Goal: Task Accomplishment & Management: Manage account settings

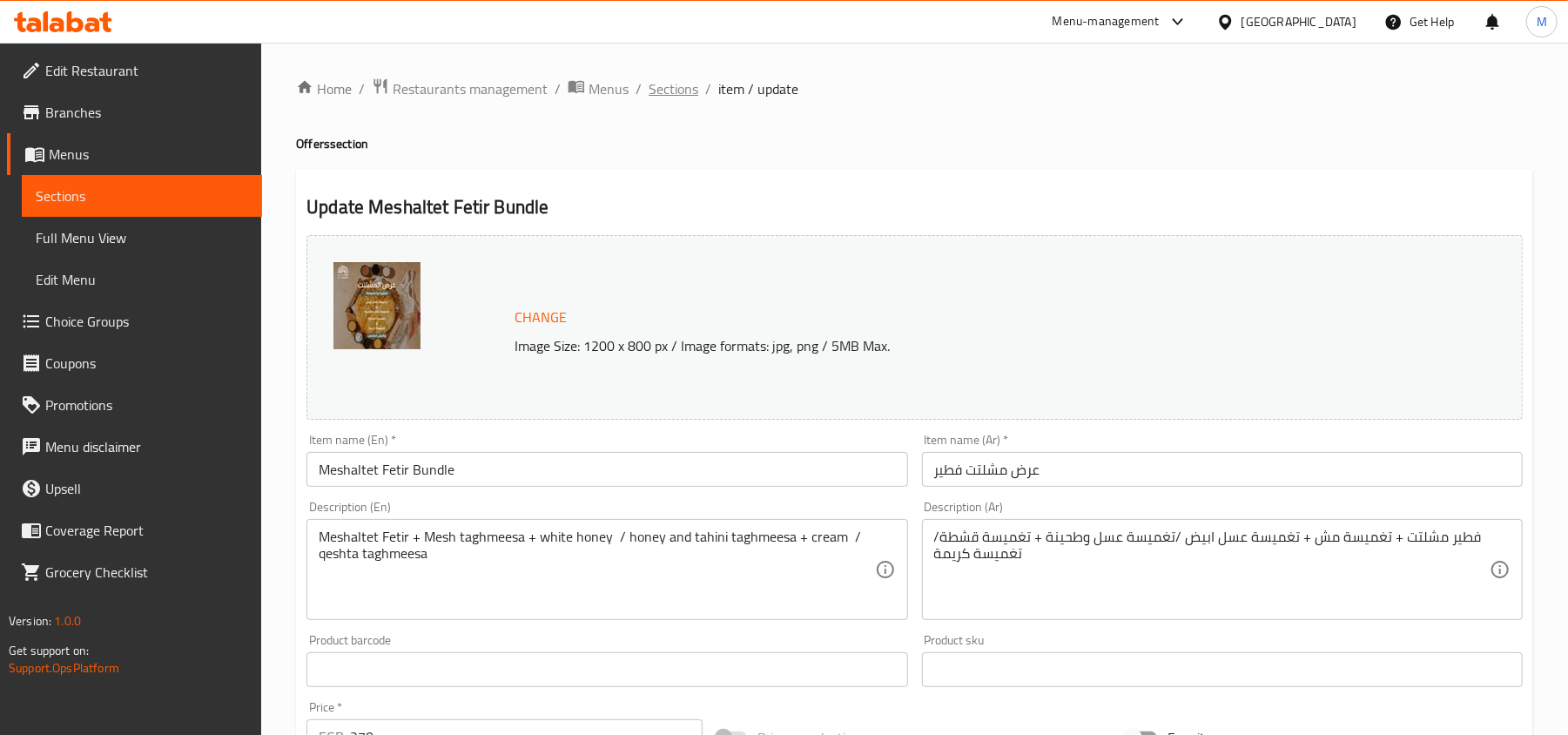
click at [679, 88] on span "Sections" at bounding box center [673, 89] width 50 height 21
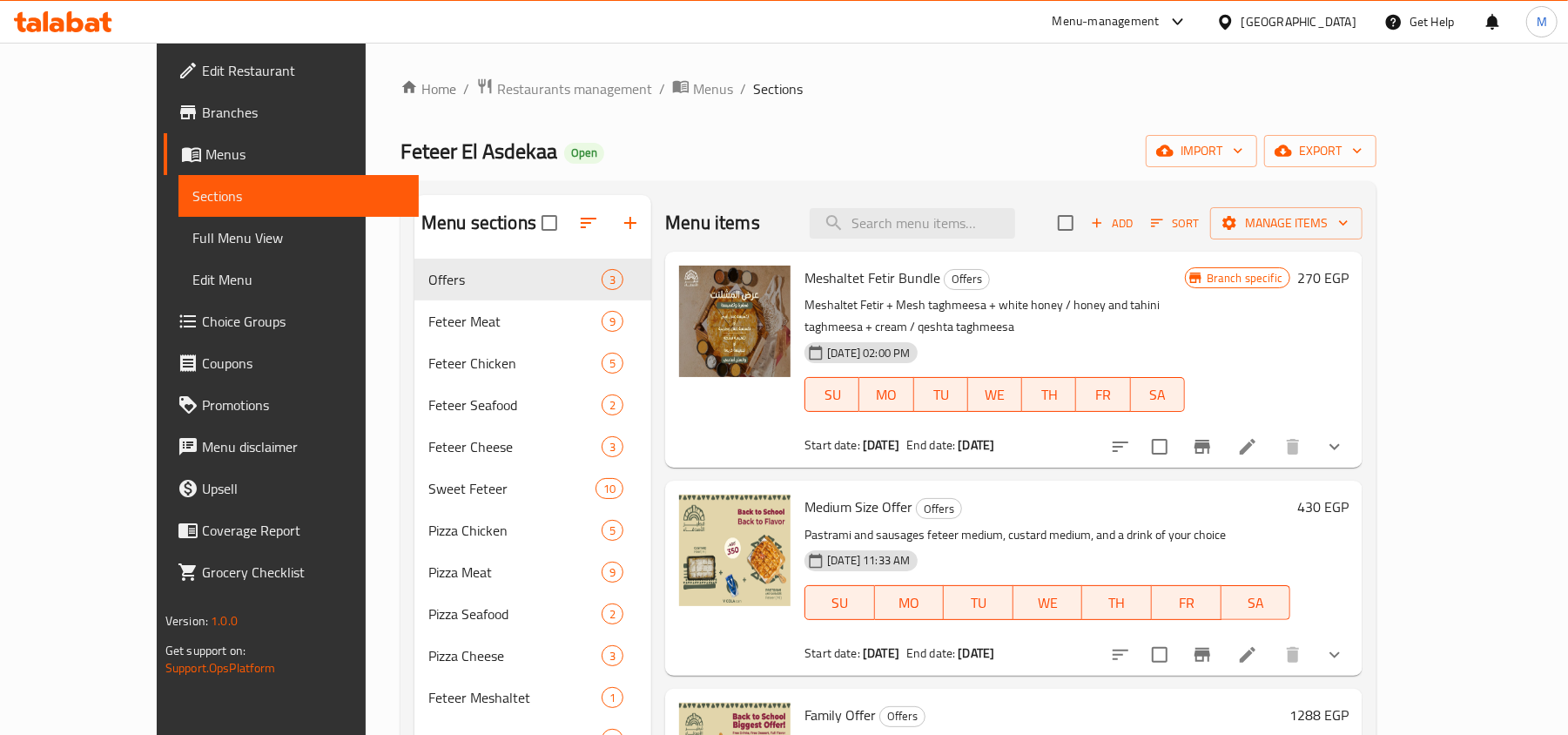
click at [665, 218] on h2 "Menu items" at bounding box center [712, 223] width 94 height 26
drag, startPoint x: 654, startPoint y: 218, endPoint x: 707, endPoint y: 227, distance: 53.8
click at [707, 227] on h2 "Menu items" at bounding box center [712, 223] width 94 height 26
click at [722, 227] on div "Menu items Add Sort Manage items" at bounding box center [1013, 223] width 697 height 57
click at [743, 227] on div "Menu items Add Sort Manage items" at bounding box center [1013, 223] width 697 height 57
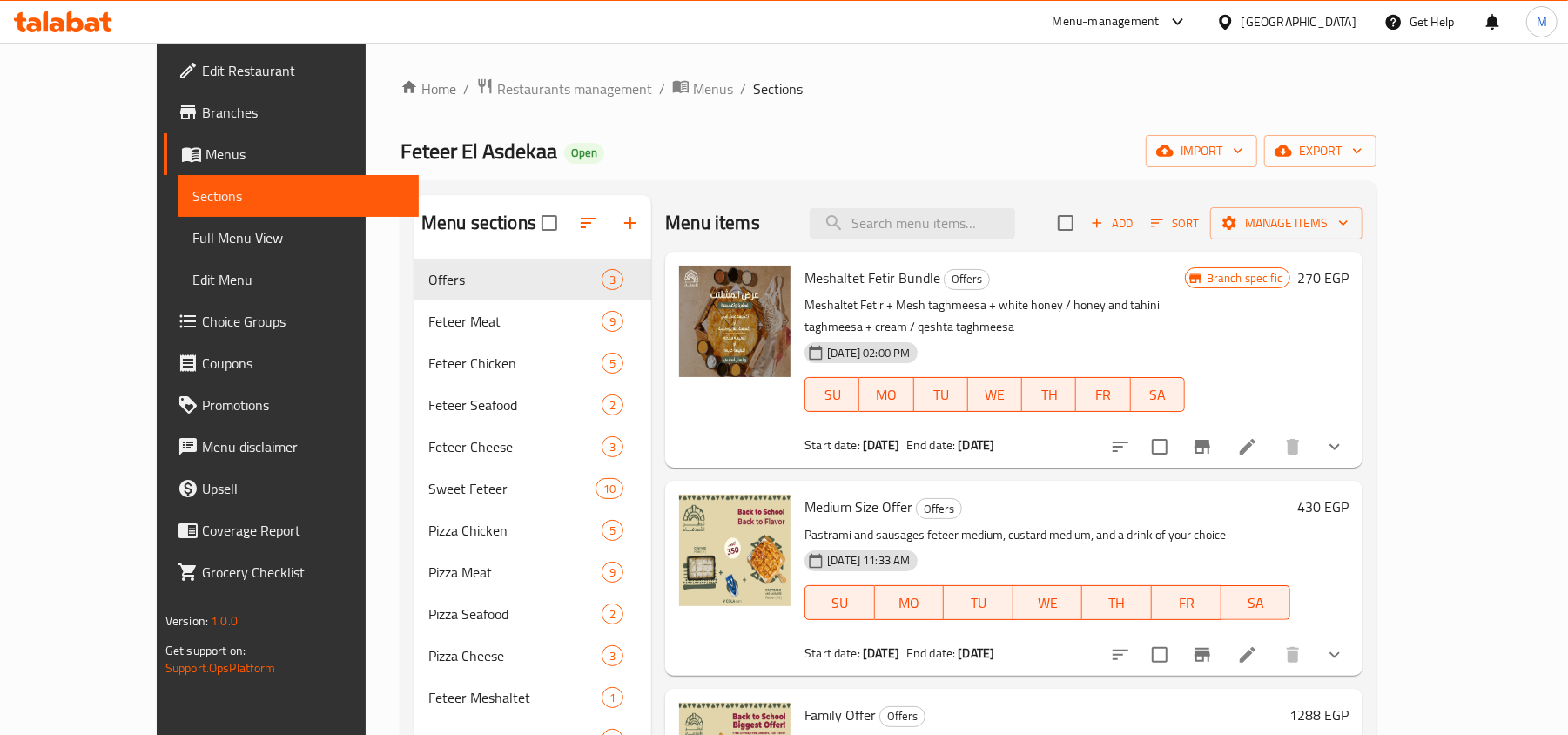
click at [665, 217] on h2 "Menu items" at bounding box center [712, 223] width 94 height 26
drag, startPoint x: 656, startPoint y: 217, endPoint x: 723, endPoint y: 217, distance: 67.0
click at [723, 217] on div "Menu items Add Sort Manage items" at bounding box center [1013, 223] width 697 height 57
drag, startPoint x: 627, startPoint y: 217, endPoint x: 765, endPoint y: 214, distance: 138.0
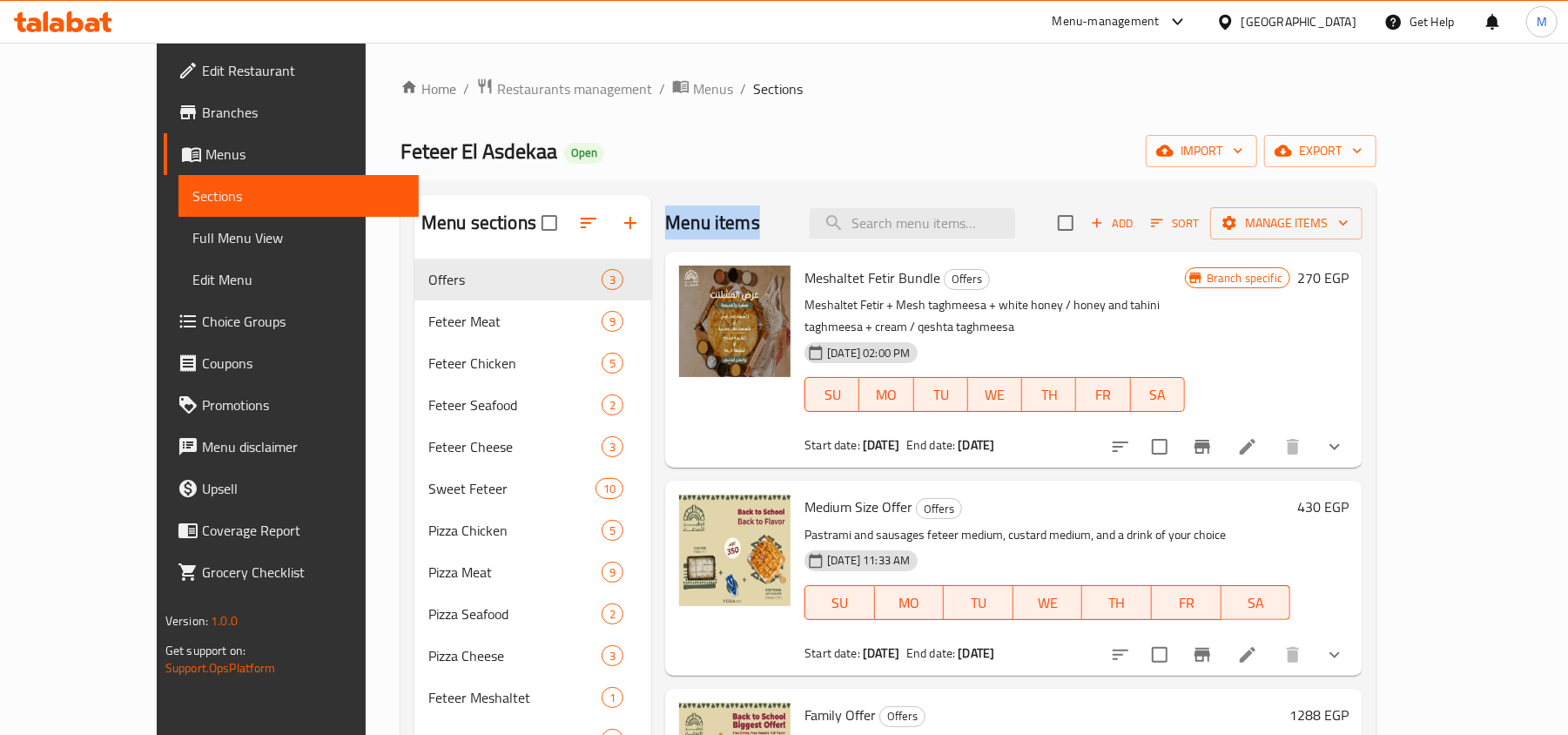
click at [765, 214] on div "Menu items Add Sort Manage items" at bounding box center [1013, 223] width 697 height 57
click at [665, 225] on h2 "Menu items" at bounding box center [712, 223] width 94 height 26
drag, startPoint x: 654, startPoint y: 225, endPoint x: 719, endPoint y: 225, distance: 65.0
click at [719, 225] on div "Menu items Add Sort Manage items" at bounding box center [1013, 223] width 697 height 57
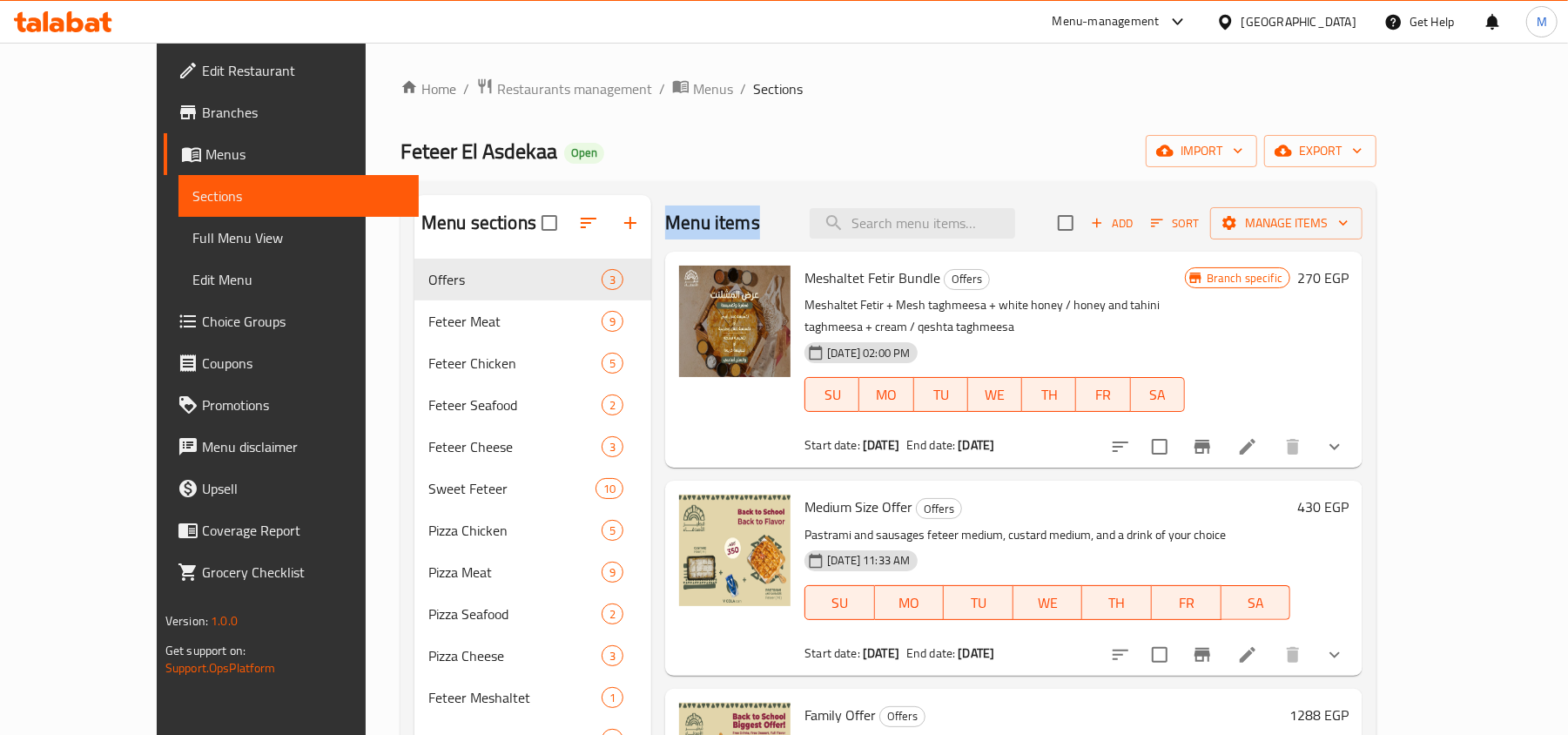
click at [719, 225] on div "Menu items Add Sort Manage items" at bounding box center [1013, 223] width 697 height 57
click at [665, 228] on h2 "Menu items" at bounding box center [712, 223] width 94 height 26
drag, startPoint x: 637, startPoint y: 228, endPoint x: 709, endPoint y: 231, distance: 72.1
click at [709, 231] on h2 "Menu items" at bounding box center [712, 223] width 94 height 26
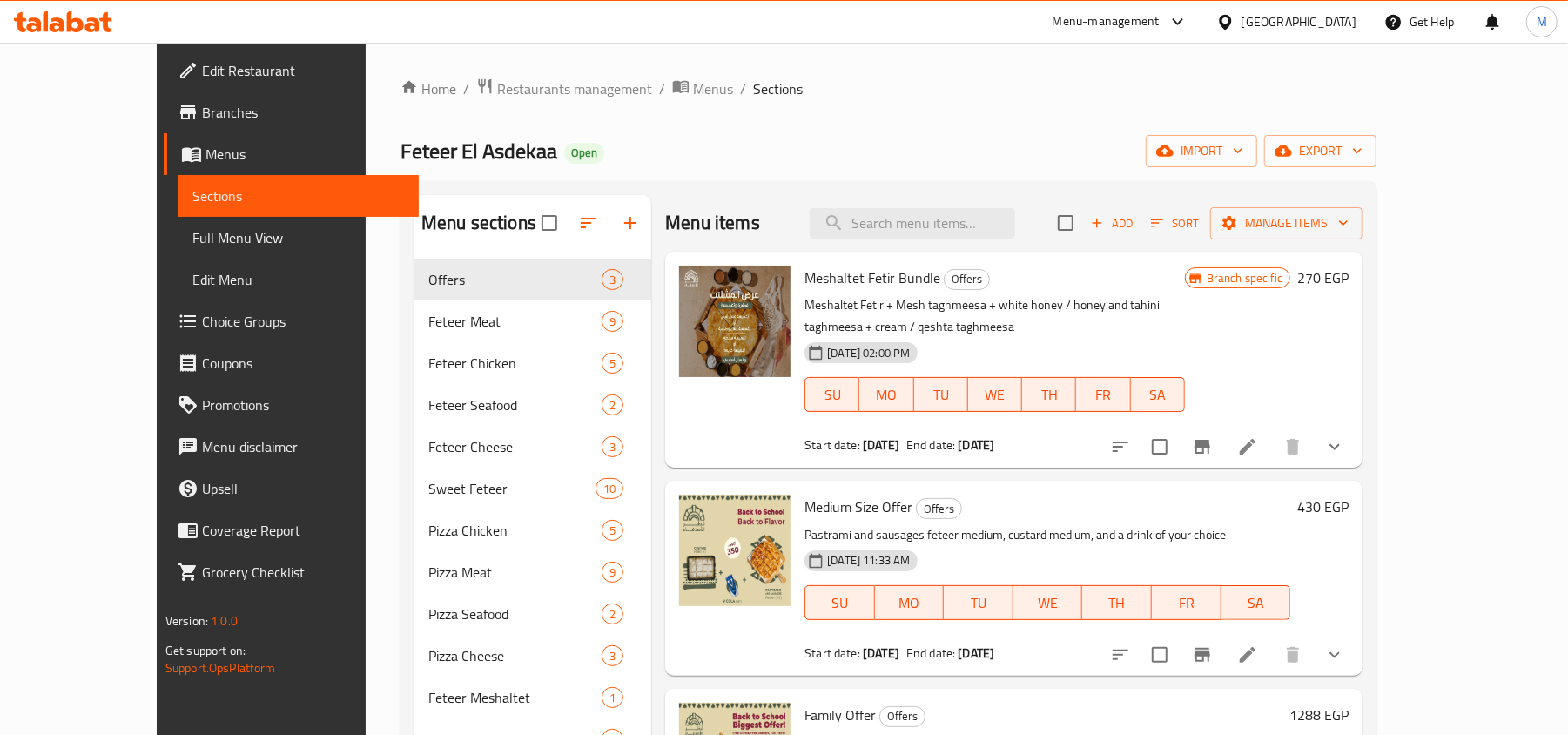
click at [665, 228] on h2 "Menu items" at bounding box center [712, 223] width 94 height 26
drag, startPoint x: 654, startPoint y: 228, endPoint x: 722, endPoint y: 231, distance: 68.1
click at [722, 231] on div "Menu items Add Sort Manage items" at bounding box center [1013, 223] width 697 height 57
click at [1004, 317] on p "Meshaltet Fetir + Mesh taghmeesa + white honey / honey and tahini taghmeesa + c…" at bounding box center [995, 316] width 381 height 44
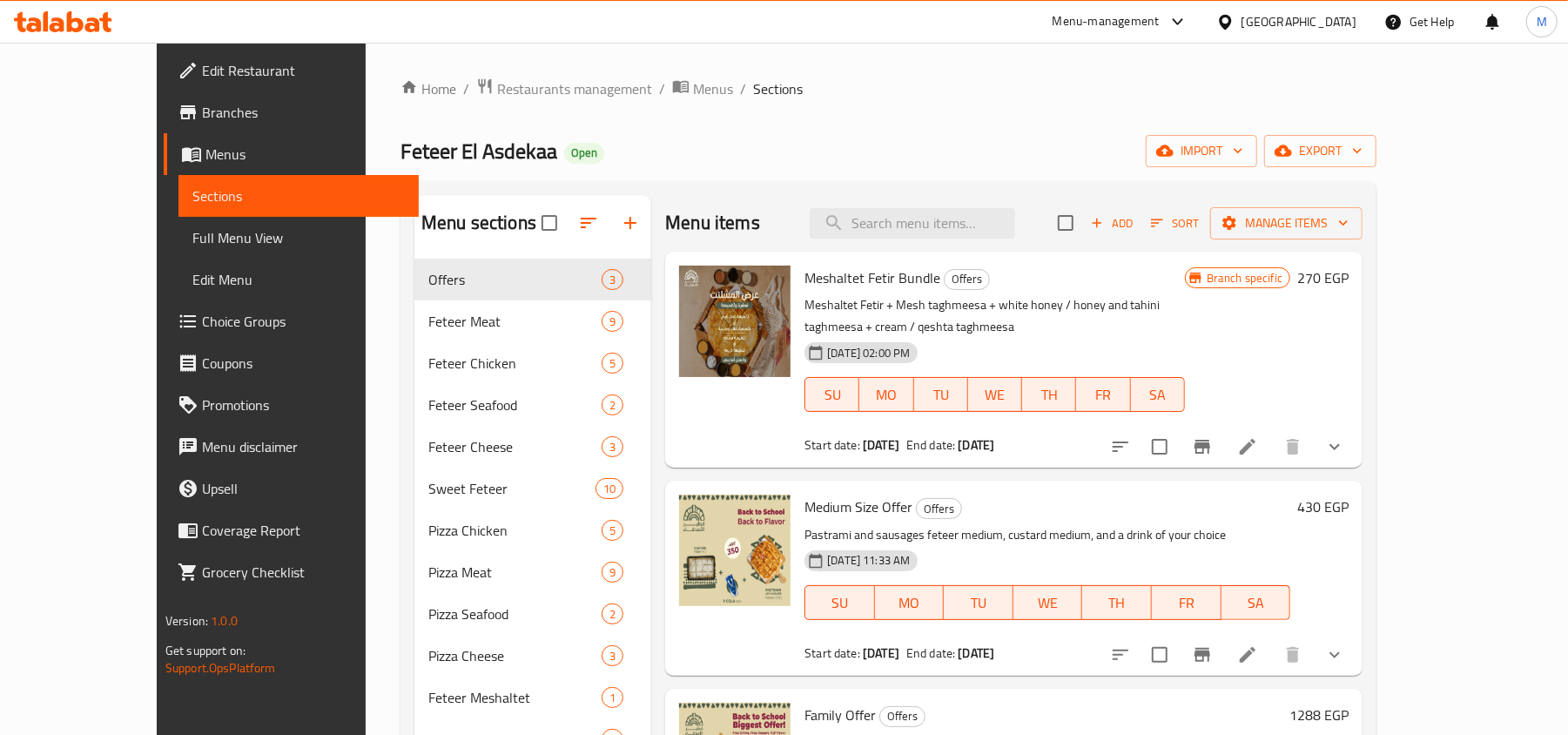
click at [164, 123] on link "Branches" at bounding box center [291, 112] width 256 height 42
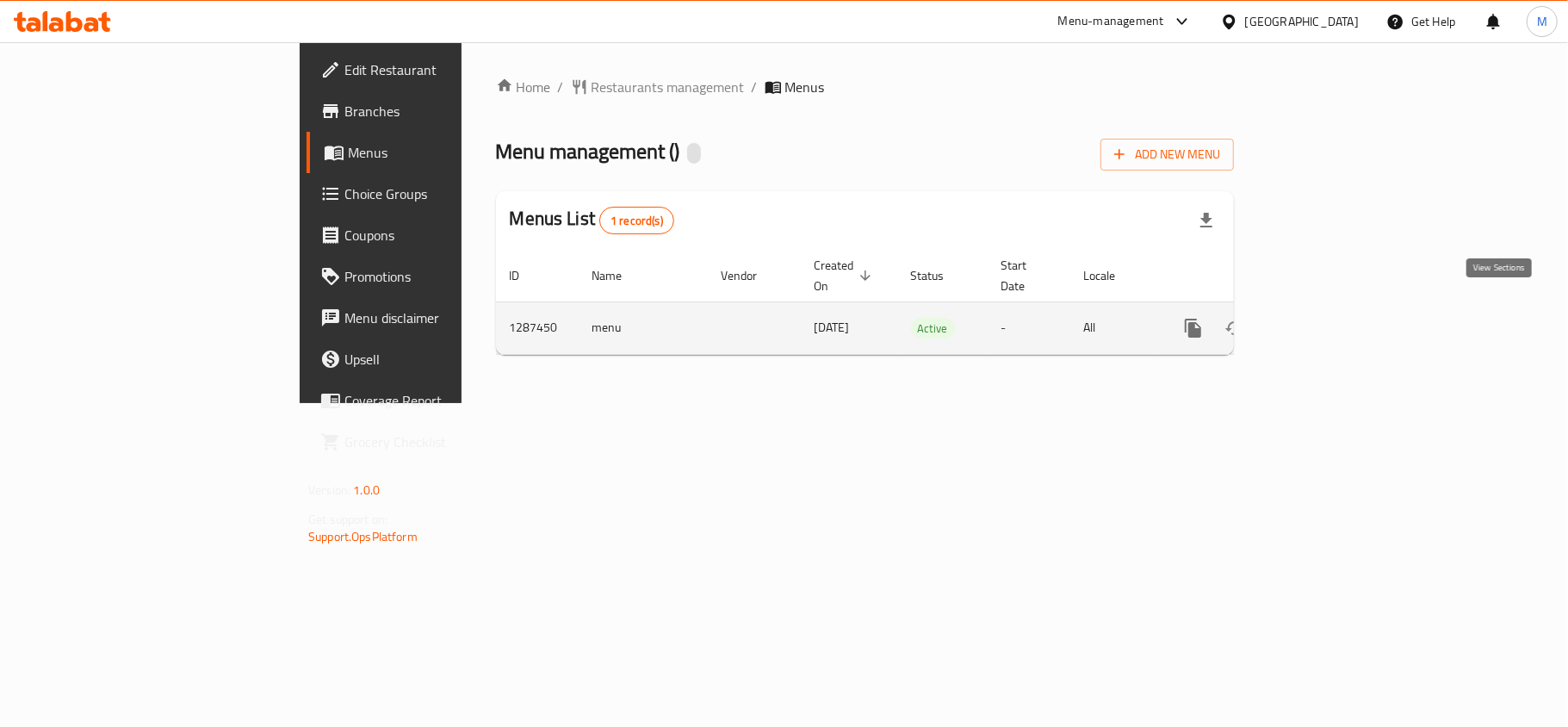
click at [1338, 327] on link "enhanced table" at bounding box center [1318, 328] width 42 height 42
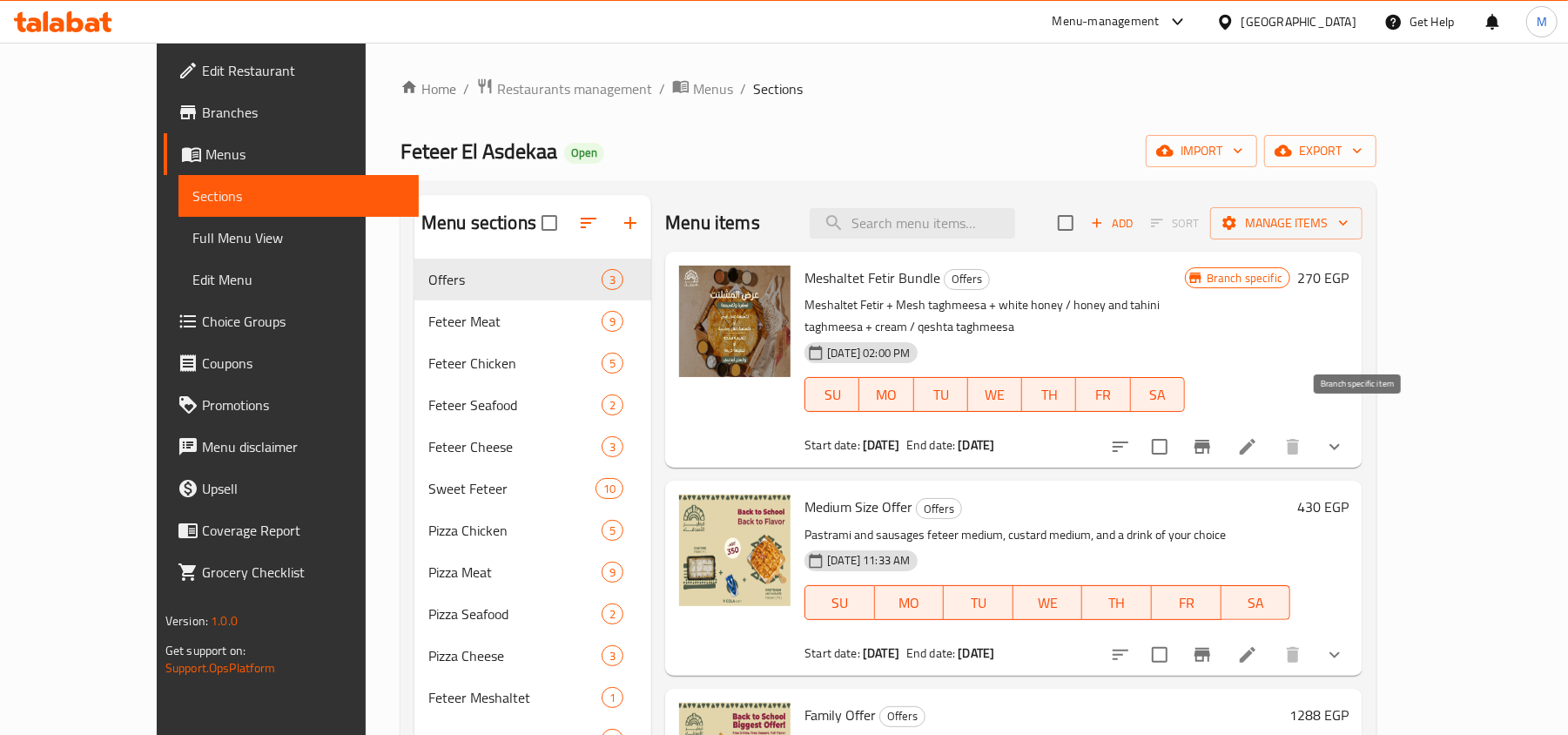
click at [1210, 440] on icon "Branch-specific-item" at bounding box center [1202, 447] width 16 height 14
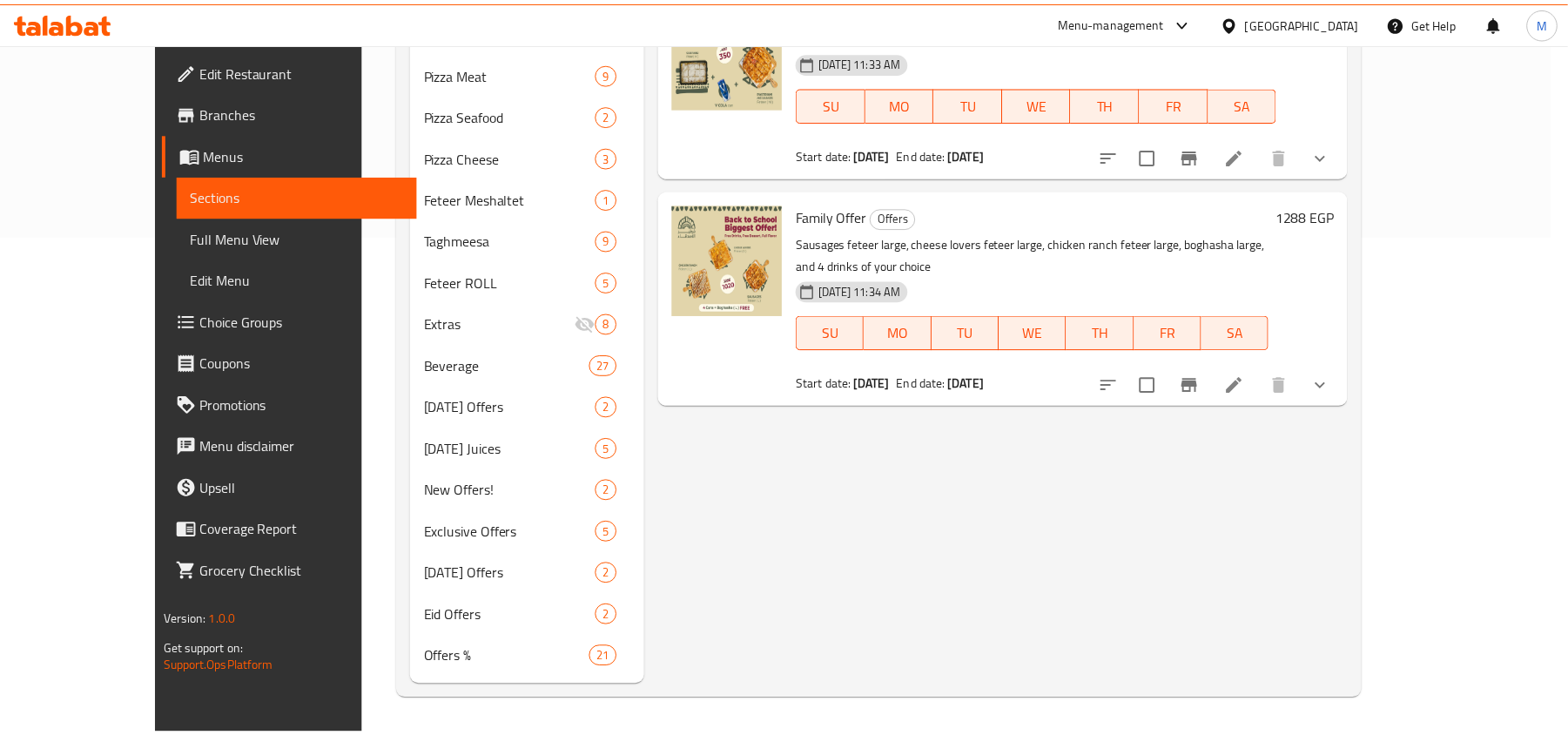
scroll to position [60, 0]
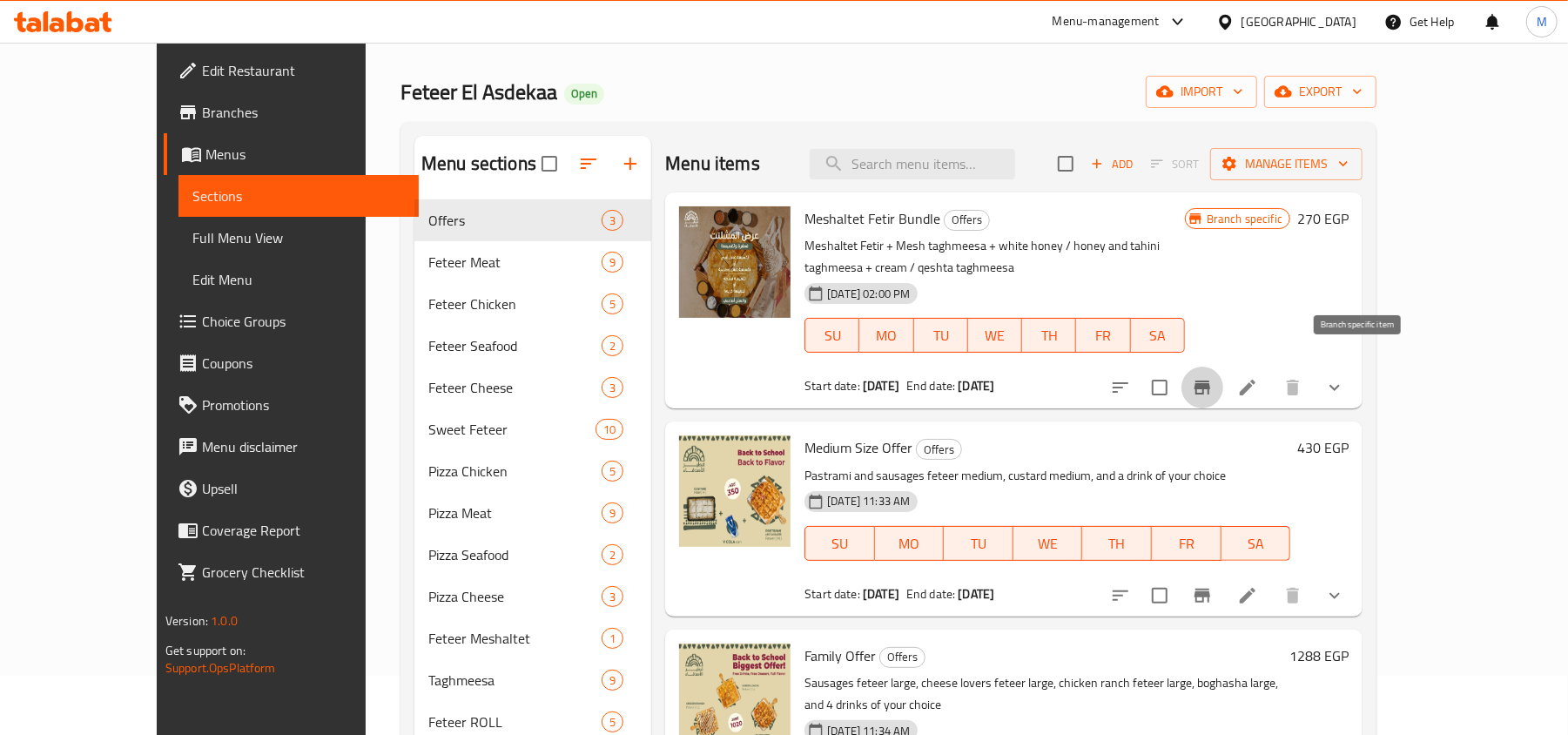
click at [1192, 276] on div "[DATE] 02:00 PM SU MO TU WE TH FR SA" at bounding box center [995, 322] width 395 height 94
click at [1185, 252] on p "Meshaltet Fetir + Mesh taghmeesa + white honey / honey and tahini taghmeesa + c…" at bounding box center [995, 257] width 381 height 44
drag, startPoint x: 1238, startPoint y: 252, endPoint x: 1307, endPoint y: 245, distance: 69.4
click at [1185, 245] on p "Meshaltet Fetir + Mesh taghmeesa + white honey / honey and tahini taghmeesa + c…" at bounding box center [995, 257] width 381 height 44
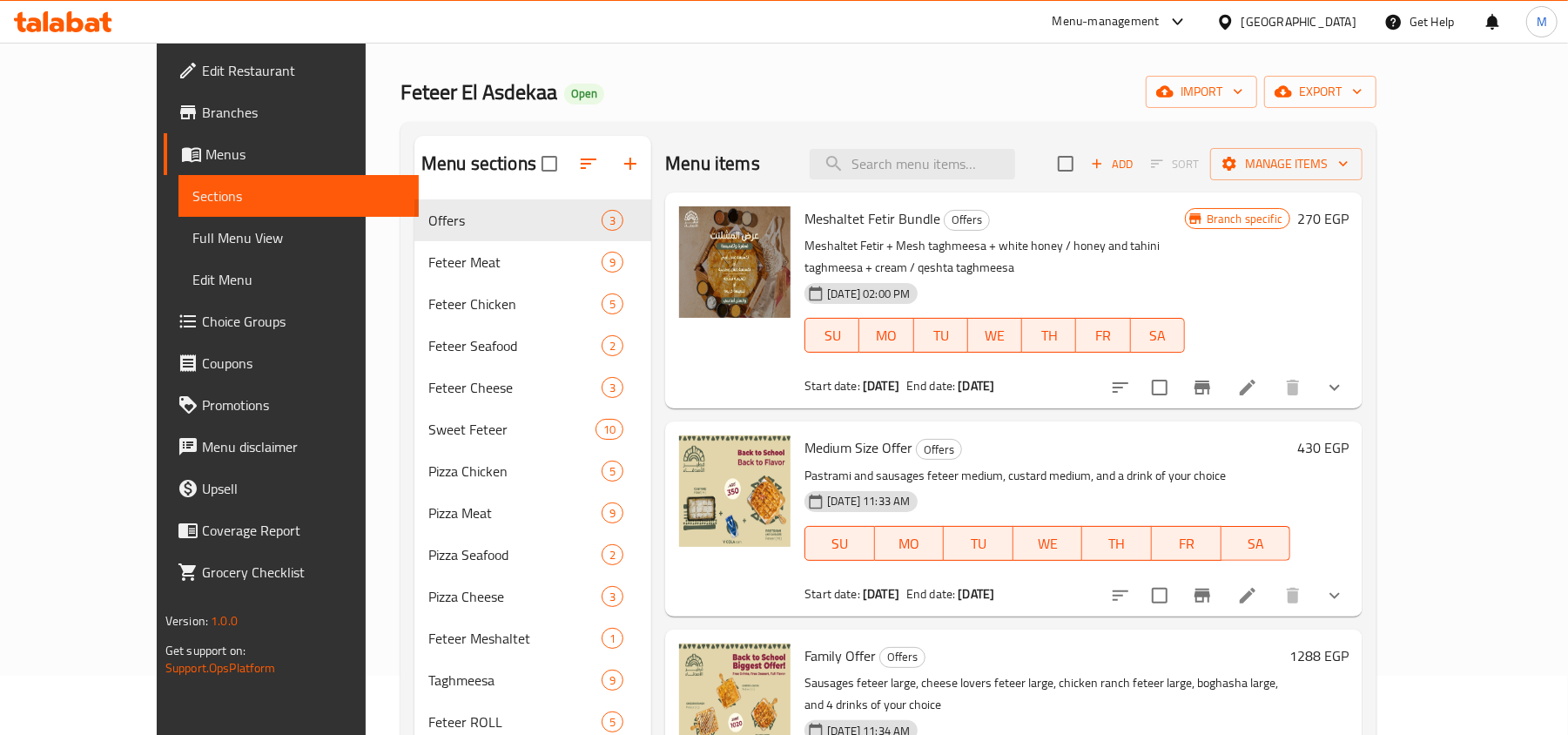
drag, startPoint x: 822, startPoint y: 362, endPoint x: 1013, endPoint y: 382, distance: 192.0
click at [1013, 382] on div "Meshaltet Fetir Bundle Offers Meshaltet Fetir + Mesh taghmeesa + white honey / …" at bounding box center [1013, 300] width 697 height 216
click at [1042, 355] on div "Meshaltet Fetir Bundle Offers Meshaltet Fetir + Mesh taghmeesa + white honey / …" at bounding box center [995, 300] width 395 height 202
drag, startPoint x: 951, startPoint y: 360, endPoint x: 1018, endPoint y: 360, distance: 67.0
click at [1018, 377] on div "Start date: [DATE] End date: [DATE]" at bounding box center [995, 386] width 381 height 18
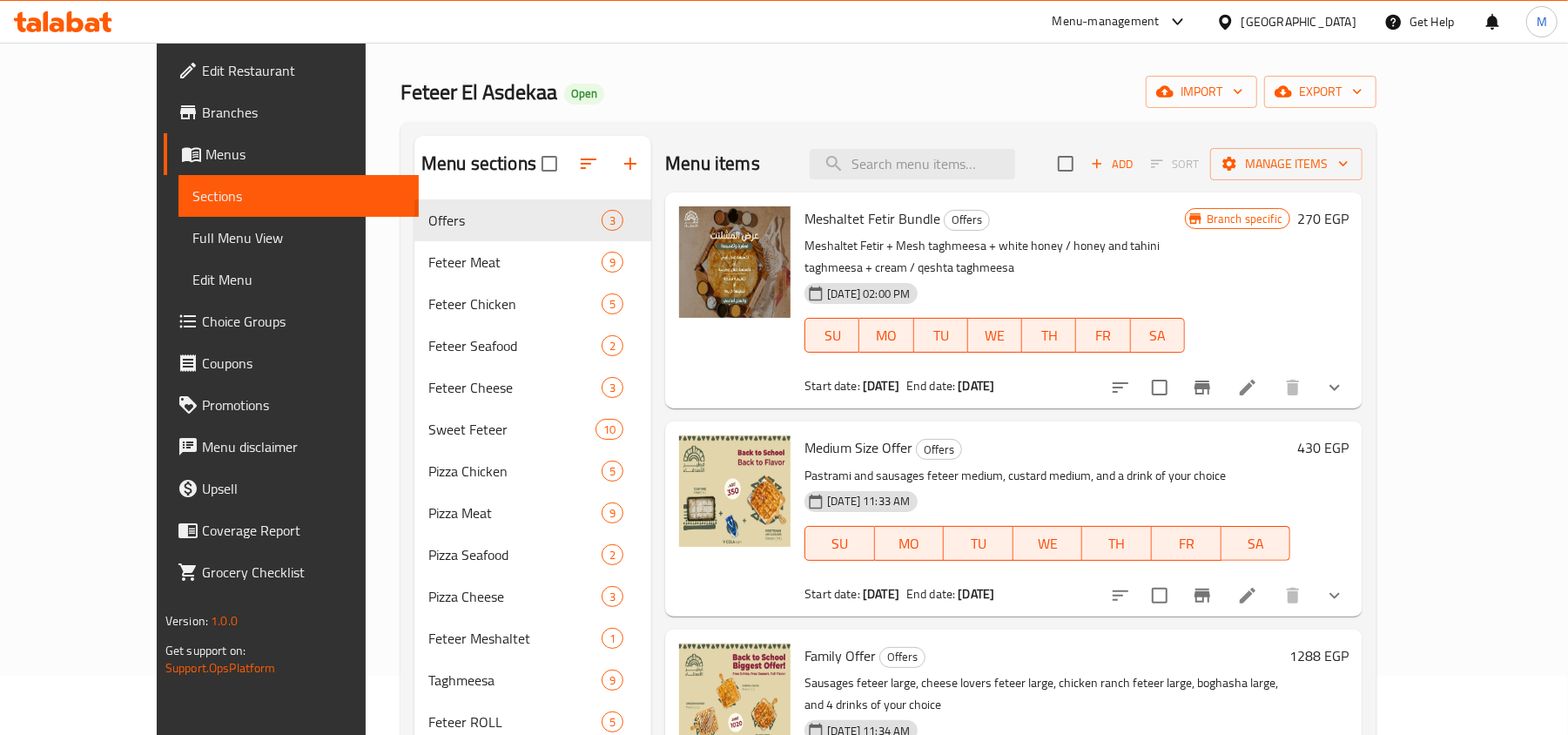
click at [1018, 377] on div "Start date: [DATE] End date: [DATE]" at bounding box center [995, 386] width 381 height 18
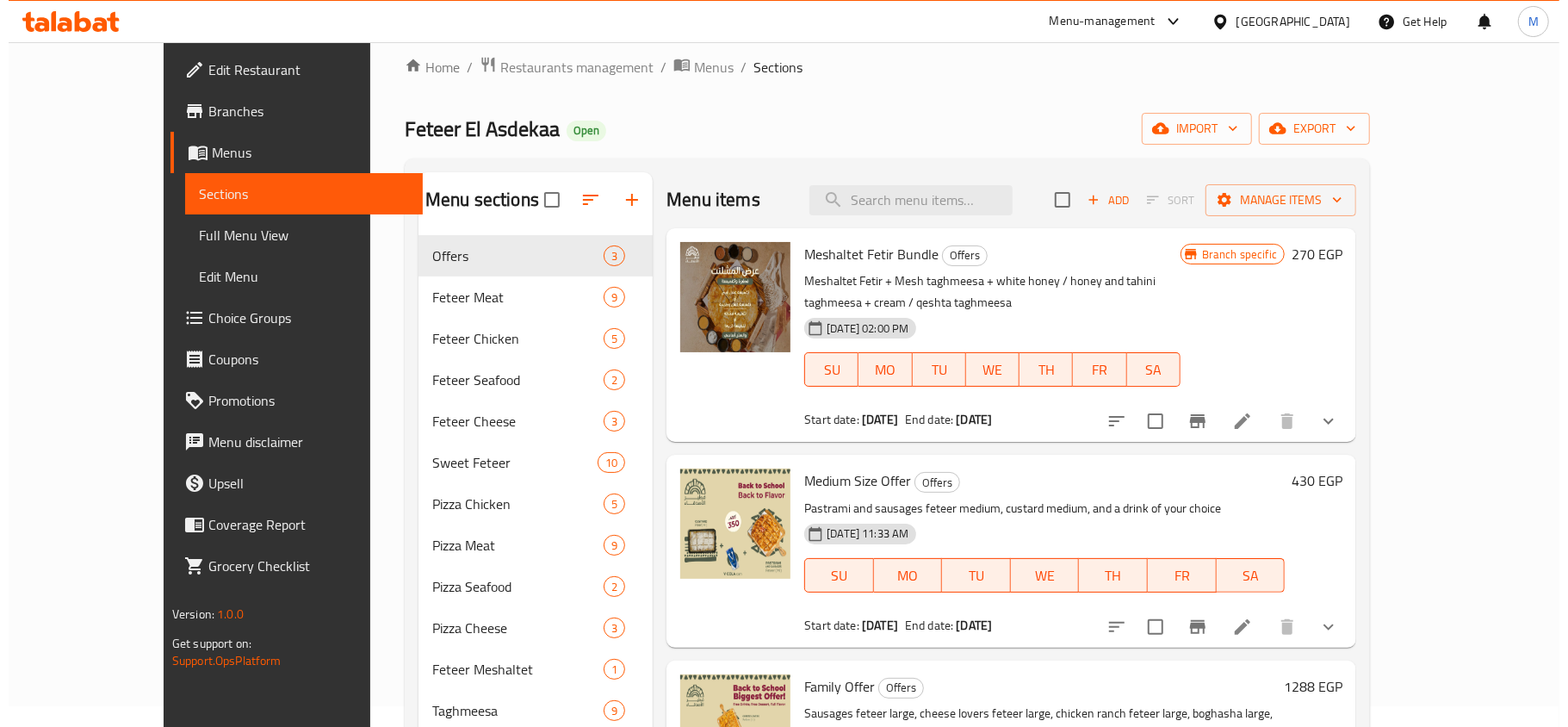
scroll to position [0, 0]
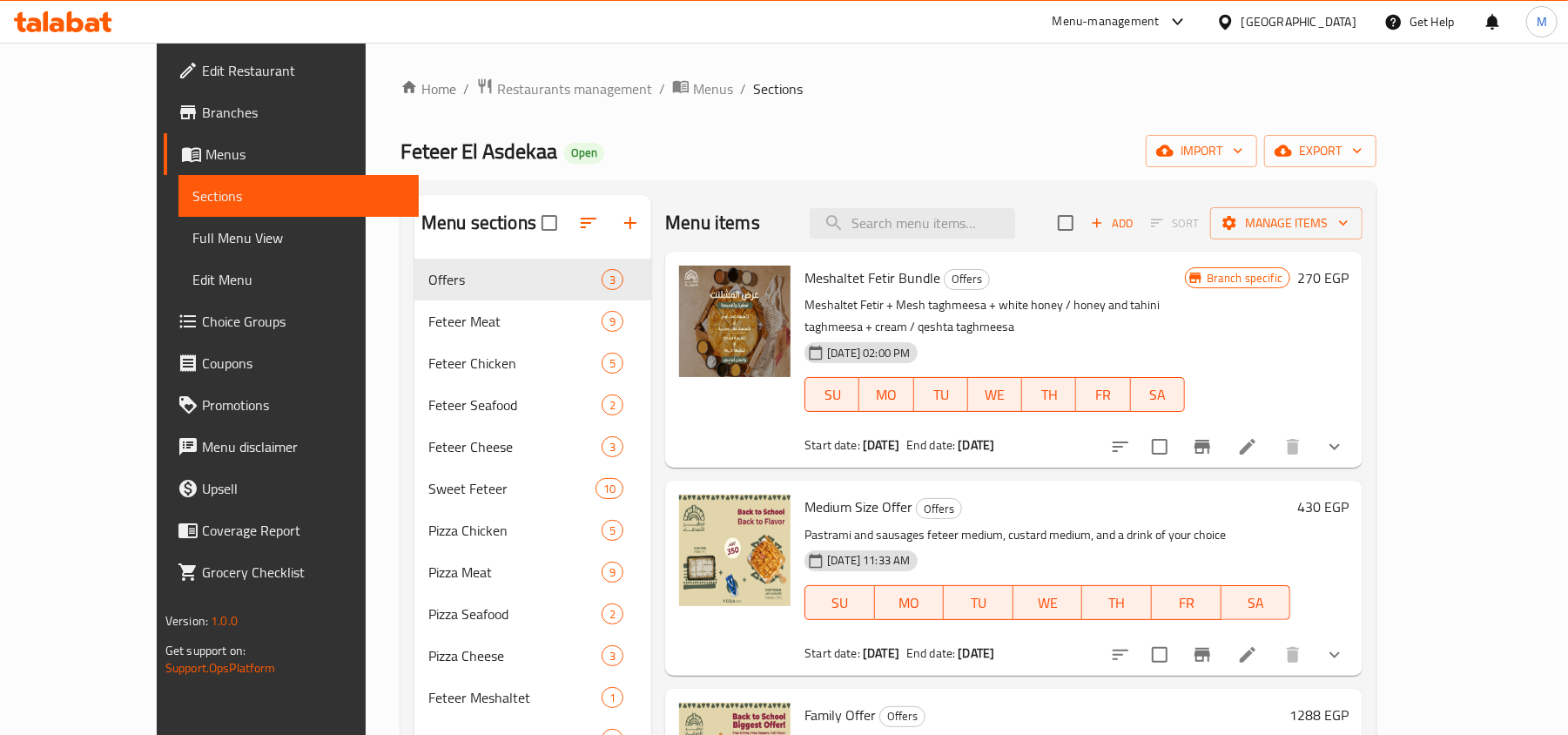
click at [802, 169] on div "Home / Restaurants management / Menus / Sections Feteer El Asdekaa Open import …" at bounding box center [889, 639] width 976 height 1122
click at [1210, 440] on icon "Branch-specific-item" at bounding box center [1202, 447] width 16 height 14
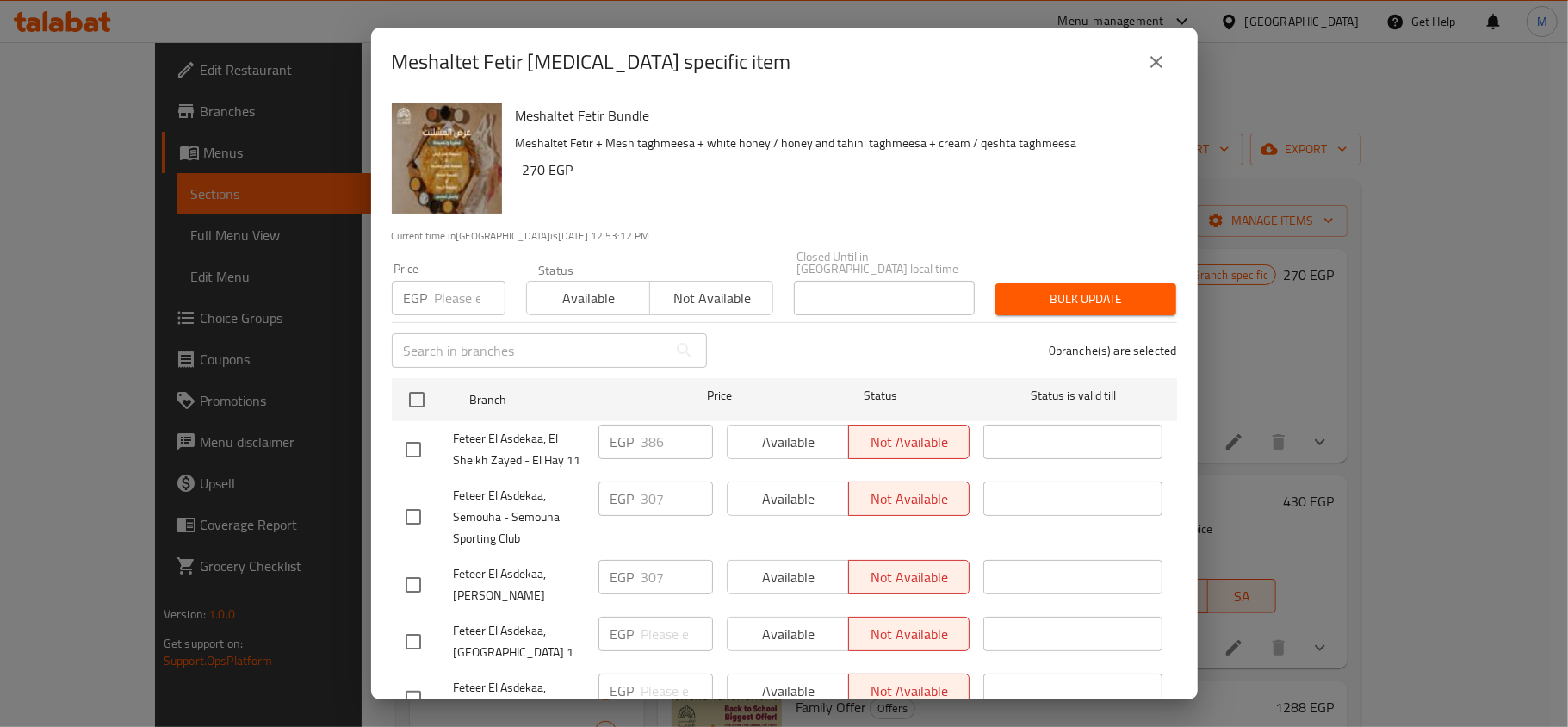
scroll to position [61, 0]
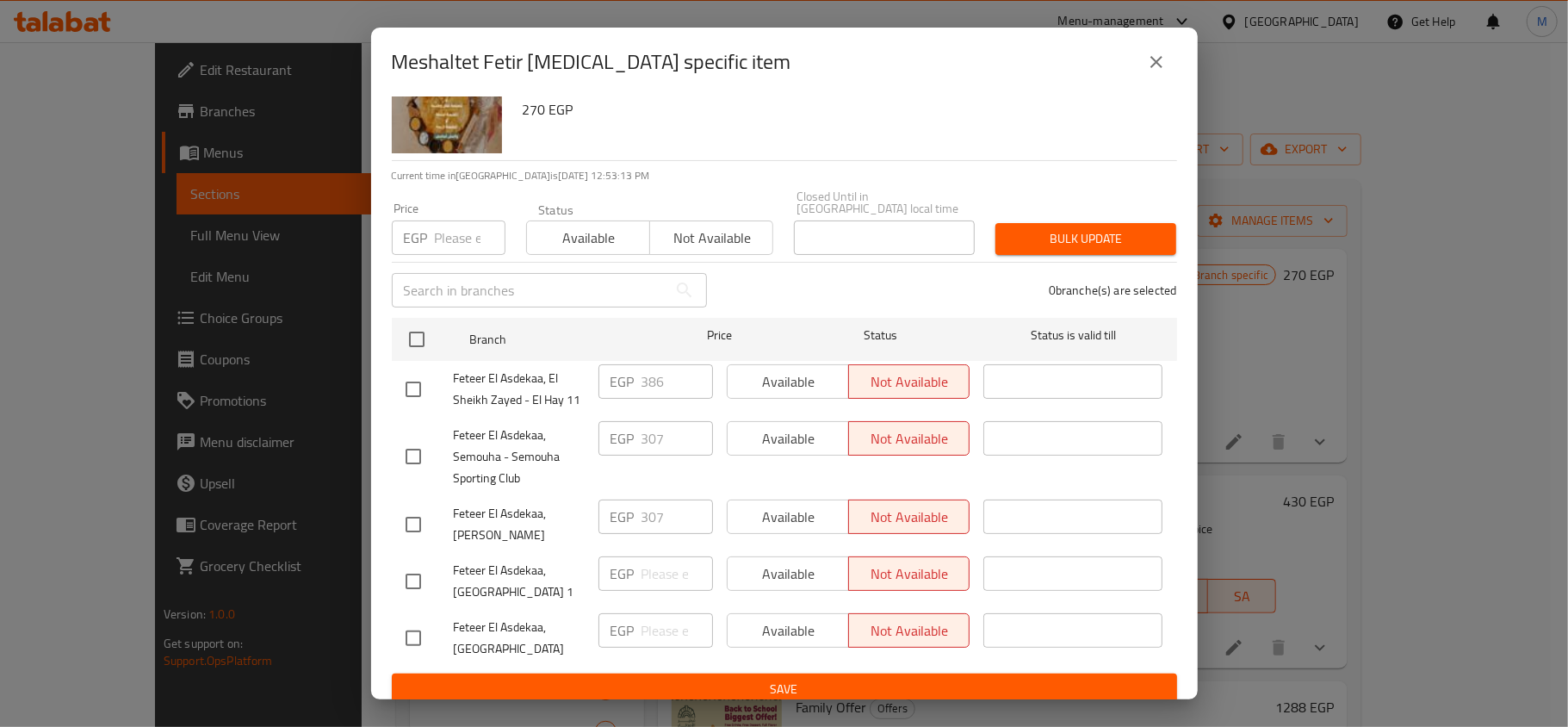
click at [813, 421] on div "Available Not available" at bounding box center [849, 439] width 244 height 35
click at [410, 439] on input "checkbox" at bounding box center [414, 457] width 36 height 36
checkbox input "true"
click at [767, 434] on span "Available" at bounding box center [788, 439] width 107 height 25
click at [415, 511] on input "checkbox" at bounding box center [414, 524] width 36 height 36
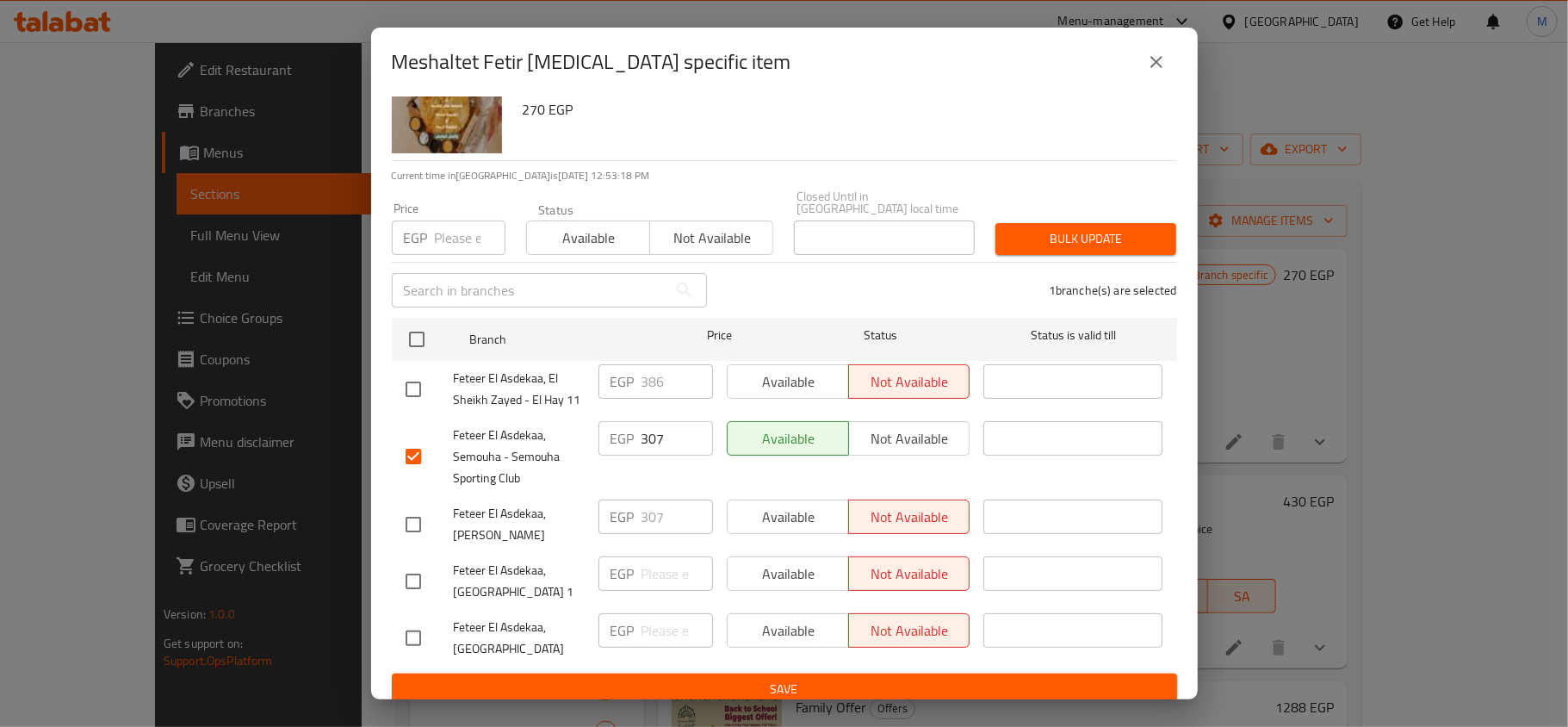
checkbox input "true"
click at [769, 511] on span "Available" at bounding box center [788, 517] width 107 height 25
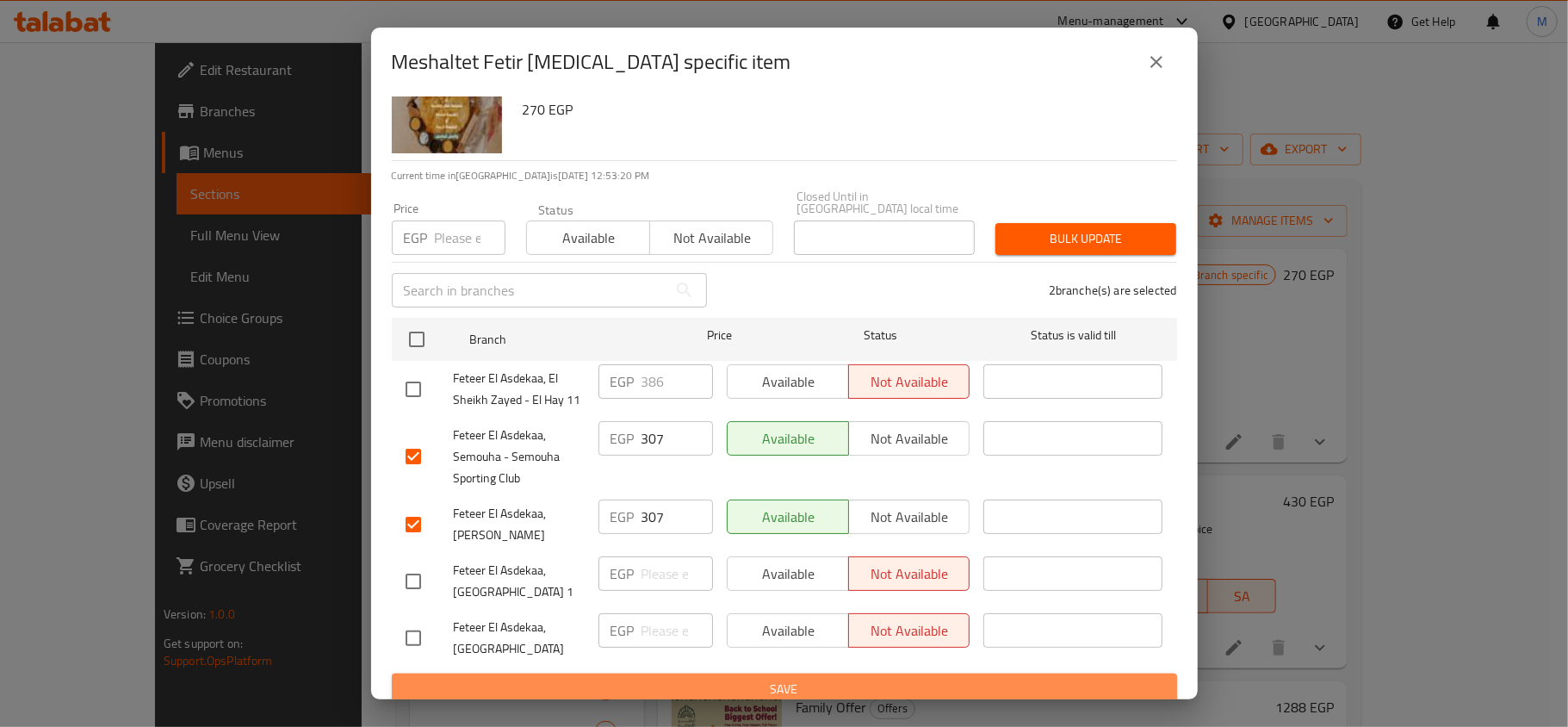
click at [847, 679] on span "Save" at bounding box center [785, 689] width 758 height 22
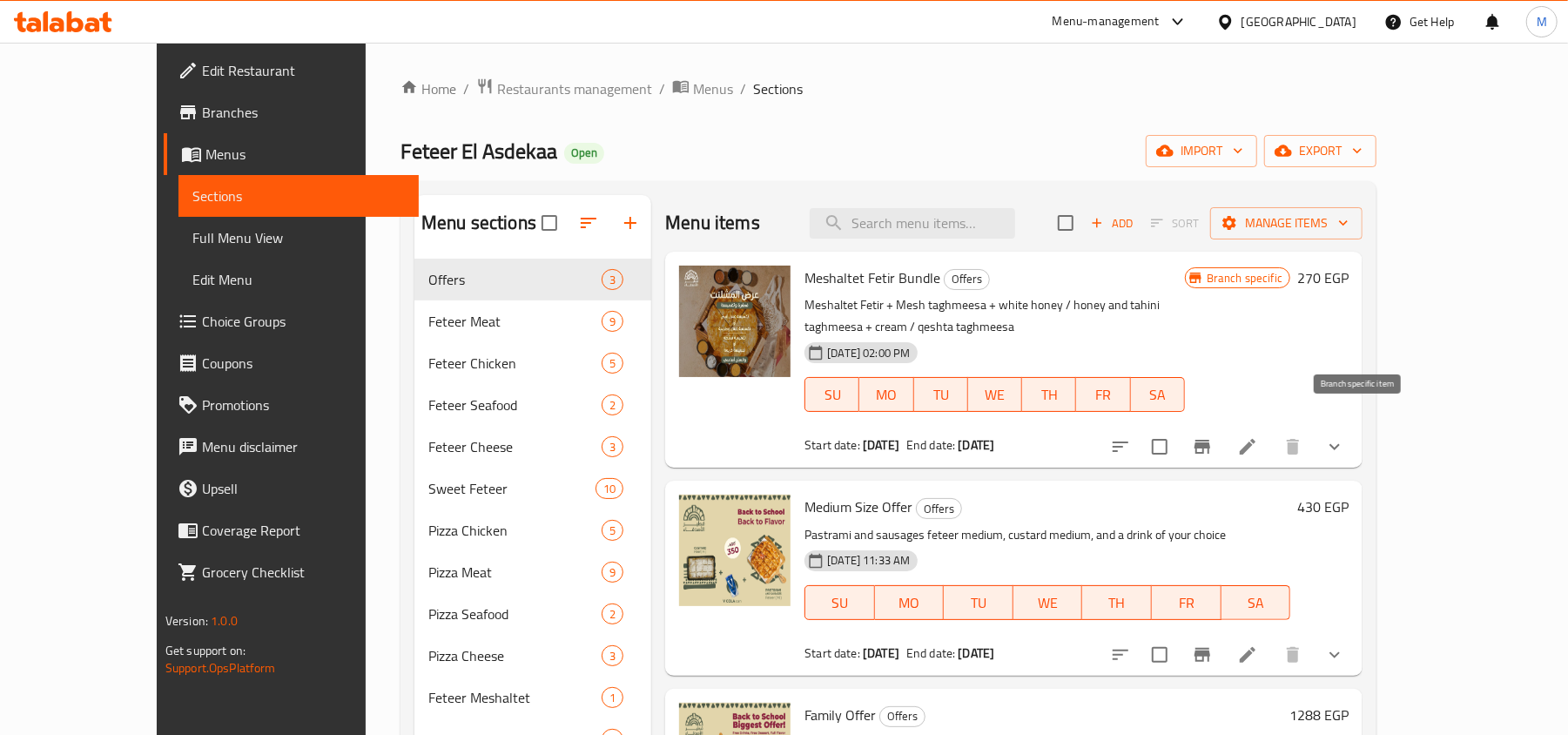
click at [1210, 440] on icon "Branch-specific-item" at bounding box center [1202, 447] width 16 height 14
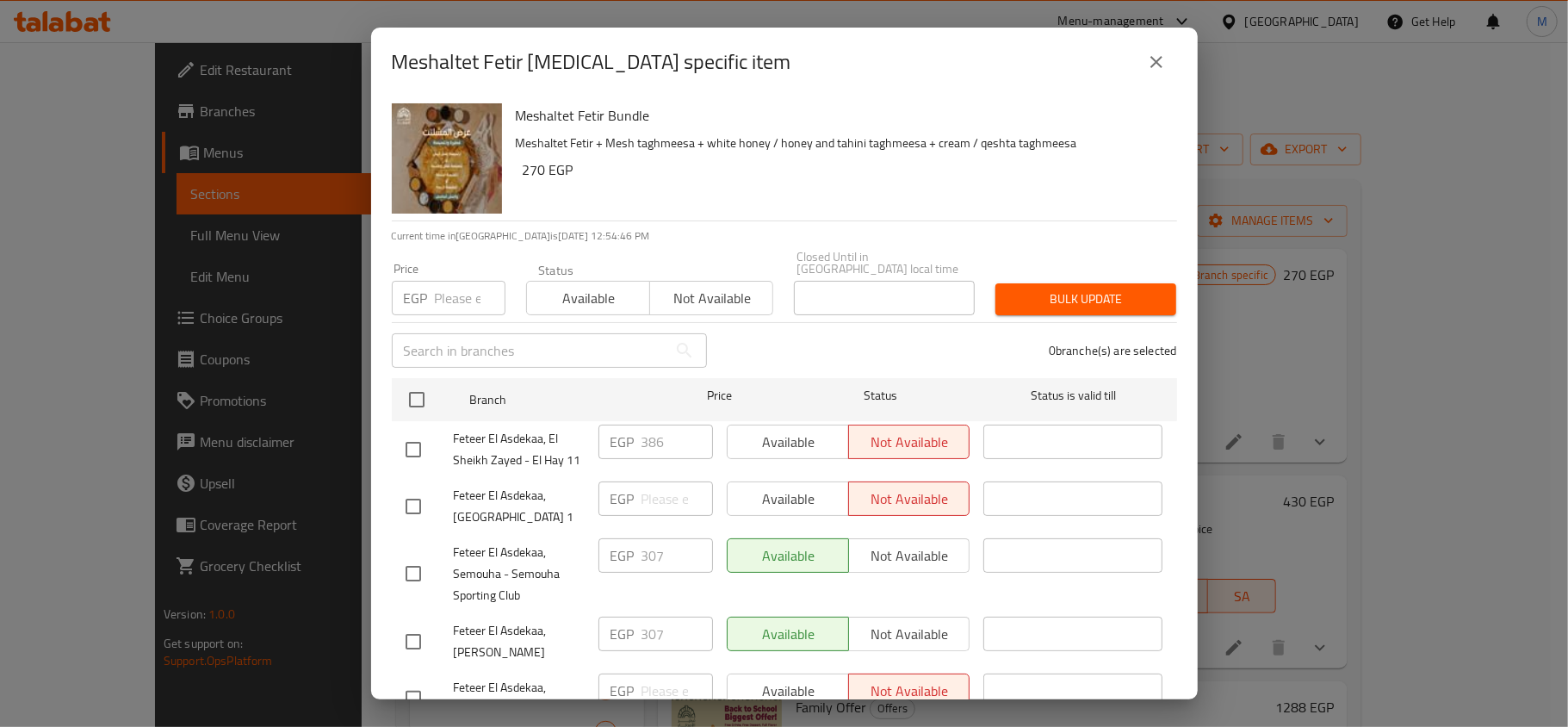
click at [412, 557] on input "checkbox" at bounding box center [414, 574] width 36 height 36
checkbox input "true"
click at [414, 623] on input "checkbox" at bounding box center [414, 641] width 36 height 36
checkbox input "true"
click at [925, 544] on span "Not available" at bounding box center [909, 556] width 107 height 25
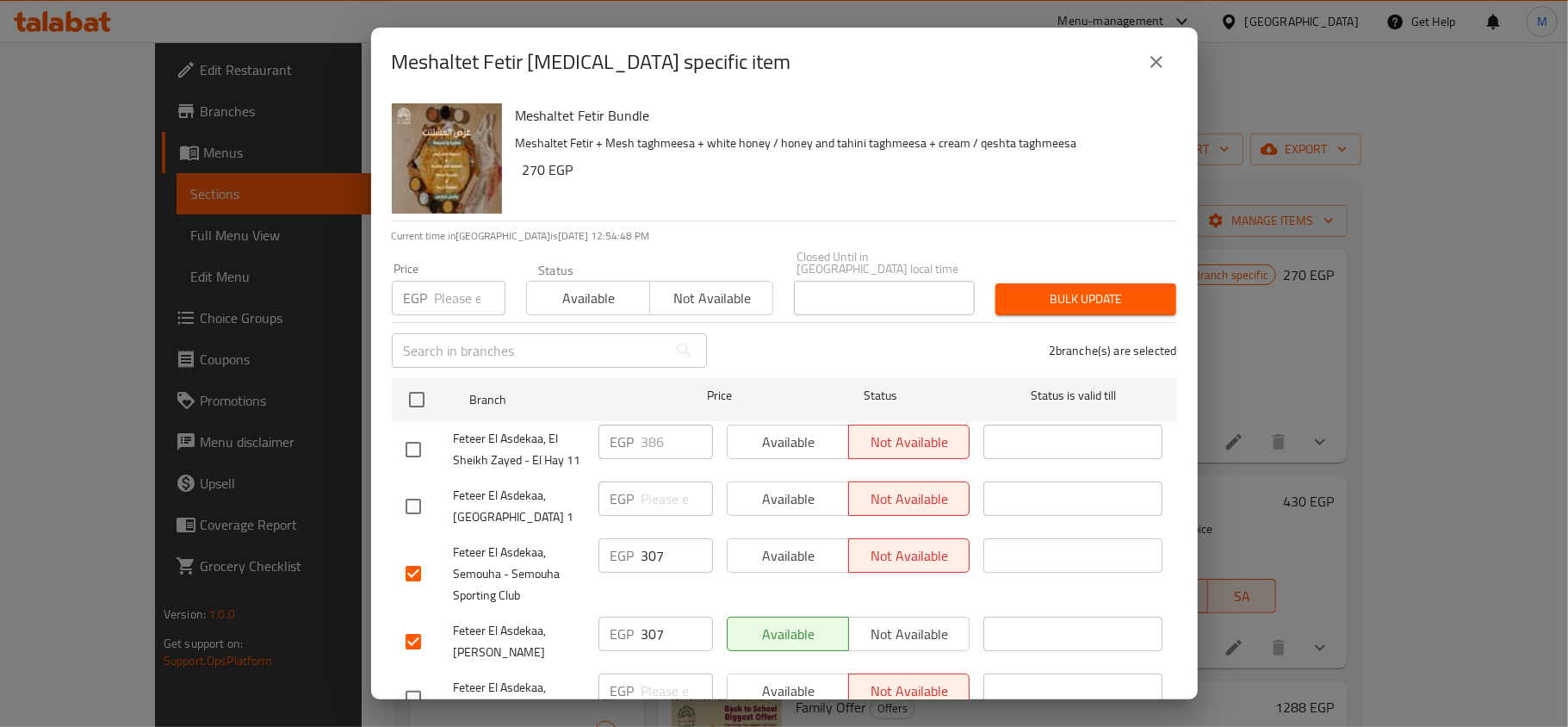
click at [907, 621] on span "Not available" at bounding box center [909, 634] width 107 height 25
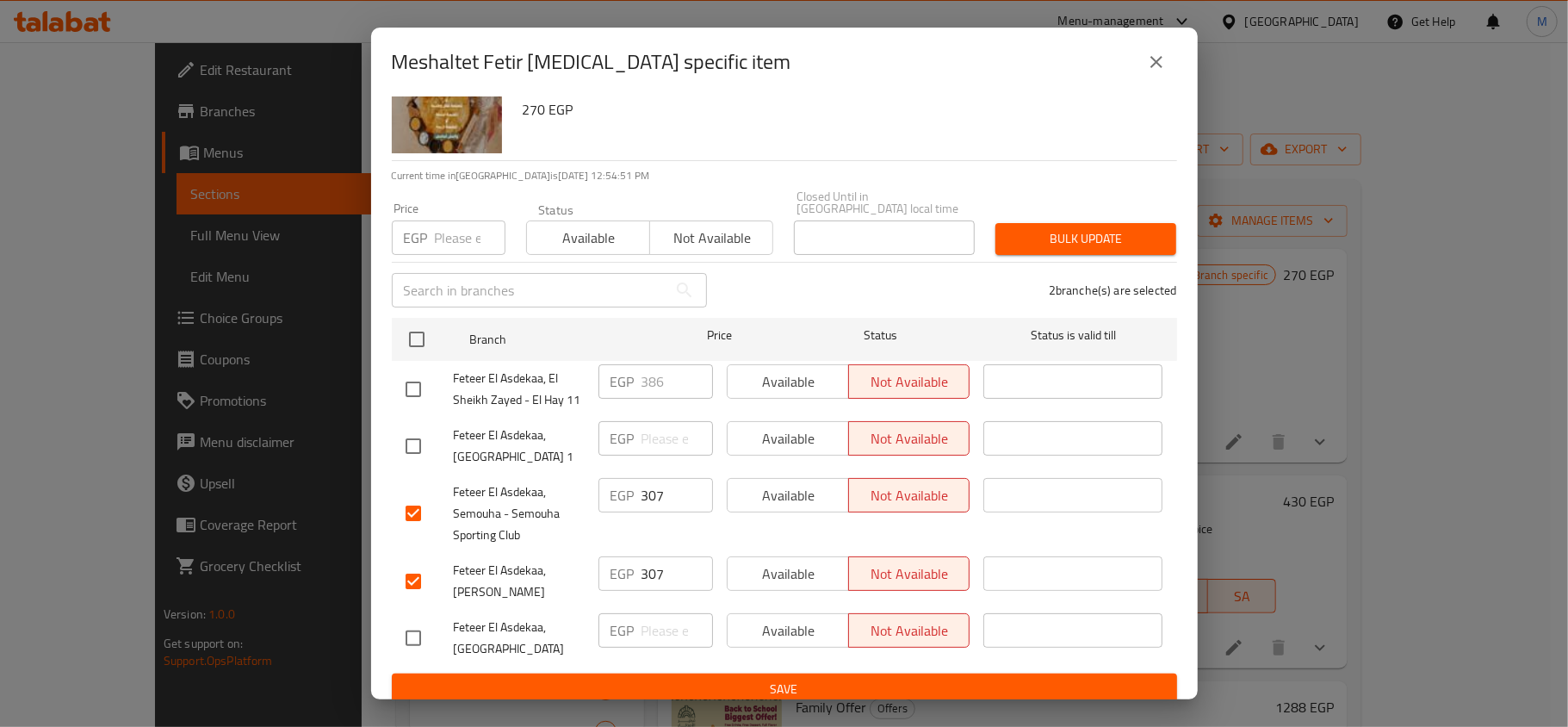
click at [894, 680] on span "Save" at bounding box center [785, 689] width 758 height 22
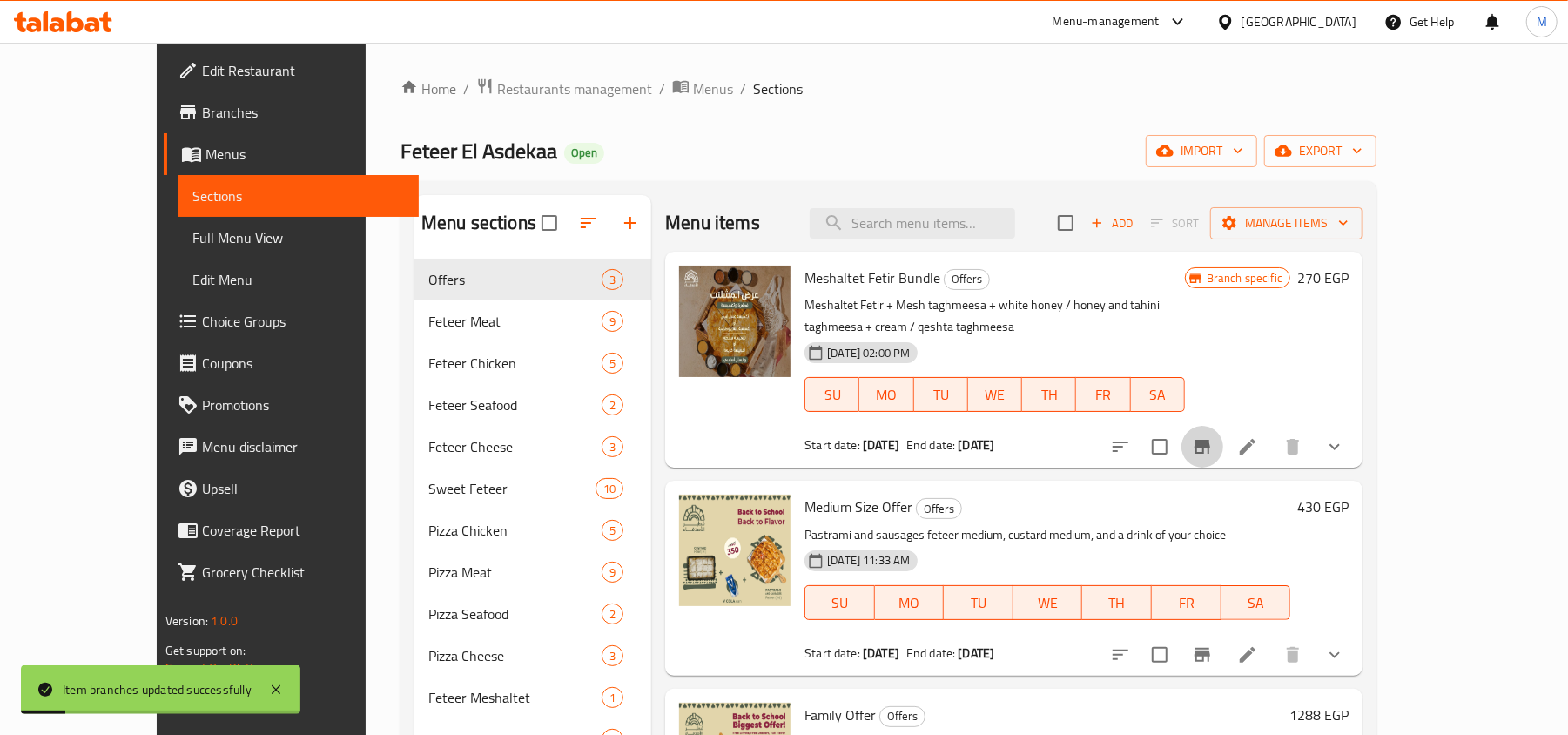
click at [1210, 440] on icon "Branch-specific-item" at bounding box center [1202, 447] width 16 height 14
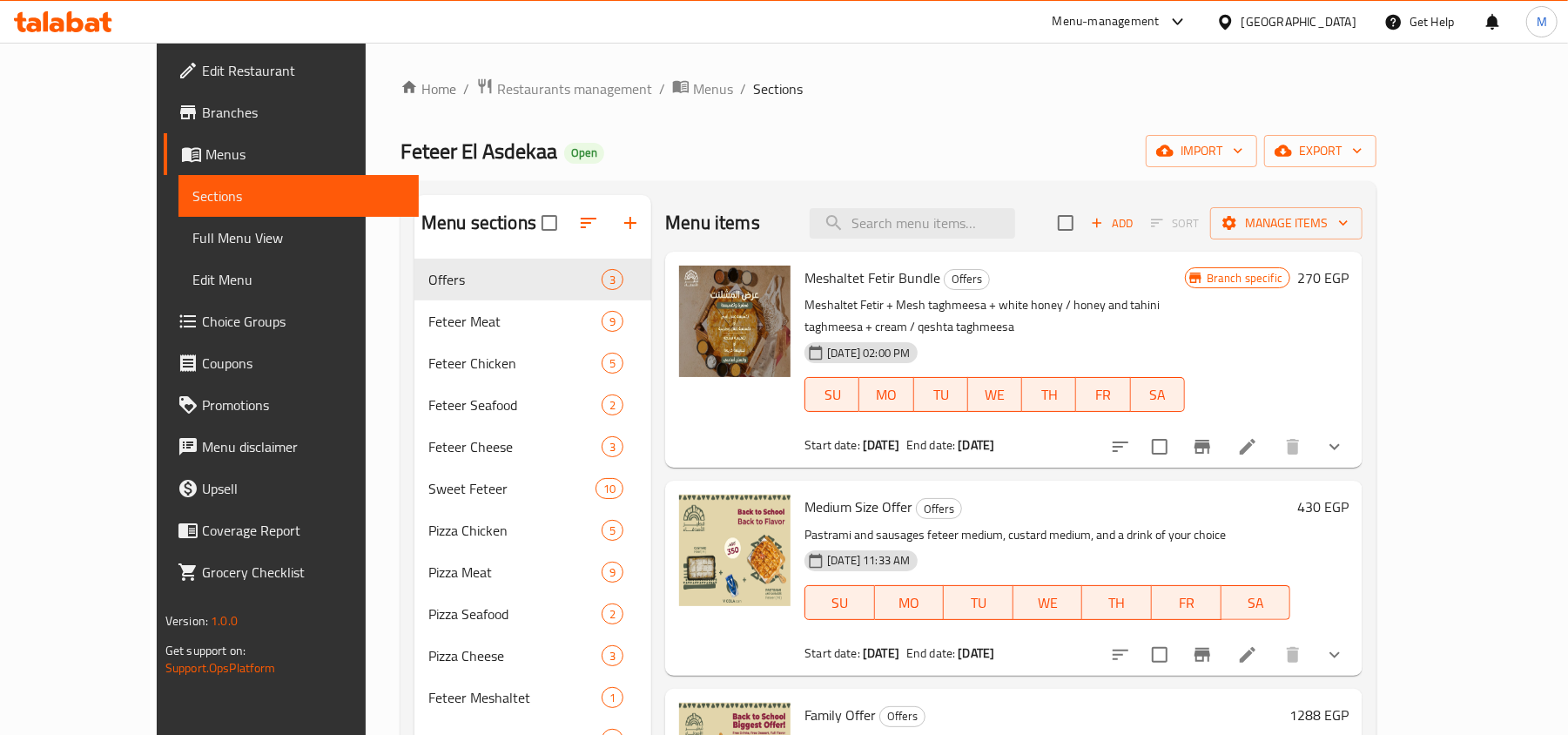
click at [1036, 289] on h6 "Meshaltet Fetir Bundle Offers" at bounding box center [995, 278] width 381 height 24
click at [497, 95] on span "Restaurants management" at bounding box center [574, 89] width 155 height 21
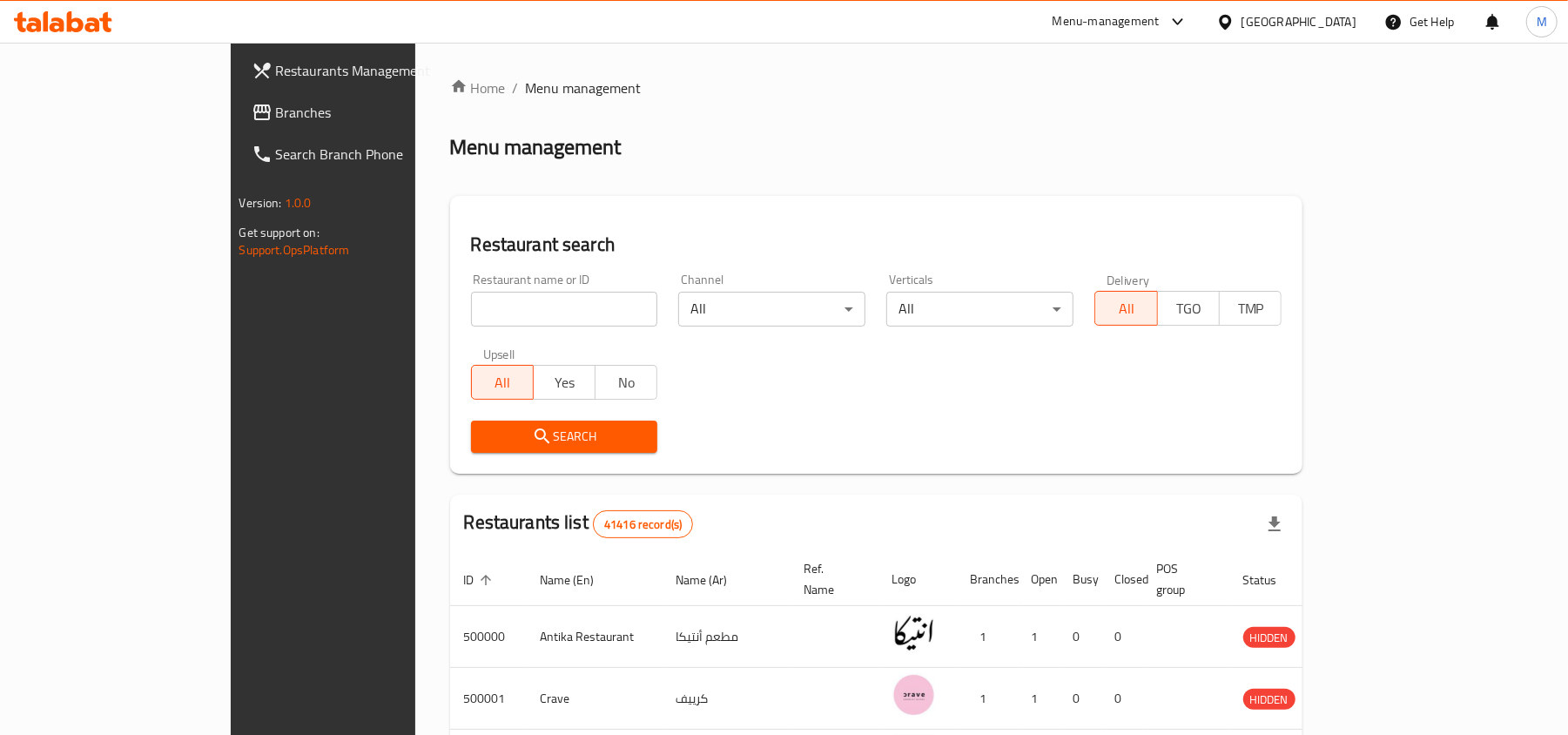
click at [1339, 29] on div "[GEOGRAPHIC_DATA]" at bounding box center [1298, 22] width 115 height 19
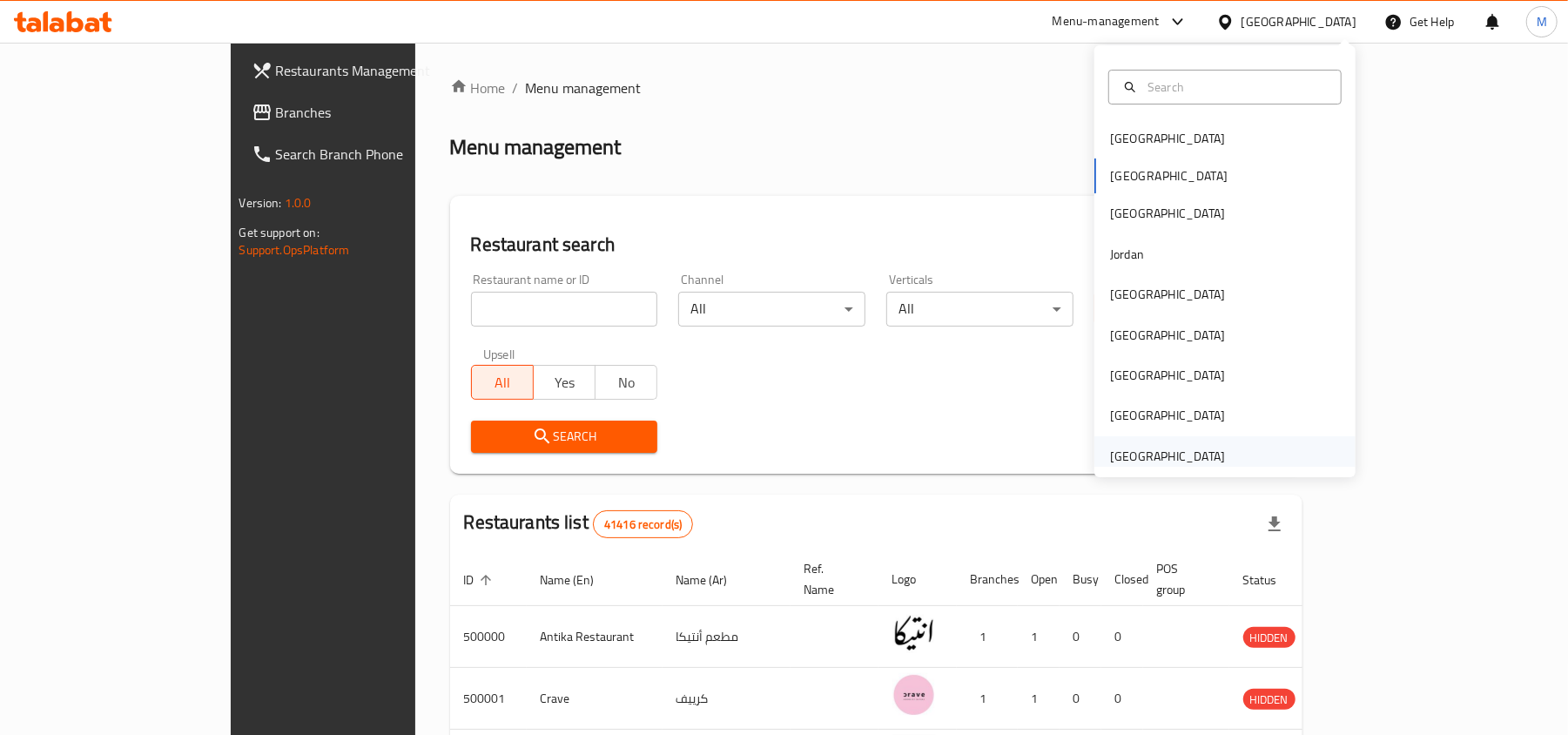
click at [1192, 447] on div "[GEOGRAPHIC_DATA]" at bounding box center [1167, 457] width 115 height 19
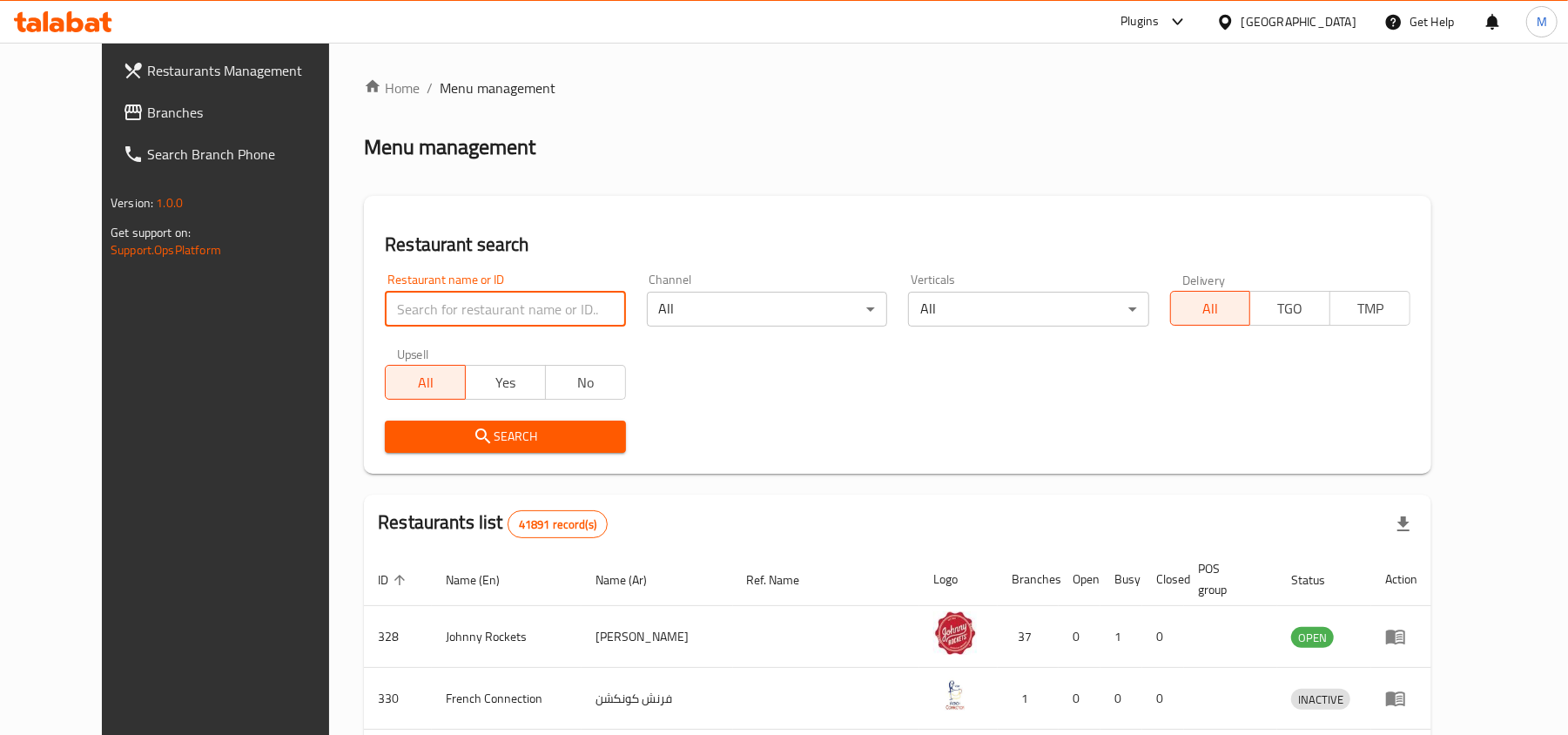
click at [397, 318] on input "search" at bounding box center [505, 309] width 241 height 35
paste input "23141"
type input "23141"
click button "Search" at bounding box center [505, 437] width 241 height 32
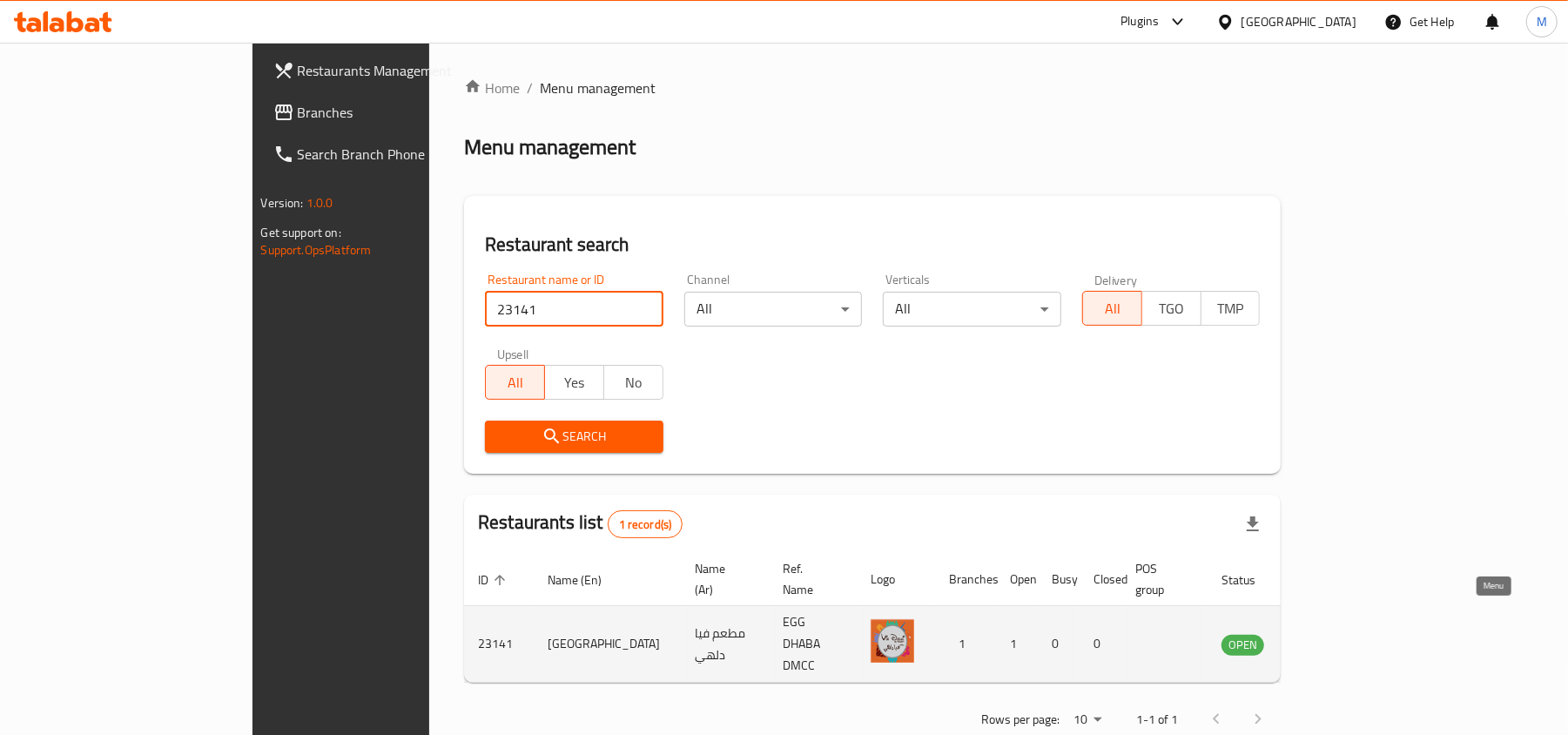
click at [1345, 634] on link "enhanced table" at bounding box center [1329, 644] width 32 height 21
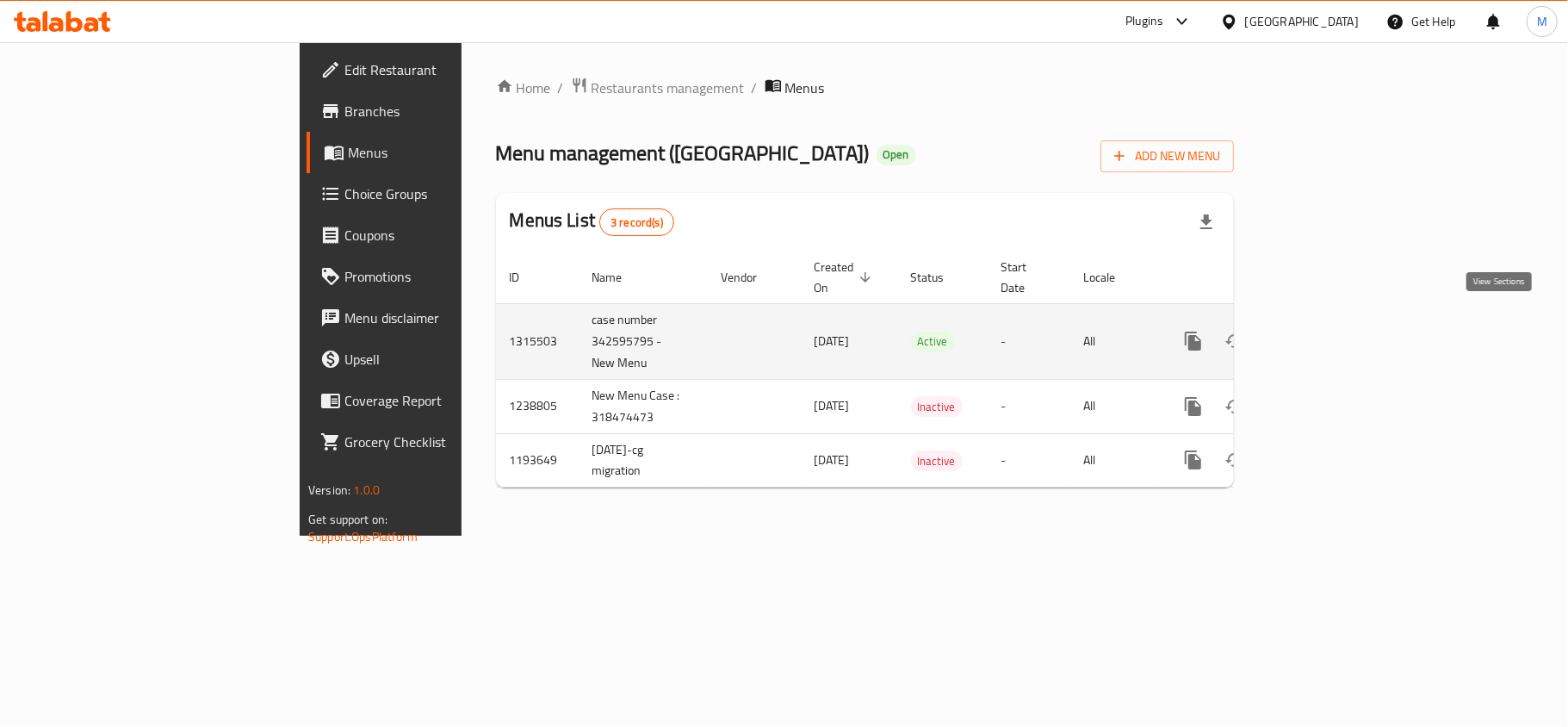
click at [1327, 331] on icon "enhanced table" at bounding box center [1318, 341] width 21 height 21
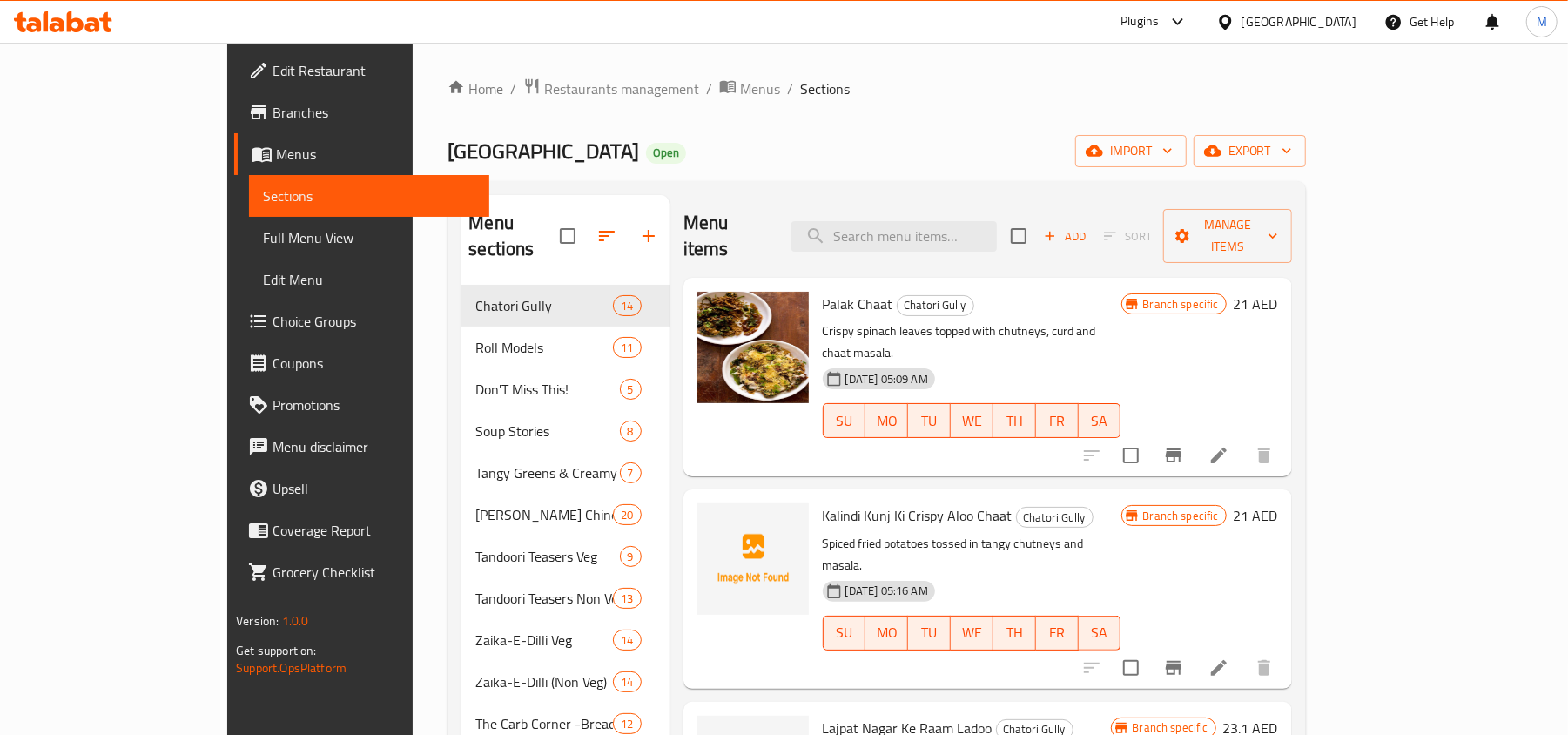
click at [1101, 249] on div "Menu items Add Sort Manage items" at bounding box center [988, 236] width 609 height 83
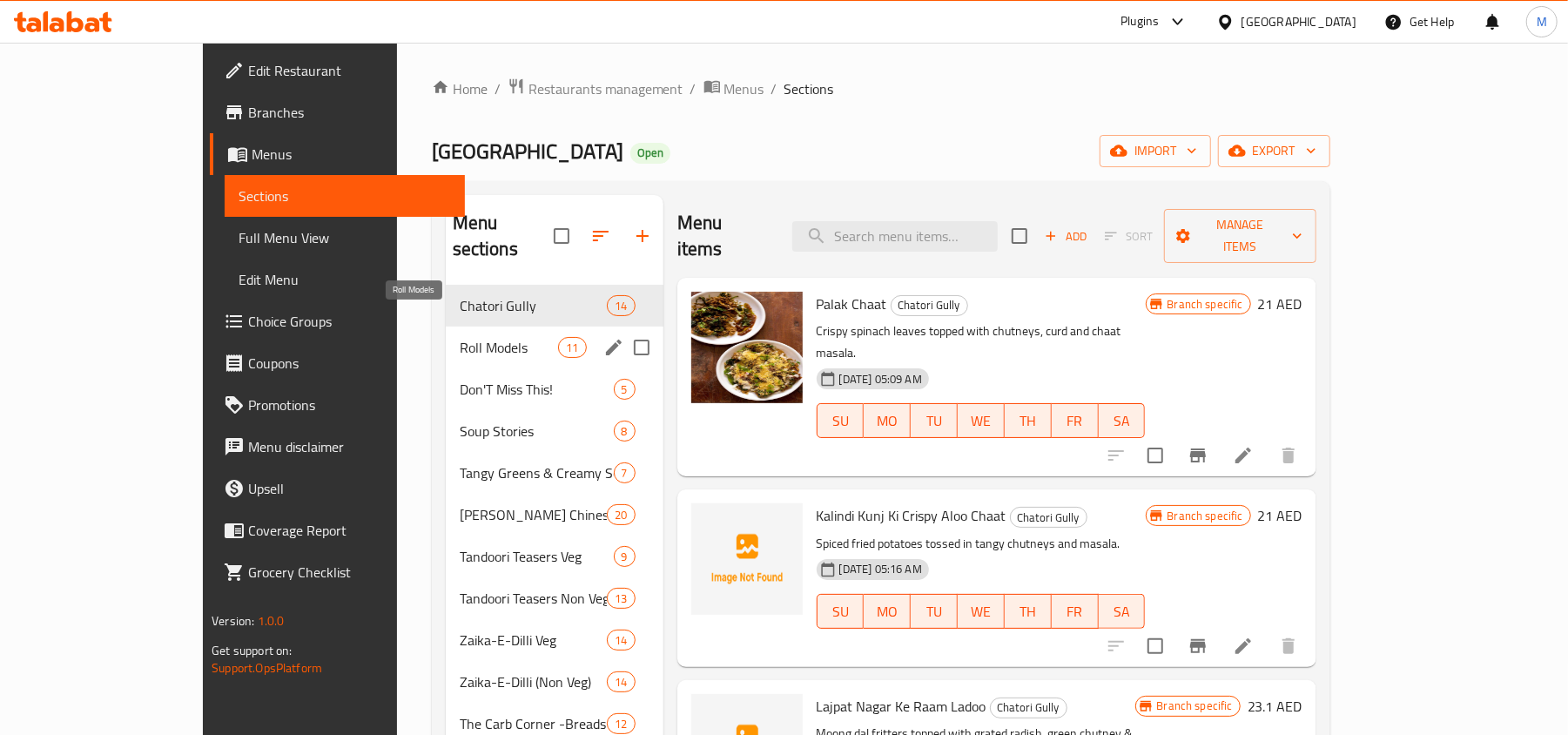
click at [459, 337] on span "Roll Models" at bounding box center [508, 347] width 99 height 21
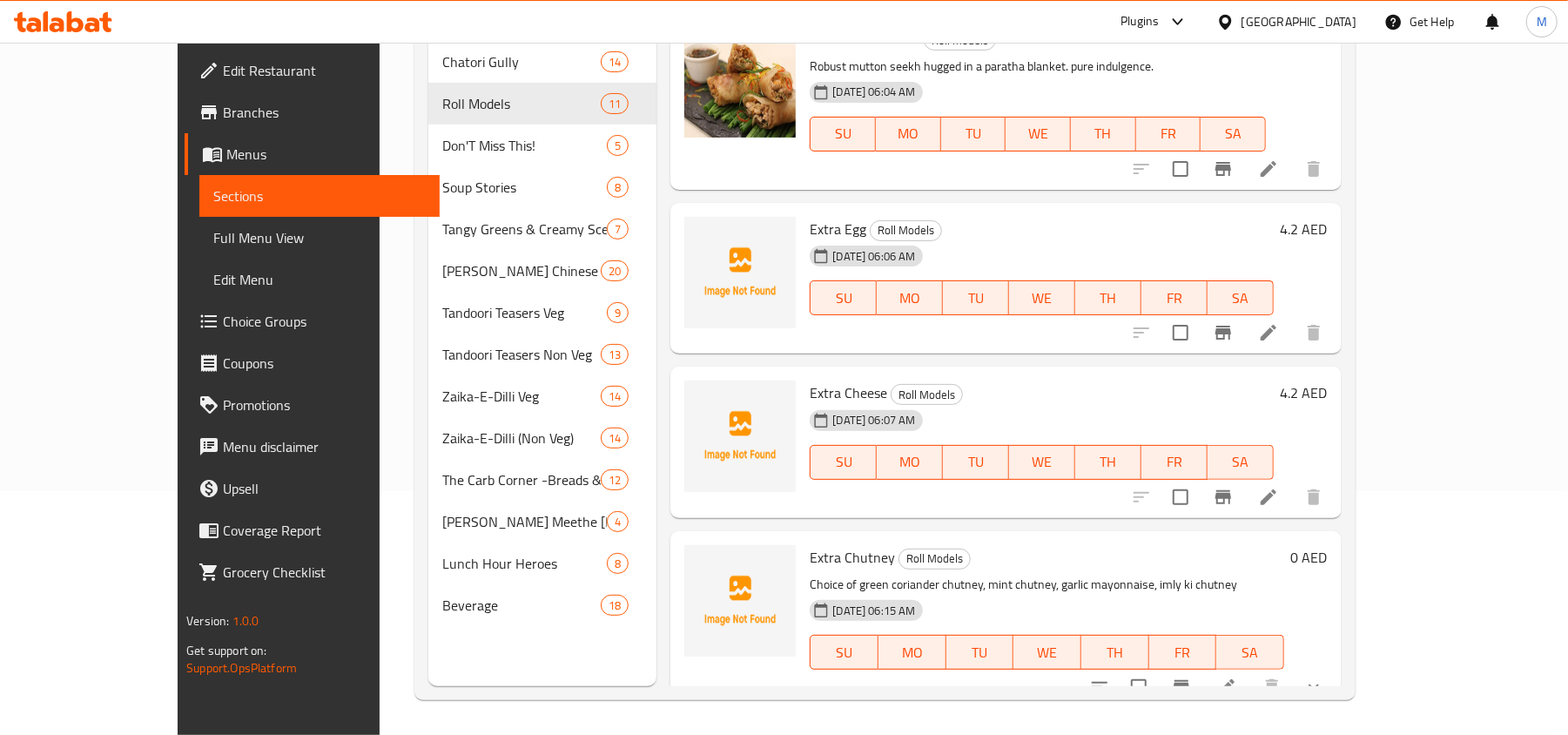
scroll to position [245, 0]
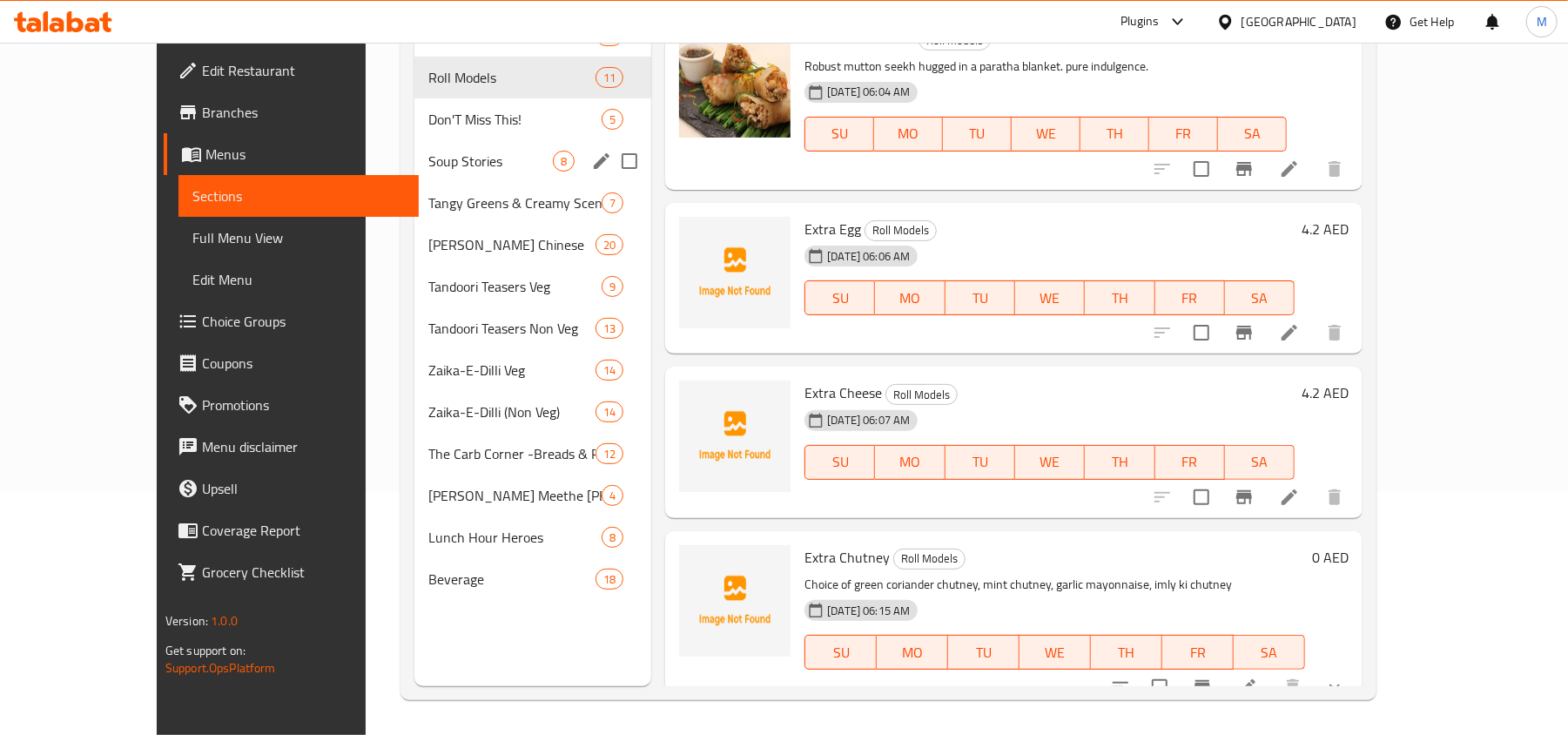
click at [430, 133] on div "Don'T Miss This! 5" at bounding box center [533, 119] width 237 height 42
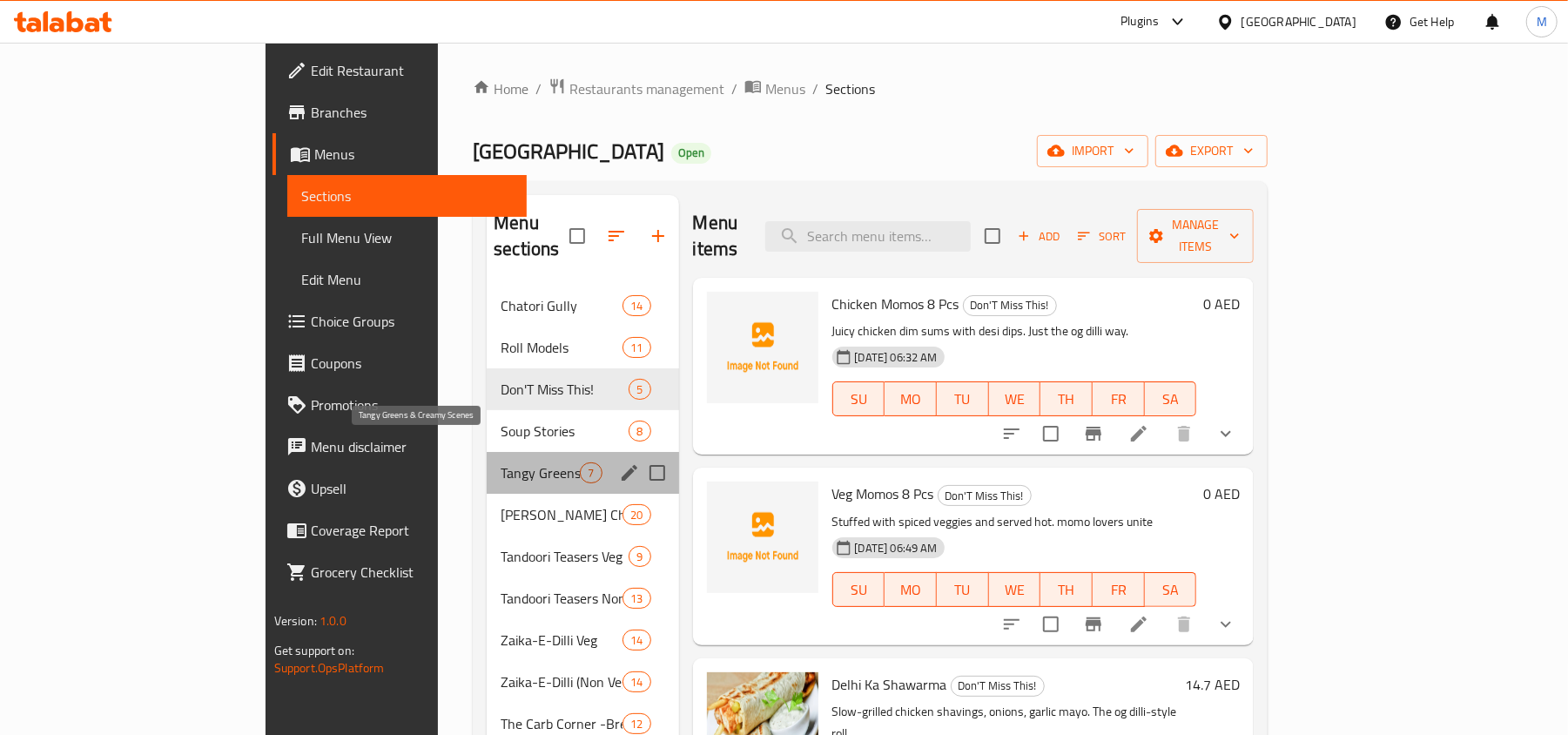
click at [500, 462] on span "Tangy Greens & Creamy Scenes" at bounding box center [540, 472] width 80 height 21
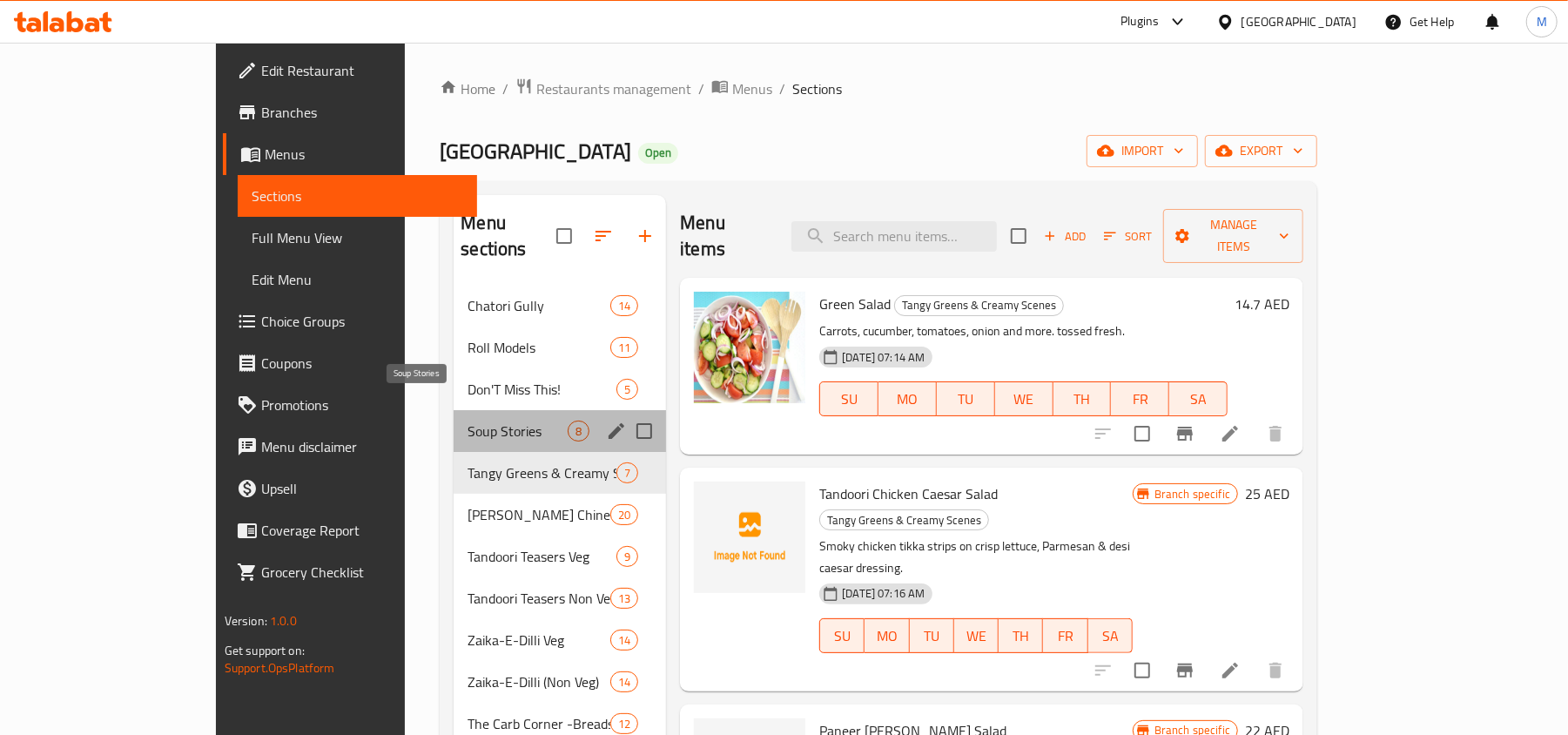
click at [467, 421] on span "Soup Stories" at bounding box center [517, 431] width 100 height 21
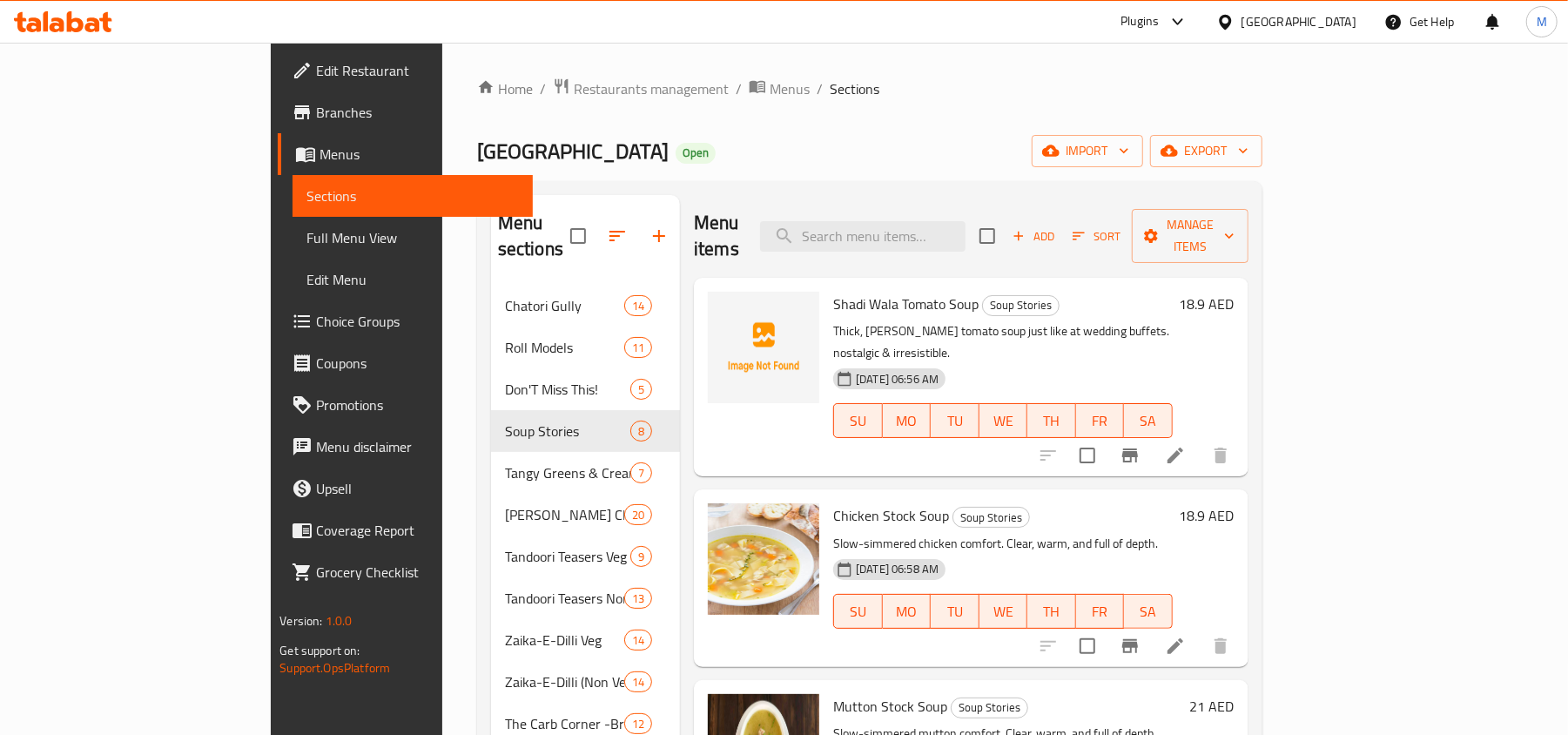
click at [955, 136] on div "Via Delhi Restaurant Open import export" at bounding box center [870, 150] width 786 height 32
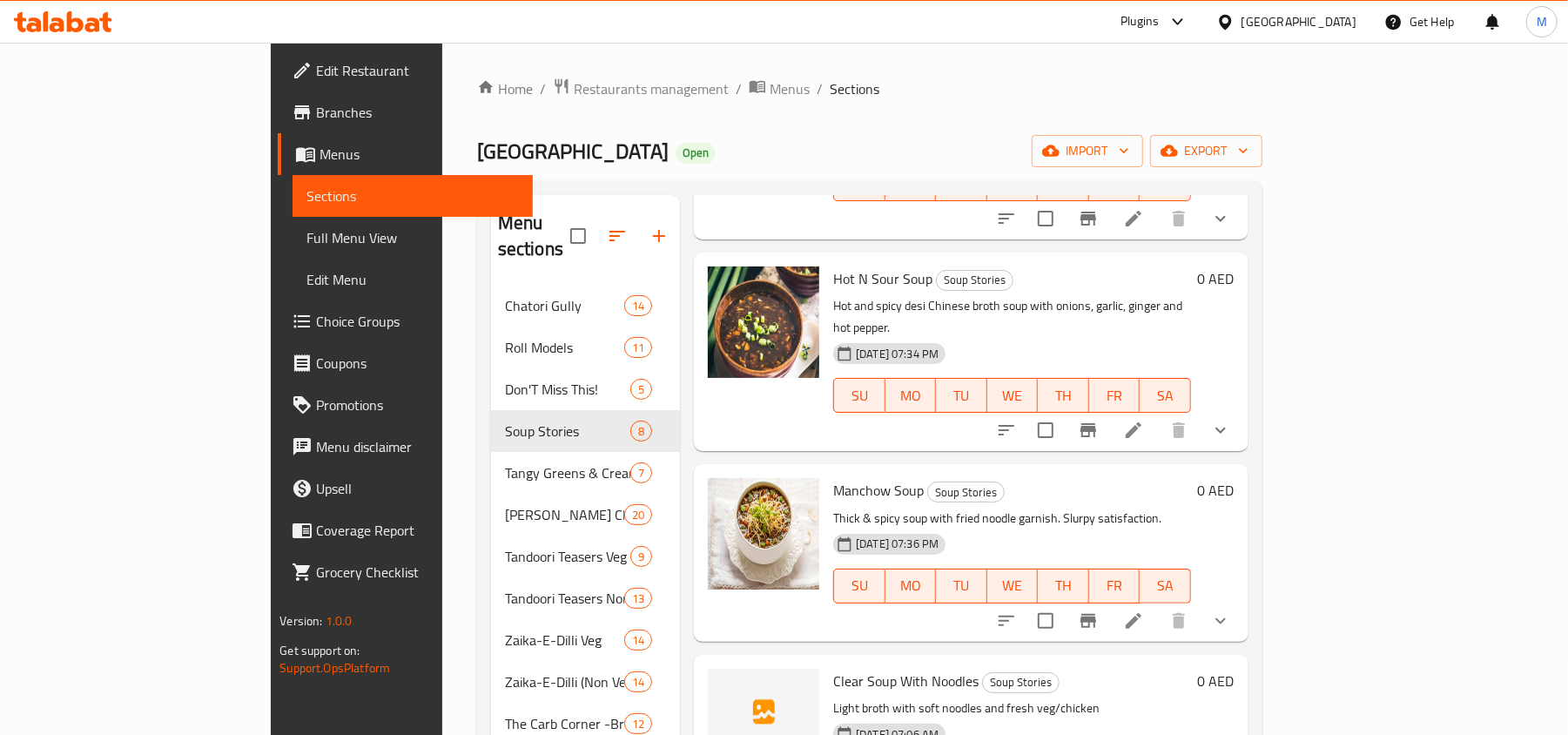
scroll to position [245, 0]
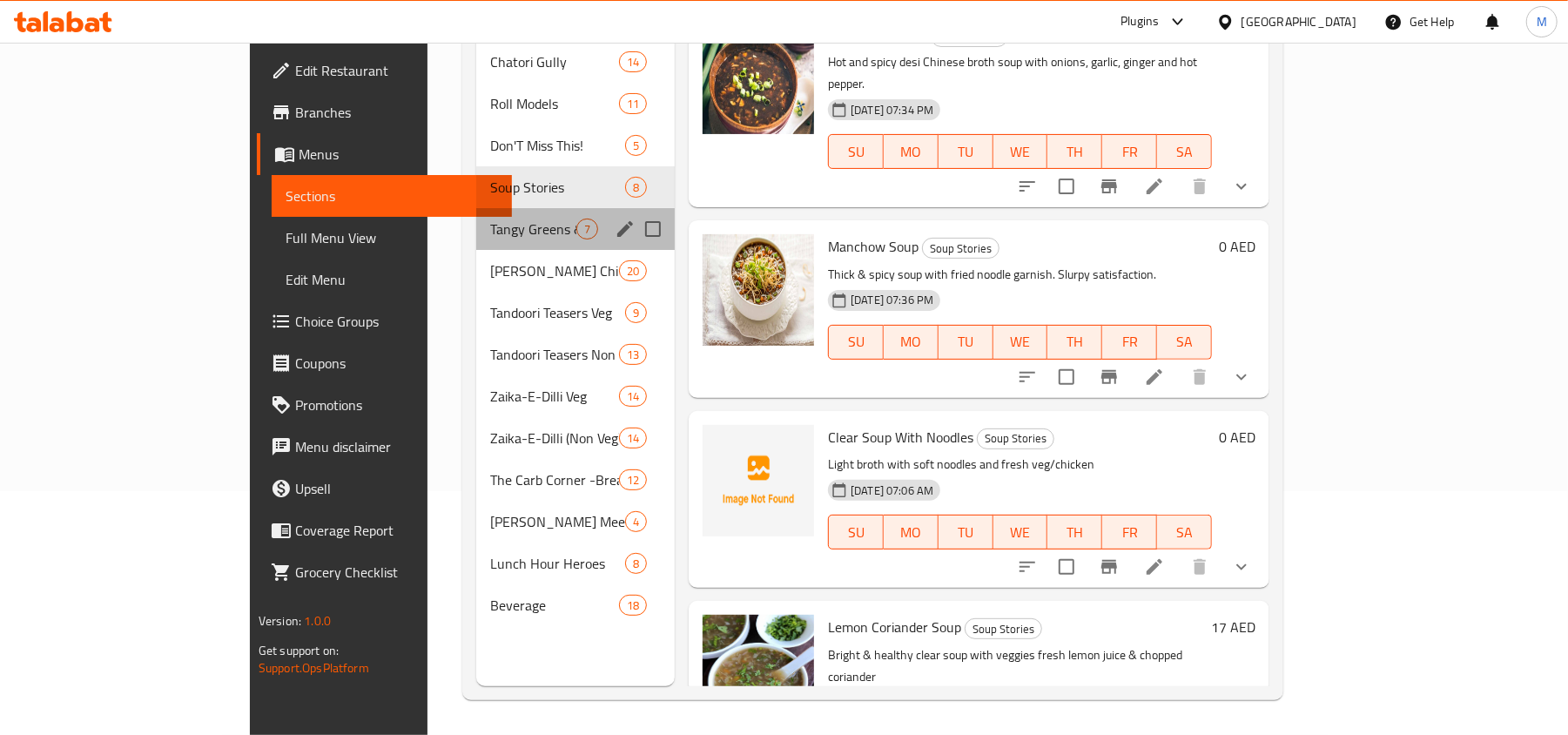
click at [476, 208] on div "Tangy Greens & Creamy Scenes 7" at bounding box center [575, 229] width 199 height 42
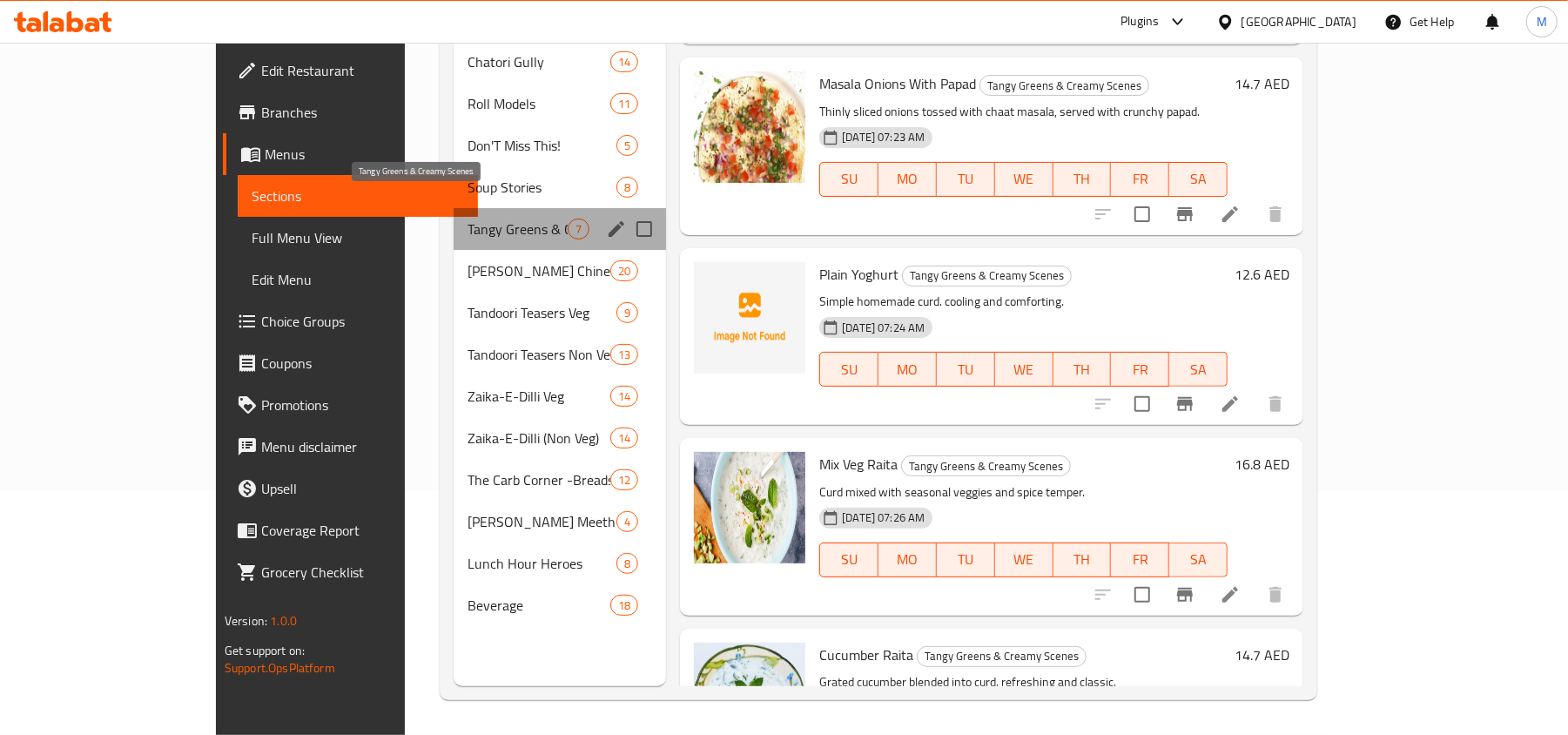
click at [467, 219] on span "Tangy Greens & Creamy Scenes" at bounding box center [517, 229] width 100 height 21
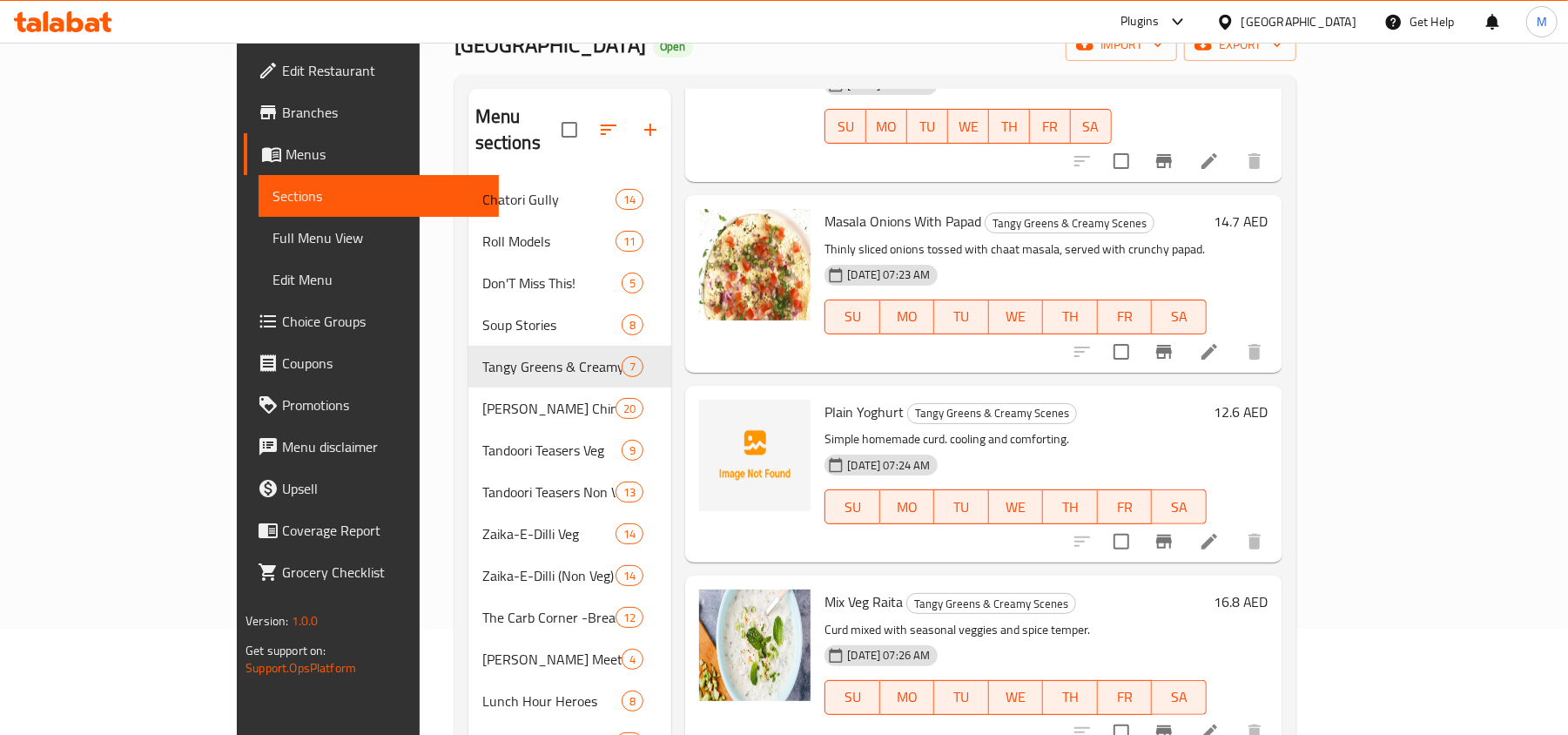
scroll to position [245, 0]
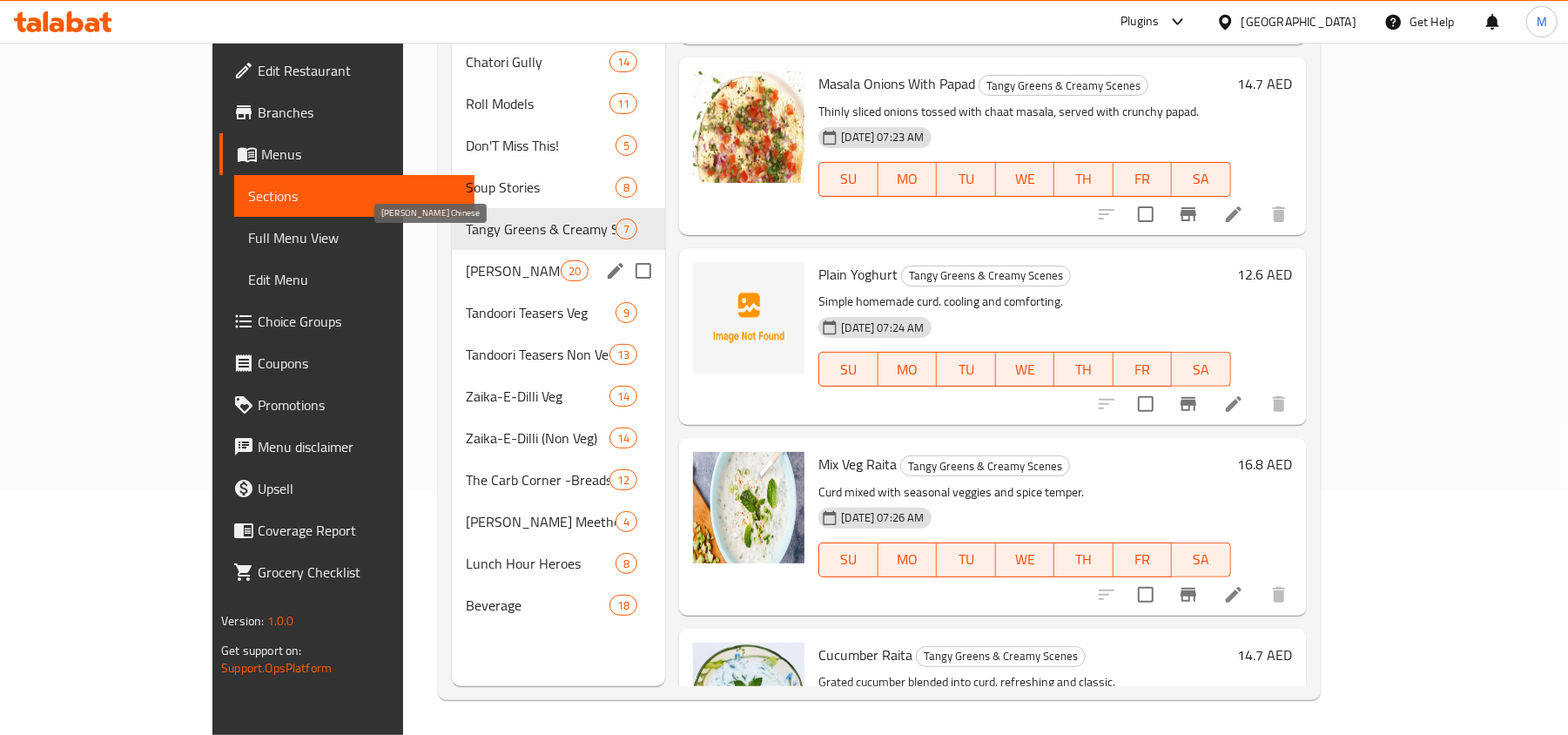
click at [466, 261] on span "[PERSON_NAME] Chinese" at bounding box center [513, 271] width 94 height 21
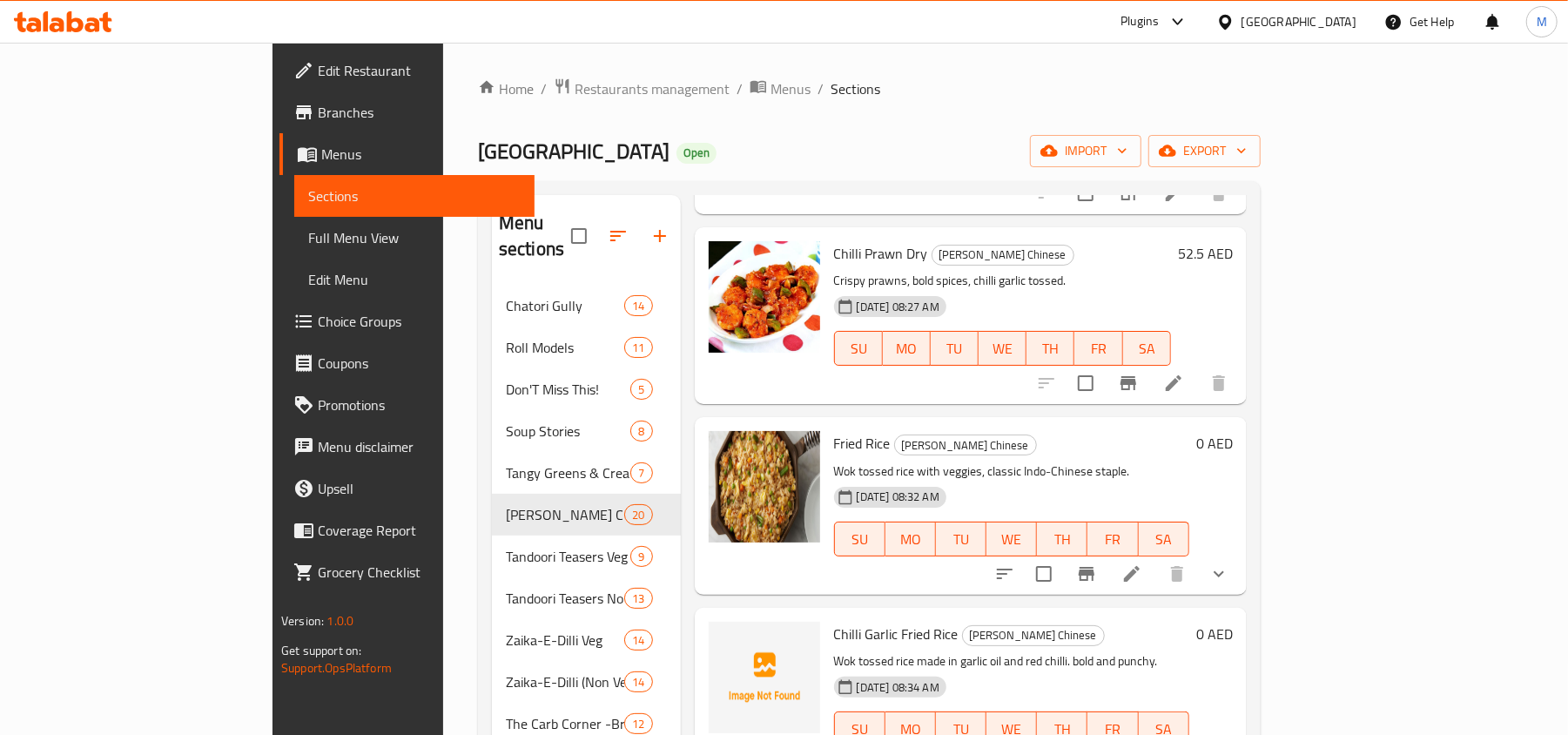
scroll to position [3112, 0]
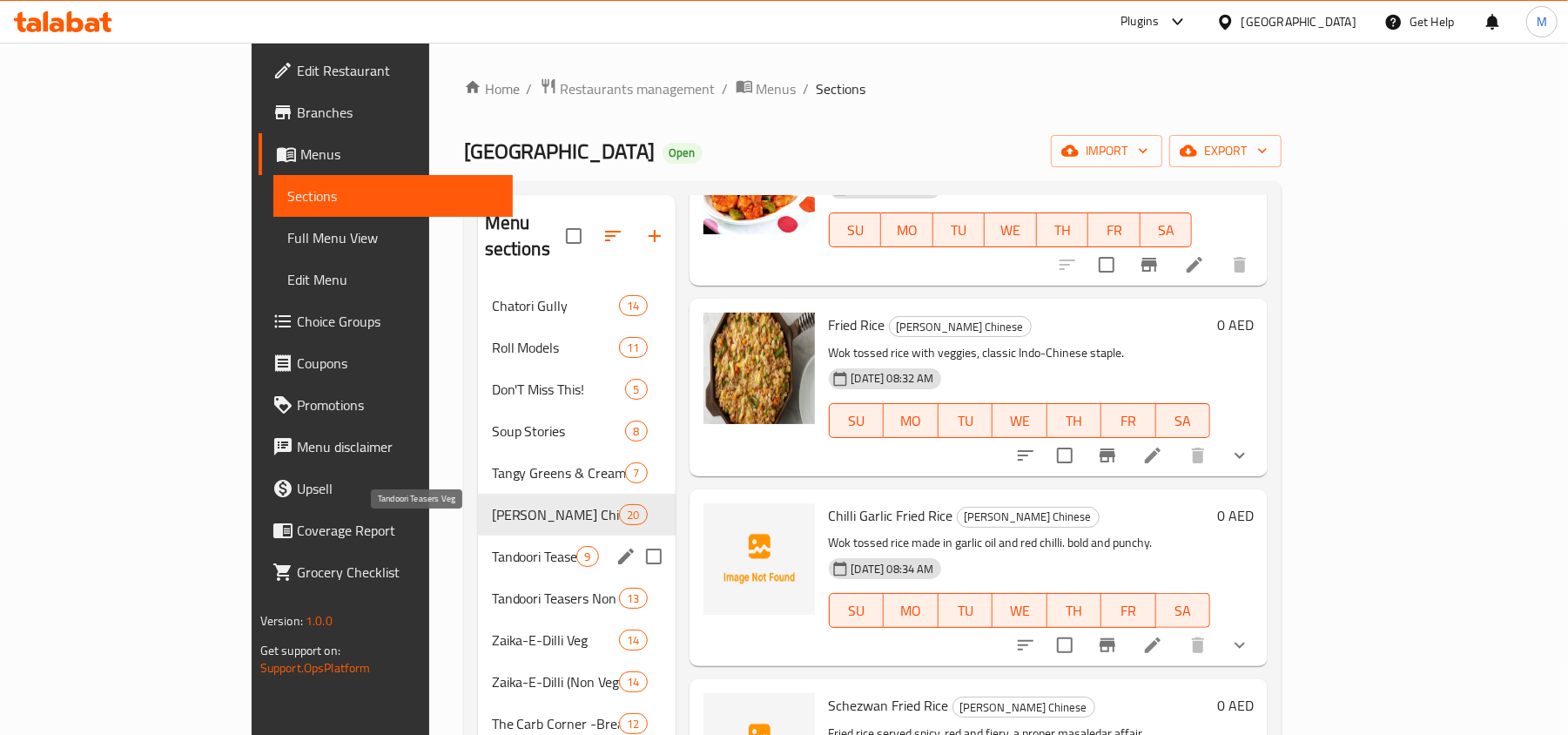
click at [492, 546] on span "Tandoori Teasers Veg" at bounding box center [535, 556] width 86 height 21
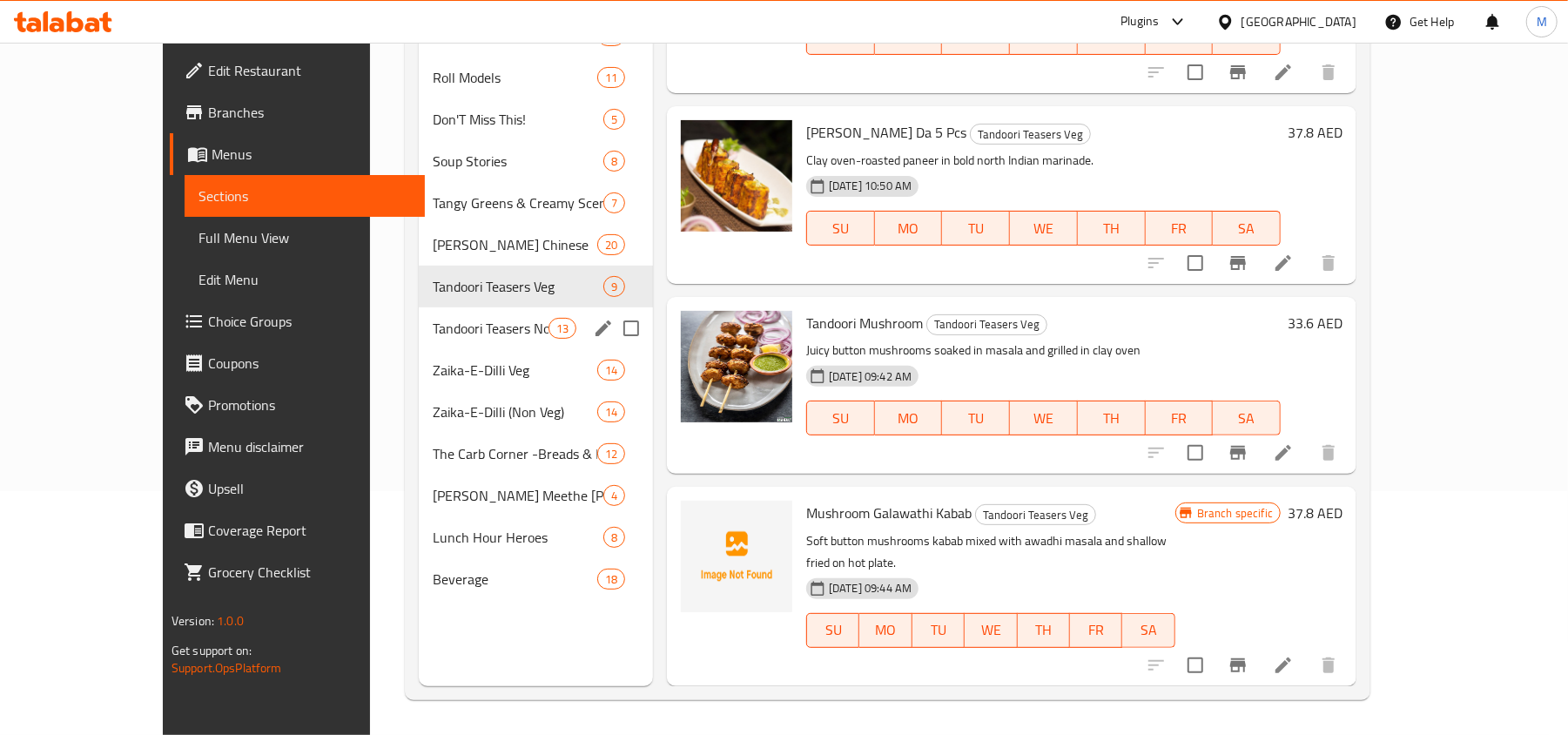
click at [433, 320] on span "Tandoori Teasers Non Veg" at bounding box center [491, 328] width 116 height 21
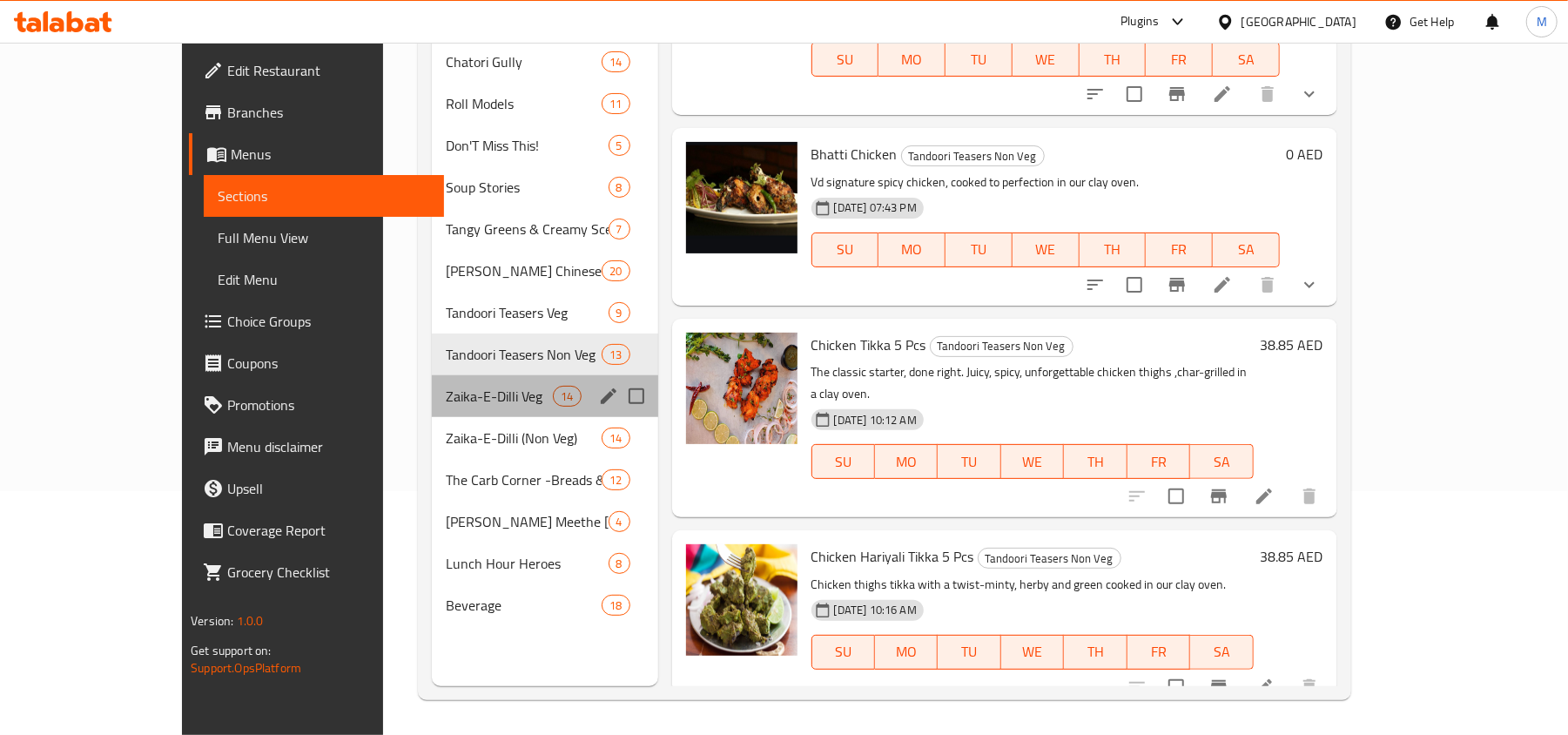
click at [432, 381] on div "Zaika-E-Dilli Veg 14" at bounding box center [545, 396] width 227 height 42
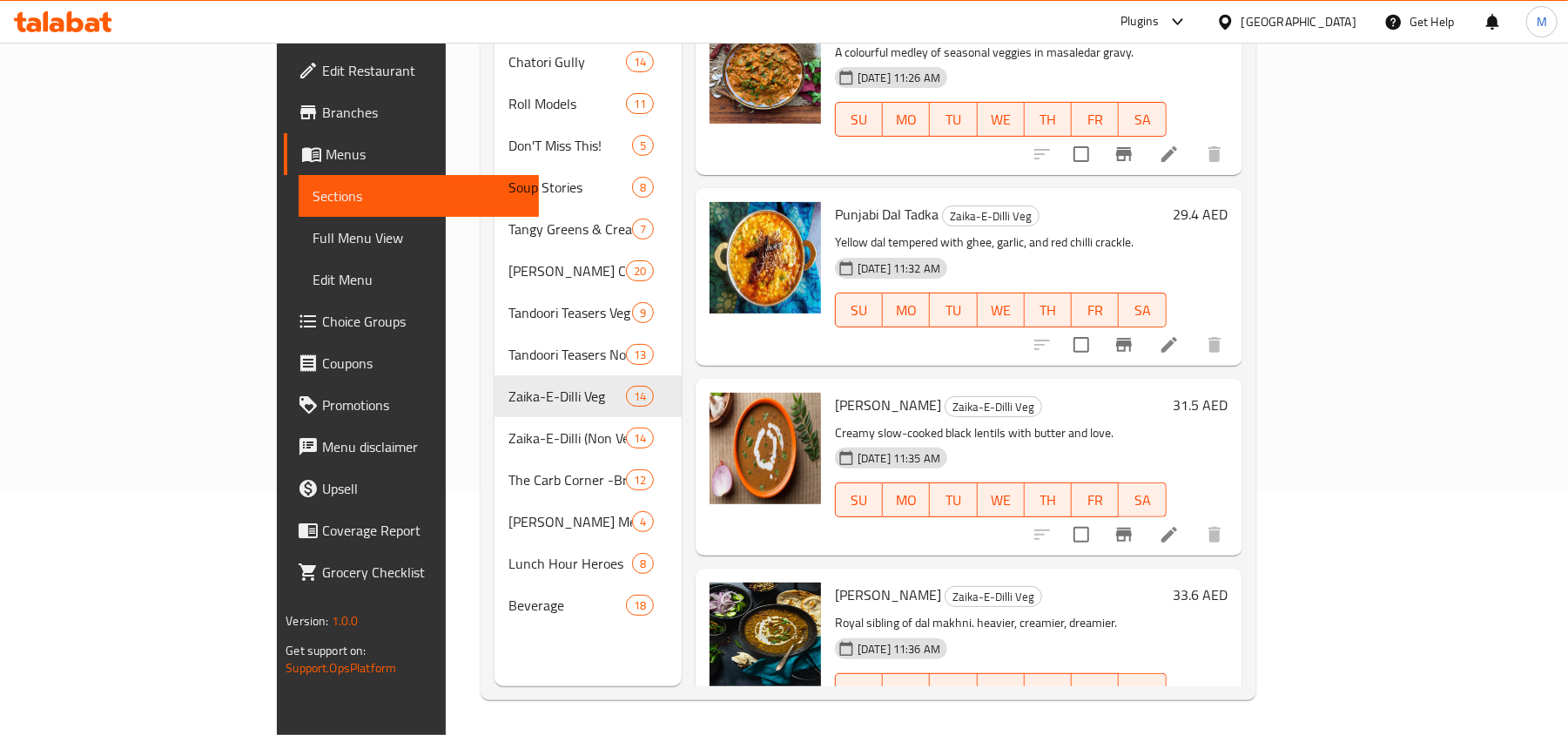
scroll to position [1971, 0]
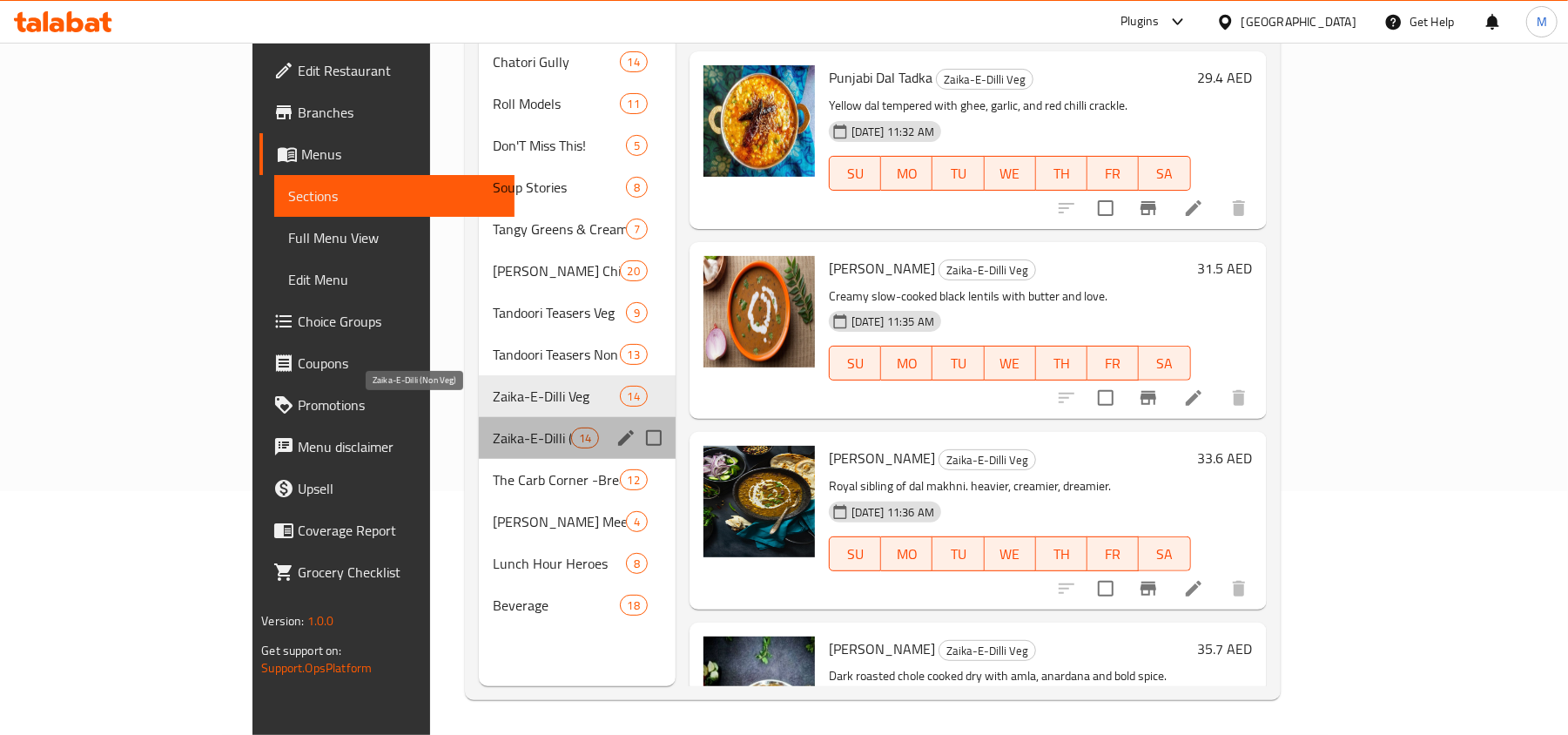
click at [493, 428] on span "Zaika-E-Dilli (Non Veg)" at bounding box center [532, 438] width 79 height 21
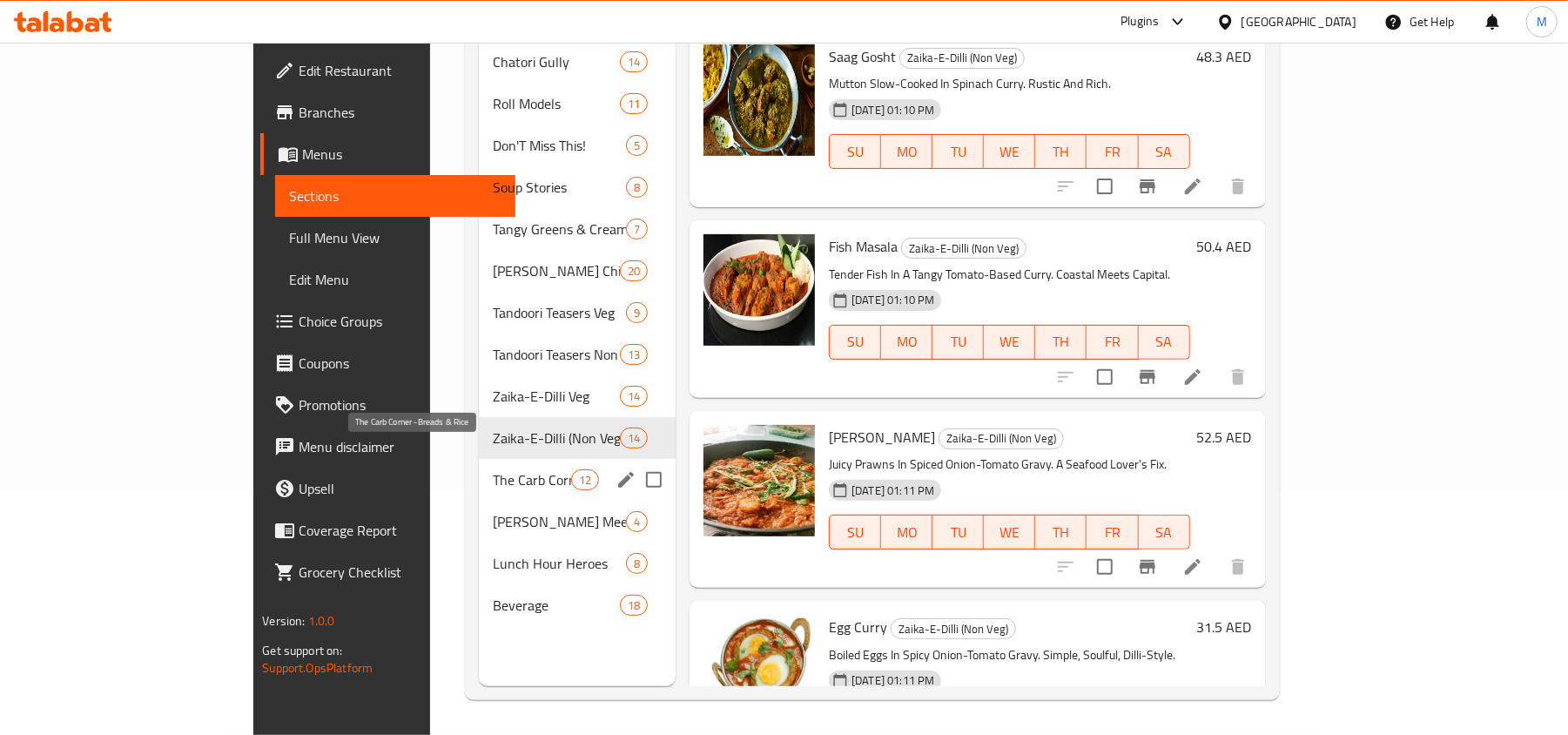
click at [493, 469] on span "The Carb Corner -Breads & Rice" at bounding box center [532, 480] width 79 height 21
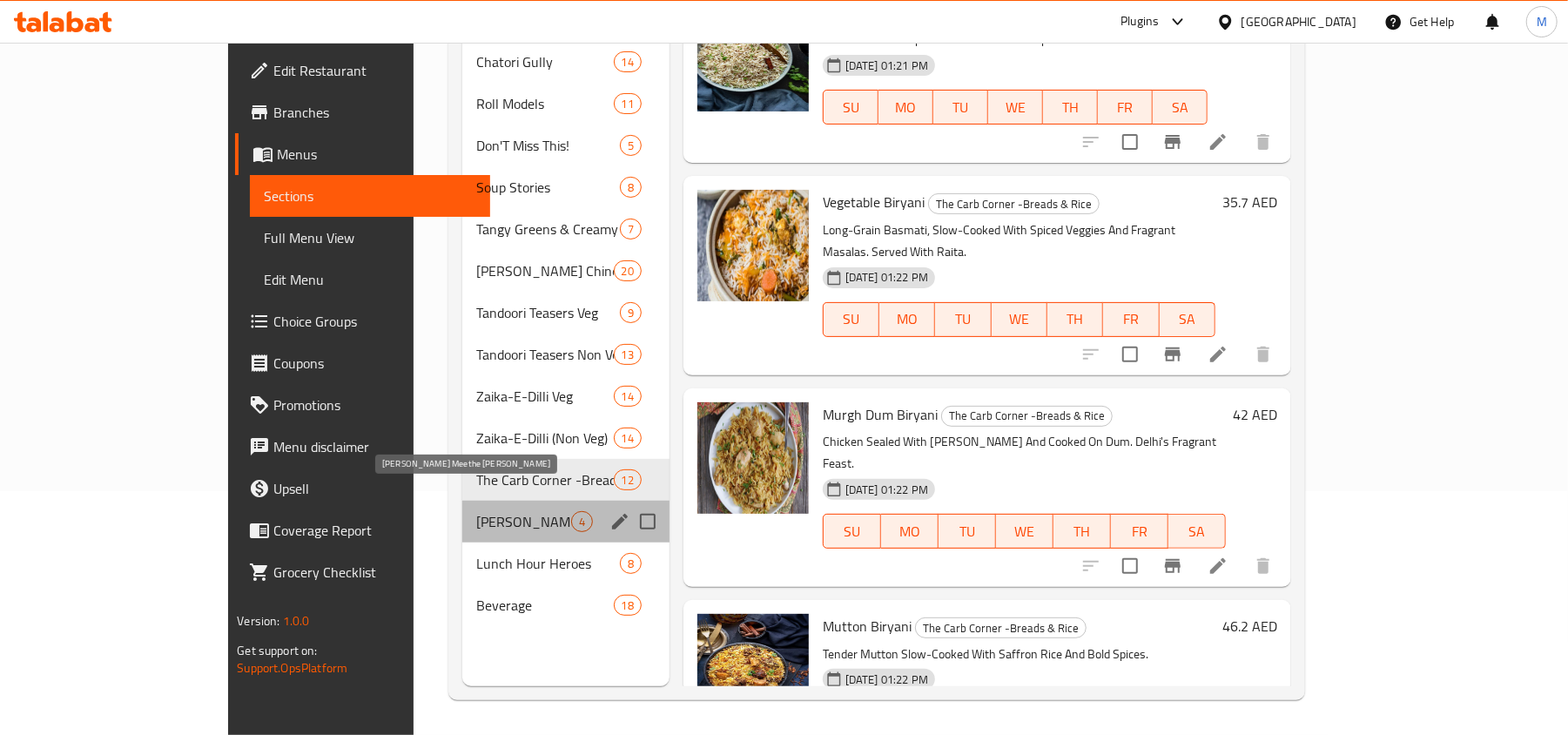
click at [476, 511] on span "[PERSON_NAME] Meethe [PERSON_NAME]" at bounding box center [523, 522] width 94 height 21
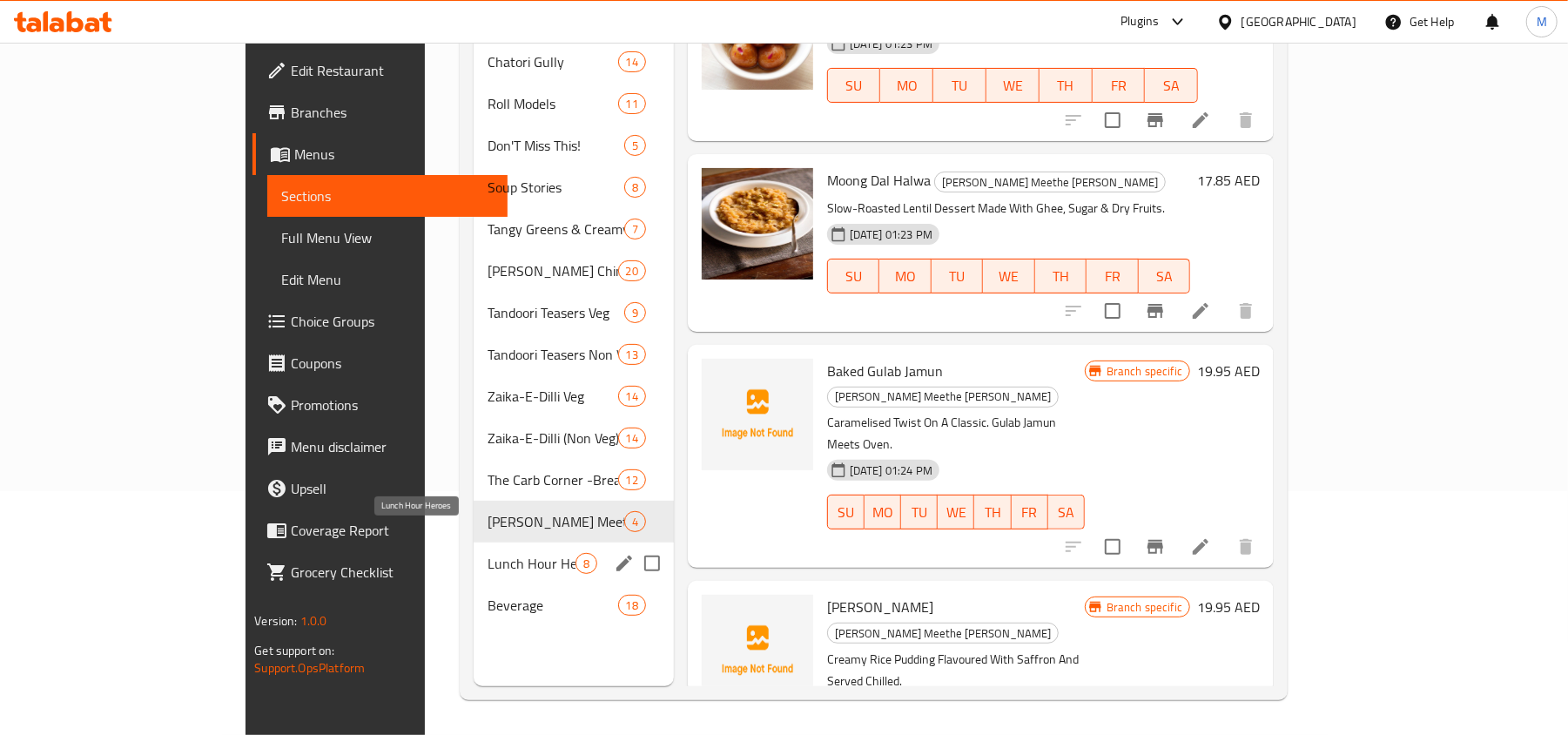
click at [487, 553] on span "Lunch Hour Heroes" at bounding box center [531, 564] width 88 height 21
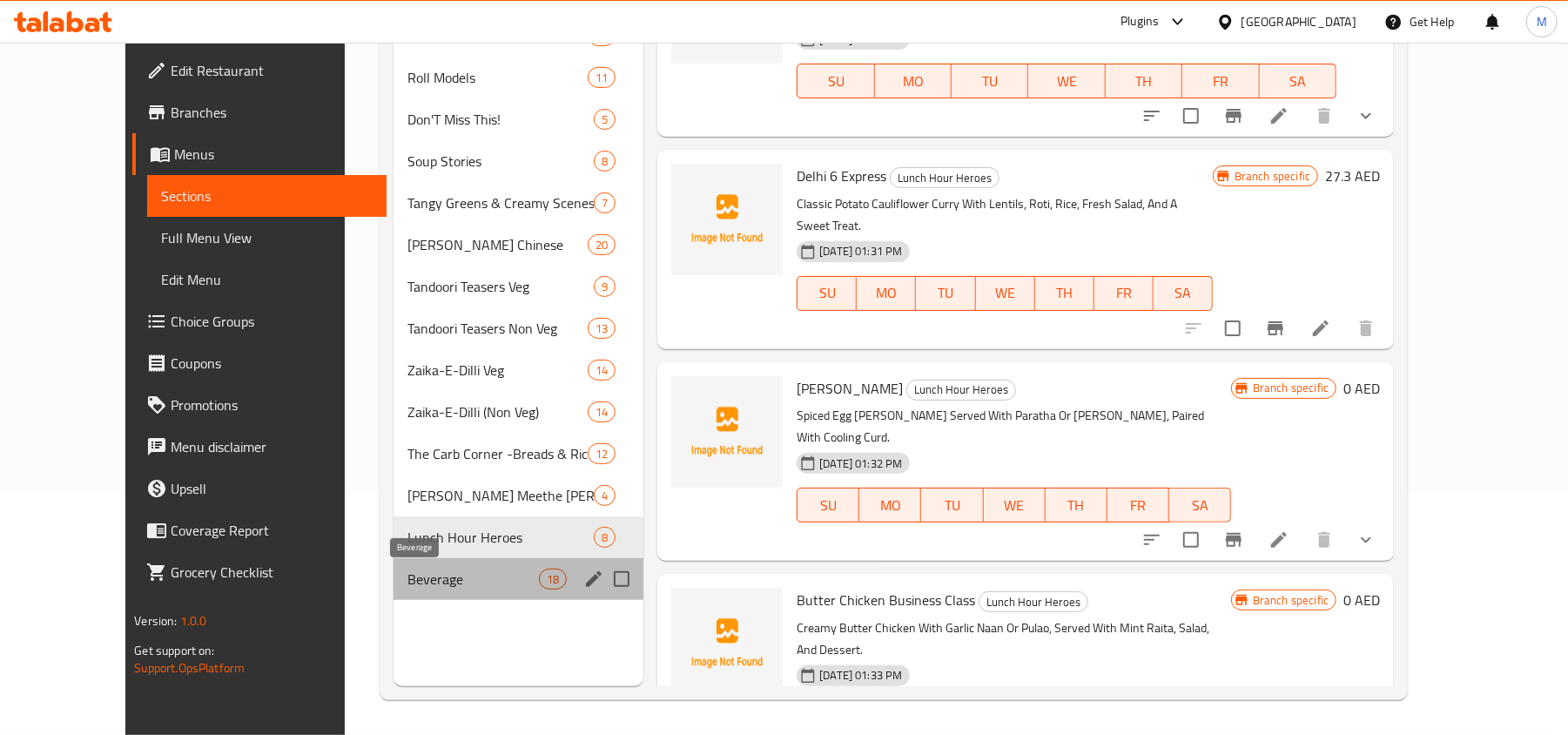
click at [408, 585] on span "Beverage" at bounding box center [473, 579] width 131 height 21
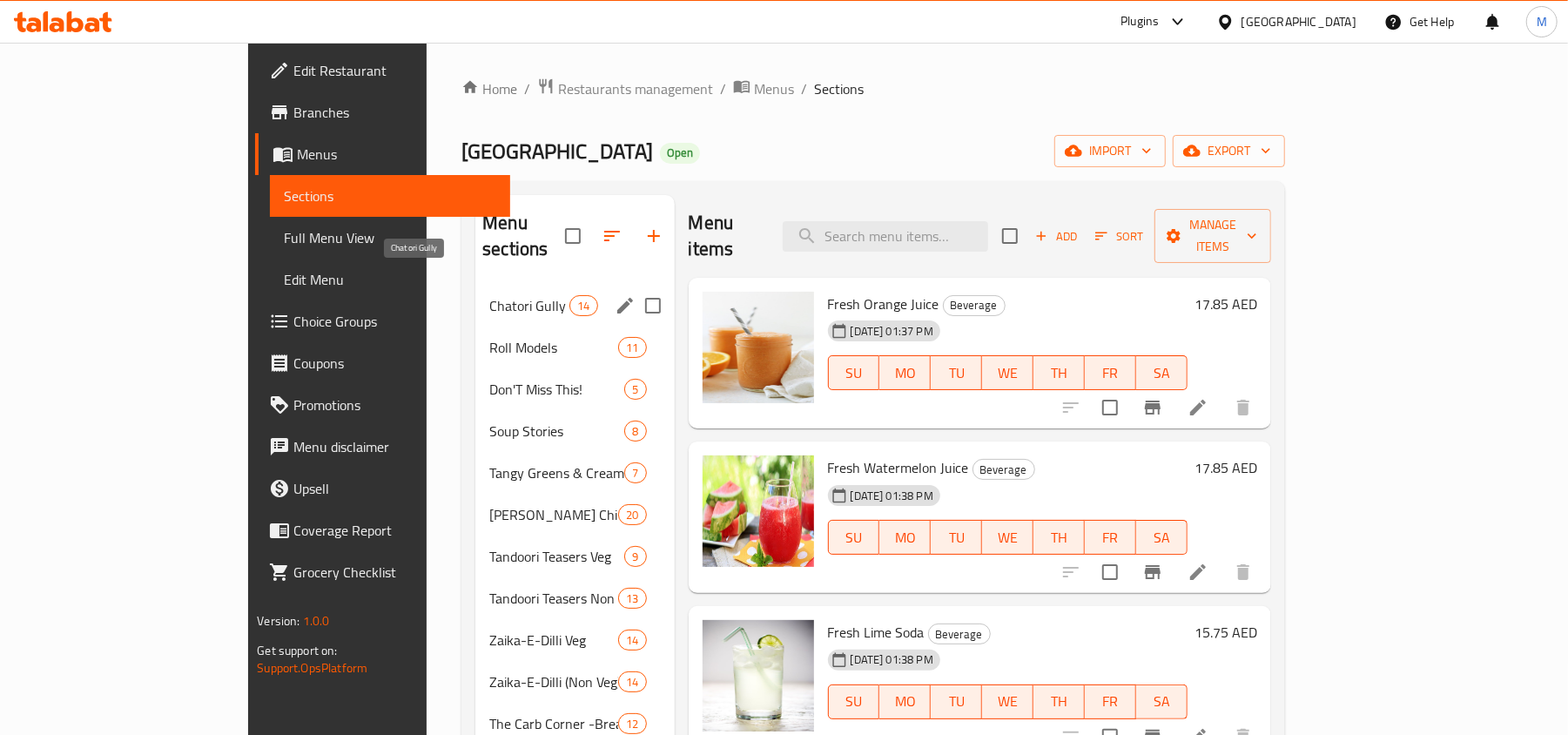
click at [489, 295] on span "Chatori Gully" at bounding box center [529, 305] width 80 height 21
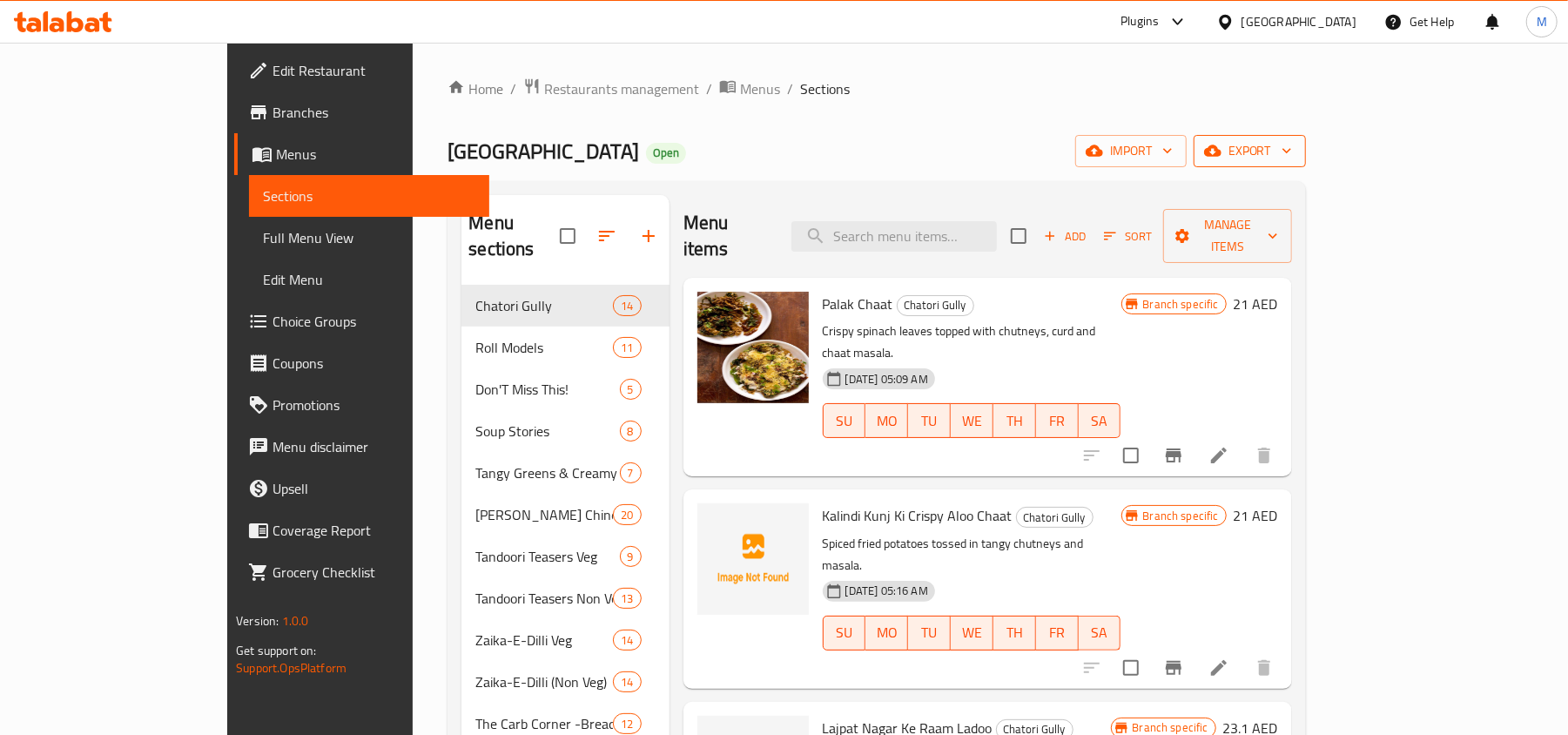
click at [1292, 141] on span "export" at bounding box center [1250, 150] width 85 height 22
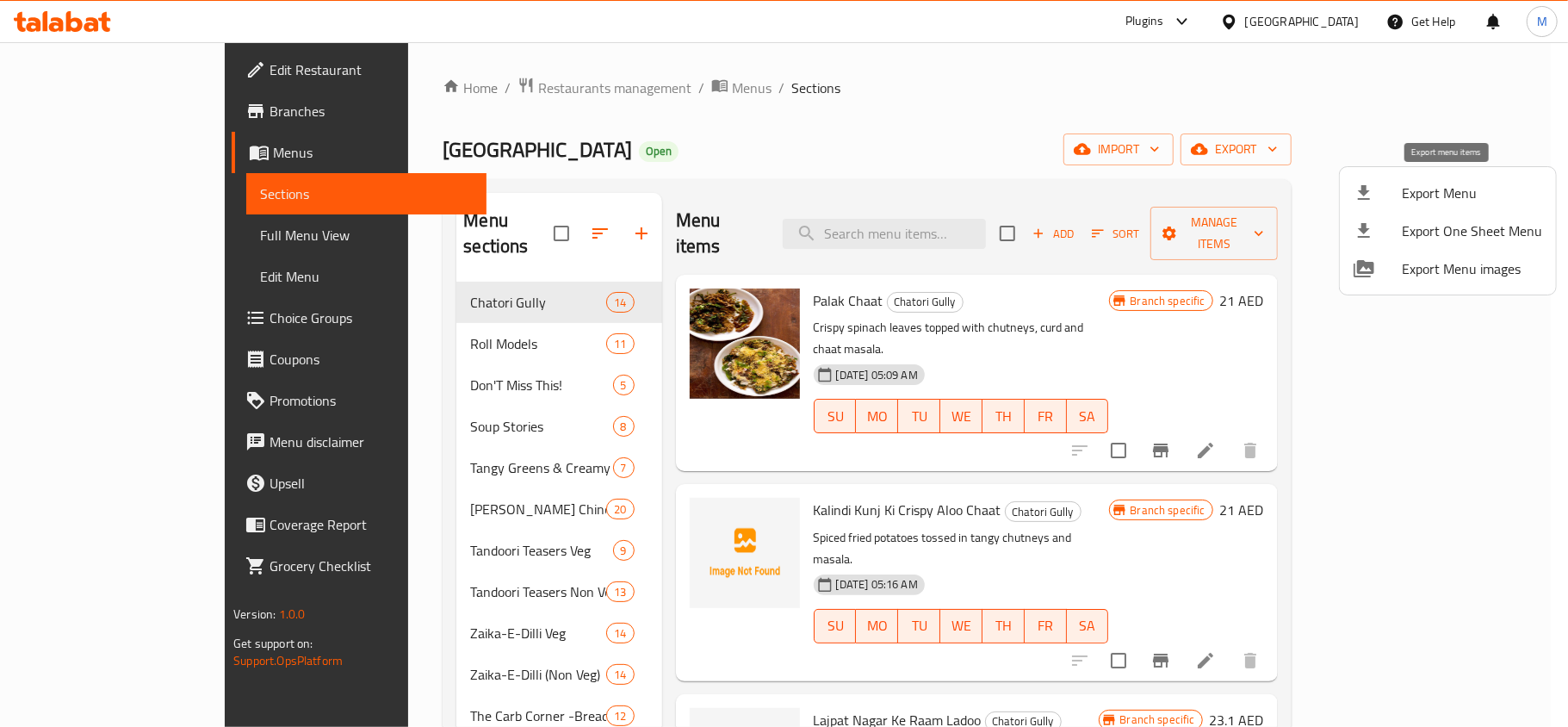
click at [1421, 203] on span "Export Menu" at bounding box center [1472, 193] width 140 height 21
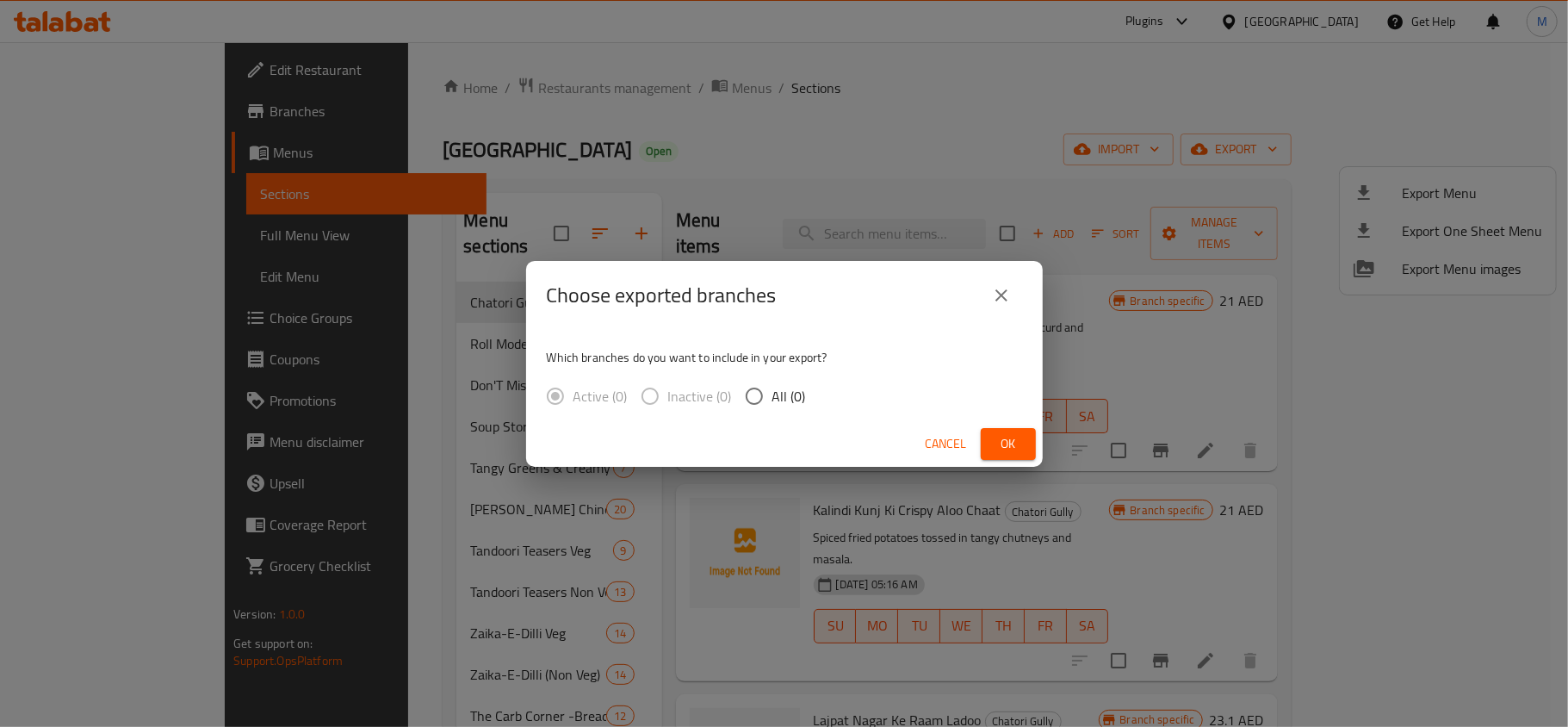
click at [753, 393] on input "All (0)" at bounding box center [755, 396] width 36 height 36
radio input "true"
click at [1006, 442] on span "Ok" at bounding box center [1008, 444] width 28 height 22
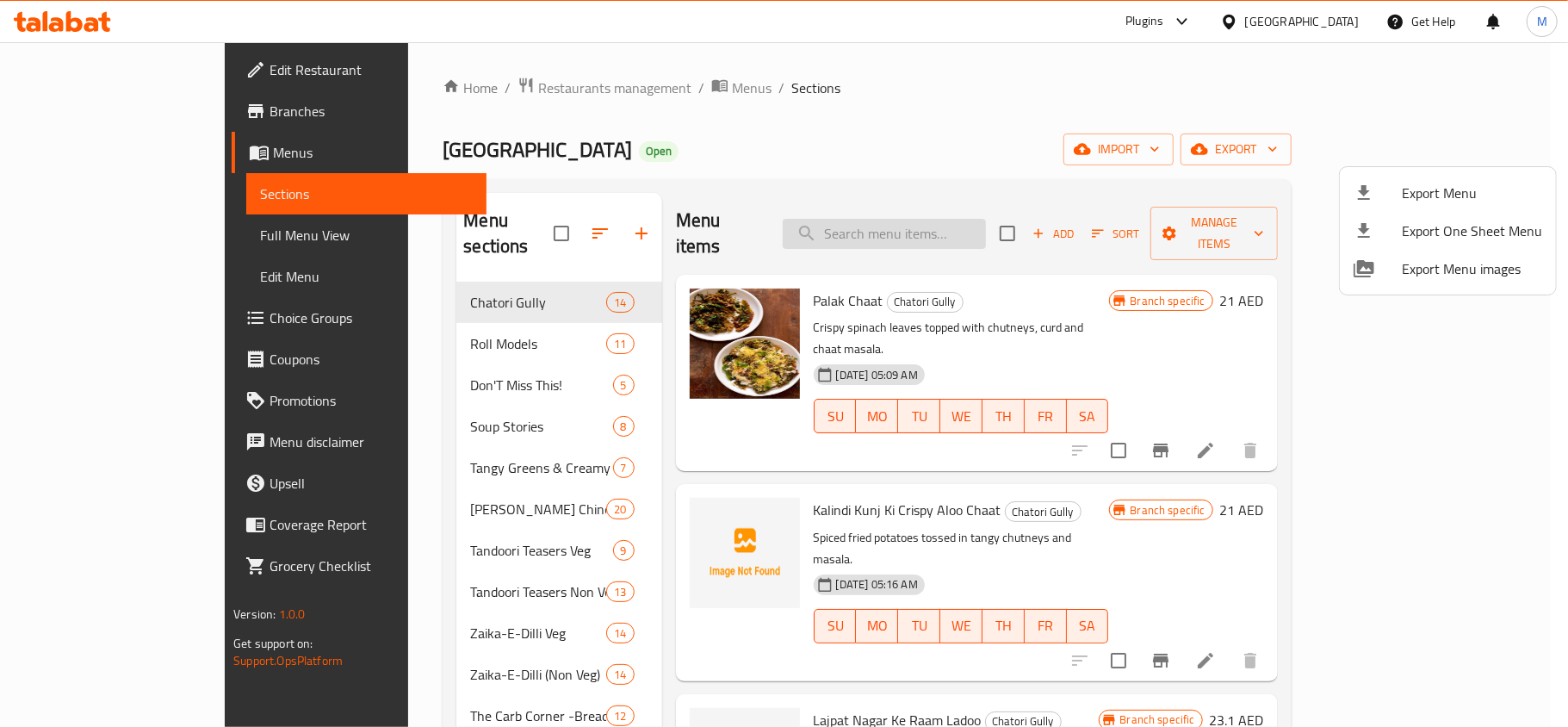
click at [942, 228] on div at bounding box center [784, 364] width 1568 height 727
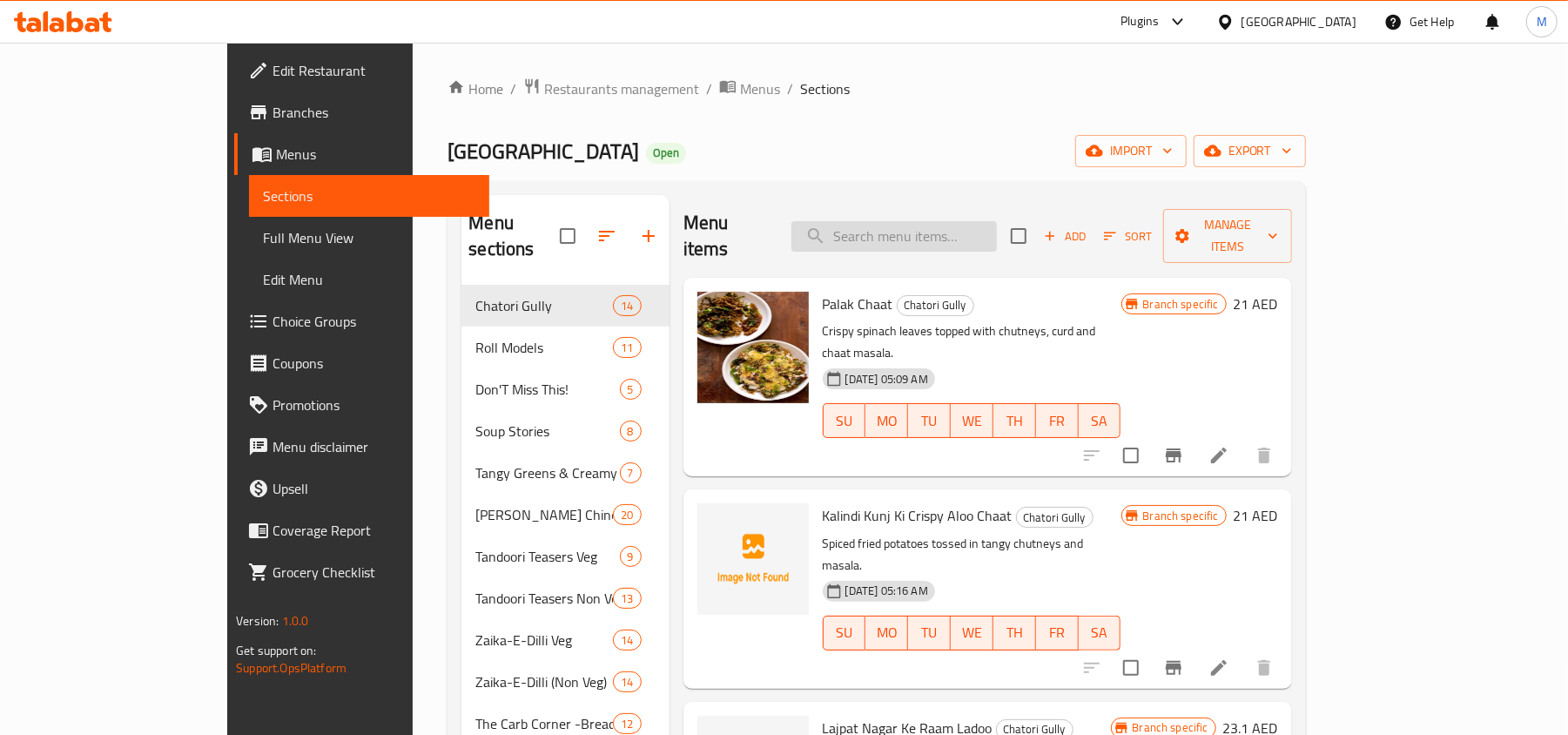
click at [953, 230] on input "search" at bounding box center [894, 236] width 206 height 31
paste input "Indo-Chinese Lunchbox"
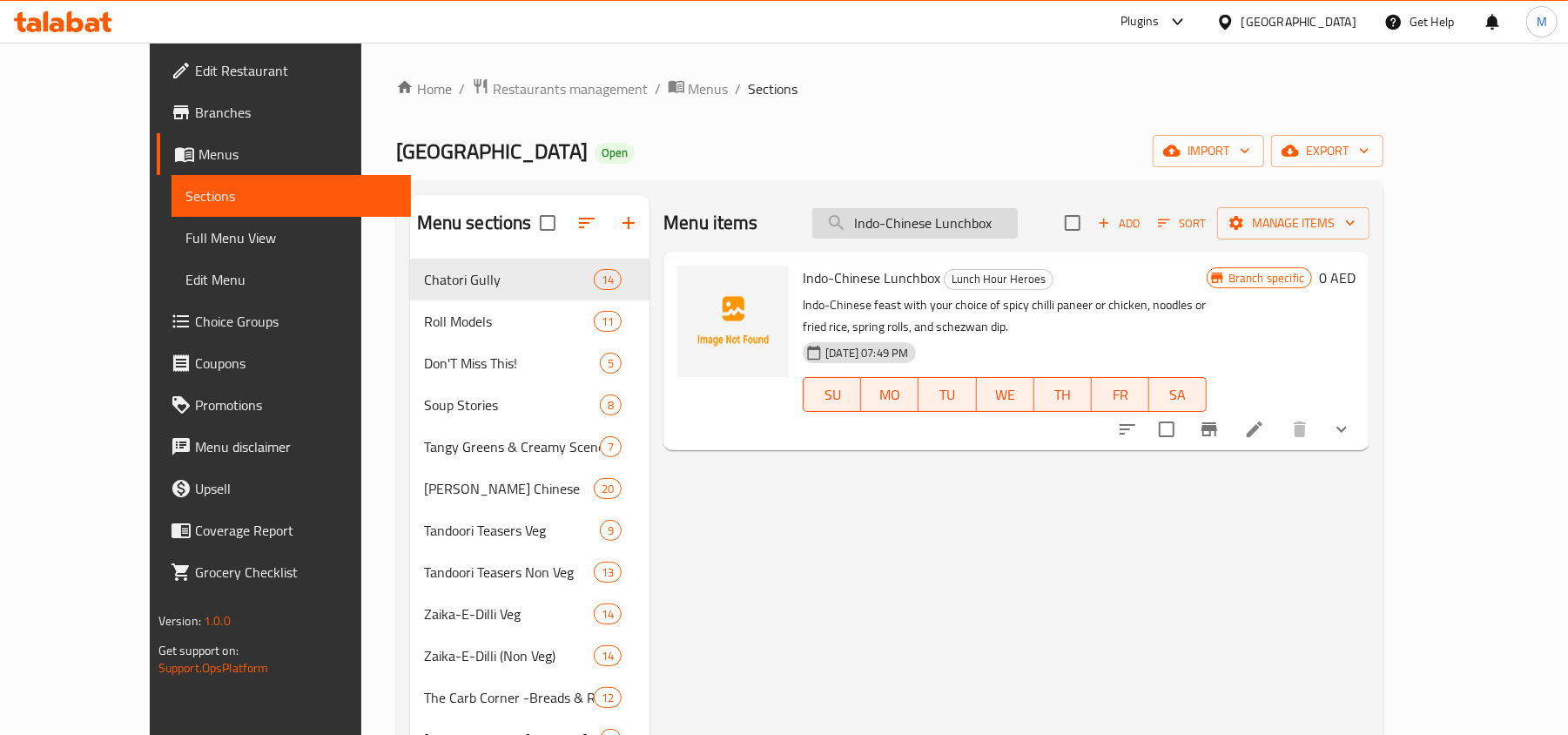
click at [1000, 220] on input "Indo-Chinese Lunchbox" at bounding box center [914, 223] width 206 height 31
paste input "Sweet Corn Soup"
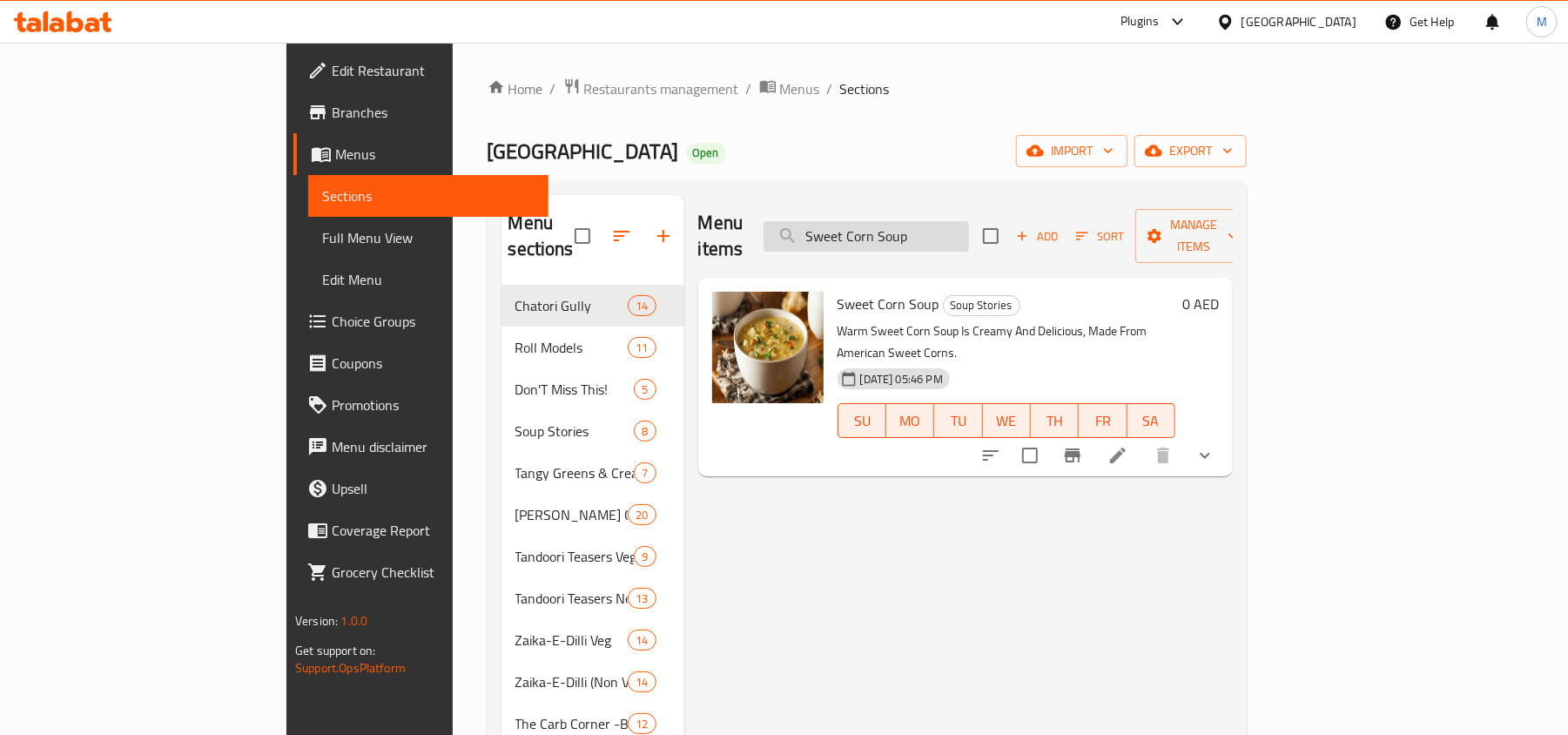
click at [970, 221] on input "Sweet Corn Soup" at bounding box center [866, 236] width 206 height 31
paste input "Hot N Sour"
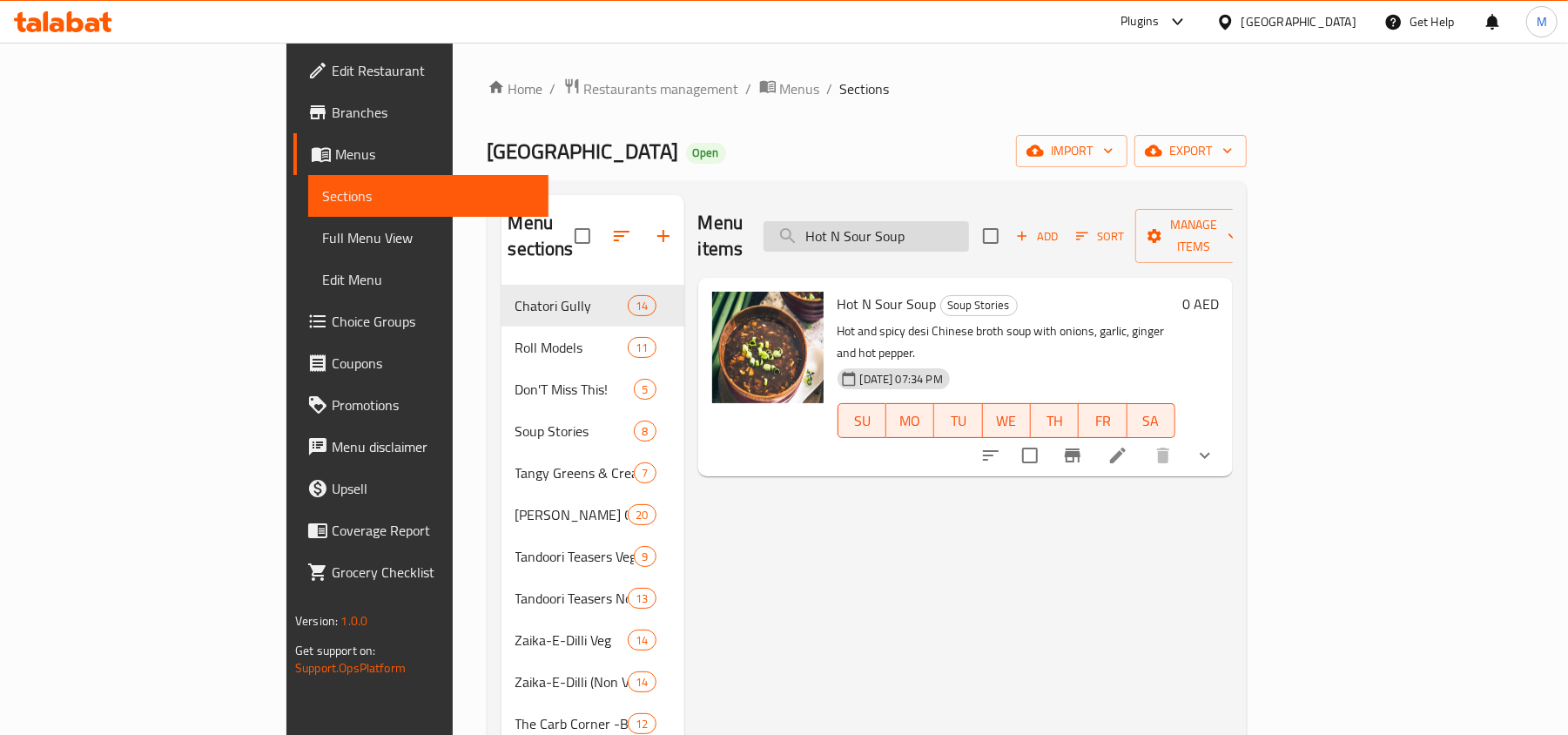
click at [951, 221] on input "Hot N Sour Soup" at bounding box center [866, 236] width 206 height 31
paste input "Manchow"
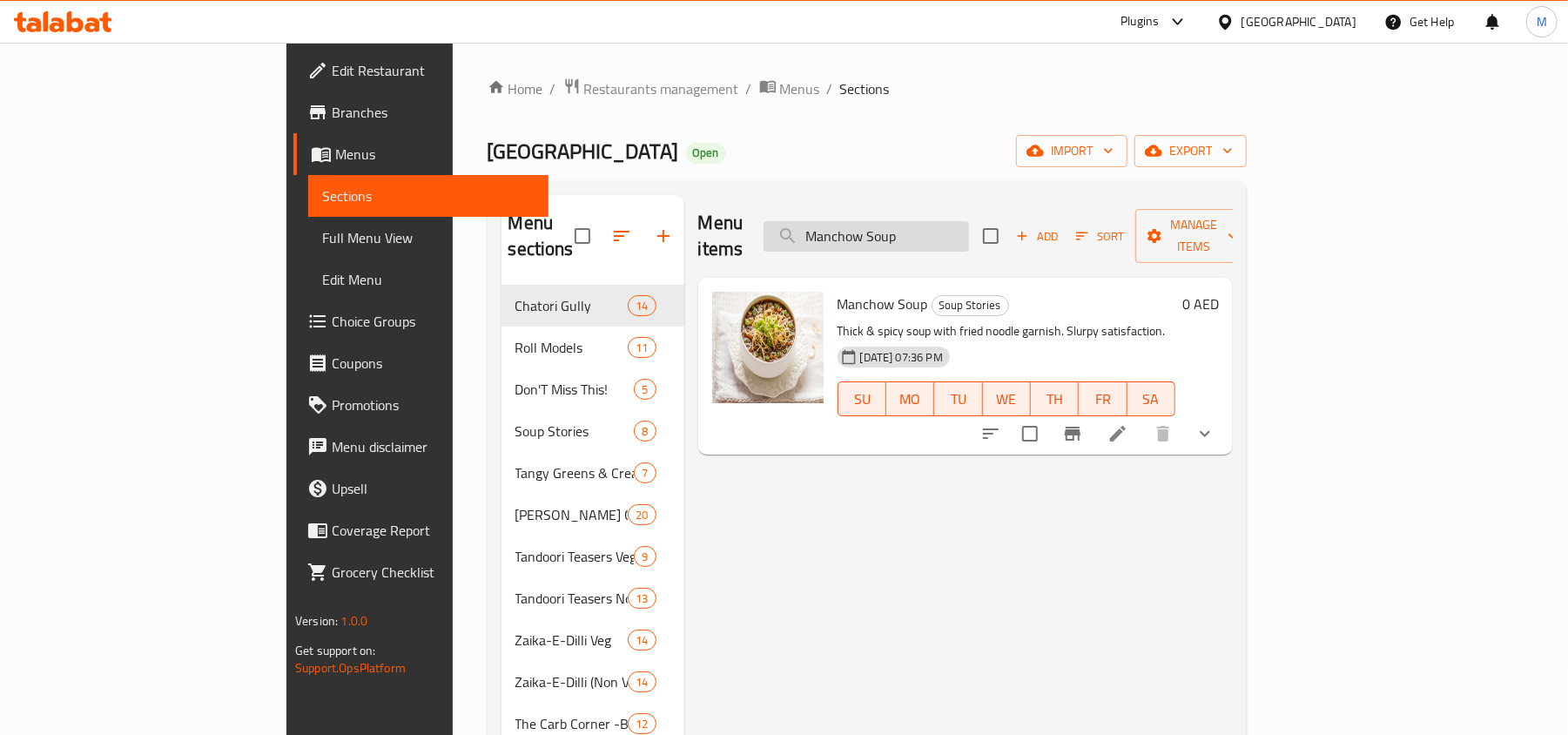
click at [970, 221] on input "Manchow Soup" at bounding box center [866, 236] width 206 height 31
paste input "Tandoori Chicken"
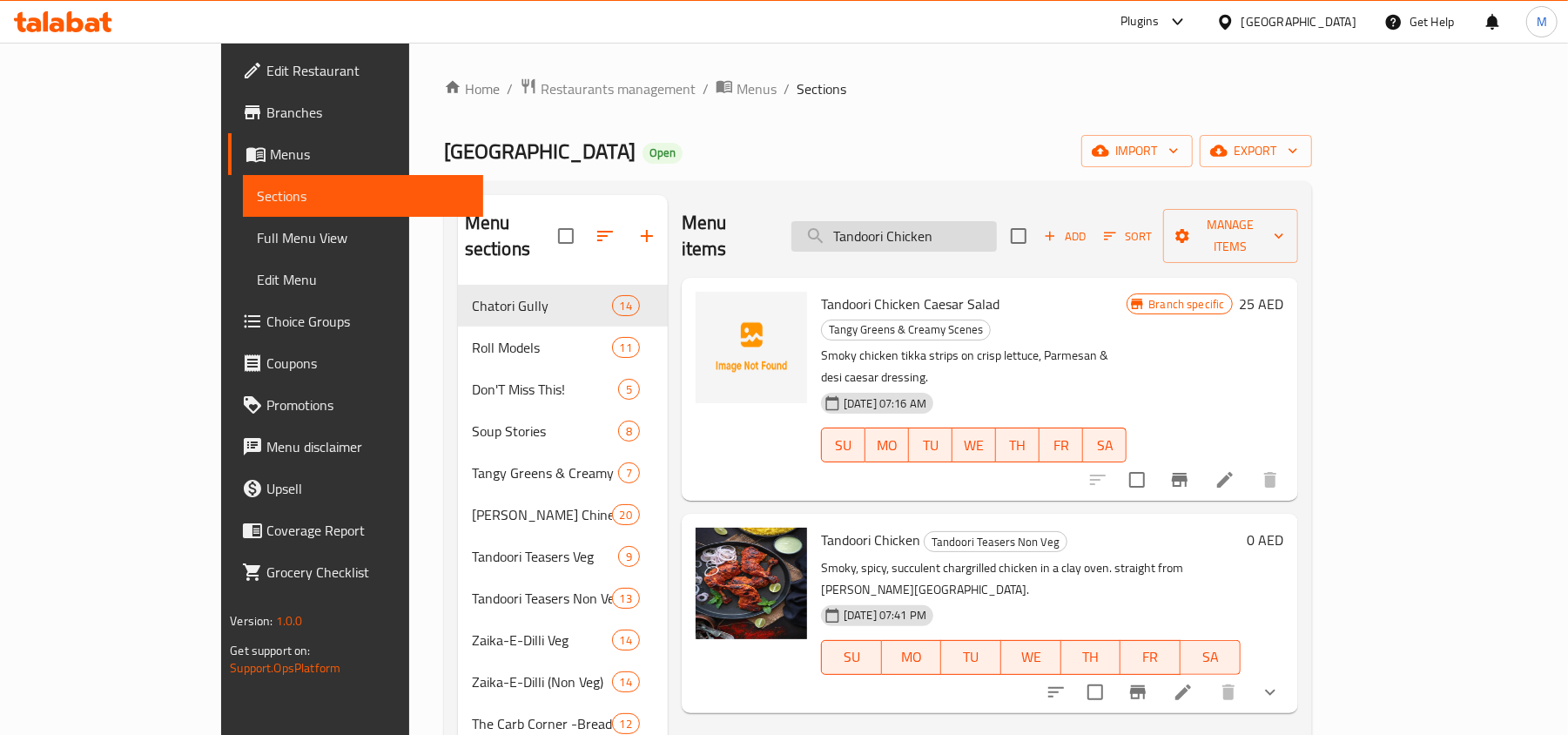
click at [997, 228] on input "Tandoori Chicken" at bounding box center [894, 236] width 206 height 31
paste input "Bhatt"
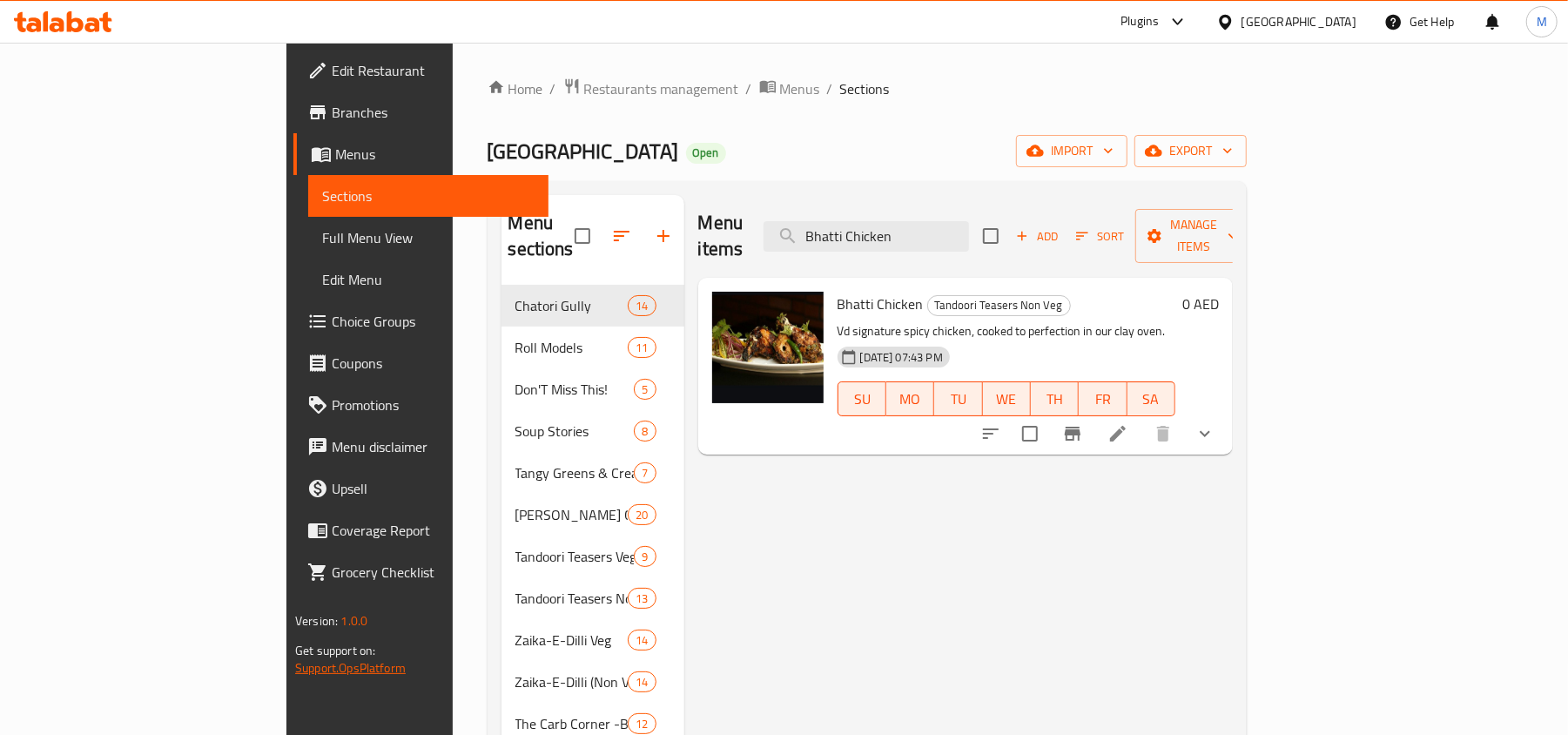
type input "Bhatti Chicken"
click at [1320, 18] on div "[GEOGRAPHIC_DATA]" at bounding box center [1298, 22] width 115 height 19
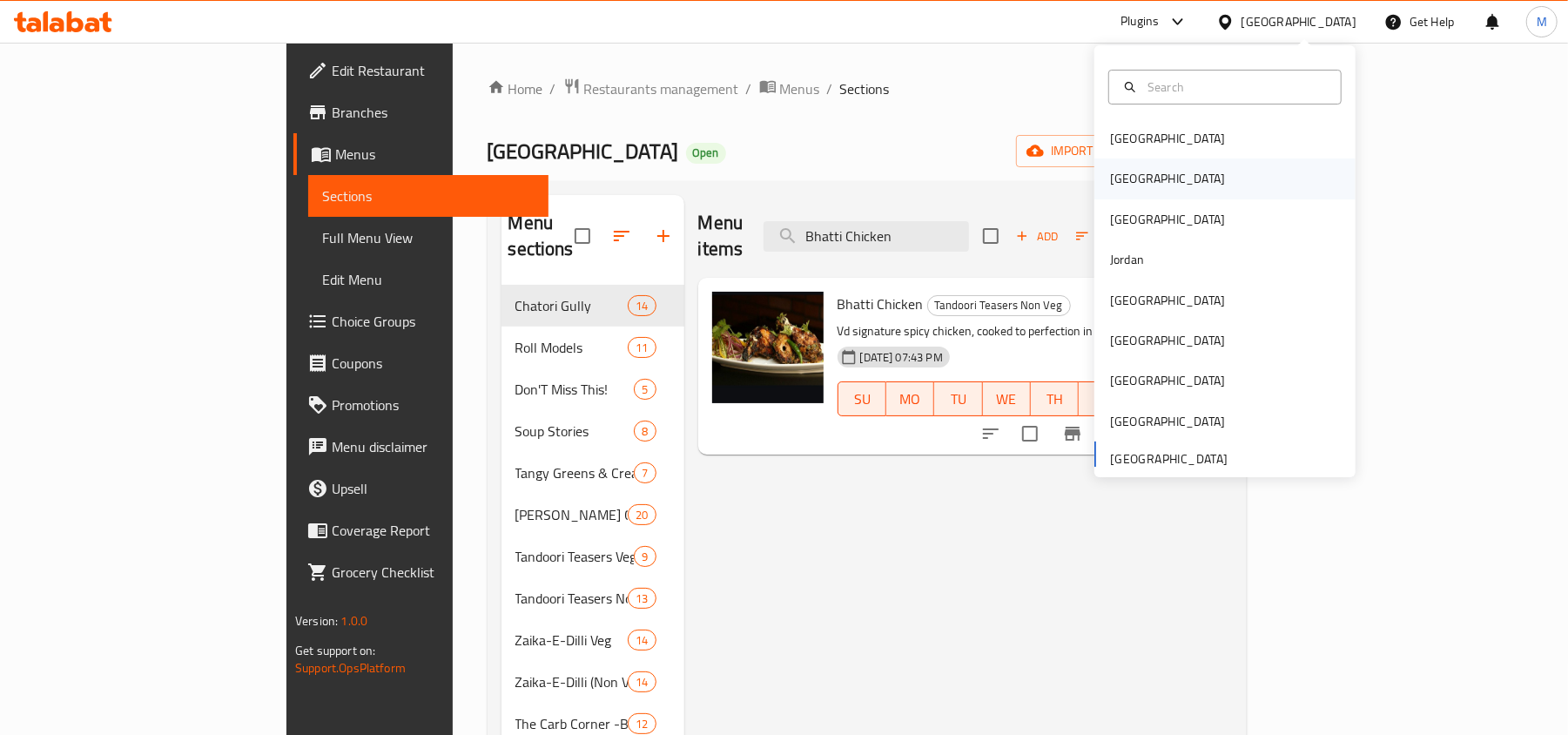
click at [1124, 171] on div "[GEOGRAPHIC_DATA]" at bounding box center [1167, 178] width 143 height 40
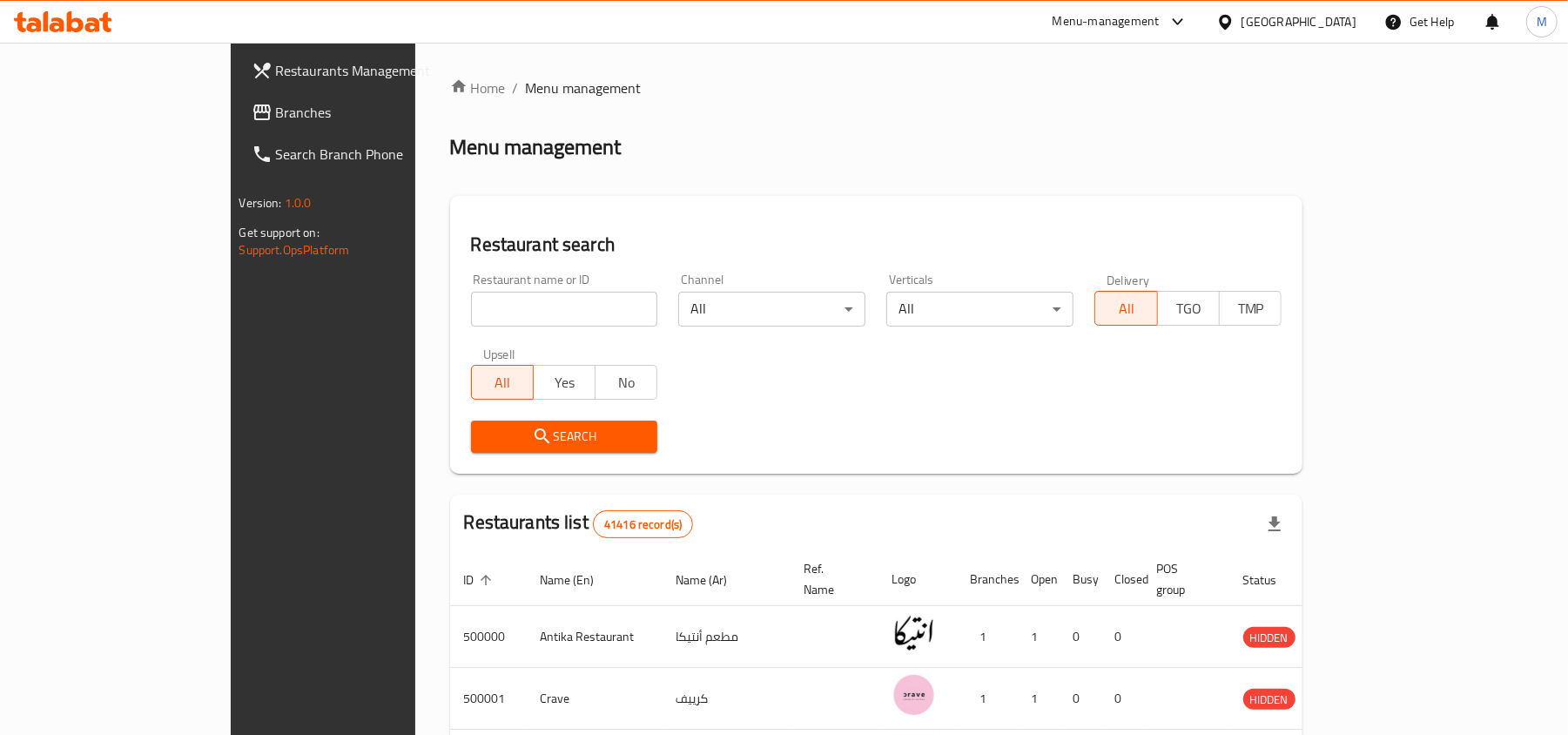
click at [471, 297] on input "search" at bounding box center [564, 309] width 187 height 35
paste input "654470"
type input "654470"
click button "Search" at bounding box center [564, 437] width 187 height 32
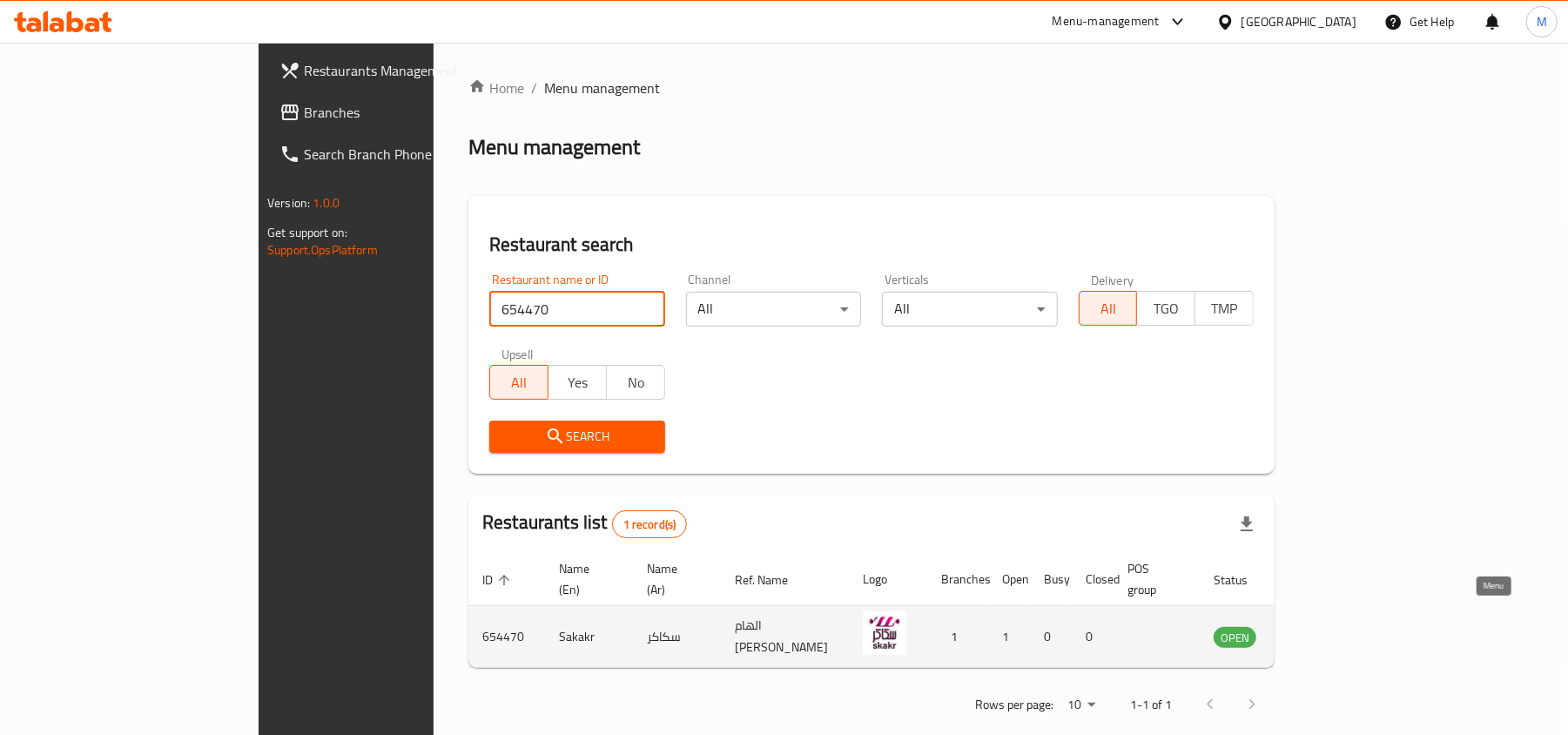
click at [1326, 626] on icon "enhanced table" at bounding box center [1316, 636] width 21 height 21
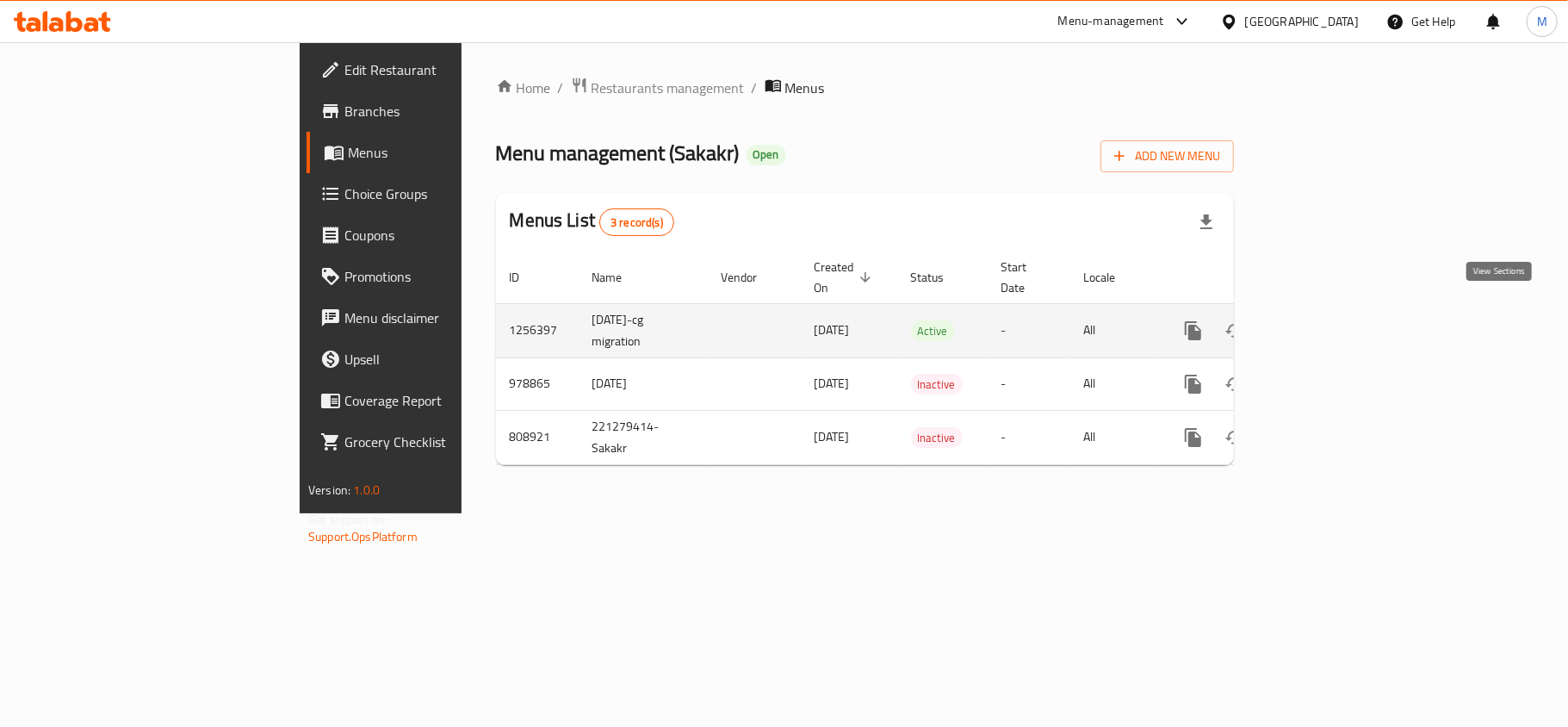
click at [1338, 311] on link "enhanced table" at bounding box center [1318, 331] width 42 height 42
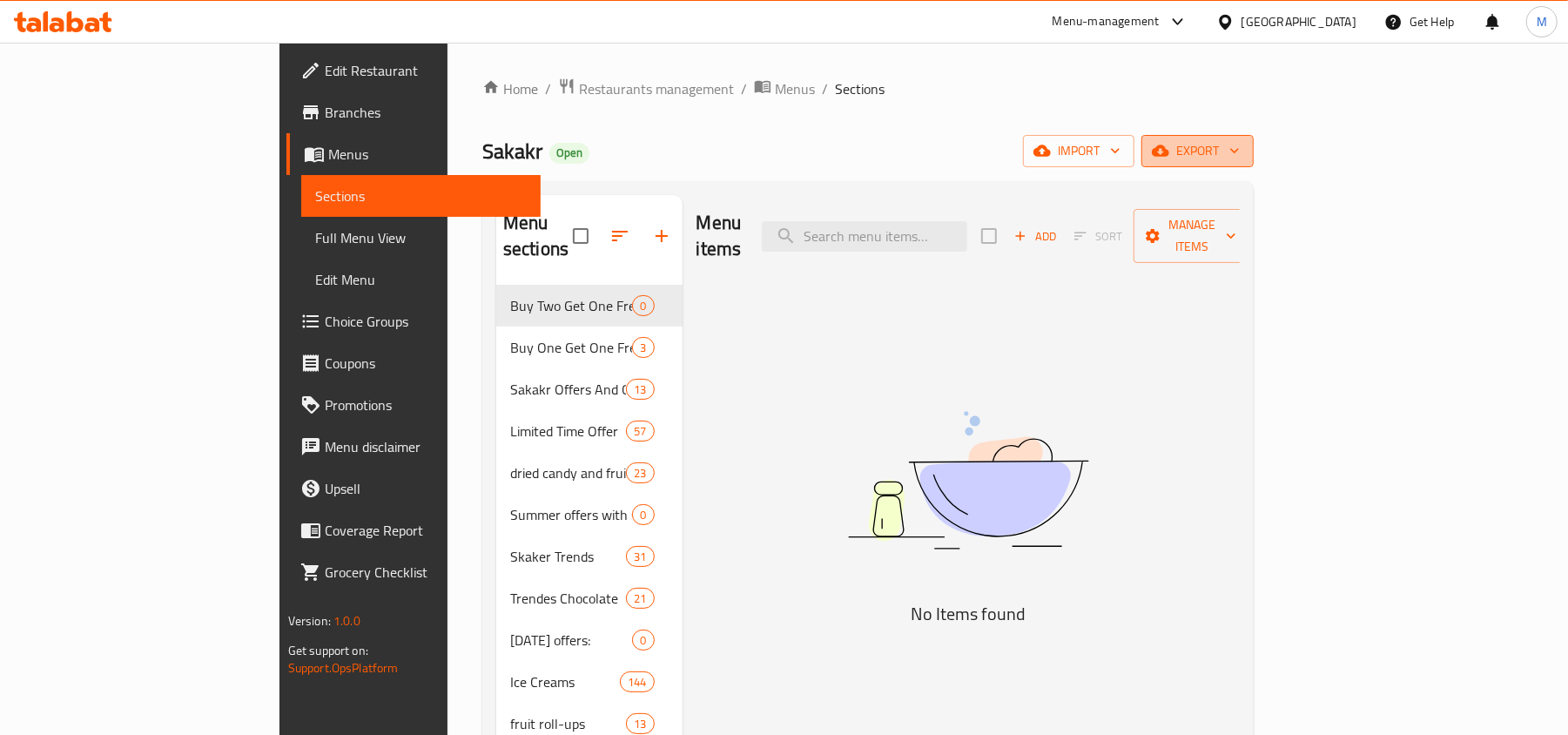
click at [1240, 144] on span "export" at bounding box center [1198, 150] width 85 height 22
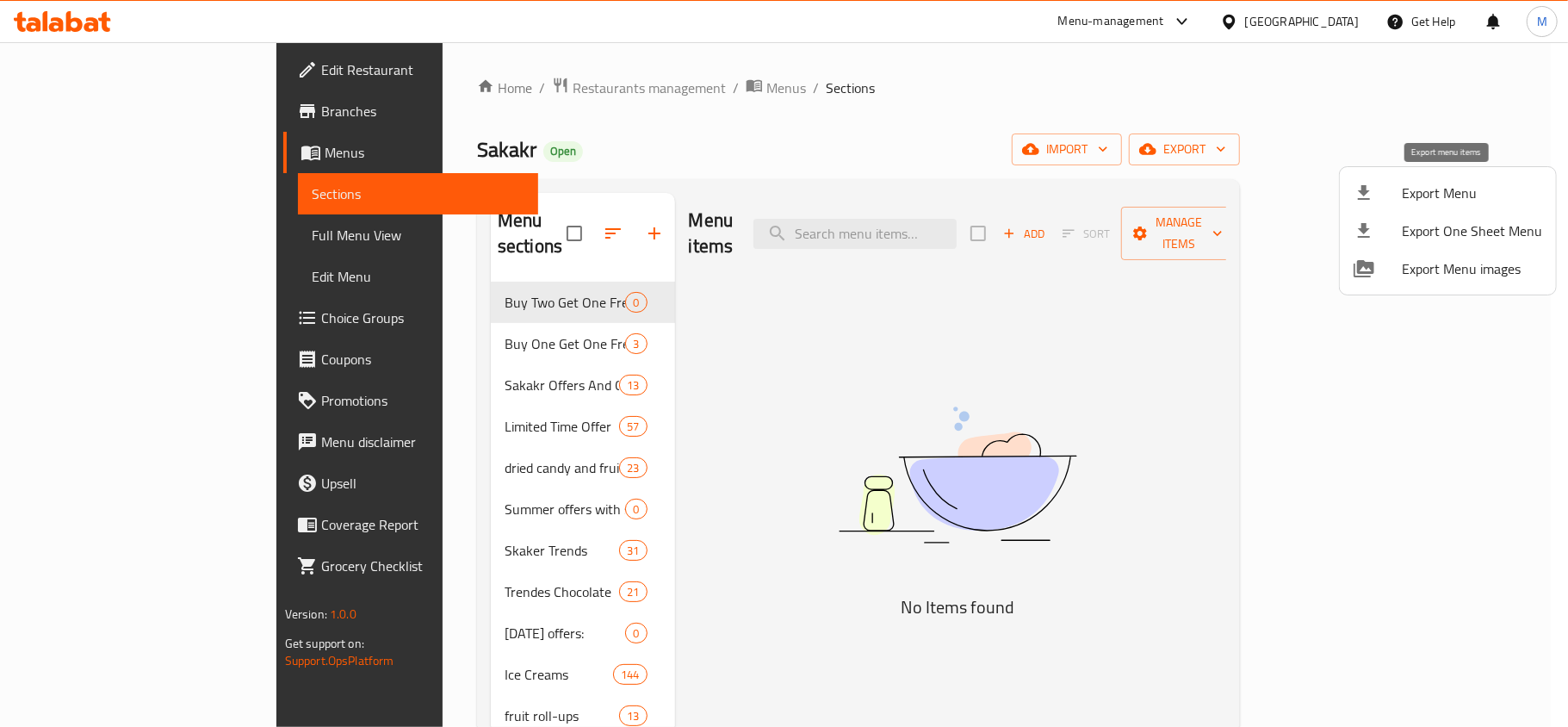
click at [1445, 190] on span "Export Menu" at bounding box center [1472, 193] width 140 height 21
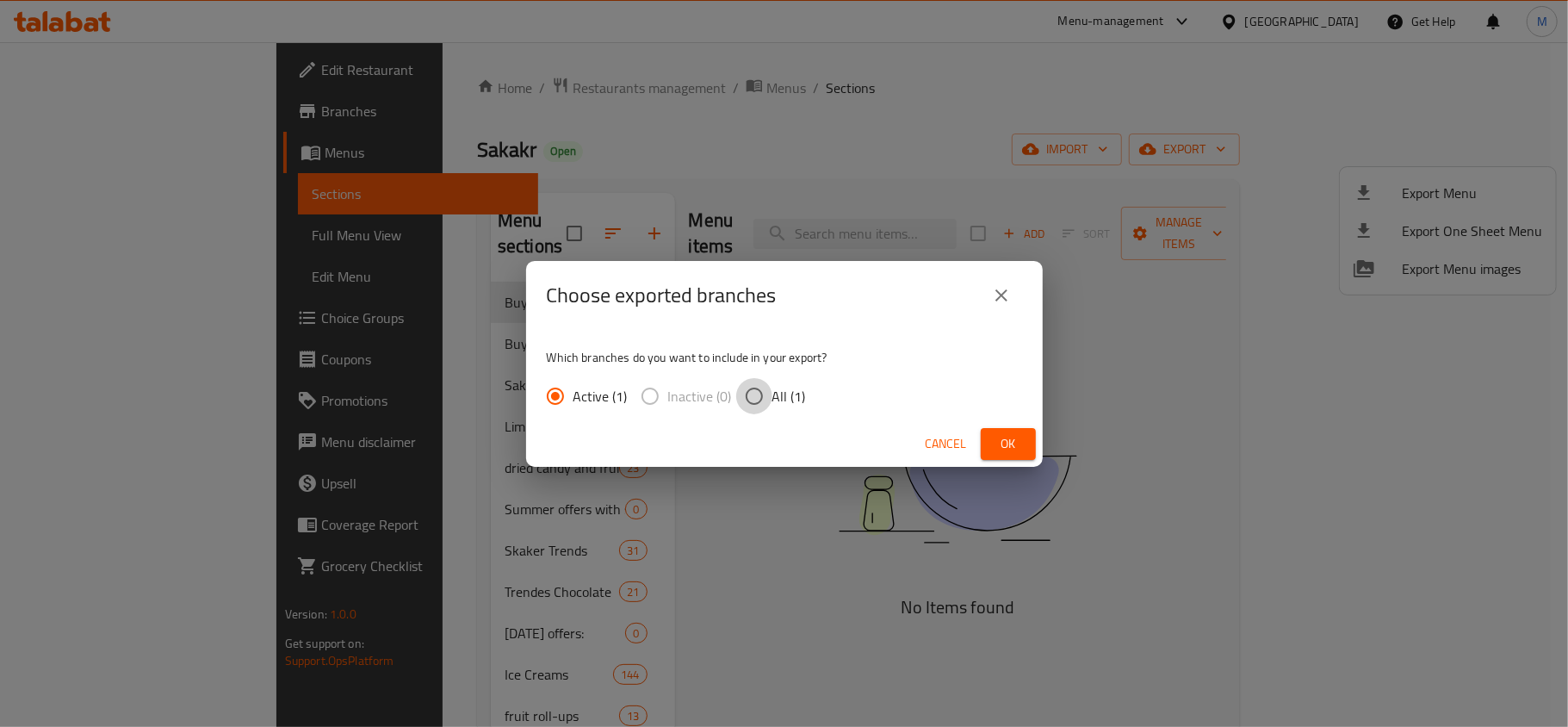
click at [753, 390] on input "All (1)" at bounding box center [755, 396] width 36 height 36
radio input "true"
click at [1026, 442] on button "Ok" at bounding box center [1008, 444] width 55 height 32
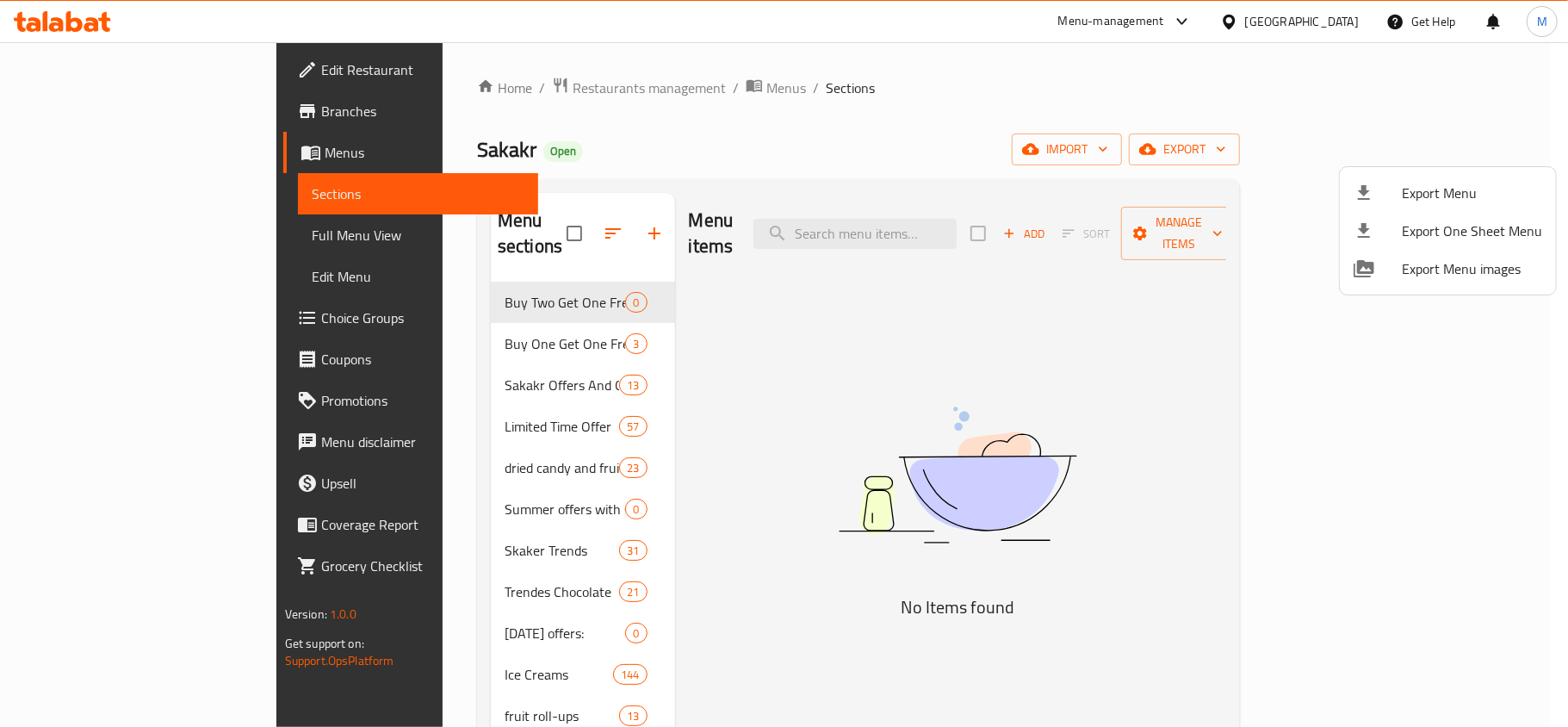
click at [956, 118] on div at bounding box center [784, 364] width 1568 height 727
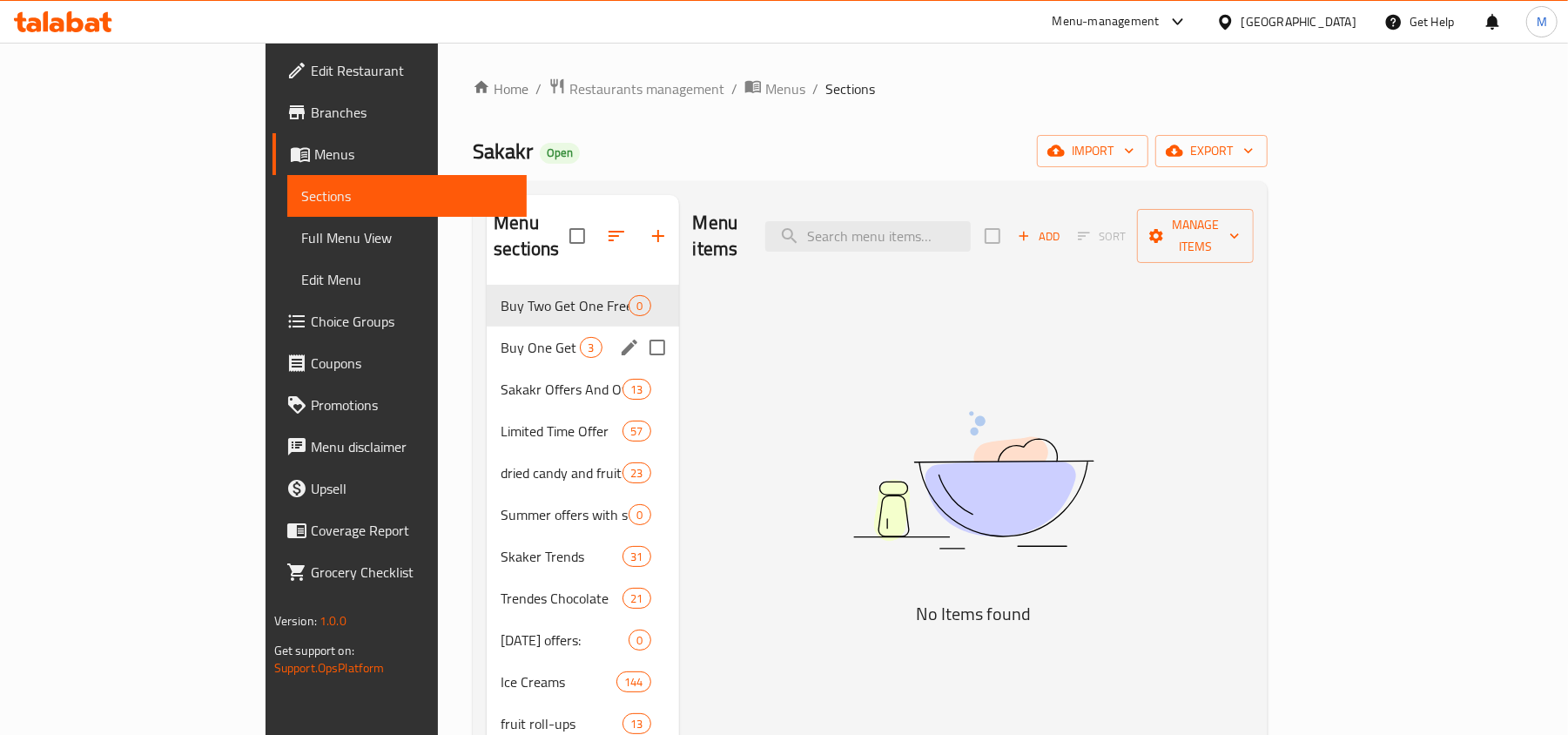
click at [486, 335] on div "Buy One Get One Free 3" at bounding box center [582, 347] width 192 height 42
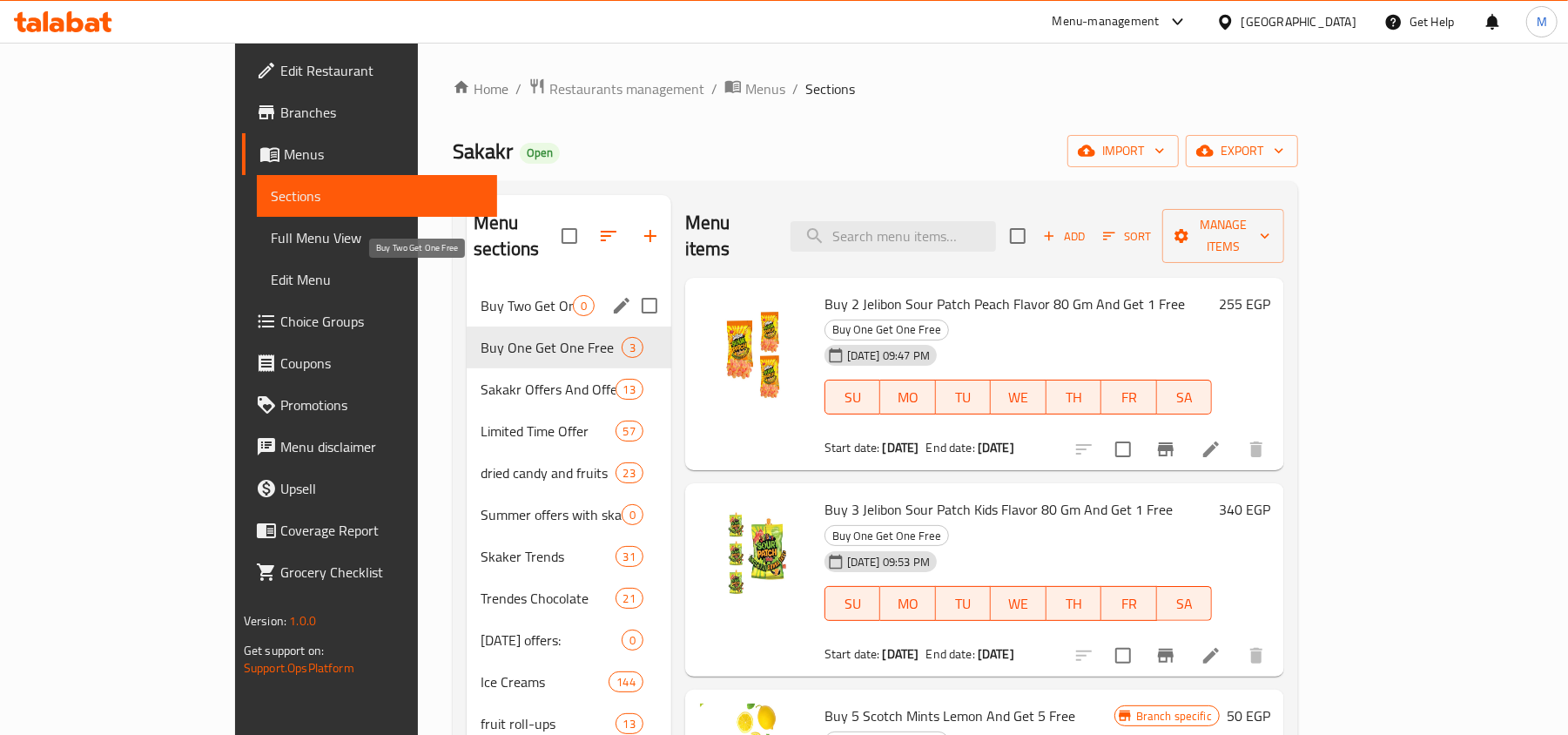
click at [480, 295] on span "Buy Two Get One Free" at bounding box center [526, 305] width 92 height 21
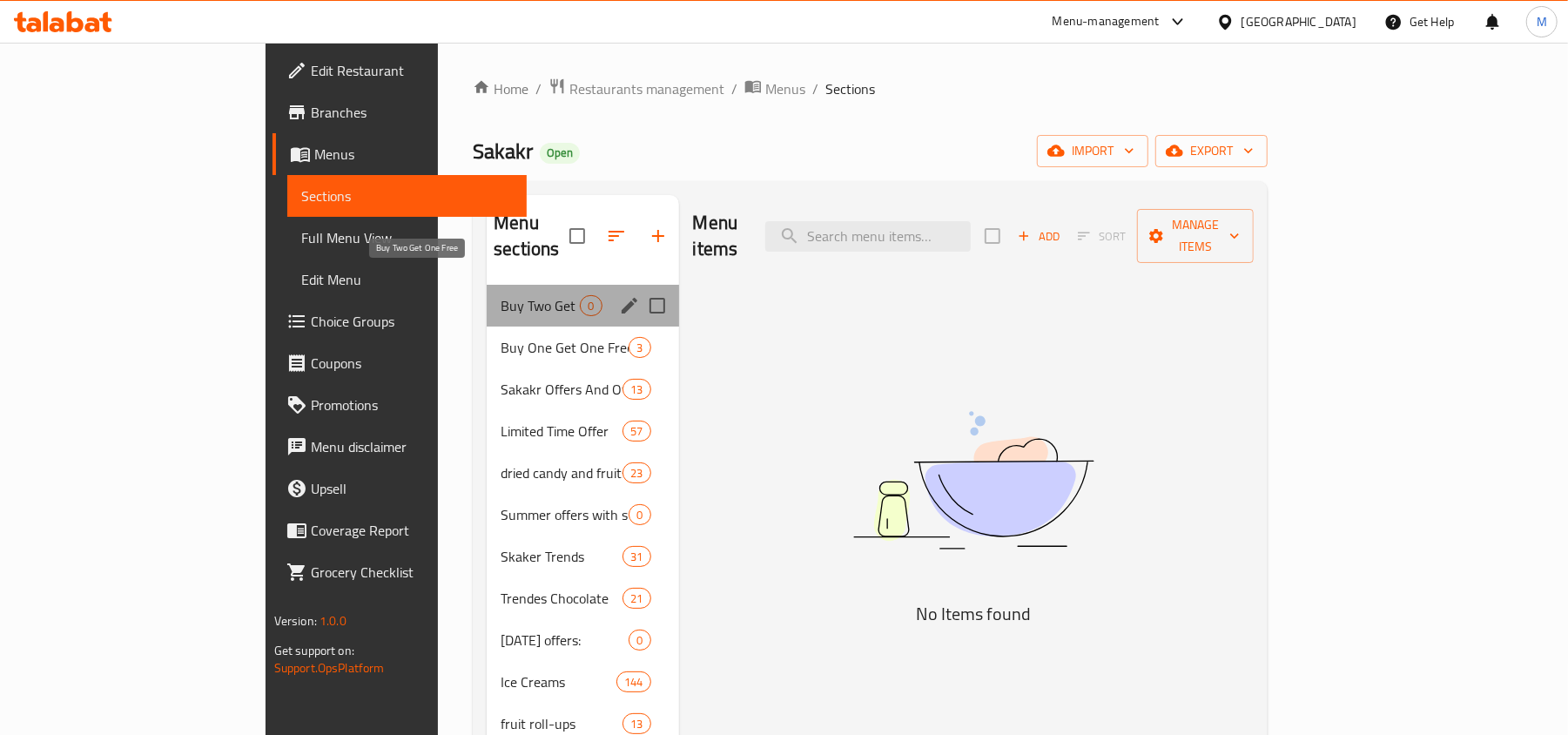
click at [500, 295] on span "Buy Two Get One Free" at bounding box center [540, 305] width 80 height 21
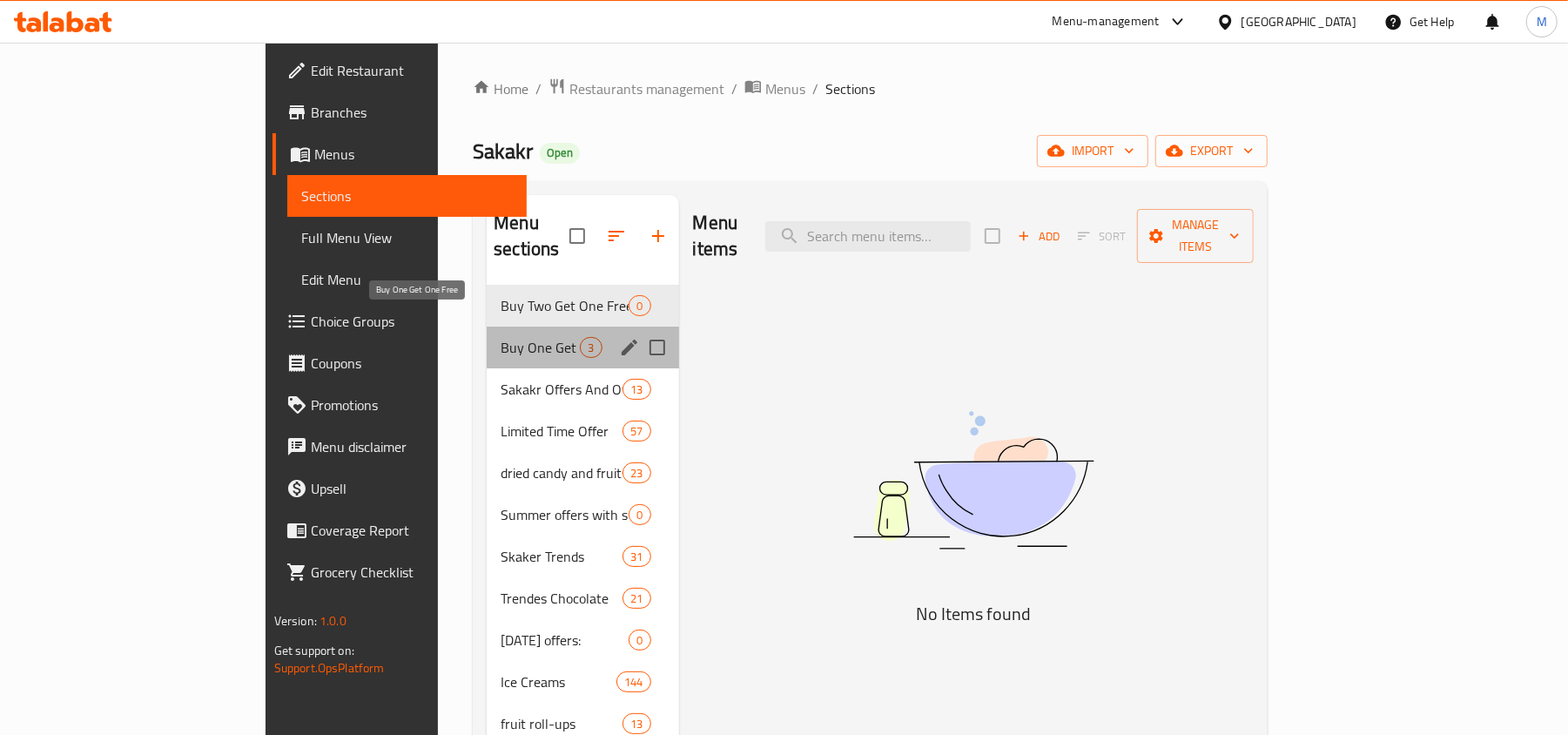
click at [500, 337] on span "Buy One Get One Free" at bounding box center [540, 347] width 80 height 21
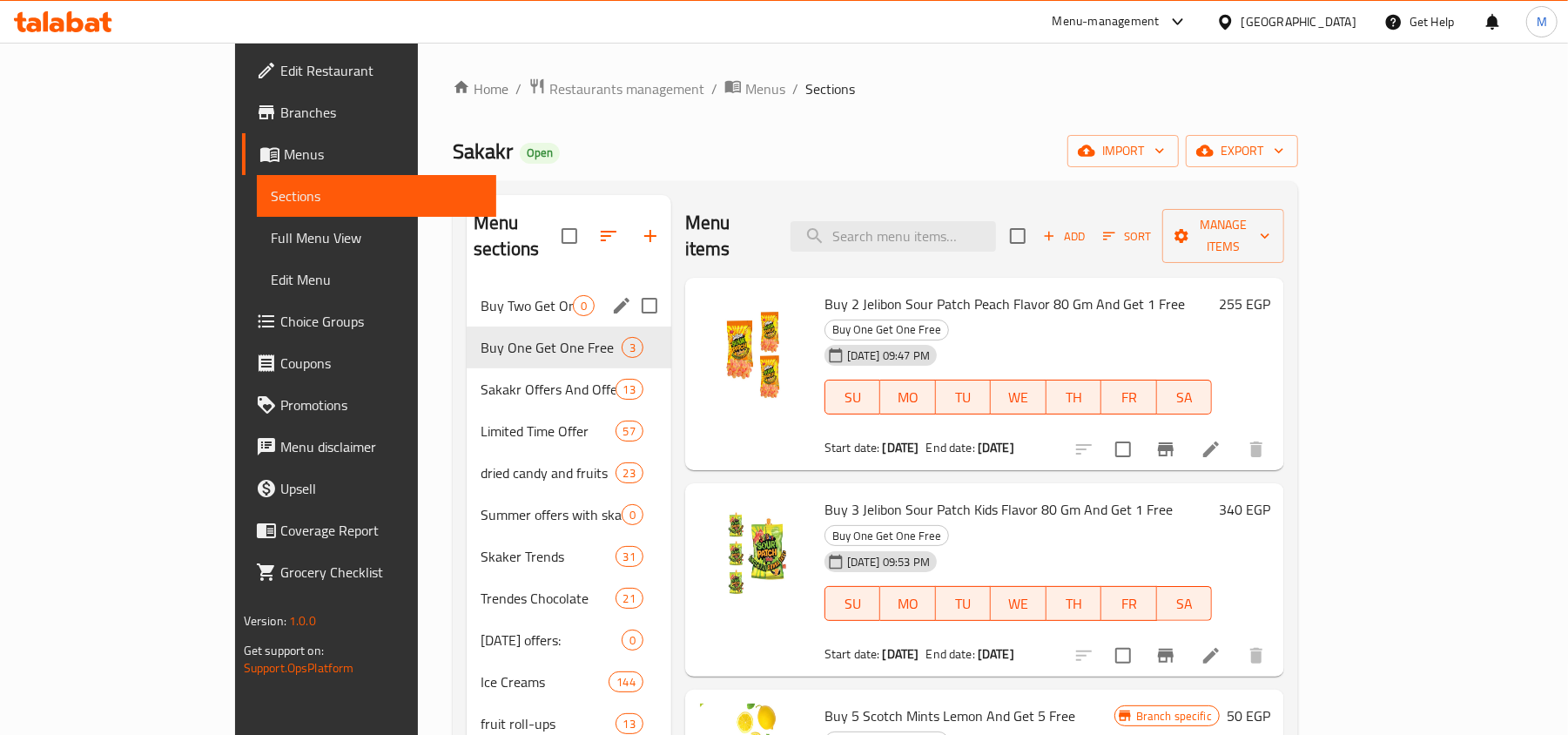
click at [466, 284] on div "Buy Two Get One Free 0" at bounding box center [569, 305] width 205 height 42
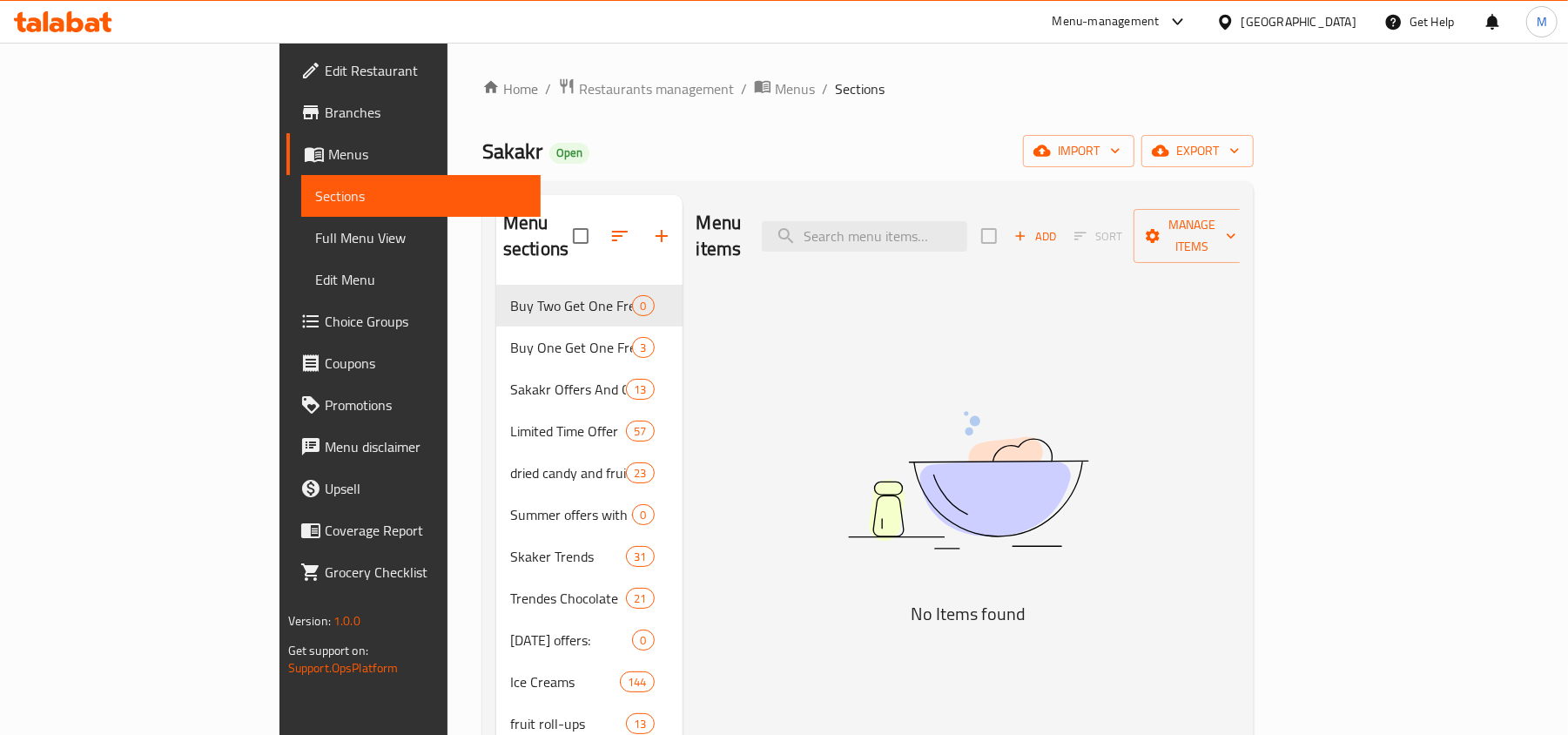
click at [696, 214] on h2 "Menu items" at bounding box center [719, 236] width 46 height 52
drag, startPoint x: 630, startPoint y: 214, endPoint x: 704, endPoint y: 228, distance: 75.3
click at [704, 228] on h2 "Menu items" at bounding box center [719, 236] width 46 height 52
click at [835, 95] on span "Sections" at bounding box center [859, 89] width 50 height 21
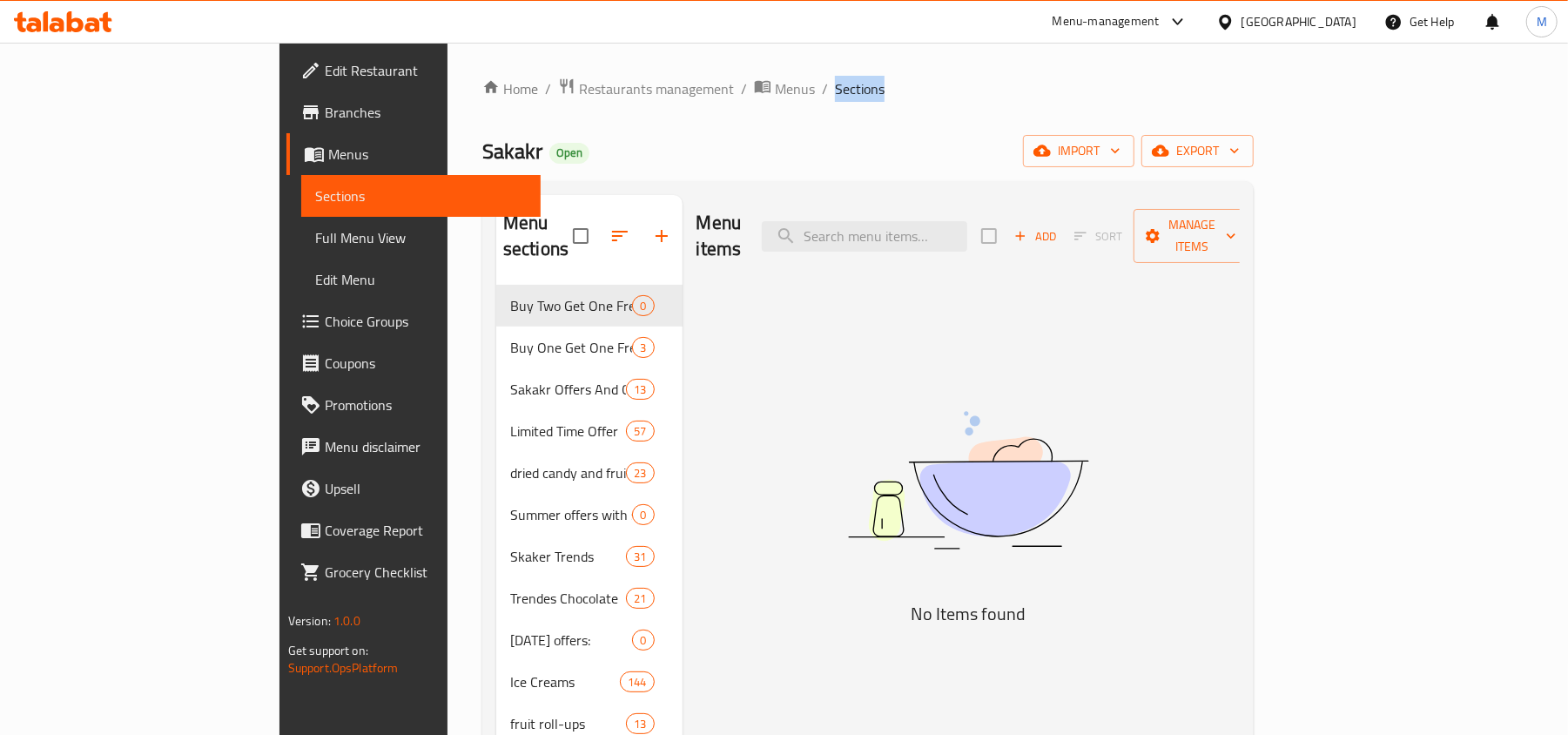
click at [835, 95] on span "Sections" at bounding box center [859, 89] width 50 height 21
click at [1018, 600] on h5 "No Items found" at bounding box center [969, 614] width 436 height 28
drag, startPoint x: 1018, startPoint y: 590, endPoint x: 1123, endPoint y: 590, distance: 105.0
click at [1123, 600] on h5 "No Items found" at bounding box center [969, 614] width 436 height 28
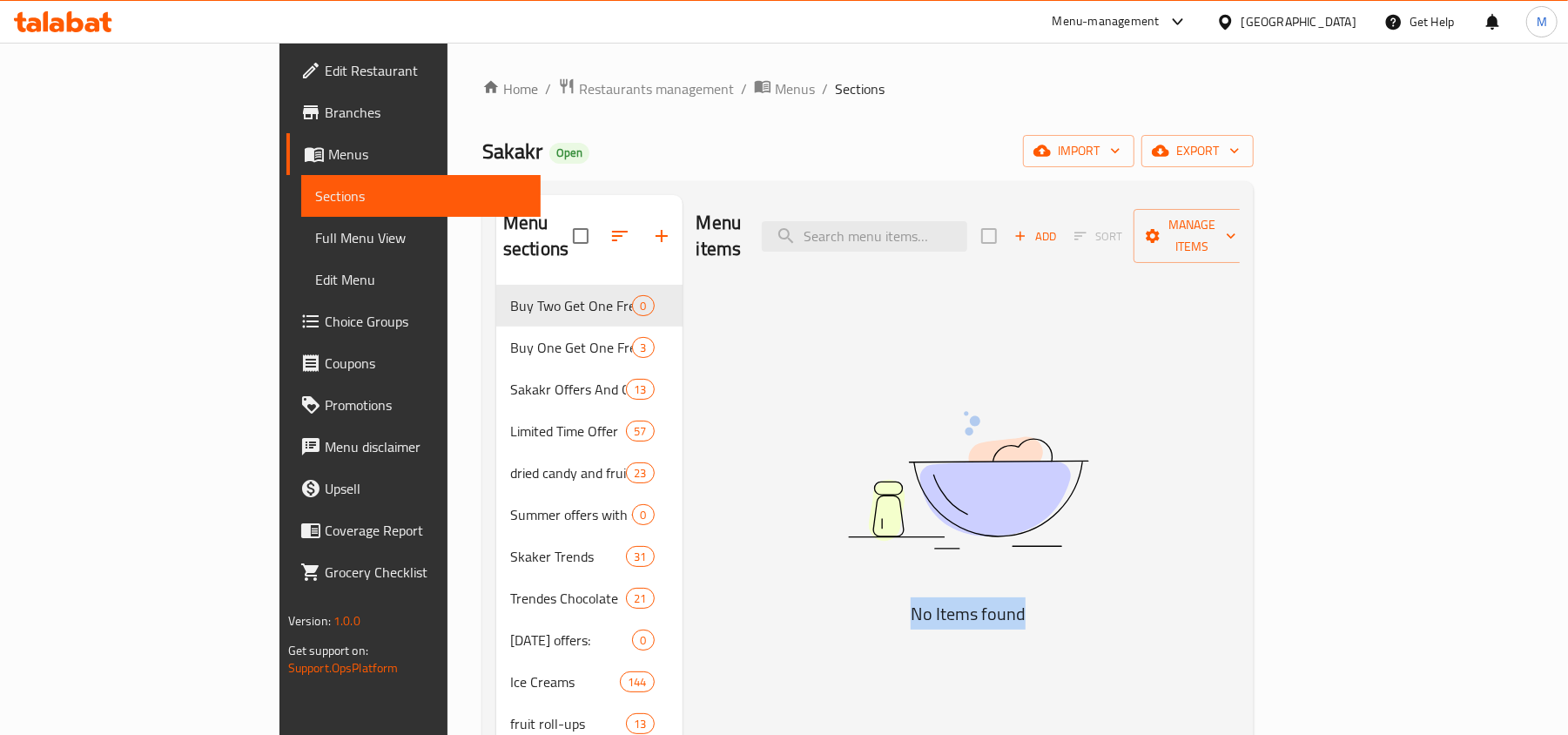
click at [1123, 600] on h5 "No Items found" at bounding box center [969, 614] width 436 height 28
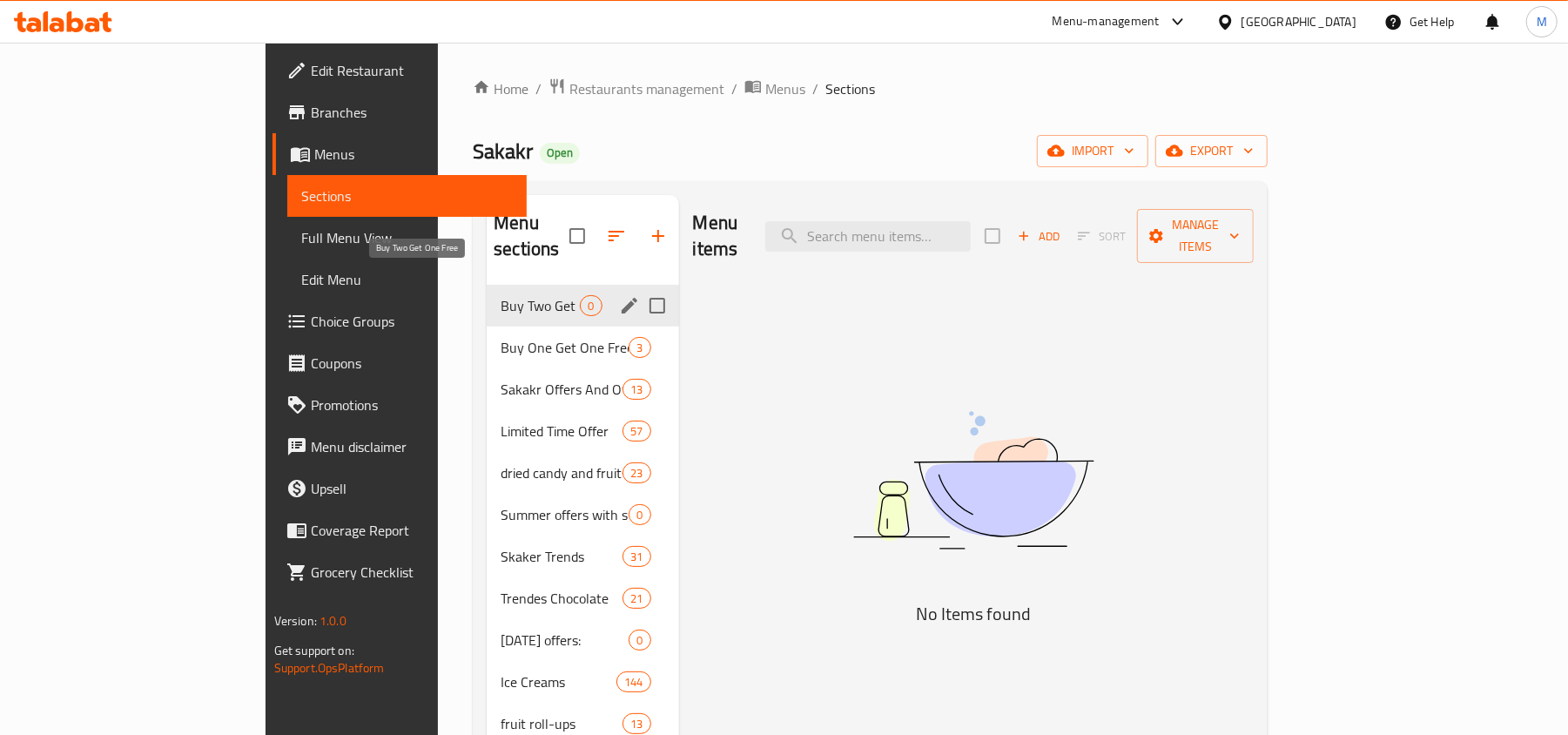
click at [500, 295] on span "Buy Two Get One Free" at bounding box center [540, 305] width 80 height 21
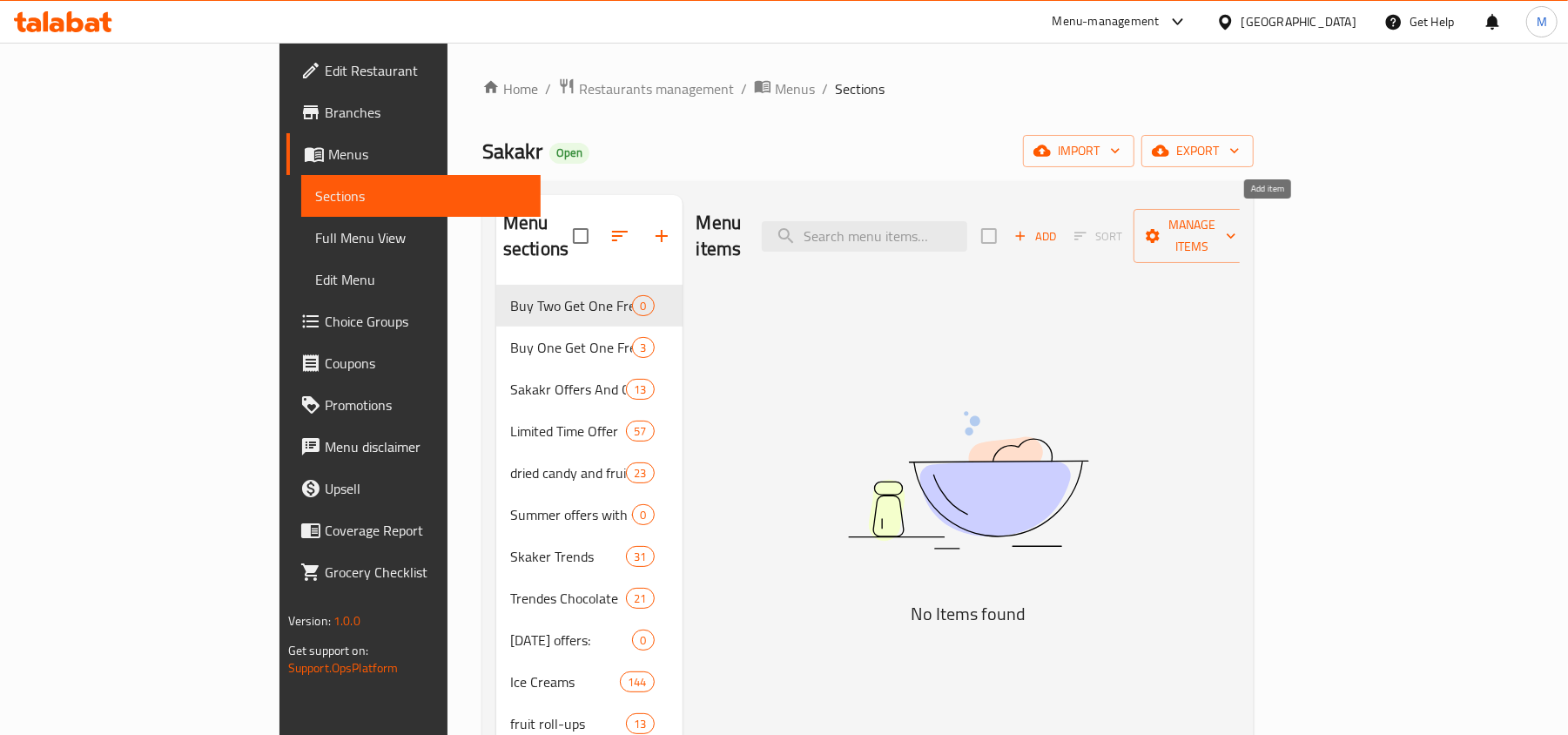
click at [1059, 227] on span "Add" at bounding box center [1035, 236] width 47 height 20
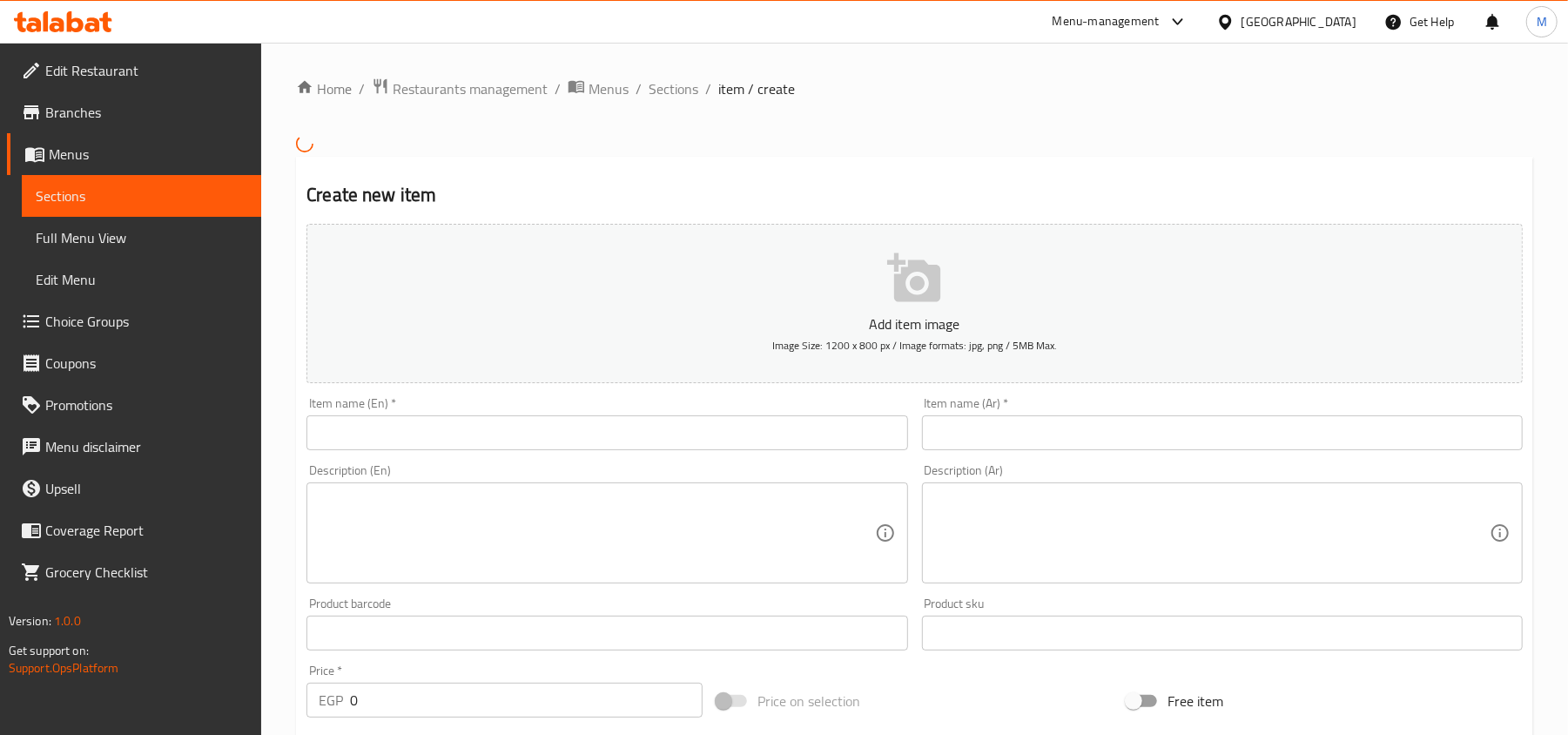
click at [1200, 433] on input "text" at bounding box center [1222, 433] width 601 height 35
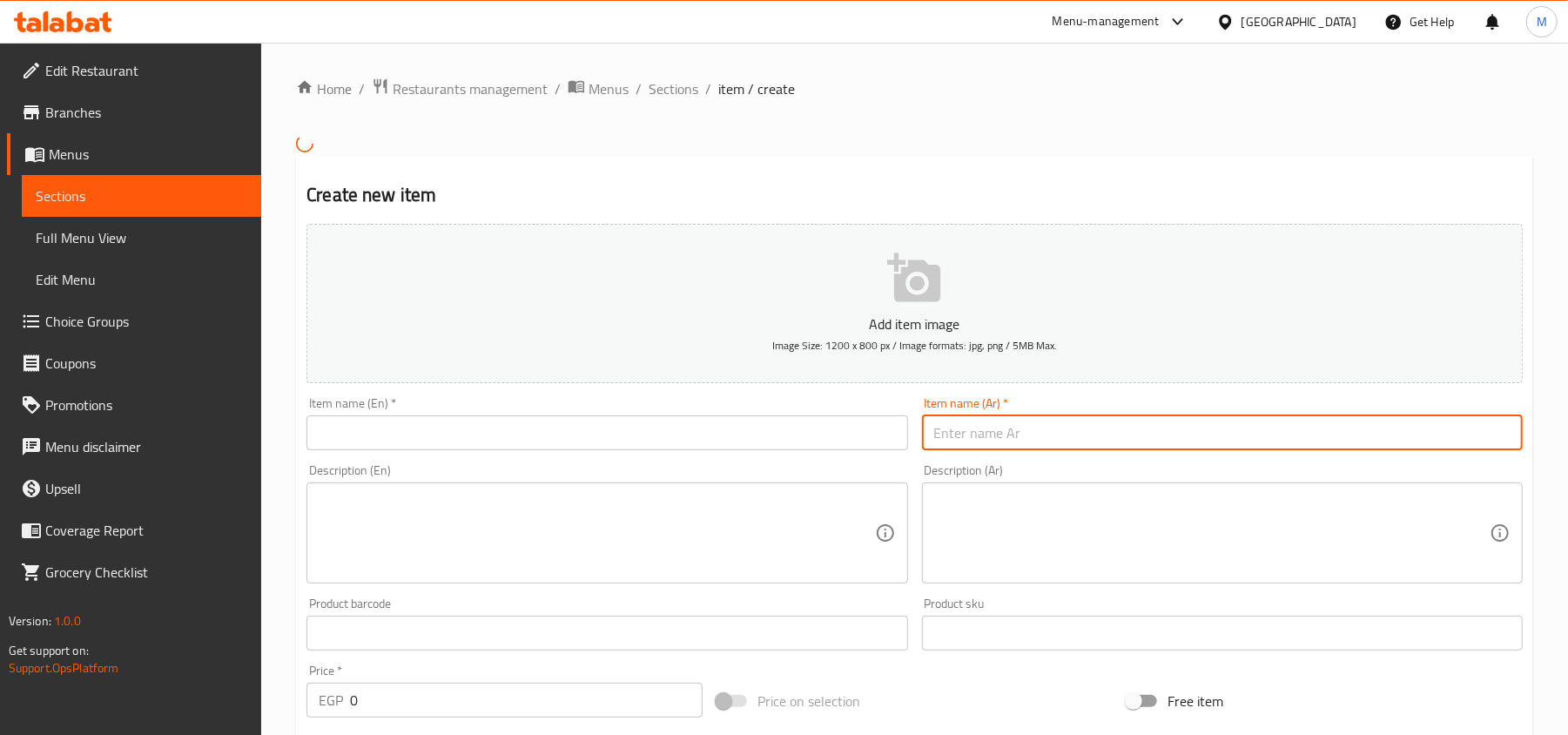
paste input "اشتري 2 [PERSON_NAME] أورانج تيومسي 130 جم واحصل علي 1 مجانا"
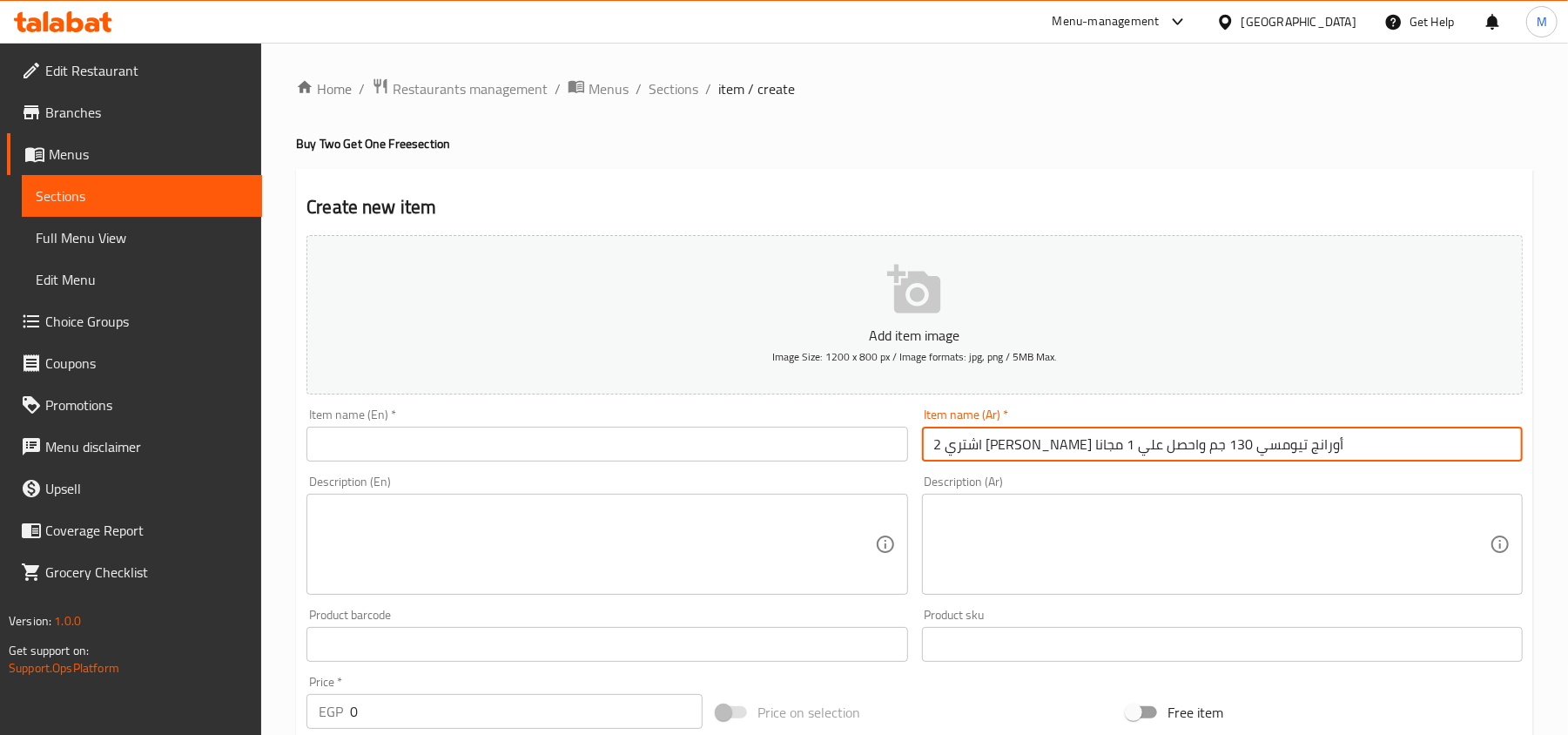
click at [1199, 438] on input "اشتري 2 [PERSON_NAME] أورانج تيومسي 130 جم واحصل علي 1 مجانا" at bounding box center [1222, 444] width 601 height 35
type input "اشتري 2 [PERSON_NAME] أورانج تيومسي 130 جم واحصل علي 1 مجانا"
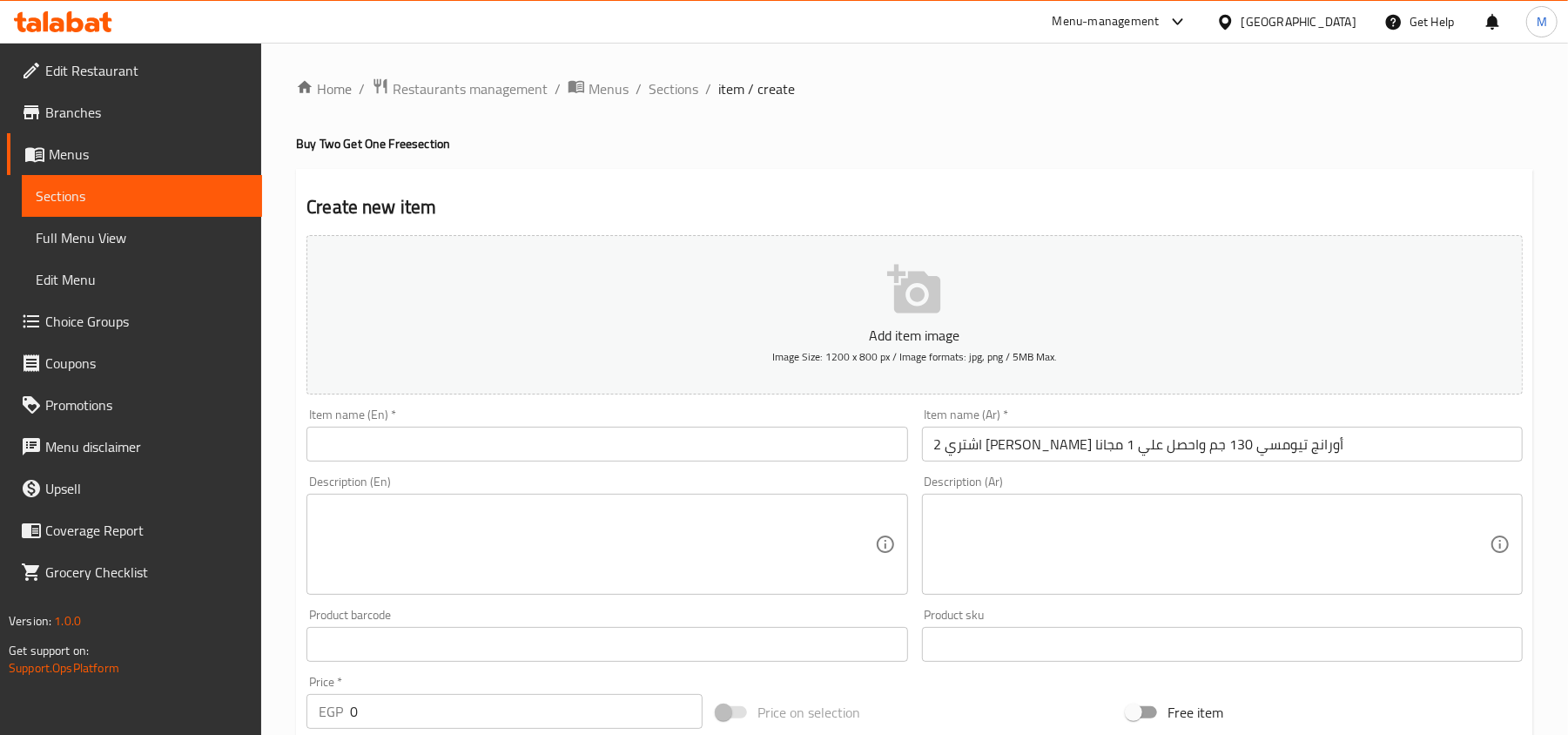
click at [578, 430] on input "text" at bounding box center [606, 444] width 601 height 35
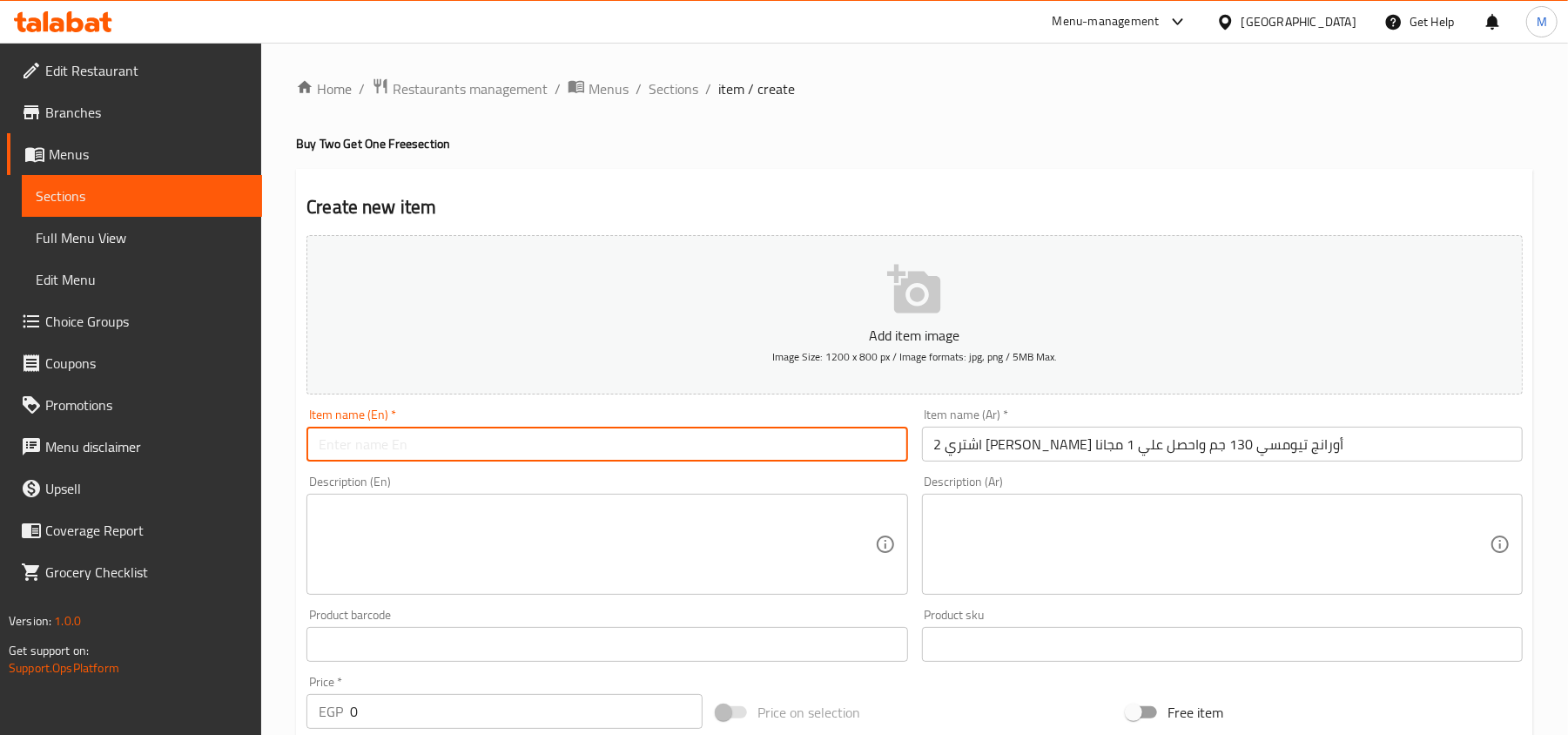
paste input "Buy 2 Baldo Orange Tiomse Fried Ramen 130g and get 1 free"
click at [632, 447] on input "Buy 2 Baldo Orange Tiomse Fried Ramen 130g and get 1 free" at bounding box center [606, 444] width 601 height 35
click at [726, 439] on input "Buy 2 Baldo Orange Tiomse Fried Ramen 130g and Get 1 Free" at bounding box center [606, 444] width 601 height 35
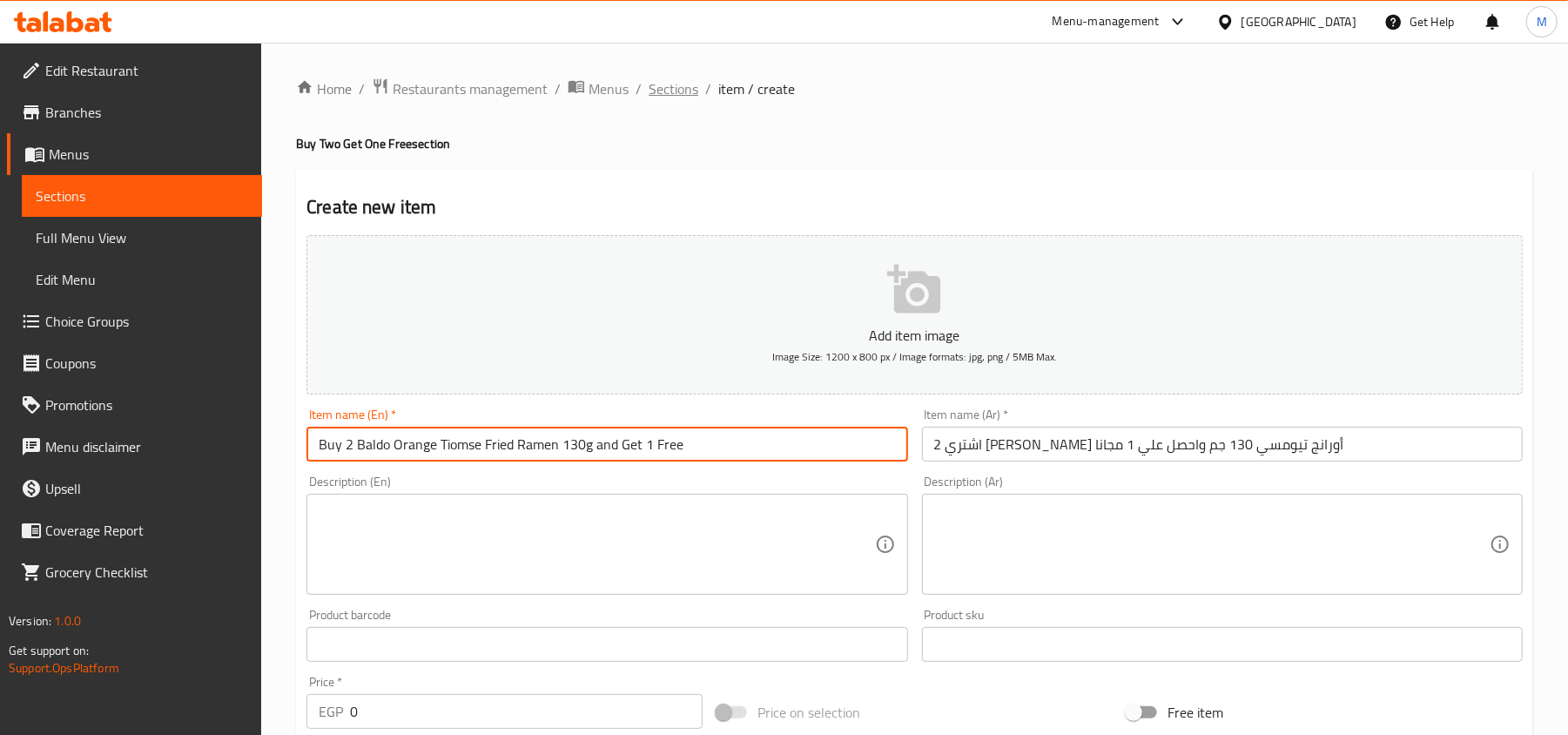
type input "Buy 2 Baldo Orange Tiomse Fried Ramen 130g and Get 1 Free"
click at [676, 97] on span "Sections" at bounding box center [673, 89] width 50 height 21
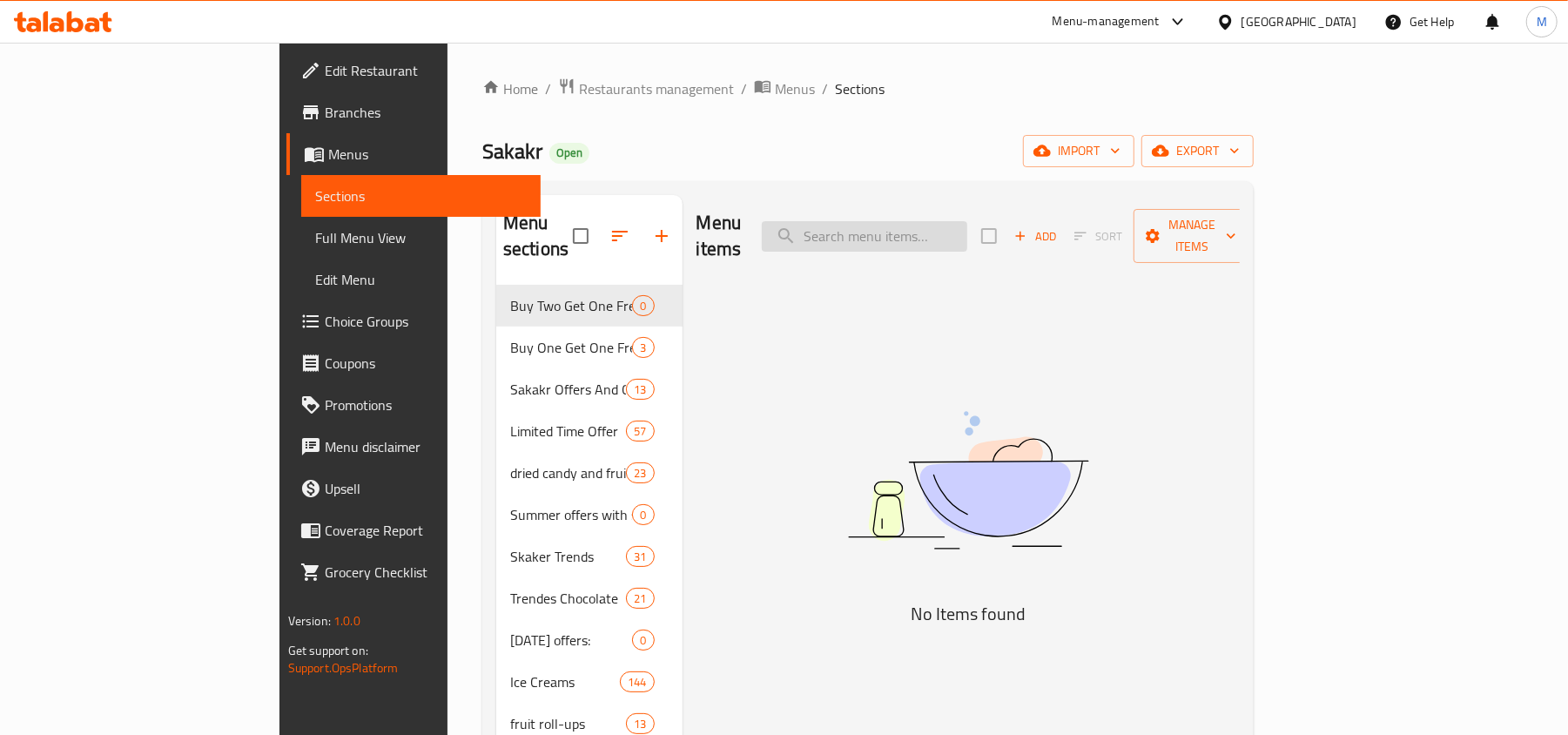
click at [958, 221] on input "search" at bounding box center [864, 236] width 206 height 31
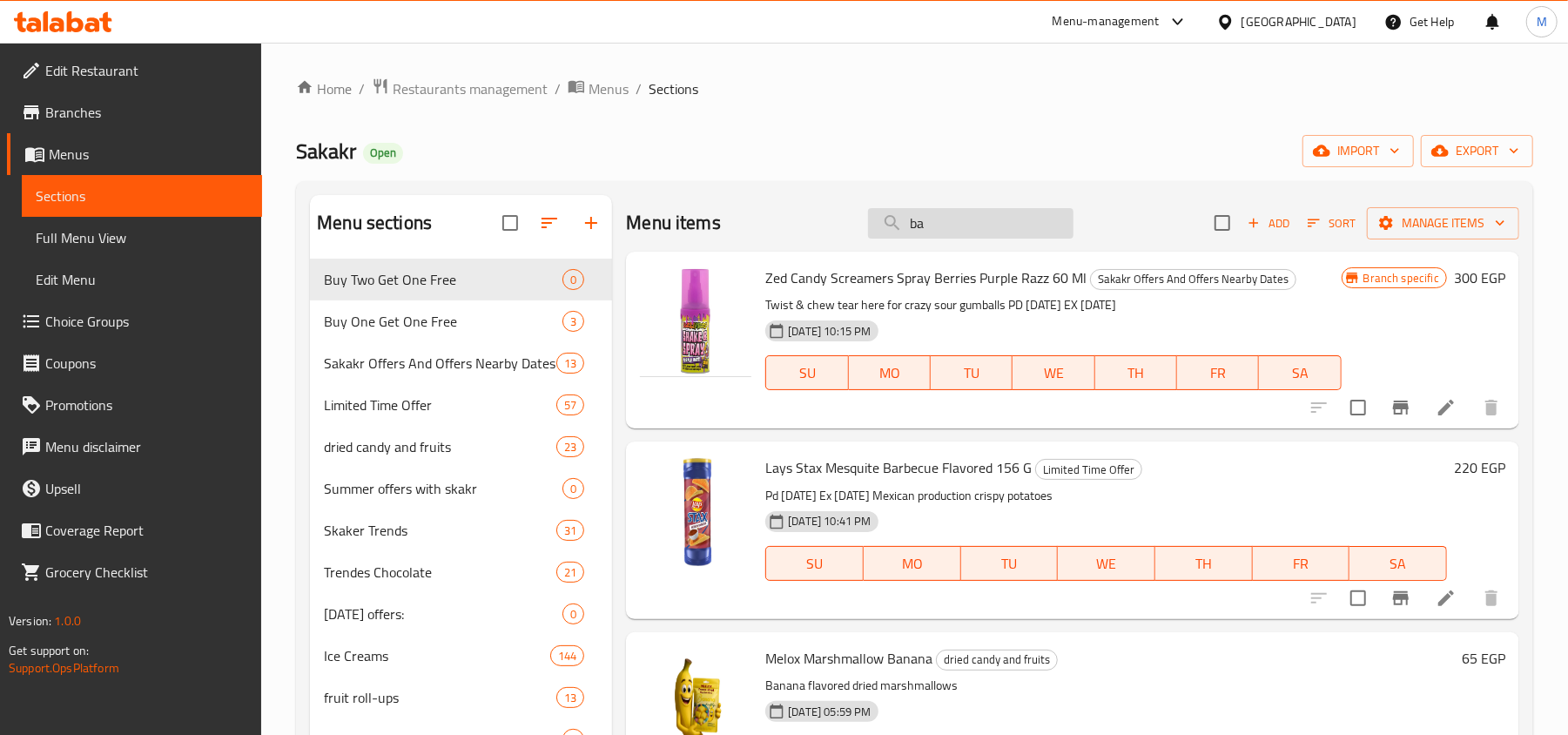
type input "b"
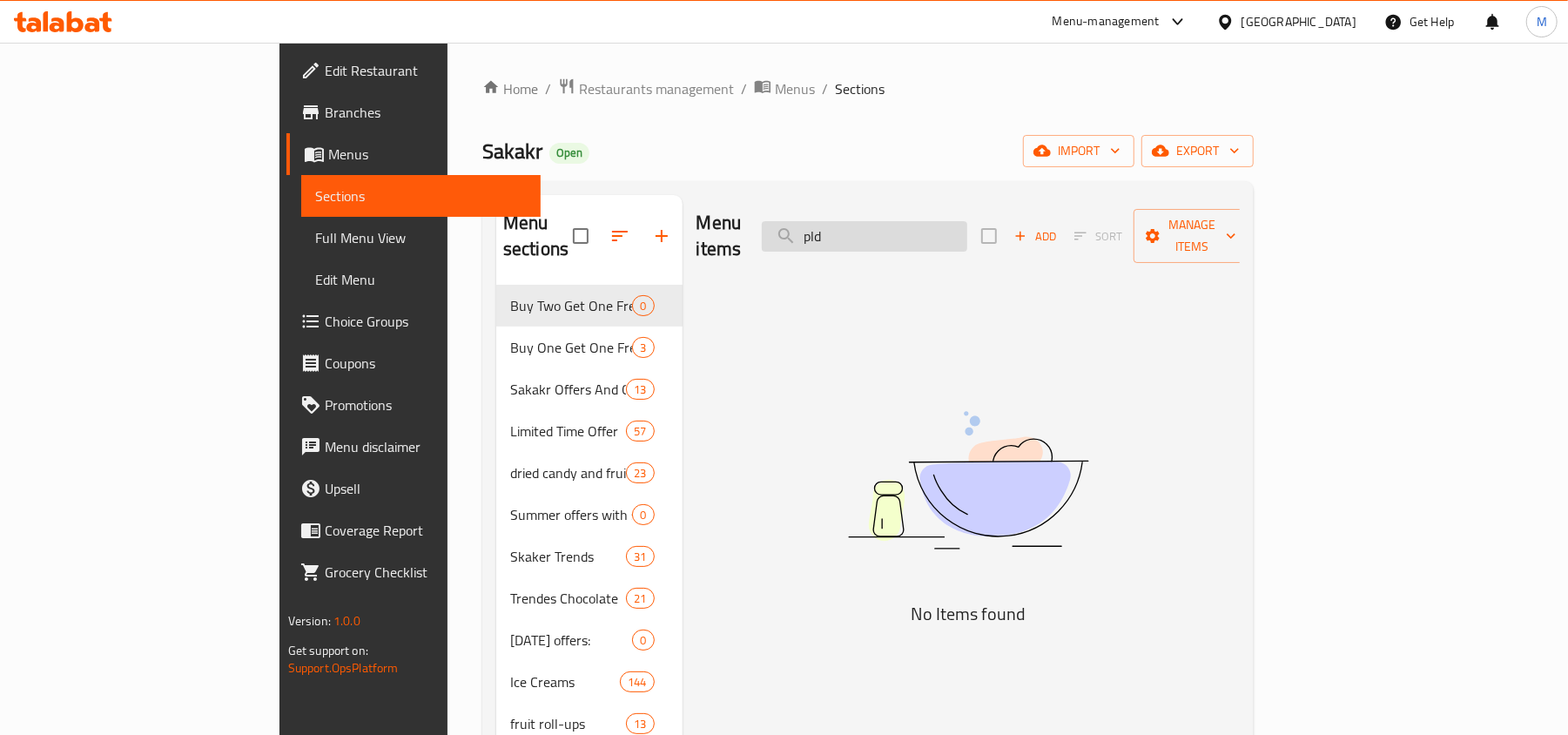
click at [924, 224] on input "pld" at bounding box center [864, 236] width 206 height 31
click at [963, 223] on input "pld" at bounding box center [864, 236] width 206 height 31
click at [956, 234] on input "pald" at bounding box center [864, 236] width 206 height 31
type input "paldhjlyuk"
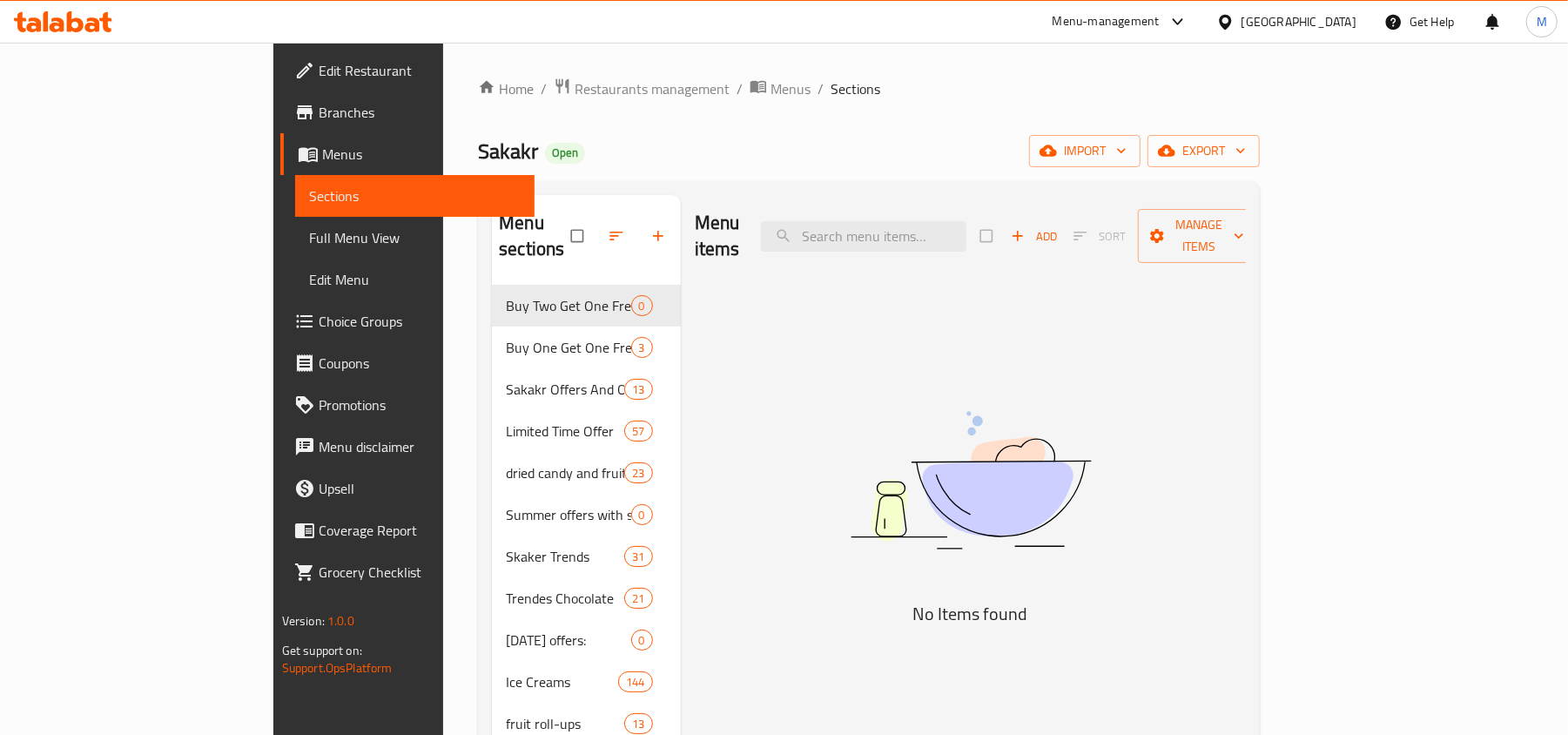
click at [318, 112] on span "Branches" at bounding box center [420, 112] width 203 height 21
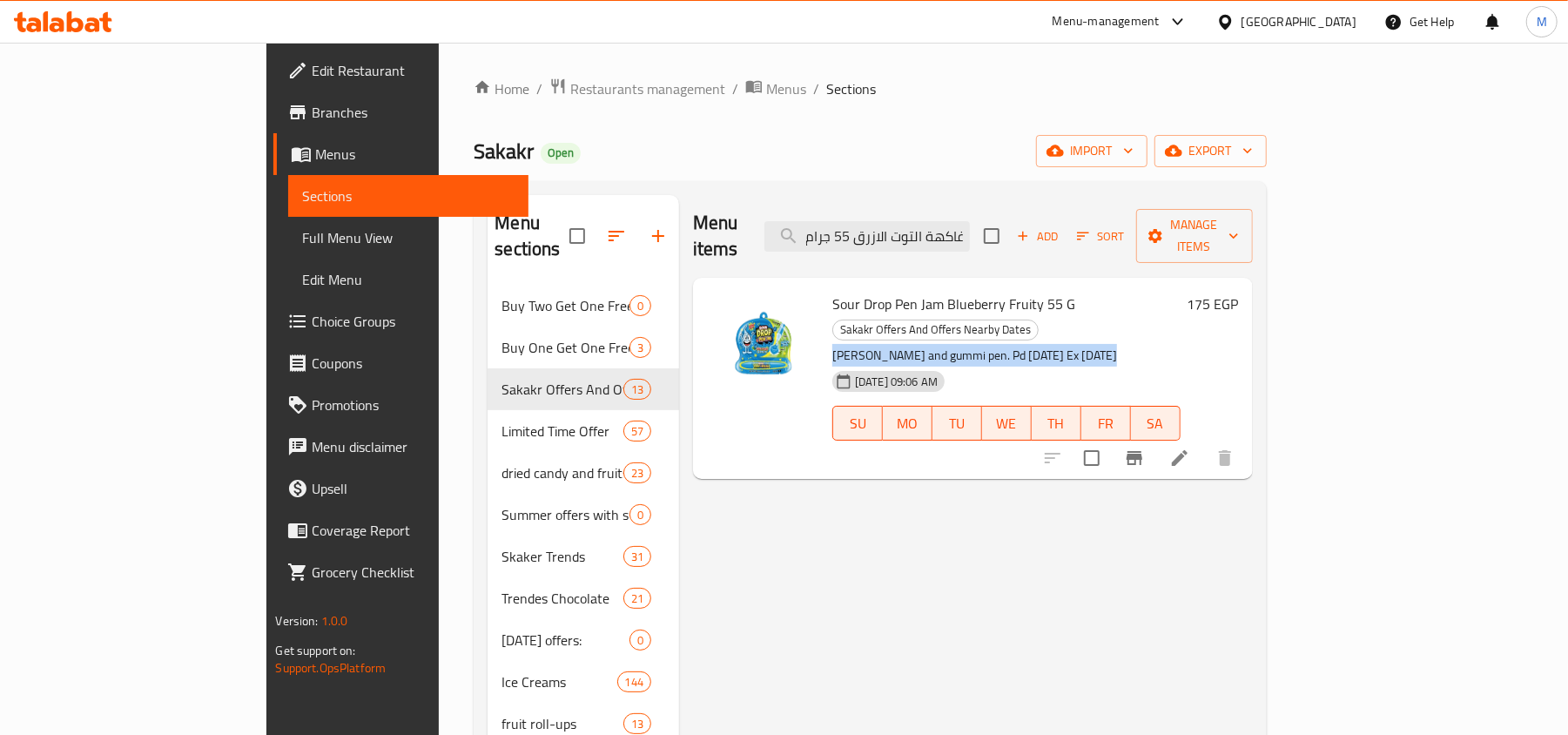
drag, startPoint x: 765, startPoint y: 304, endPoint x: 1062, endPoint y: 310, distance: 297.1
click at [1062, 345] on p "Jamie and gummi pen. Pd 20/10/2024 Ex 19/10/2025" at bounding box center [1006, 355] width 348 height 22
click at [965, 221] on input "ساور دروب بين جام بنكهة فاكهة التوت الازرق 55 جرام" at bounding box center [867, 236] width 206 height 31
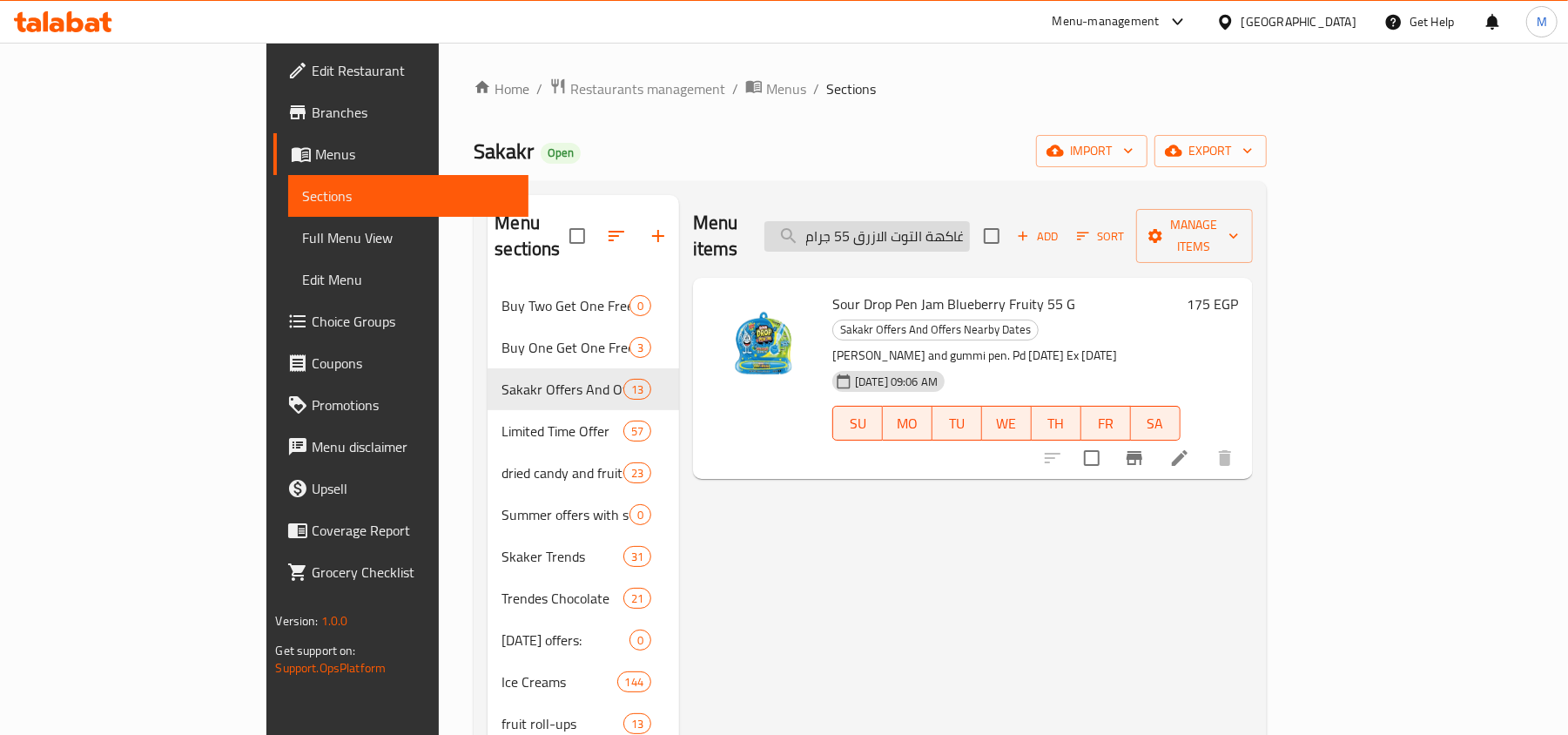
click at [965, 221] on input "ساور دروب بين جام بنكهة فاكهة التوت الازرق 55 جرام" at bounding box center [867, 236] width 206 height 31
paste input "امين مقلي بالدو أورانج تيومسي 130 ج"
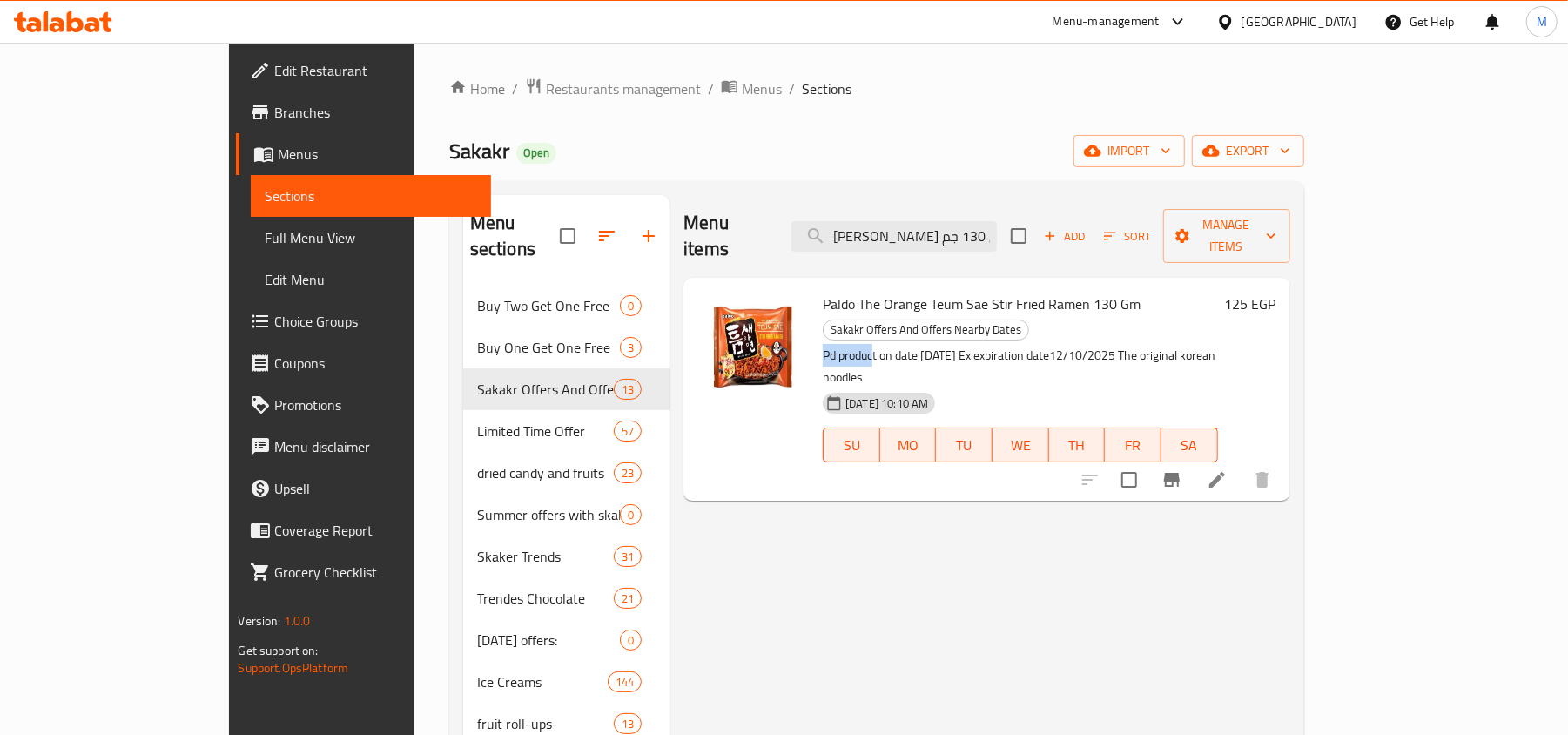
drag, startPoint x: 766, startPoint y: 301, endPoint x: 816, endPoint y: 299, distance: 50.0
click at [822, 345] on p "Pd production date 13/10/2024 Ex expiration date12/10/2025 The original korean …" at bounding box center [1019, 367] width 395 height 44
click at [994, 224] on input "رامين مقلي بالدو أورانج تيومسي 130 جم" at bounding box center [894, 236] width 206 height 31
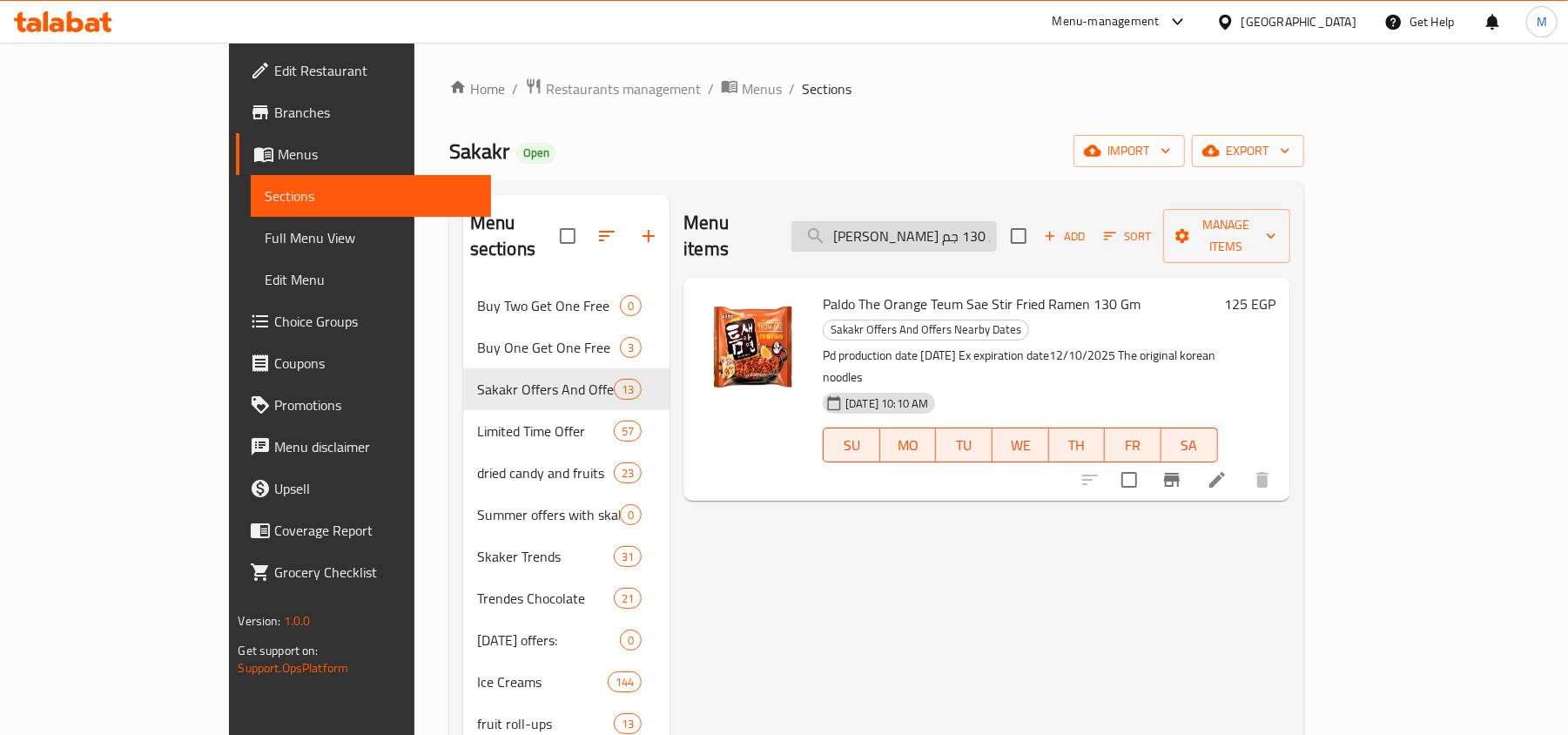
paste input "شتري 2 رامين مقلي بالدو أورانج تيومسي 130 جم واحصل علي 1 مجانا"
click at [994, 224] on input "رامين مقلي بالدو أورانج تيومسي 130 جم" at bounding box center [894, 236] width 206 height 31
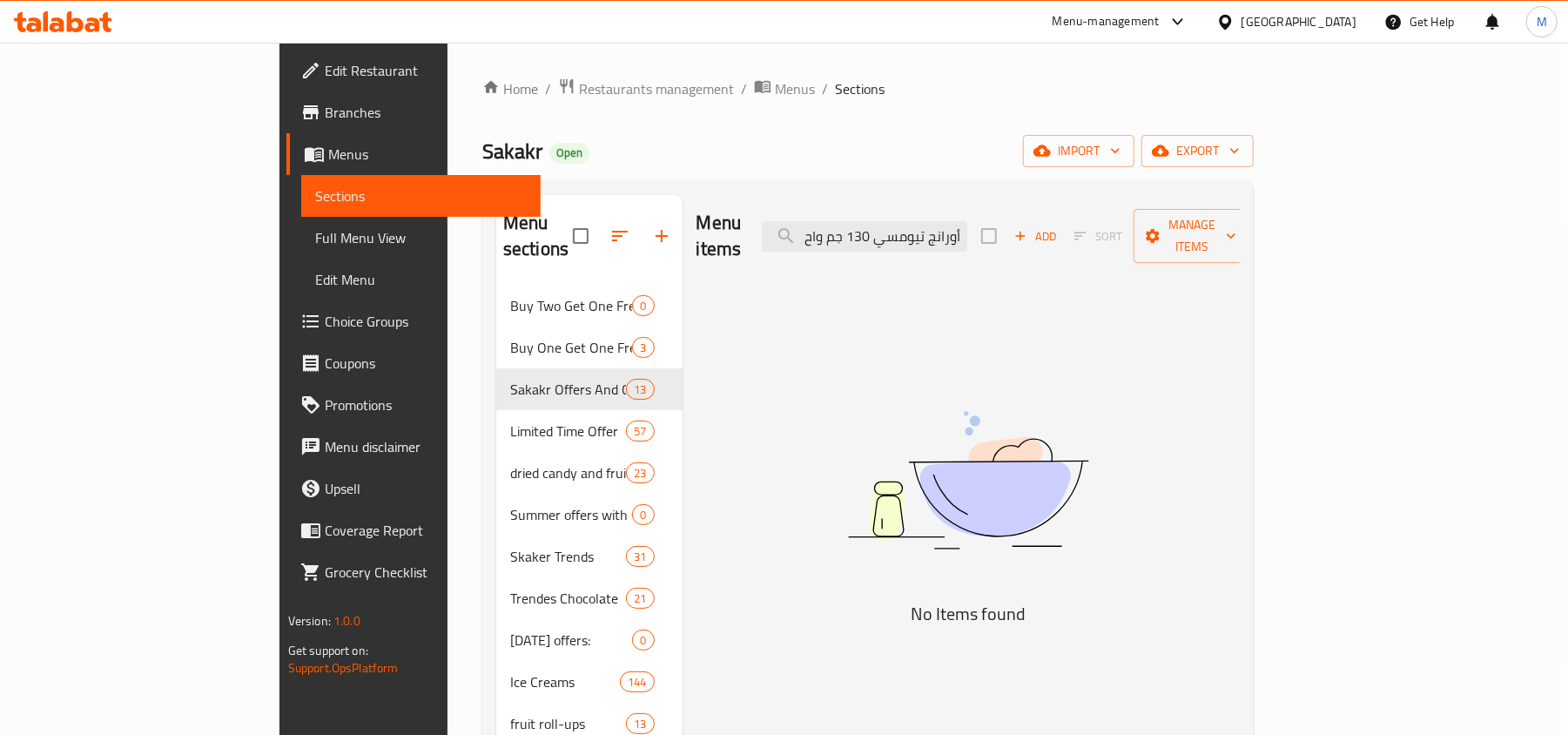
scroll to position [0, 151]
click at [968, 221] on input "اشتري 2 رامين مقلي بالدو أورانج تيومسي 130 جم واح" at bounding box center [864, 236] width 206 height 31
click at [968, 221] on input "2 رامين مقلي بالدو أورانج تيومسي 130 جم واح" at bounding box center [864, 236] width 206 height 31
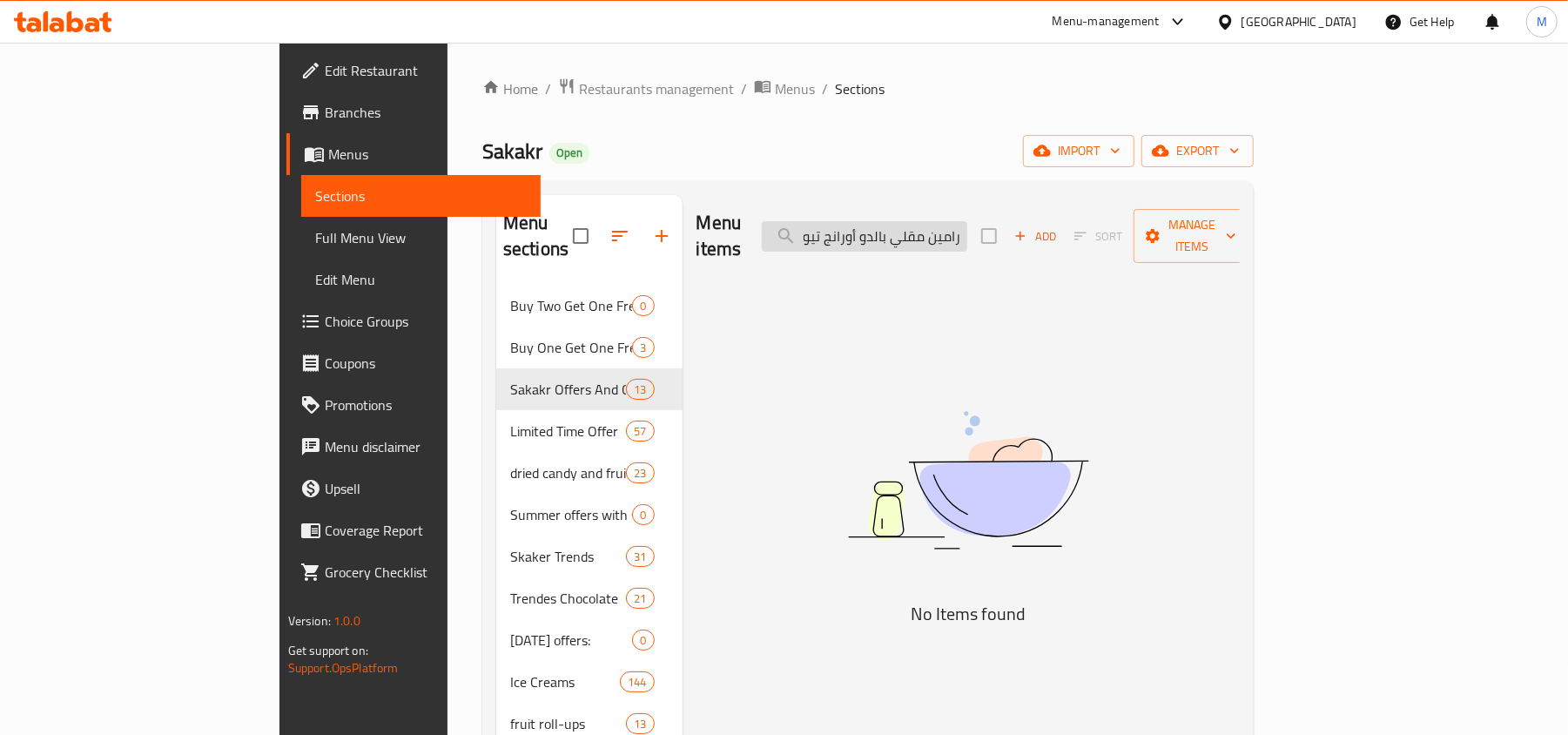
scroll to position [0, 46]
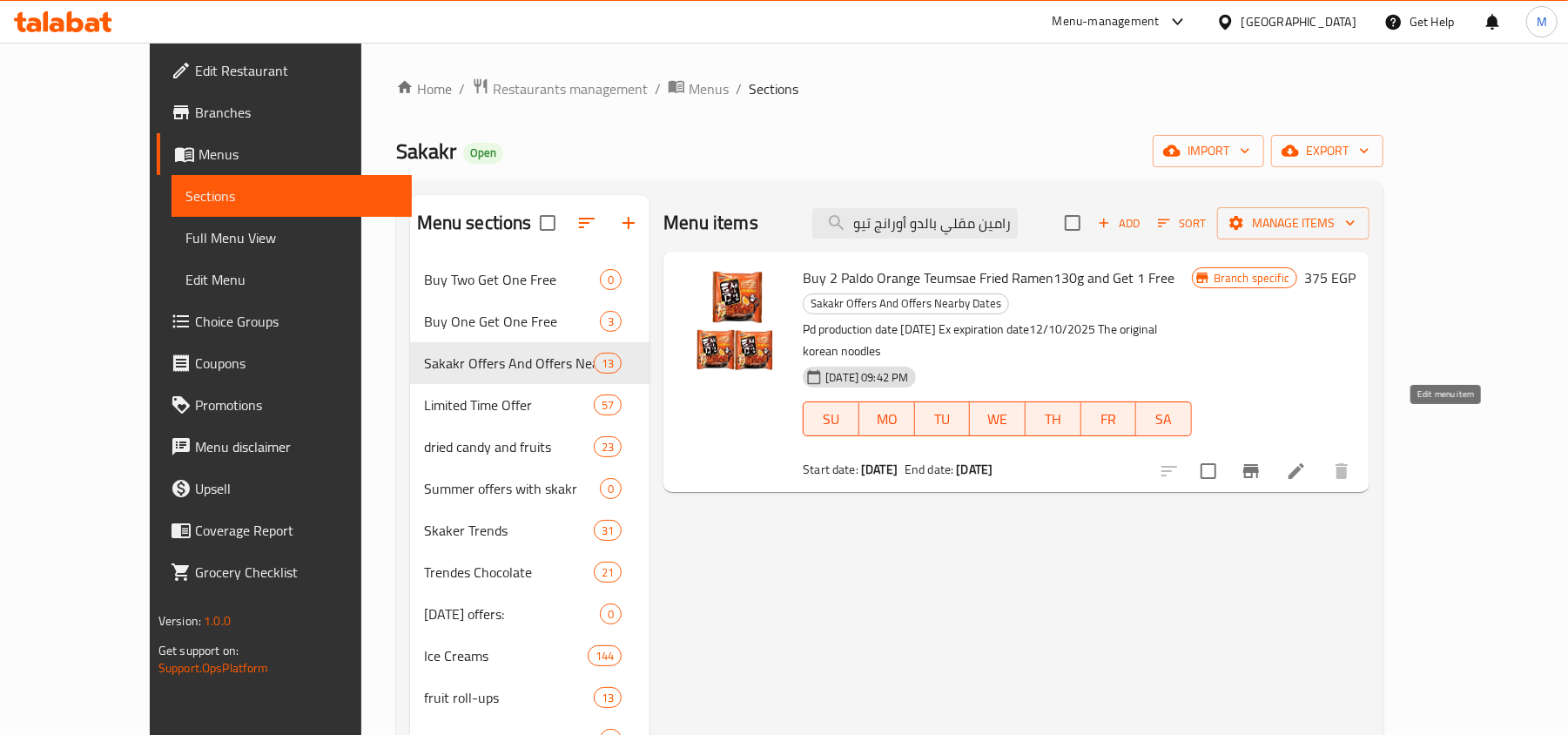
type input "2 رامين مقلي بالدو أورانج تيومسي"
click at [1305, 463] on icon at bounding box center [1297, 471] width 16 height 16
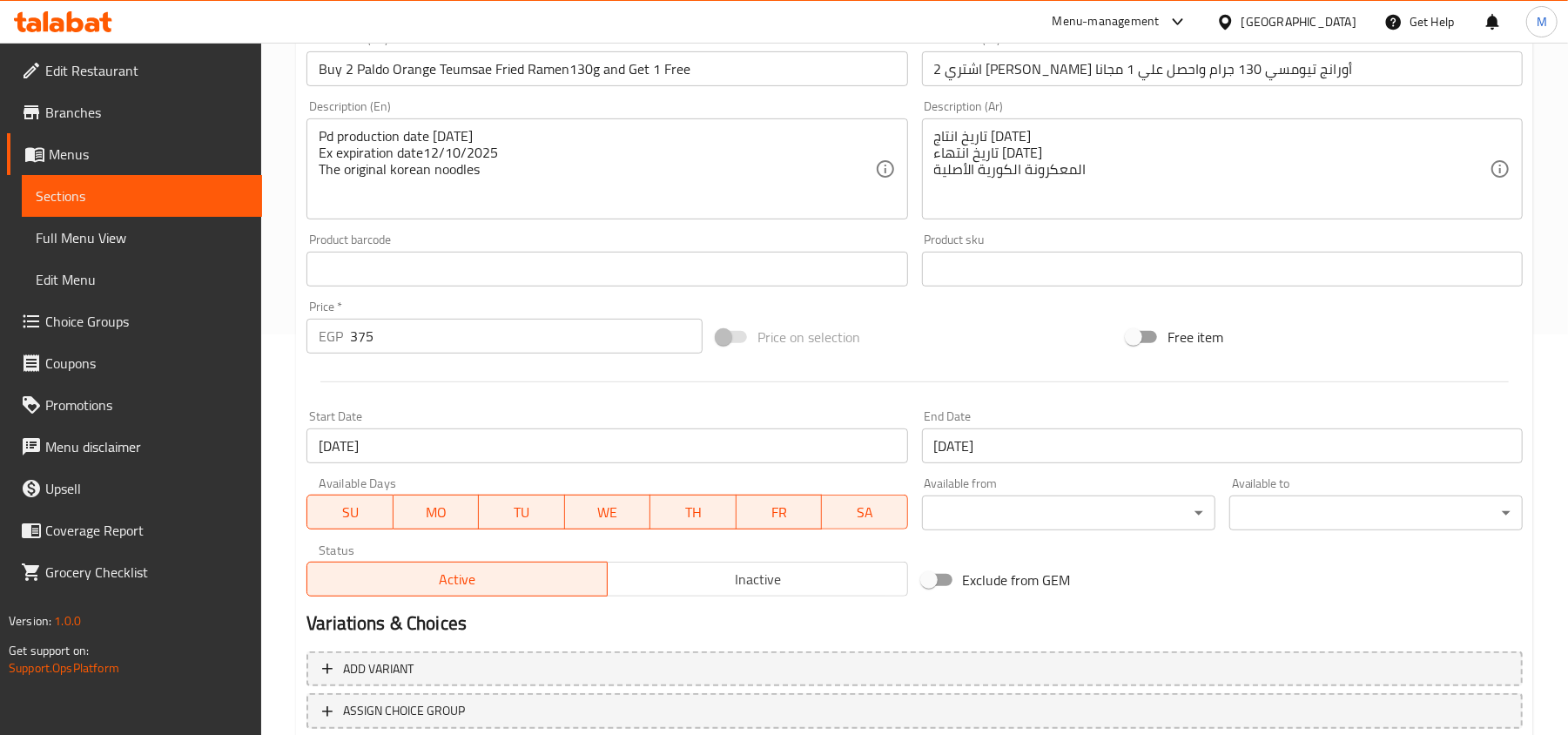
scroll to position [287, 0]
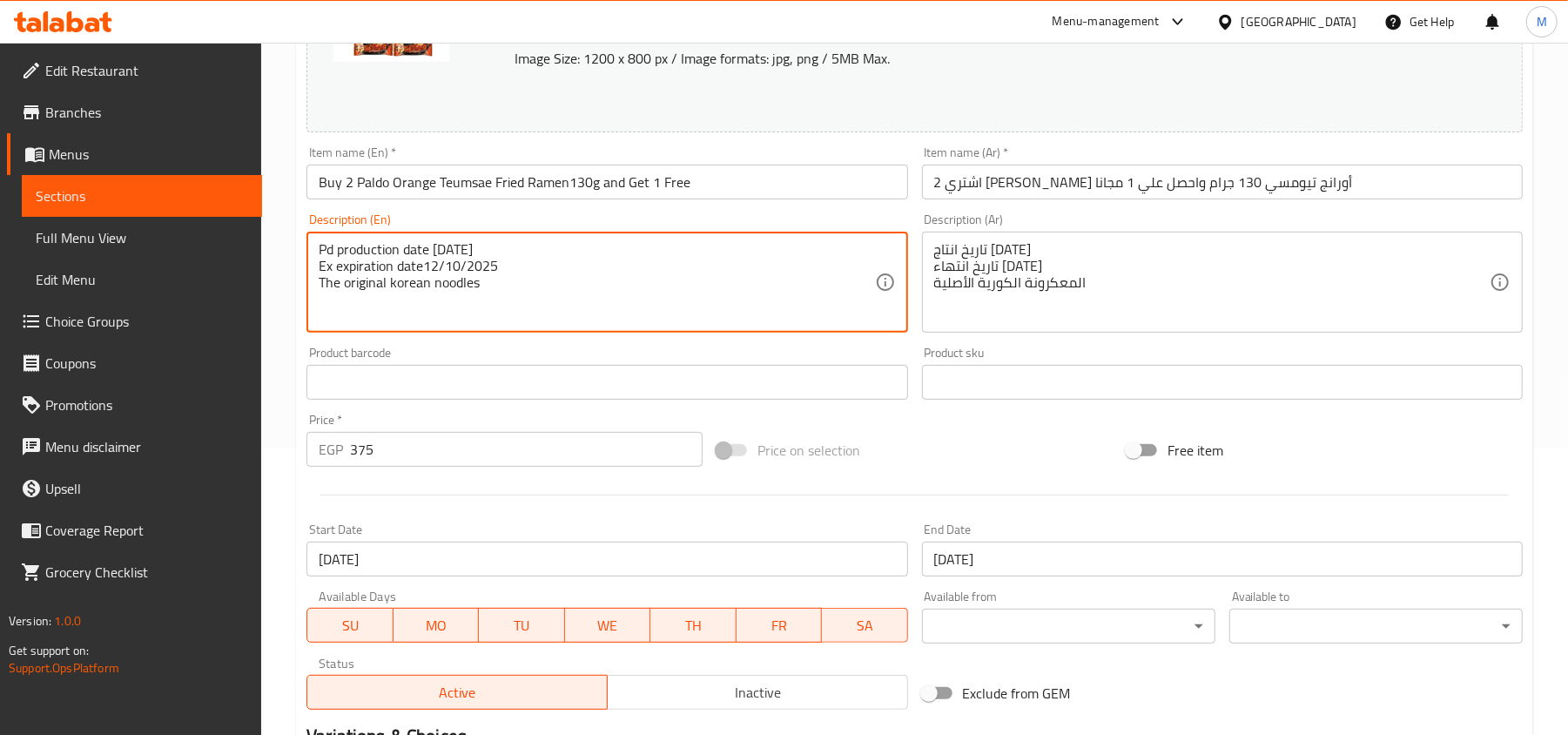
click at [456, 244] on textarea "Pd production date [DATE] Ex expiration date12/10/2025 The original korean nood…" at bounding box center [596, 283] width 556 height 83
type textarea "Ex expiration date12/10/2025 The original korean noodles"
click at [456, 244] on textarea "Ex expiration date12/10/2025 The original korean noodles" at bounding box center [596, 283] width 556 height 83
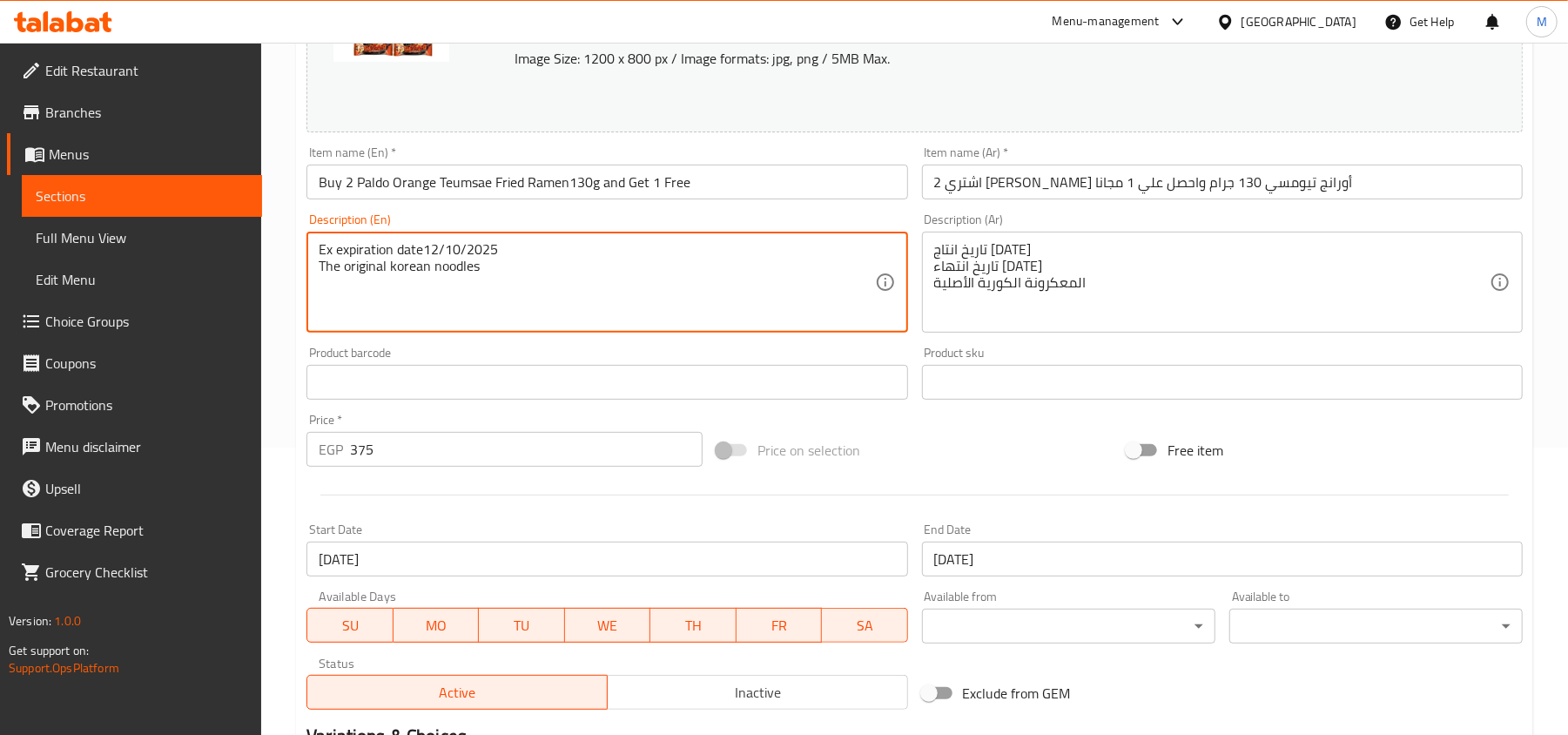
drag, startPoint x: 456, startPoint y: 244, endPoint x: 456, endPoint y: 276, distance: 32.0
click at [456, 276] on textarea "Ex expiration date12/10/2025 The original korean noodles" at bounding box center [596, 283] width 556 height 83
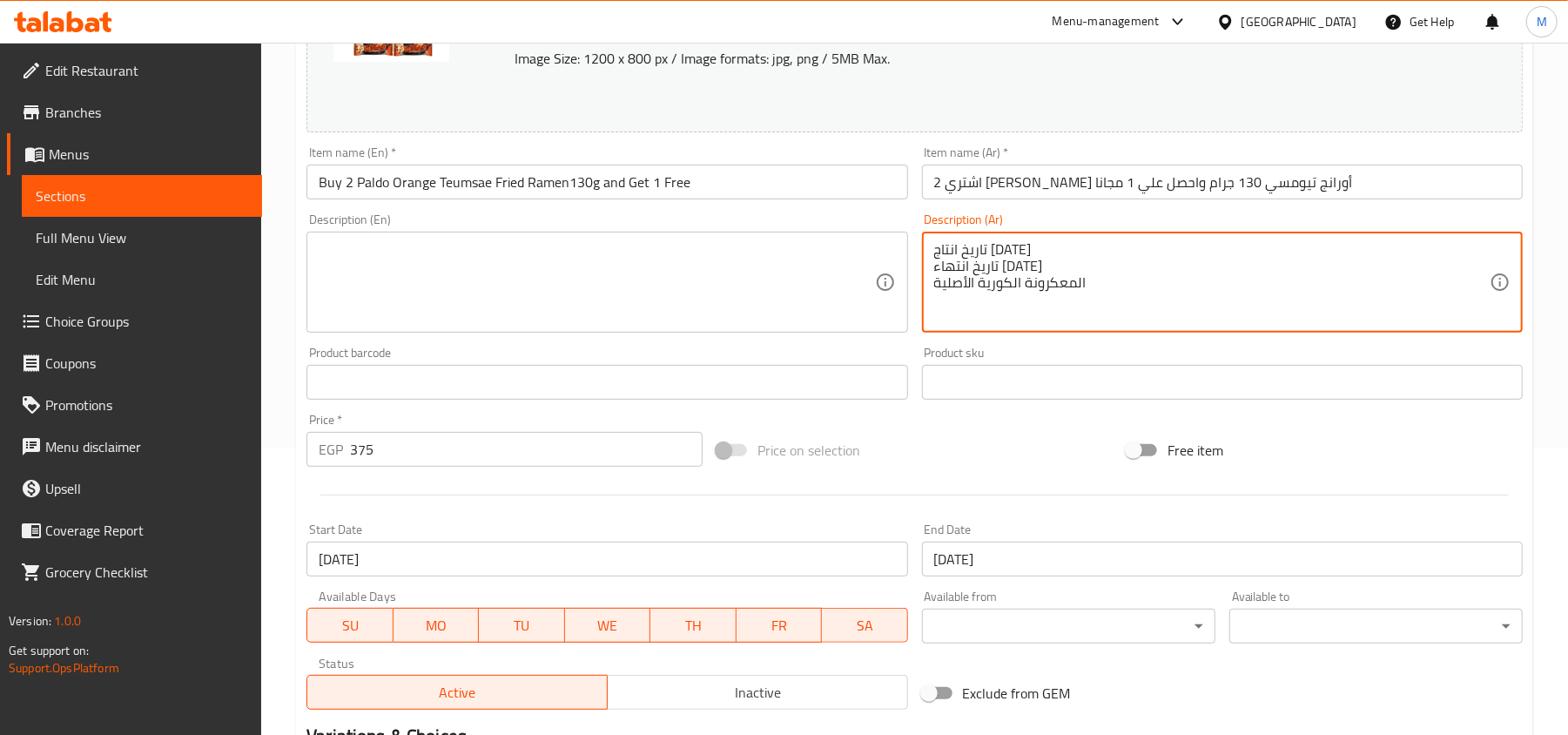
click at [1048, 242] on textarea "تاريخ انتاج 13/10/2024 تاريخ انتهاء 12/10/2025 المعكرونة الكورية الأصلية" at bounding box center [1212, 283] width 556 height 83
drag, startPoint x: 1048, startPoint y: 242, endPoint x: 1049, endPoint y: 279, distance: 37.0
click at [1049, 279] on textarea "تاريخ انتاج 13/10/2024 تاريخ انتهاء 12/10/2025 المعكرونة الكورية الأصلية" at bounding box center [1212, 283] width 556 height 83
click at [297, 283] on div "Update Buy 2 Paldo Orange Teumsae Fried Ramen130g and Get 1 Free Change Image S…" at bounding box center [914, 401] width 1237 height 1039
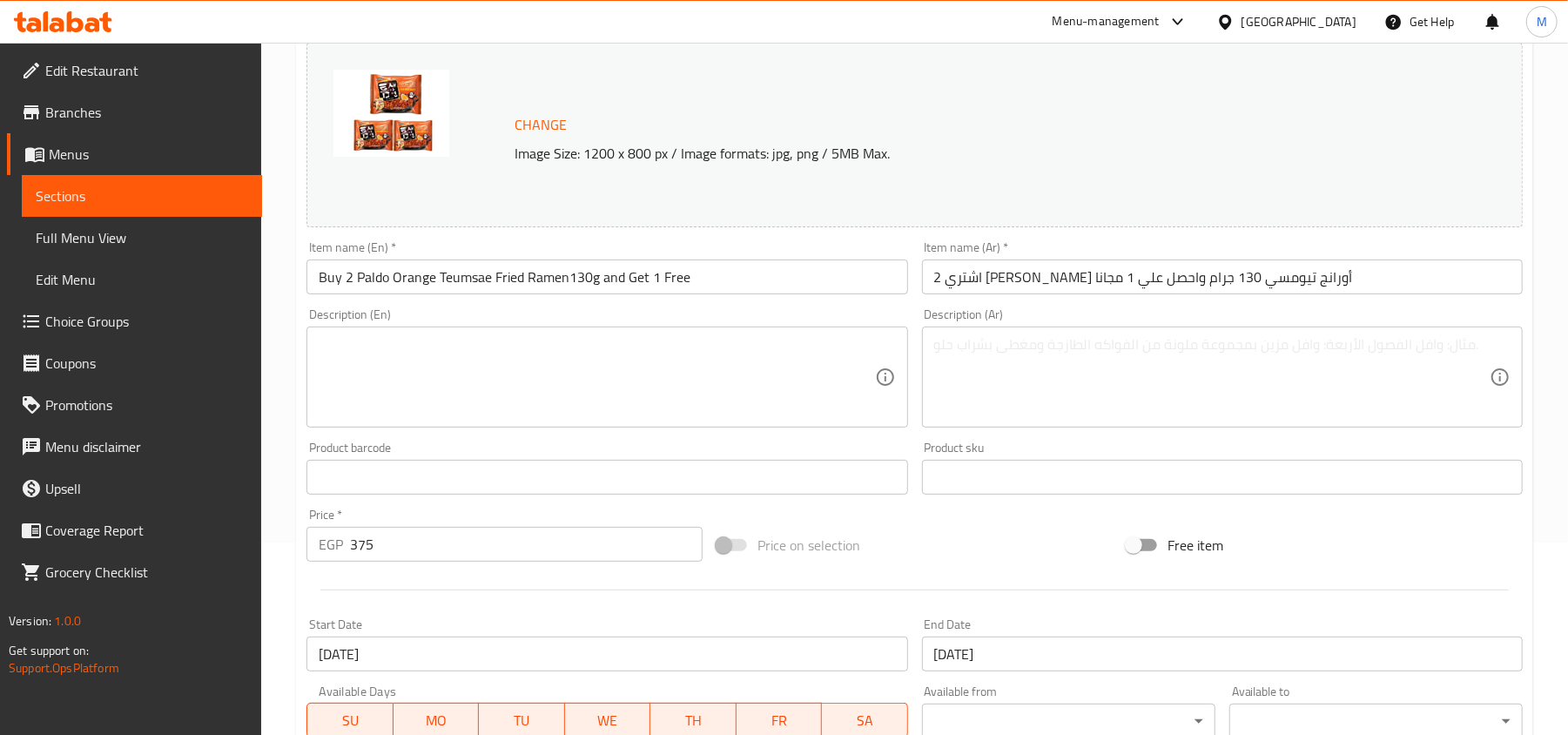
scroll to position [232, 0]
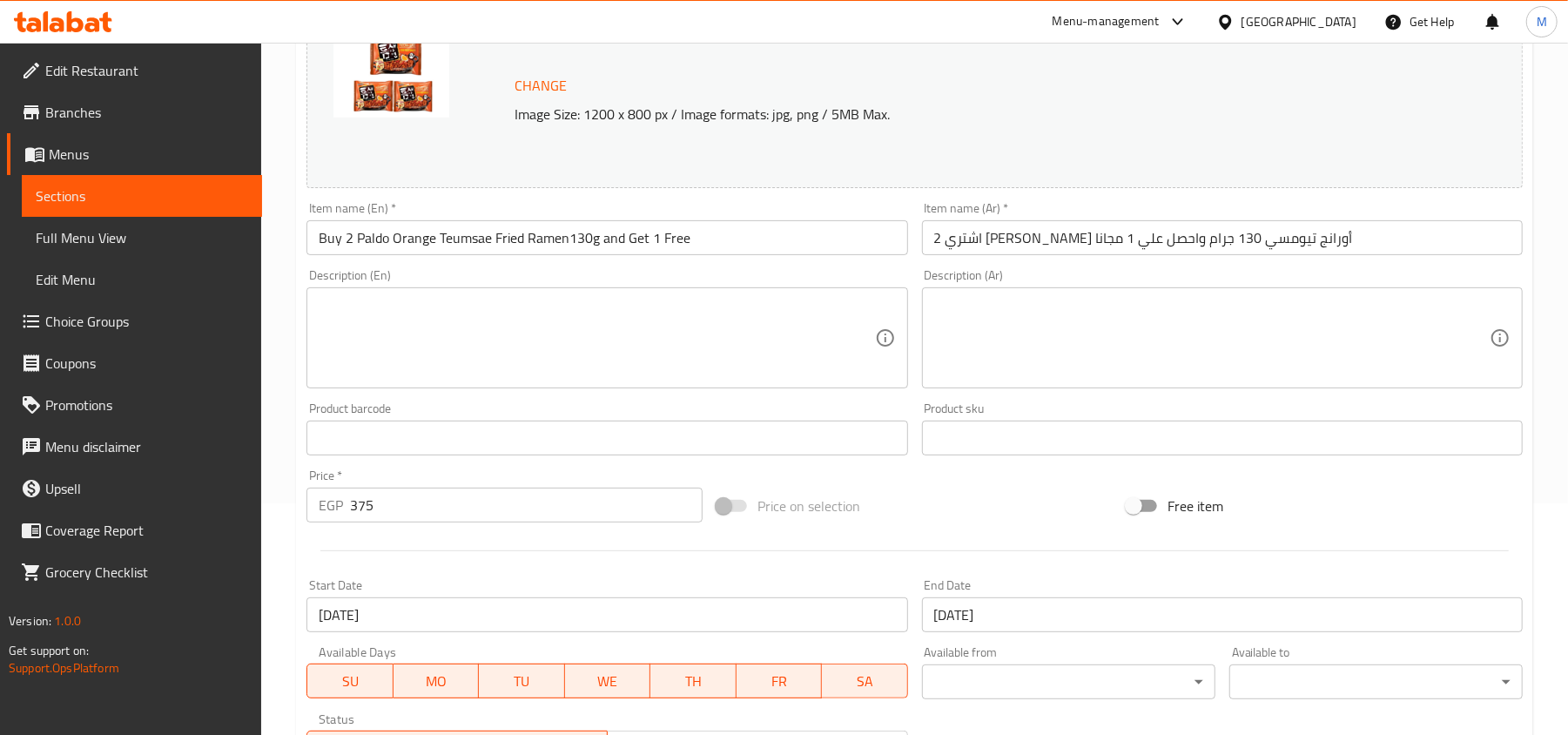
click at [276, 332] on div "Home / Restaurants management / Menus / Sections / item / update Sakakr Offers …" at bounding box center [915, 417] width 1307 height 1213
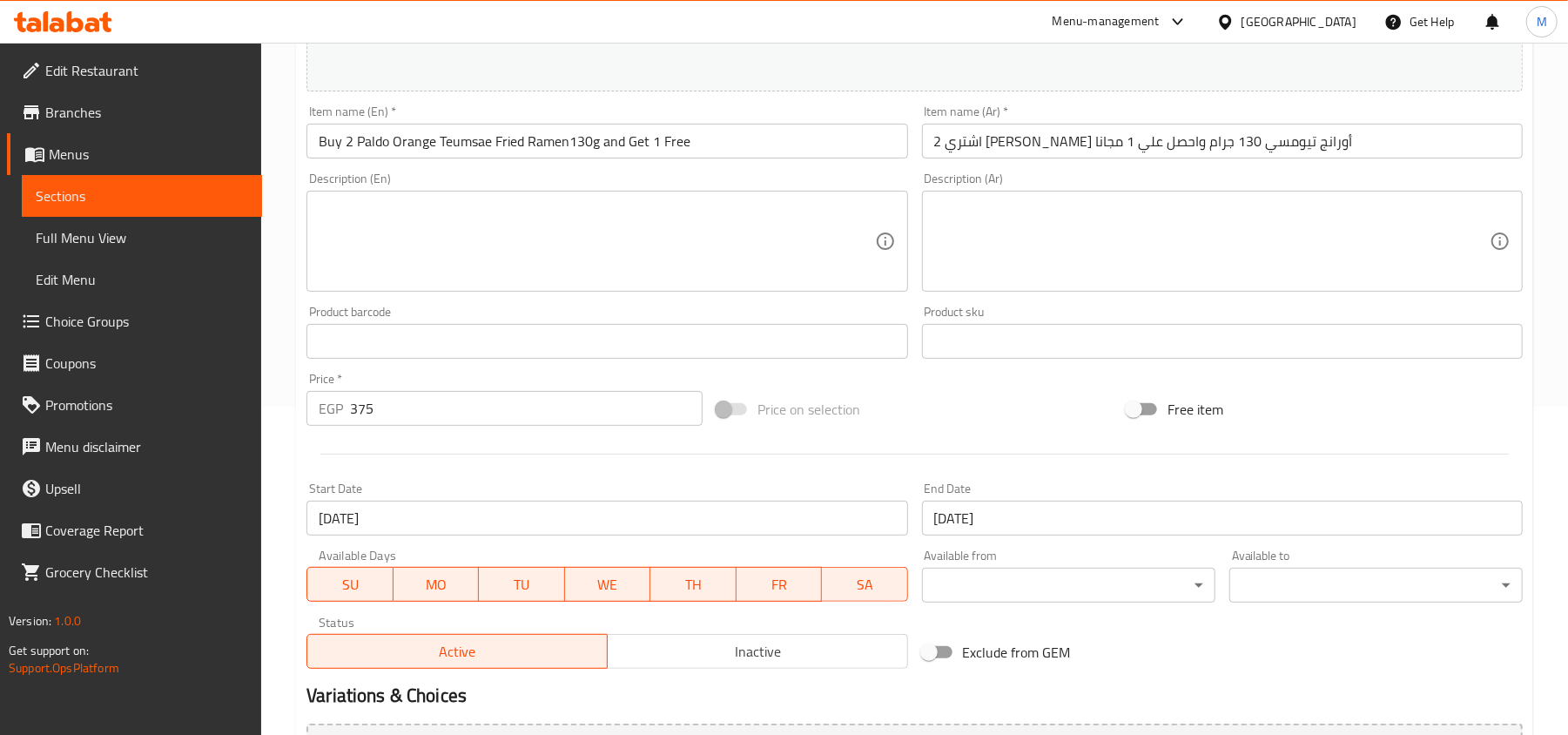
scroll to position [287, 0]
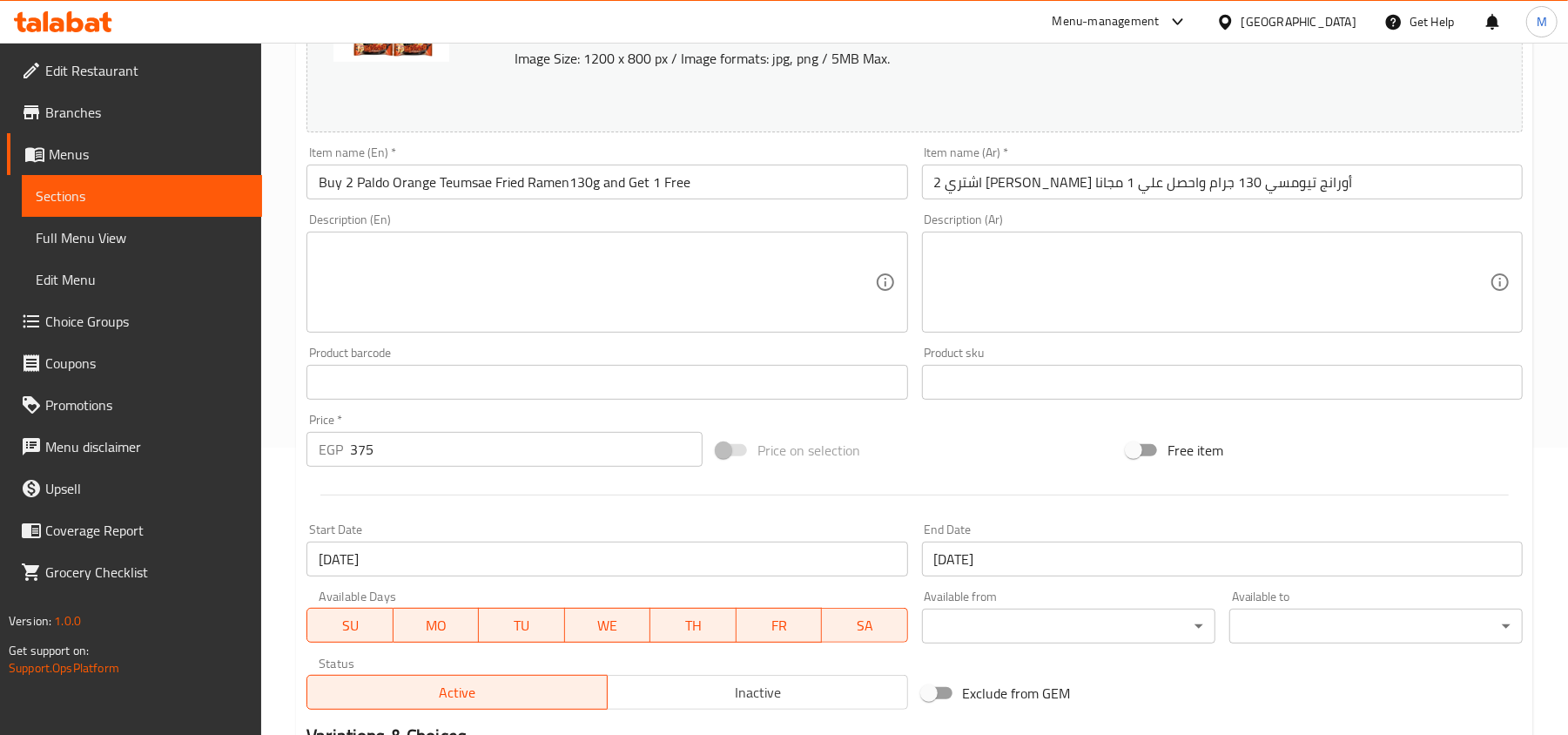
click at [1014, 558] on input "[DATE]" at bounding box center [1222, 559] width 601 height 35
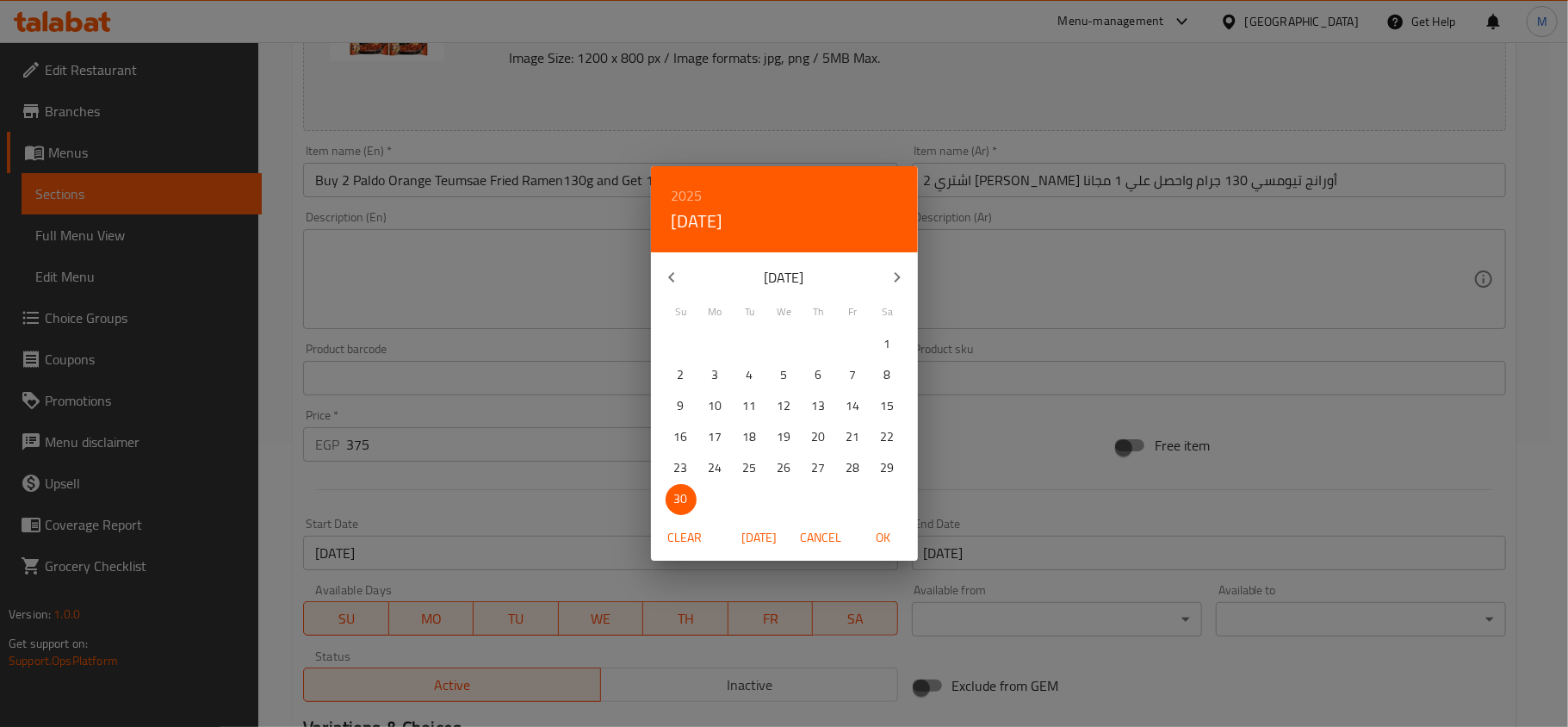
click at [900, 277] on icon "button" at bounding box center [897, 277] width 21 height 21
click at [787, 459] on p "31" at bounding box center [785, 467] width 14 height 22
click at [887, 535] on span "OK" at bounding box center [884, 537] width 42 height 22
type input "[DATE]"
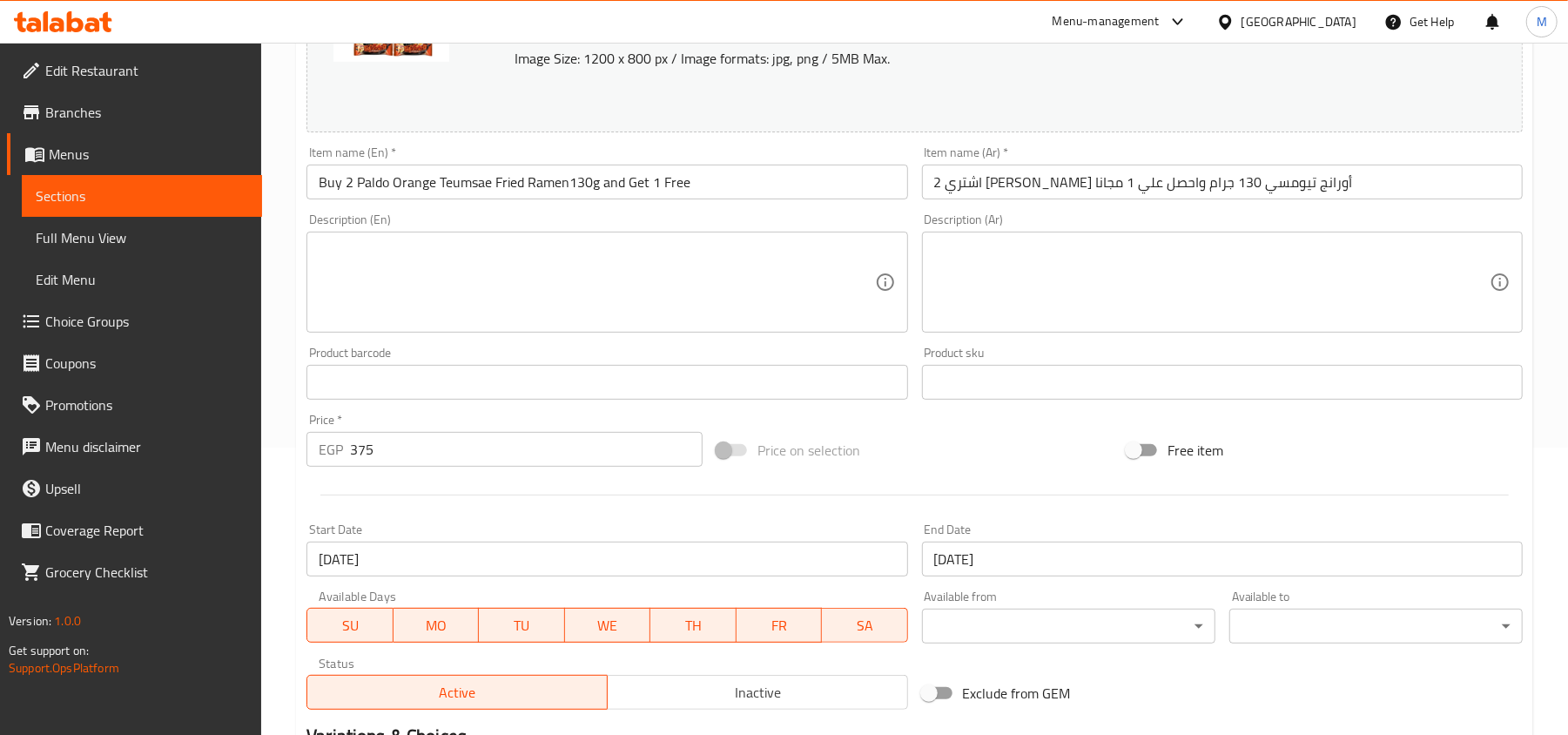
click at [489, 510] on div at bounding box center [914, 494] width 1230 height 43
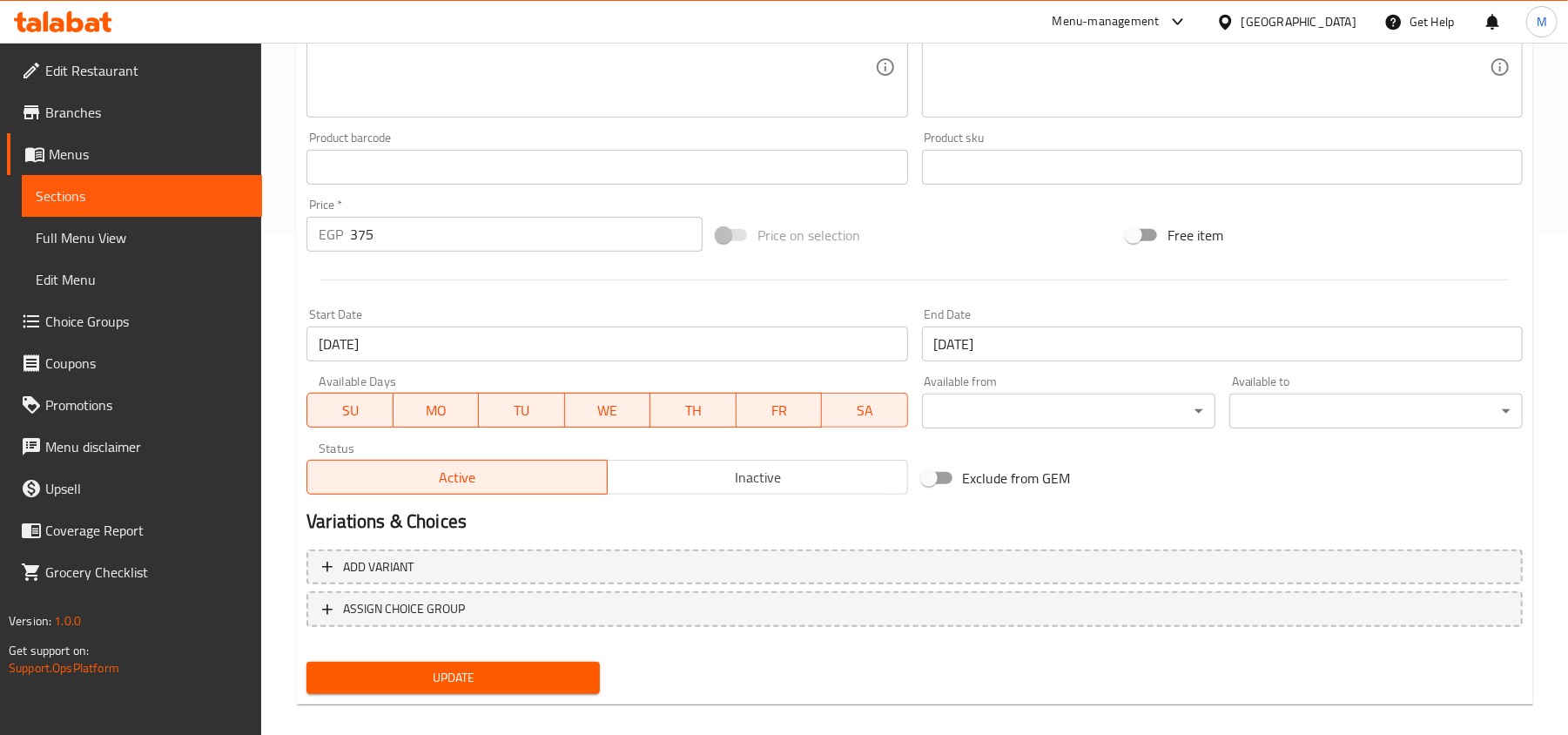
scroll to position [520, 0]
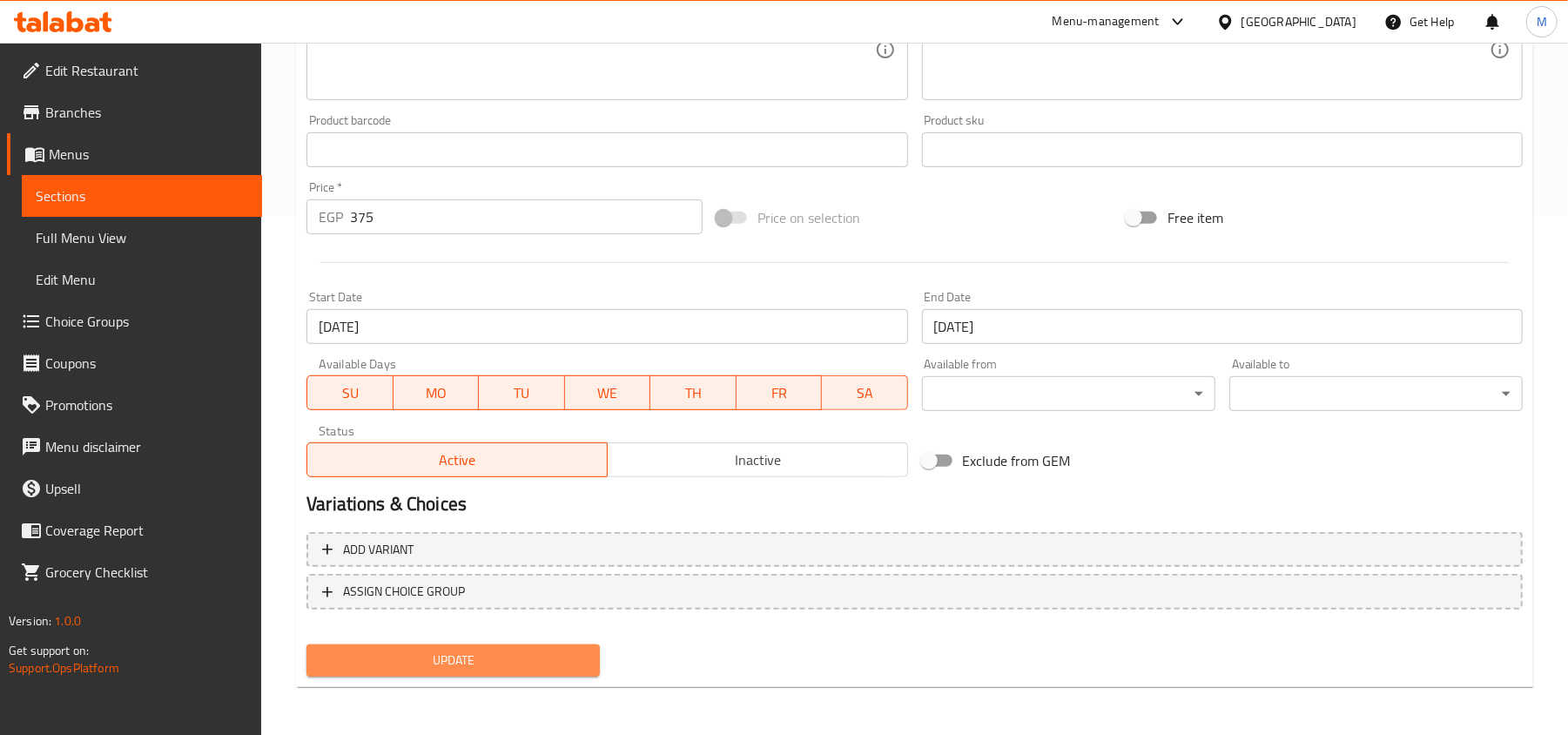
click at [456, 653] on span "Update" at bounding box center [453, 660] width 266 height 22
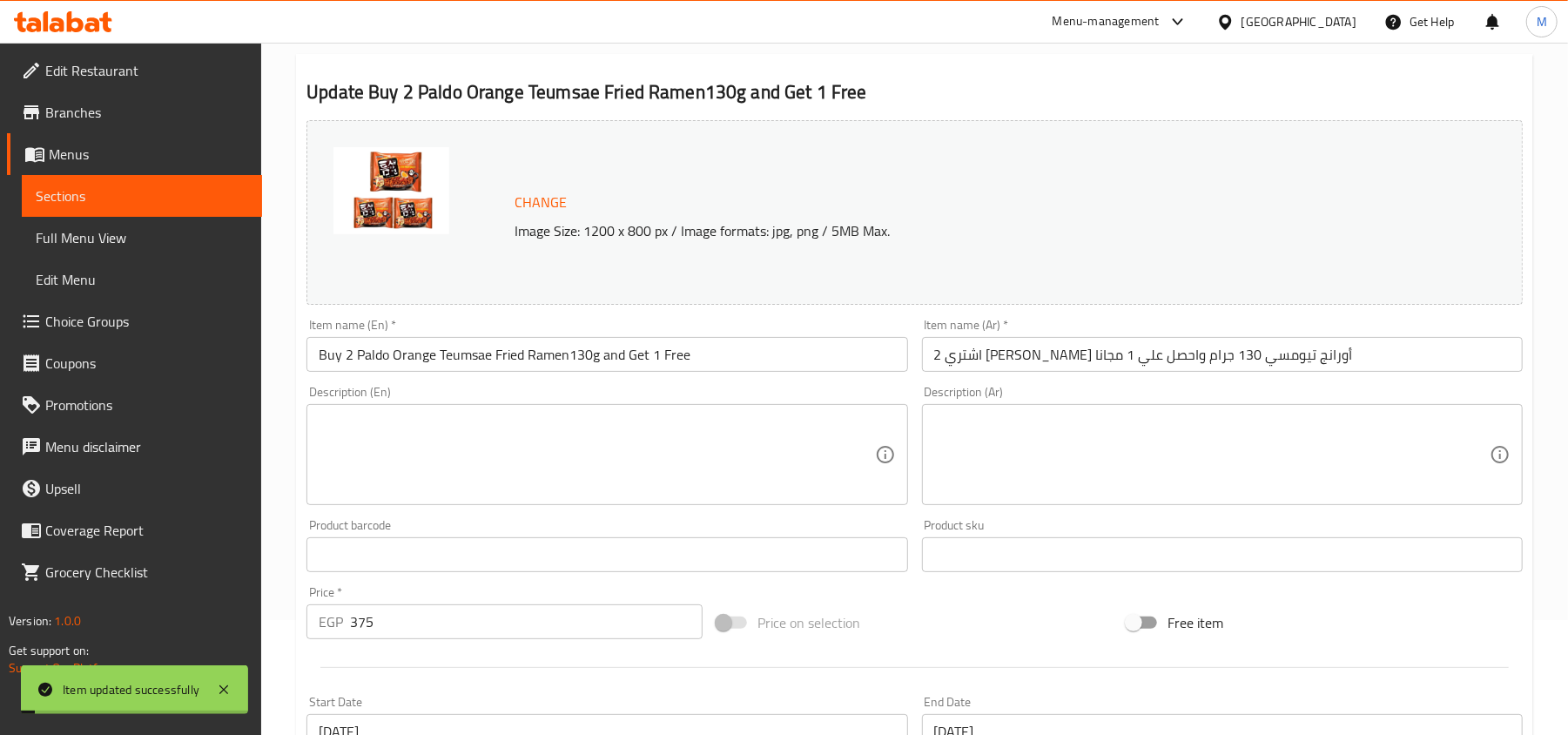
scroll to position [0, 0]
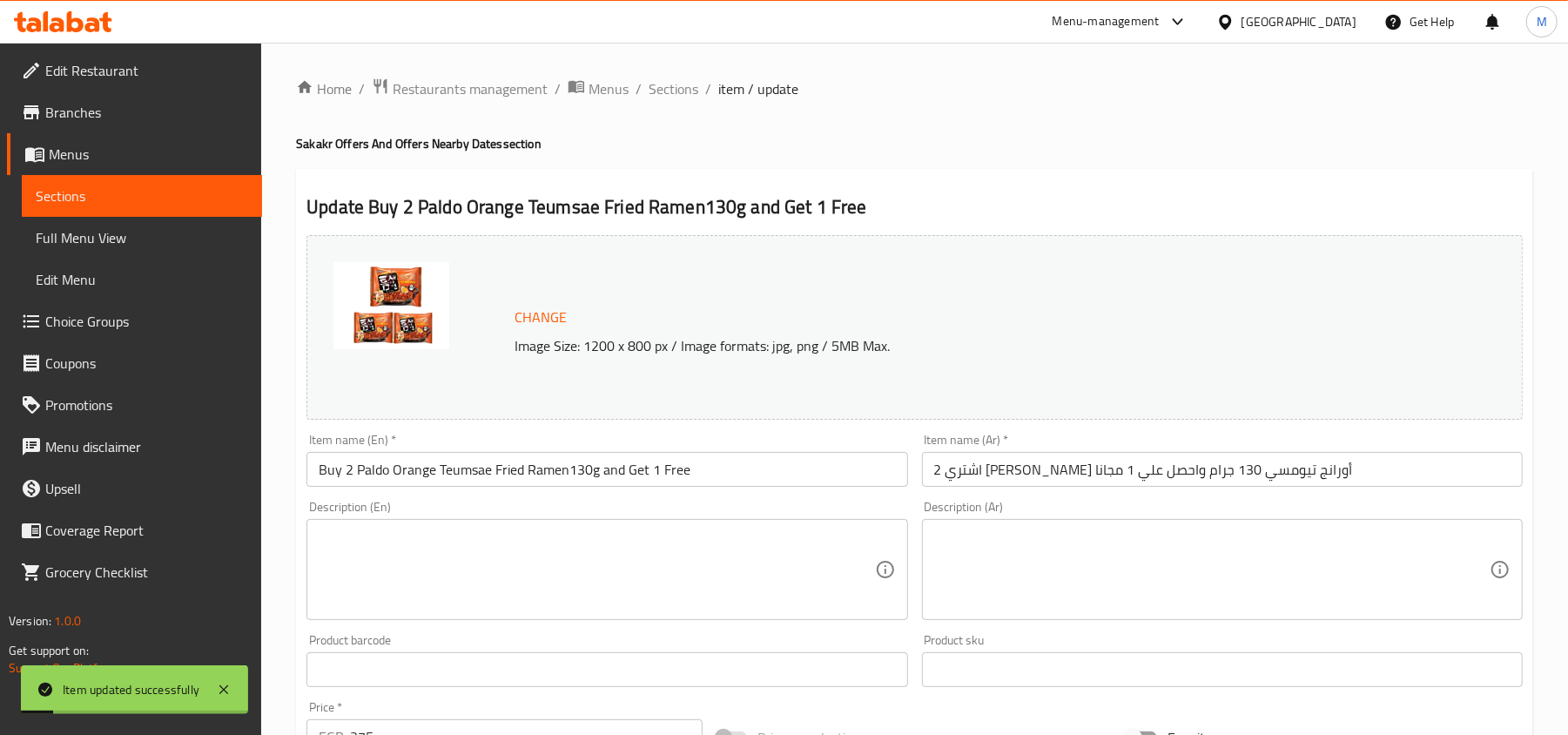
click at [506, 466] on input "Buy 2 Paldo Orange Teumsae Fried Ramen130g and Get 1 Free" at bounding box center [606, 469] width 601 height 35
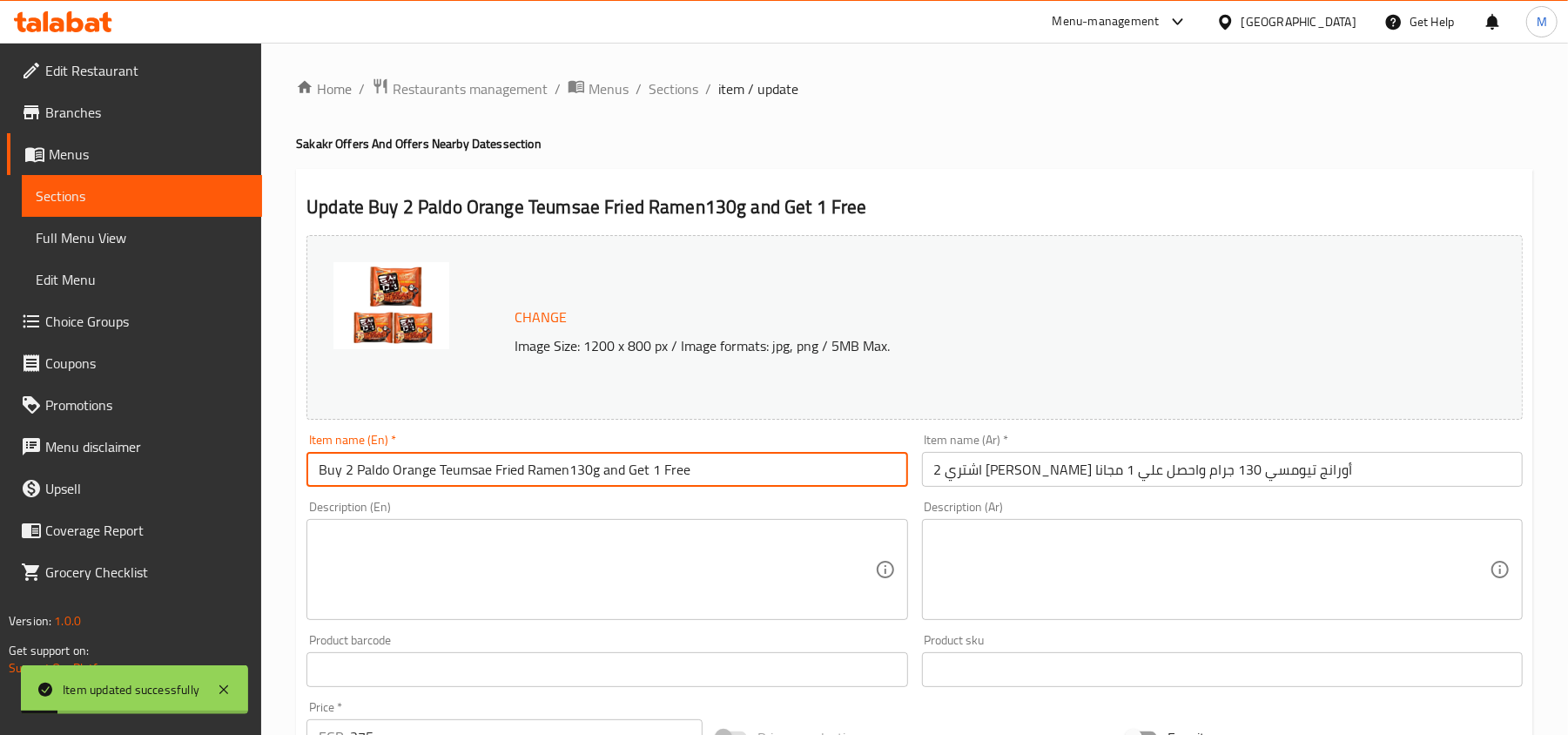
click at [506, 466] on input "Buy 2 Paldo Orange Teumsae Fried Ramen130g and Get 1 Free" at bounding box center [606, 469] width 601 height 35
click at [670, 90] on span "Sections" at bounding box center [673, 89] width 50 height 21
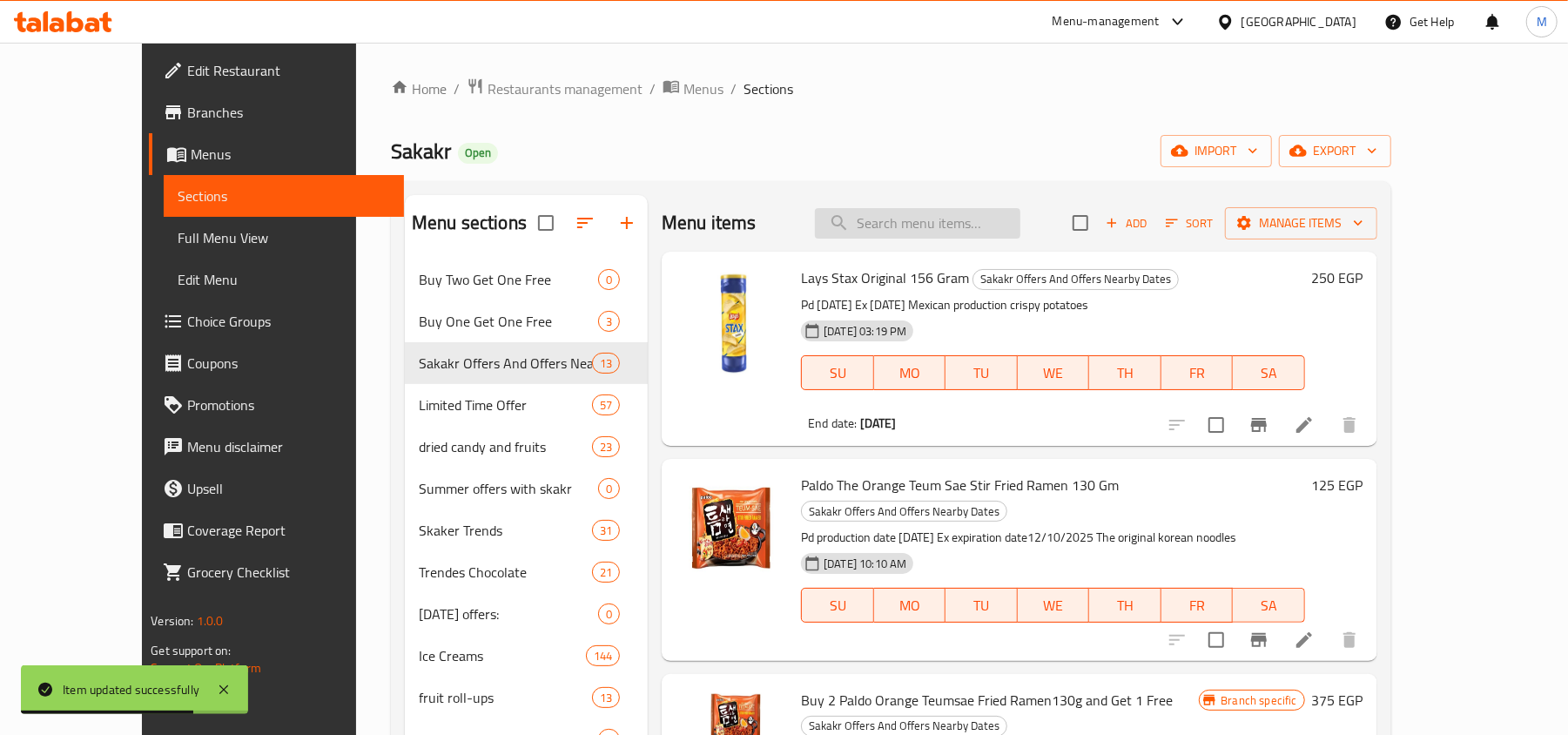
click at [1020, 220] on input "search" at bounding box center [917, 223] width 206 height 31
paste input "Buy 2 Paldo Orange Teumsae Fried Ramen130g and Get 1 Free"
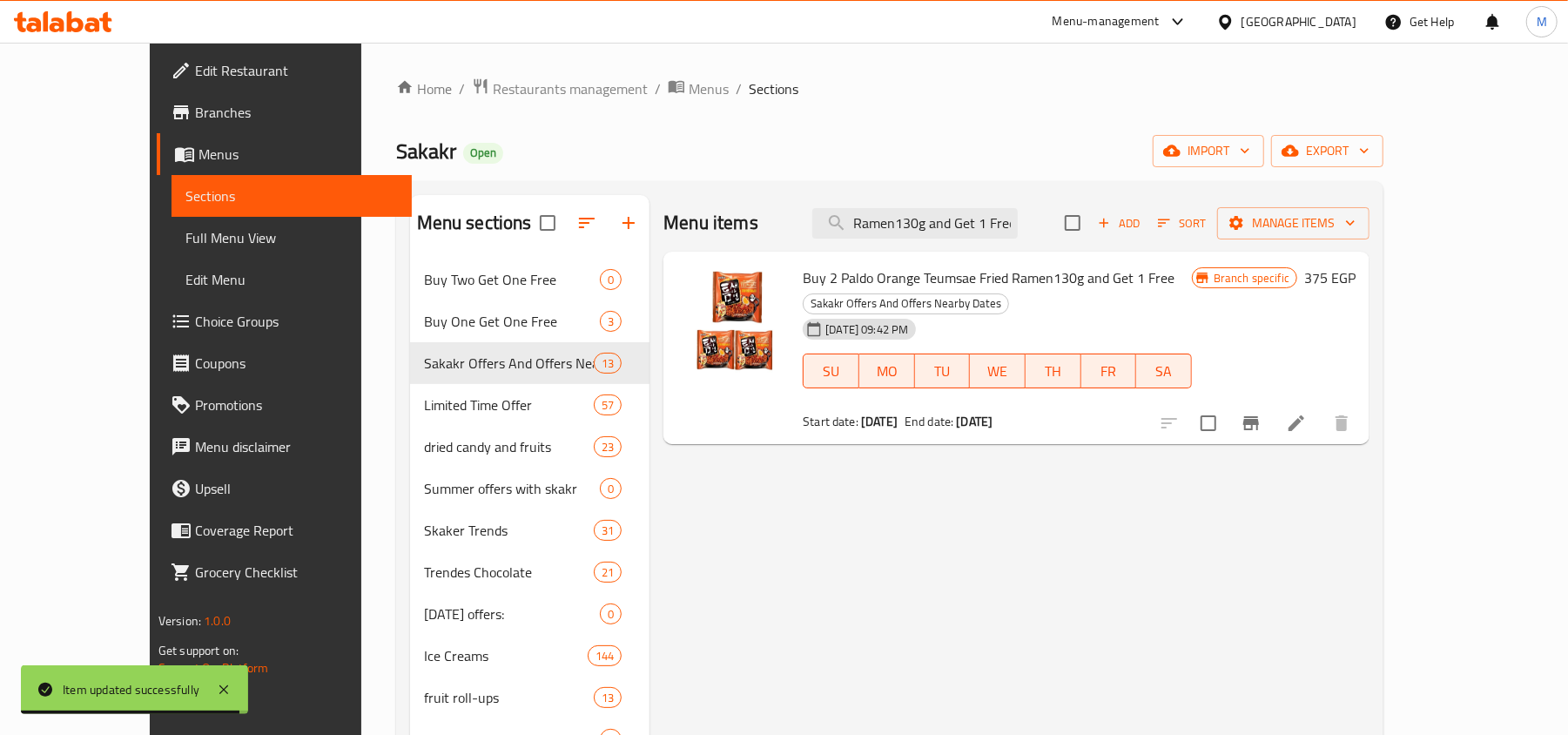
type input "Buy 2 Paldo Orange Teumsae Fried Ramen130g and Get 1 Free"
click at [1227, 405] on input "checkbox" at bounding box center [1208, 424] width 37 height 37
checkbox input "true"
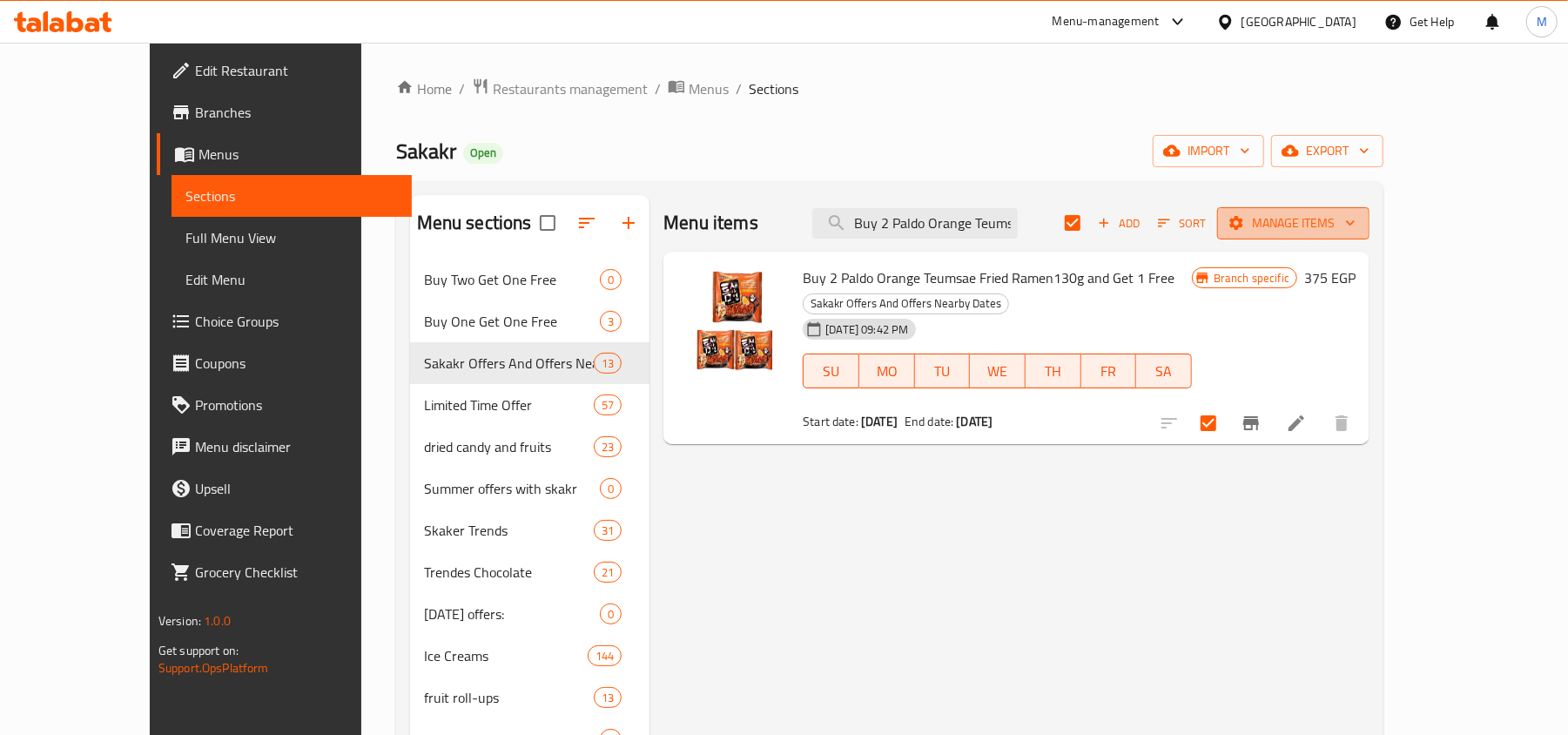
click at [1245, 220] on icon "button" at bounding box center [1236, 223] width 18 height 18
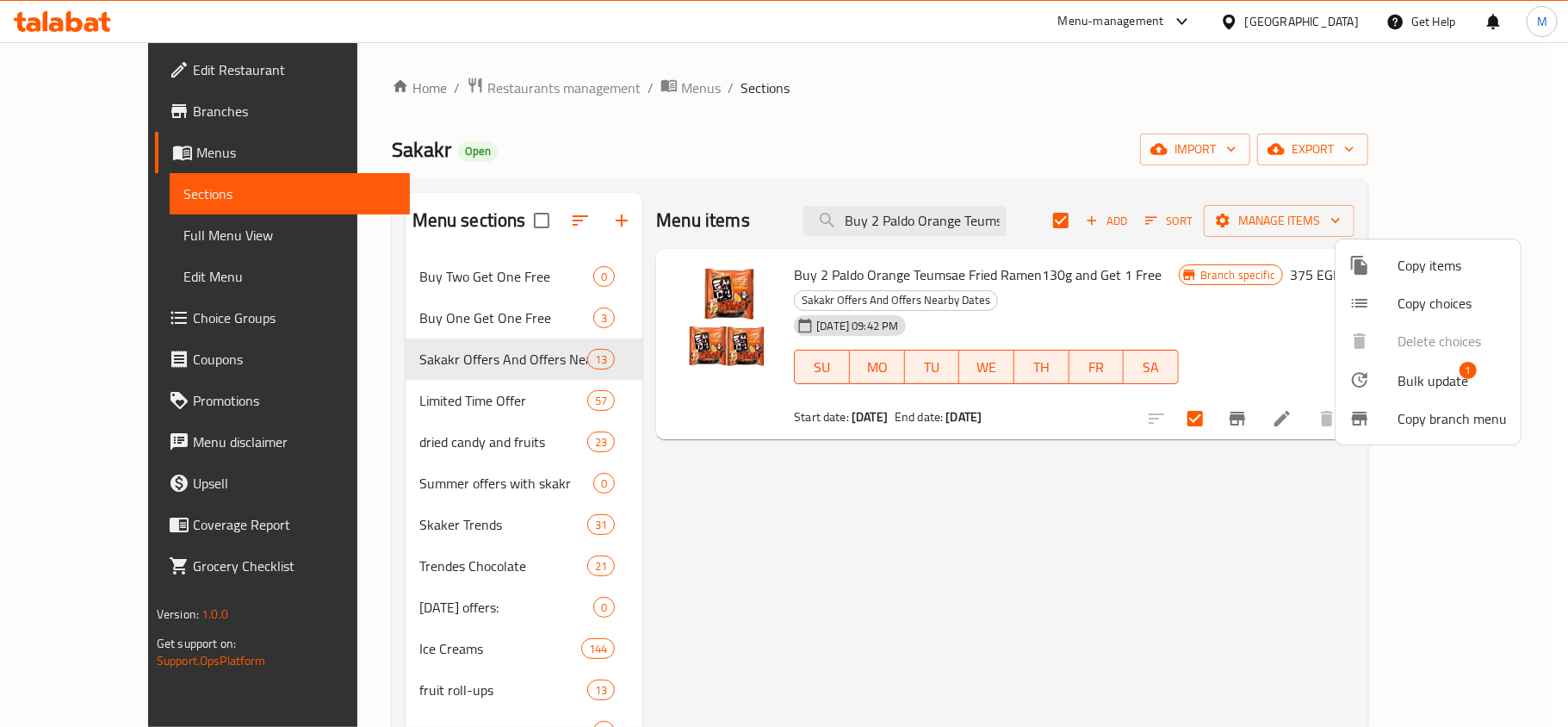
click at [1389, 384] on div at bounding box center [1373, 380] width 48 height 21
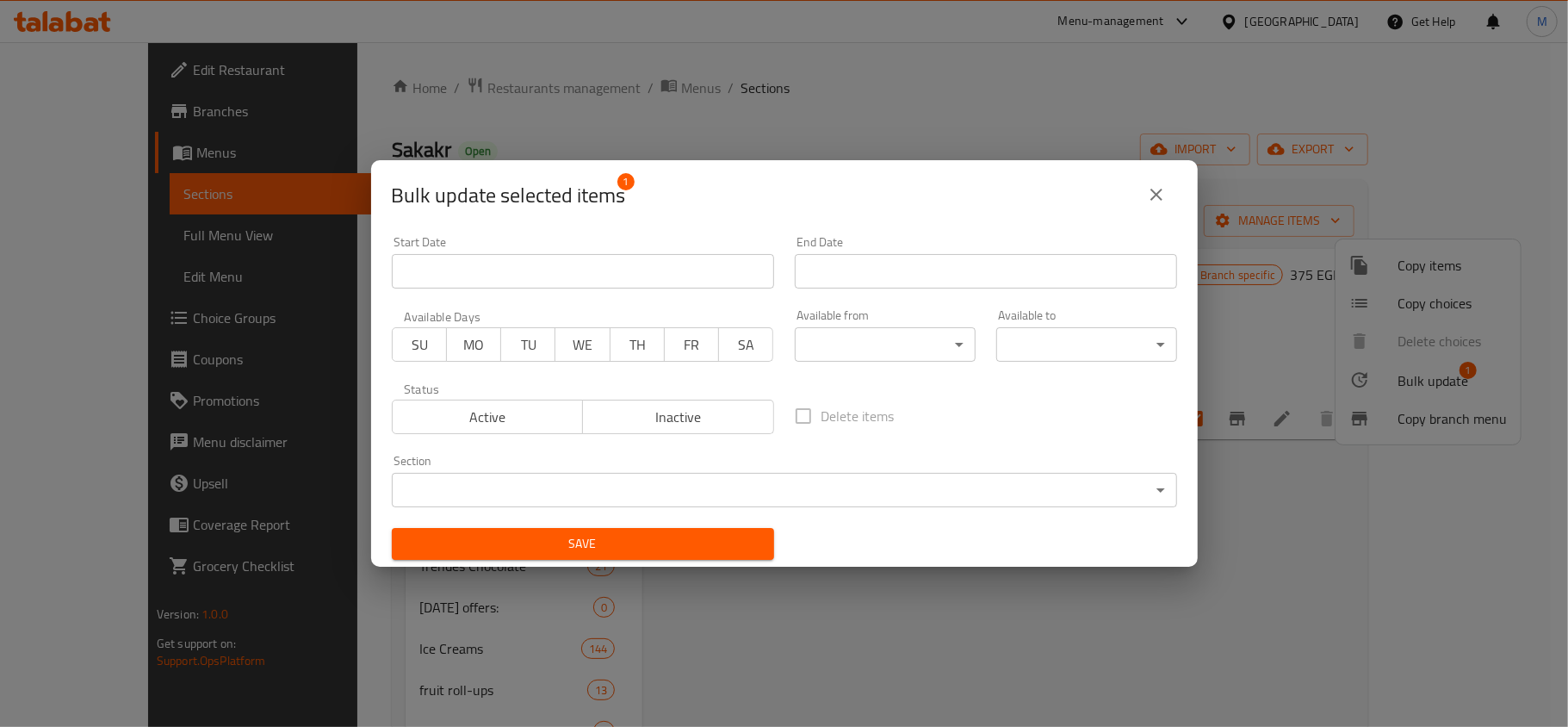
click at [600, 487] on body "​ Menu-management Egypt Get Help M Edit Restaurant Branches Menus Sections Full…" at bounding box center [784, 384] width 1568 height 685
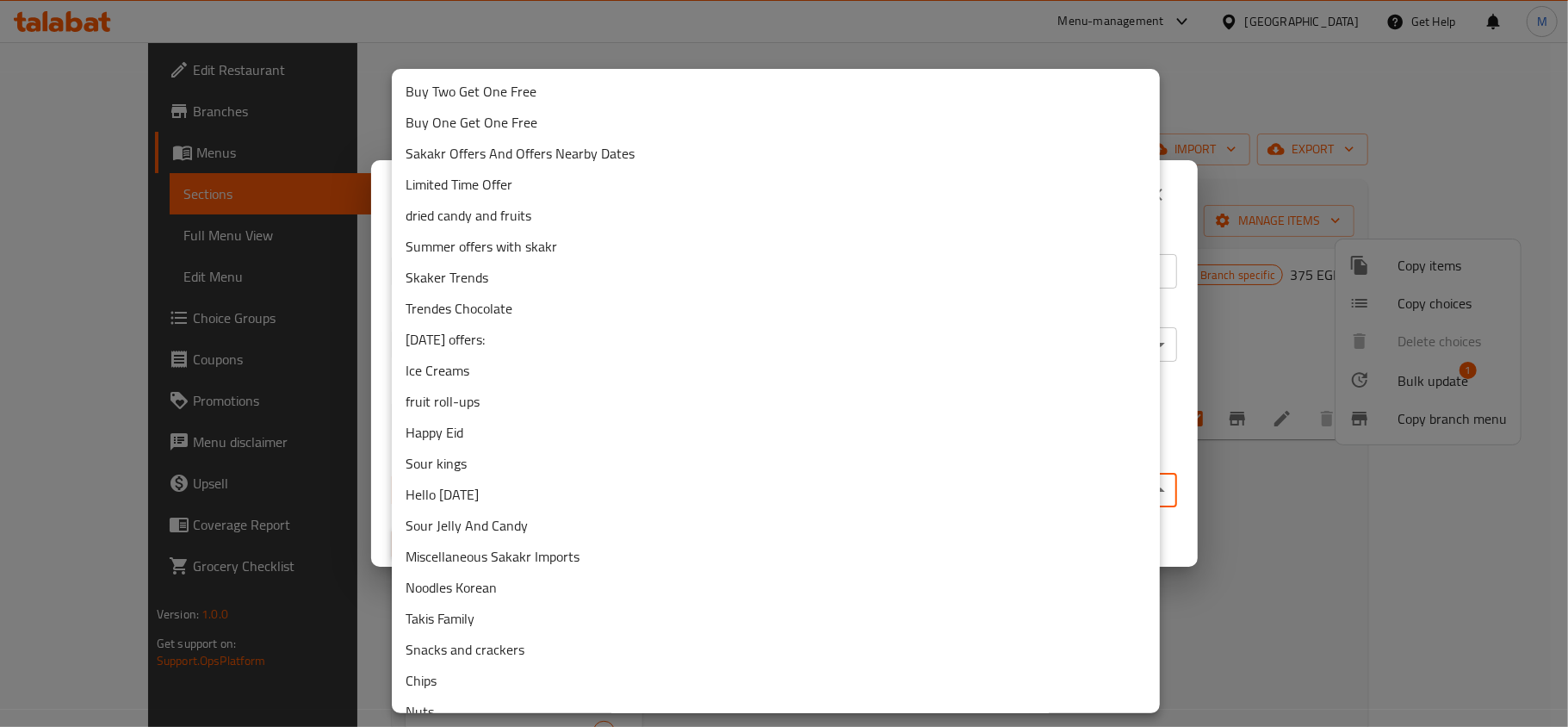
click at [479, 101] on li "Buy Two Get One Free" at bounding box center [776, 92] width 768 height 31
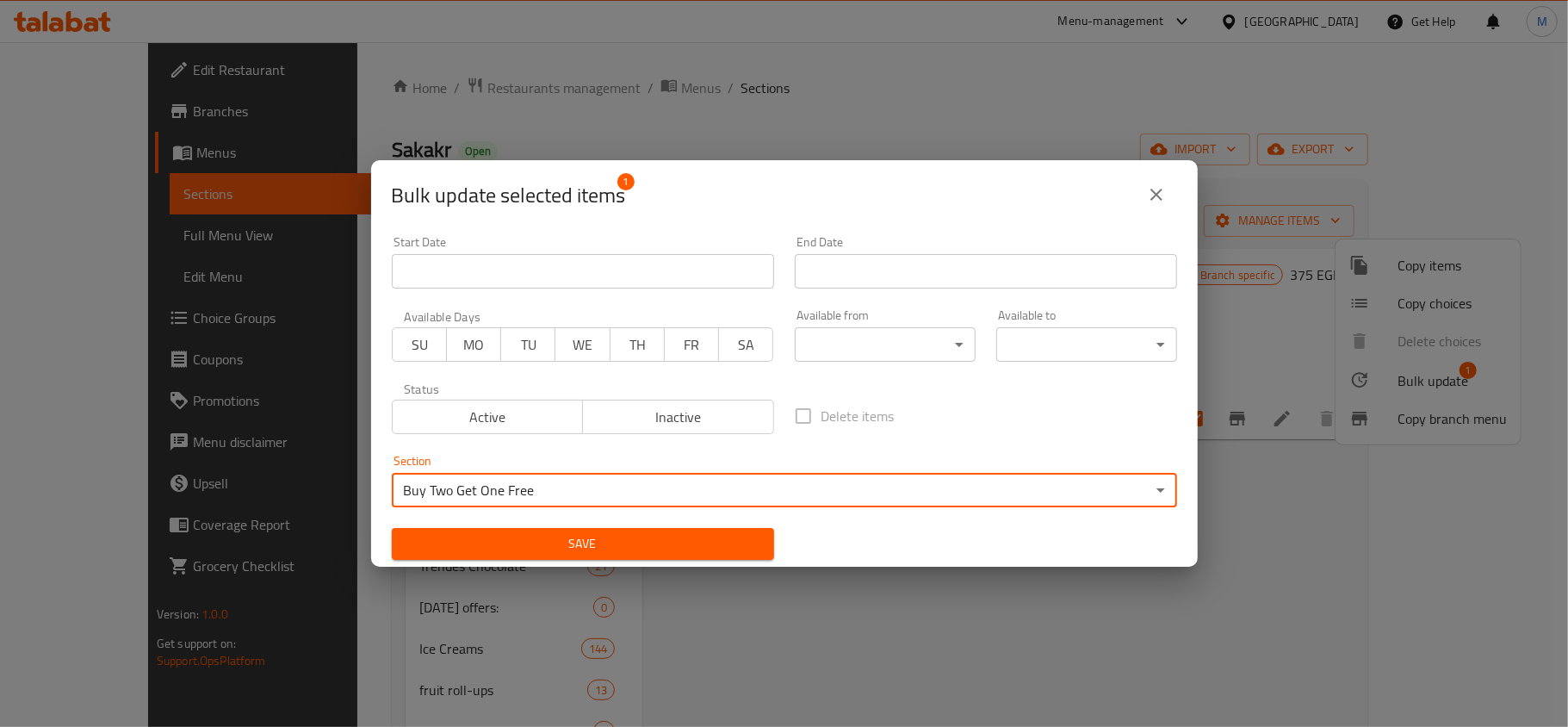
click at [537, 551] on span "Save" at bounding box center [583, 544] width 355 height 22
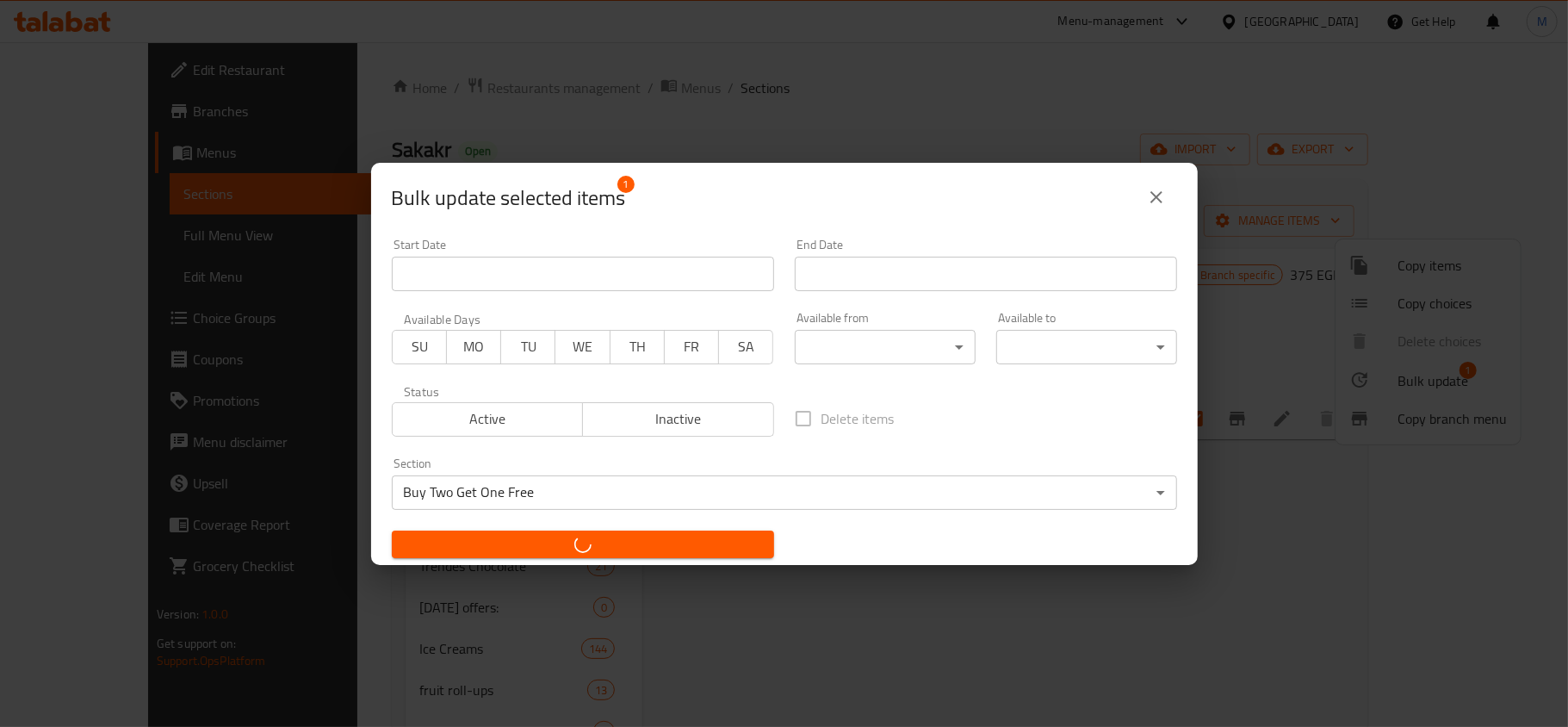
checkbox input "false"
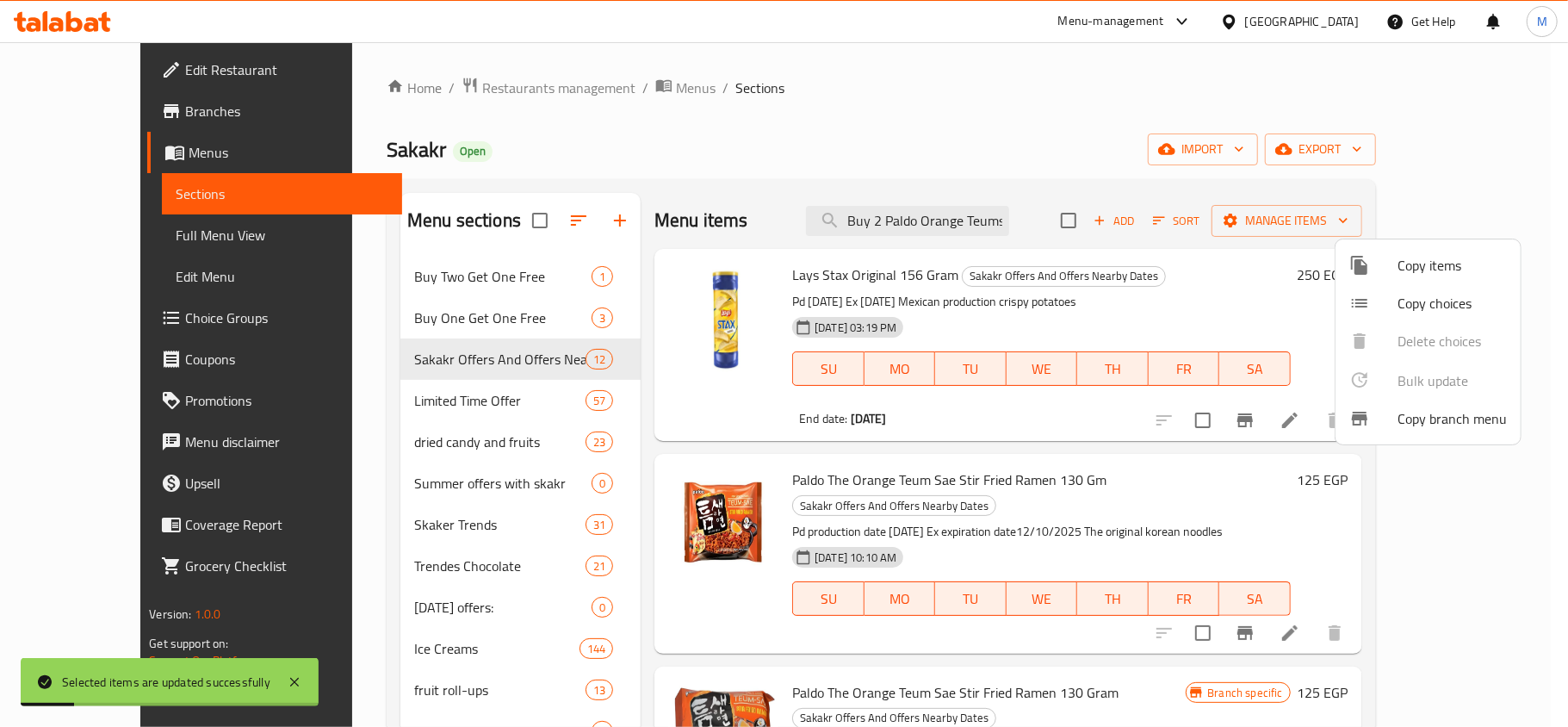
click at [454, 266] on div at bounding box center [784, 364] width 1568 height 727
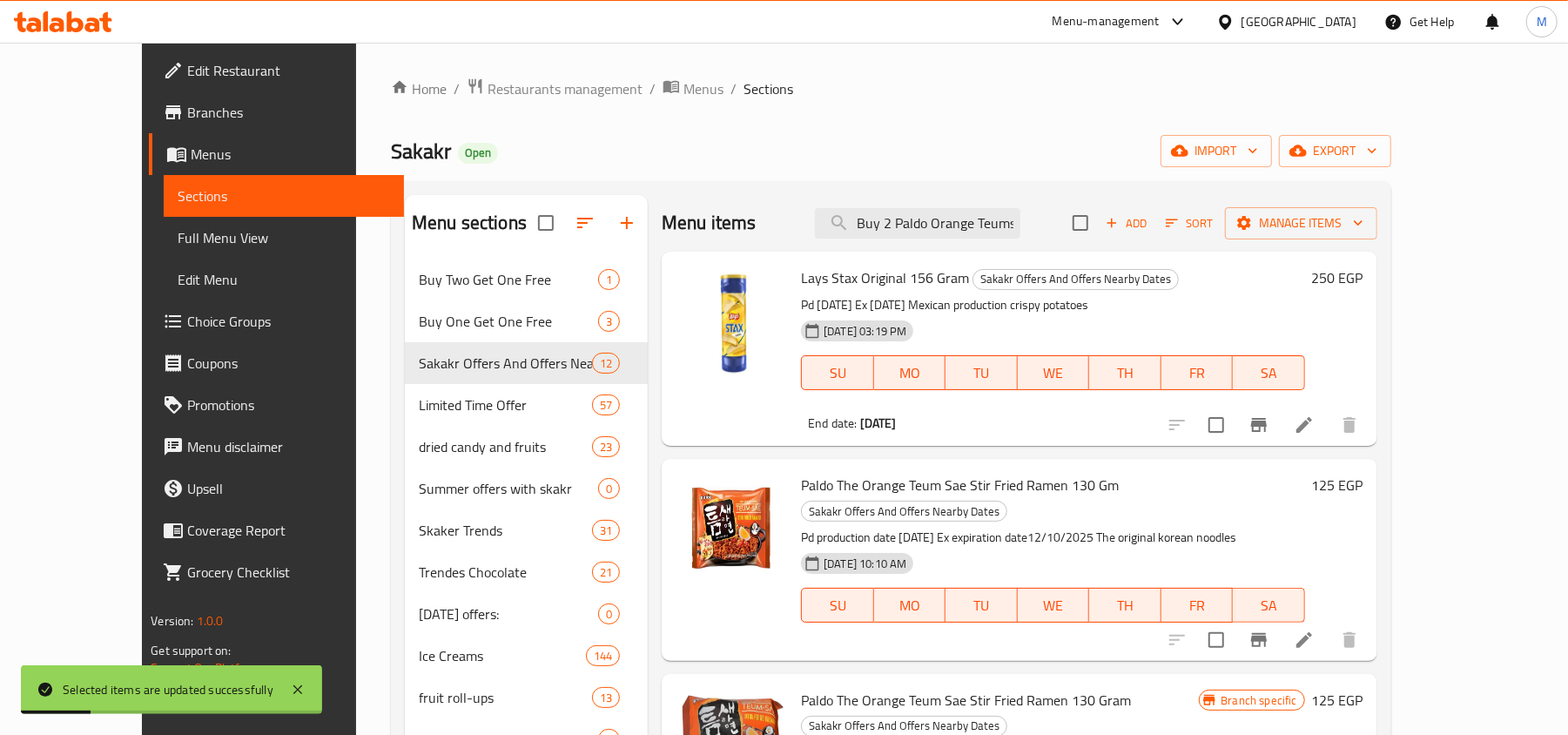
click at [457, 279] on span "Buy Two Get One Free" at bounding box center [508, 279] width 179 height 21
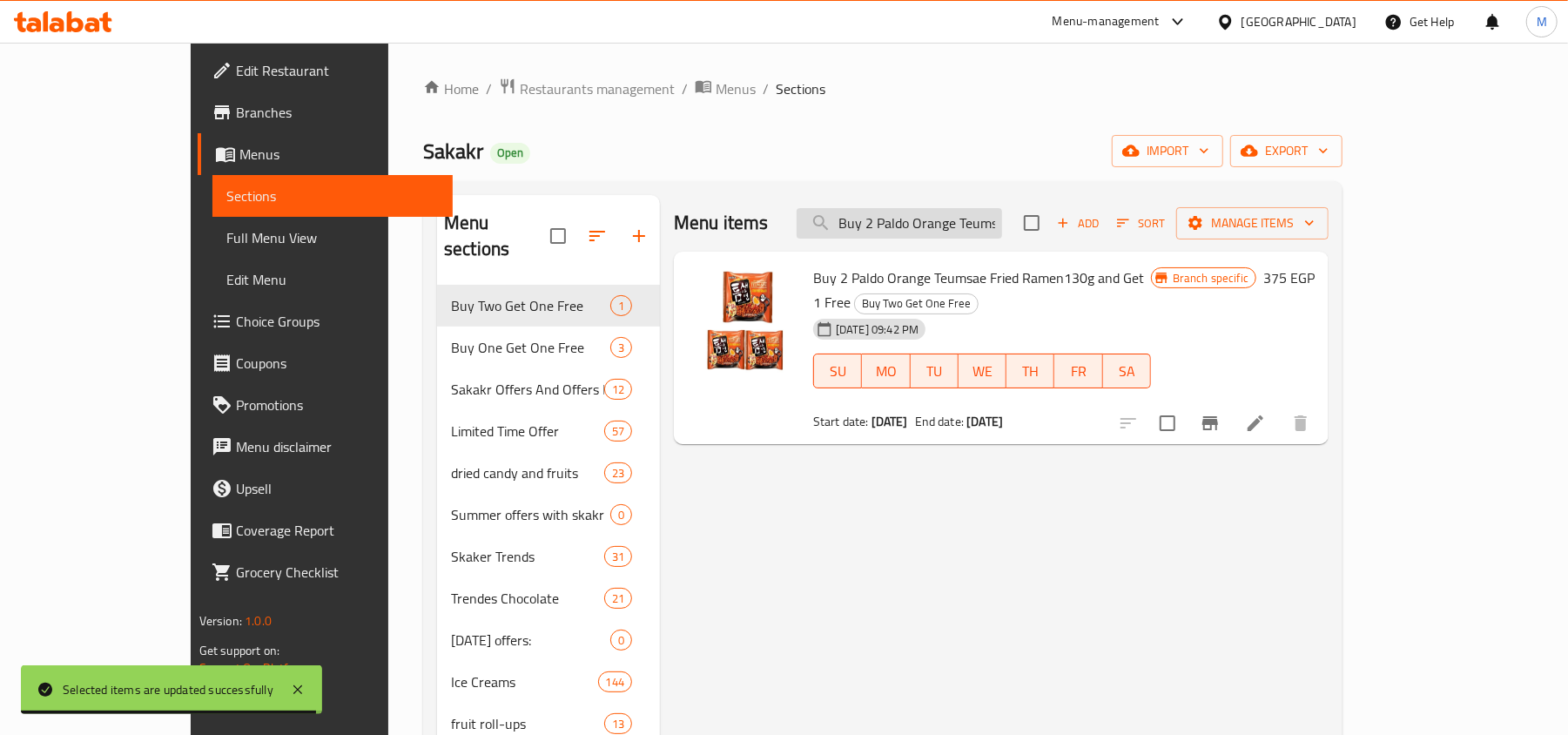
click at [1002, 228] on input "Buy 2 Paldo Orange Teumsae Fried Ramen130g and Get 1 Free" at bounding box center [900, 223] width 206 height 31
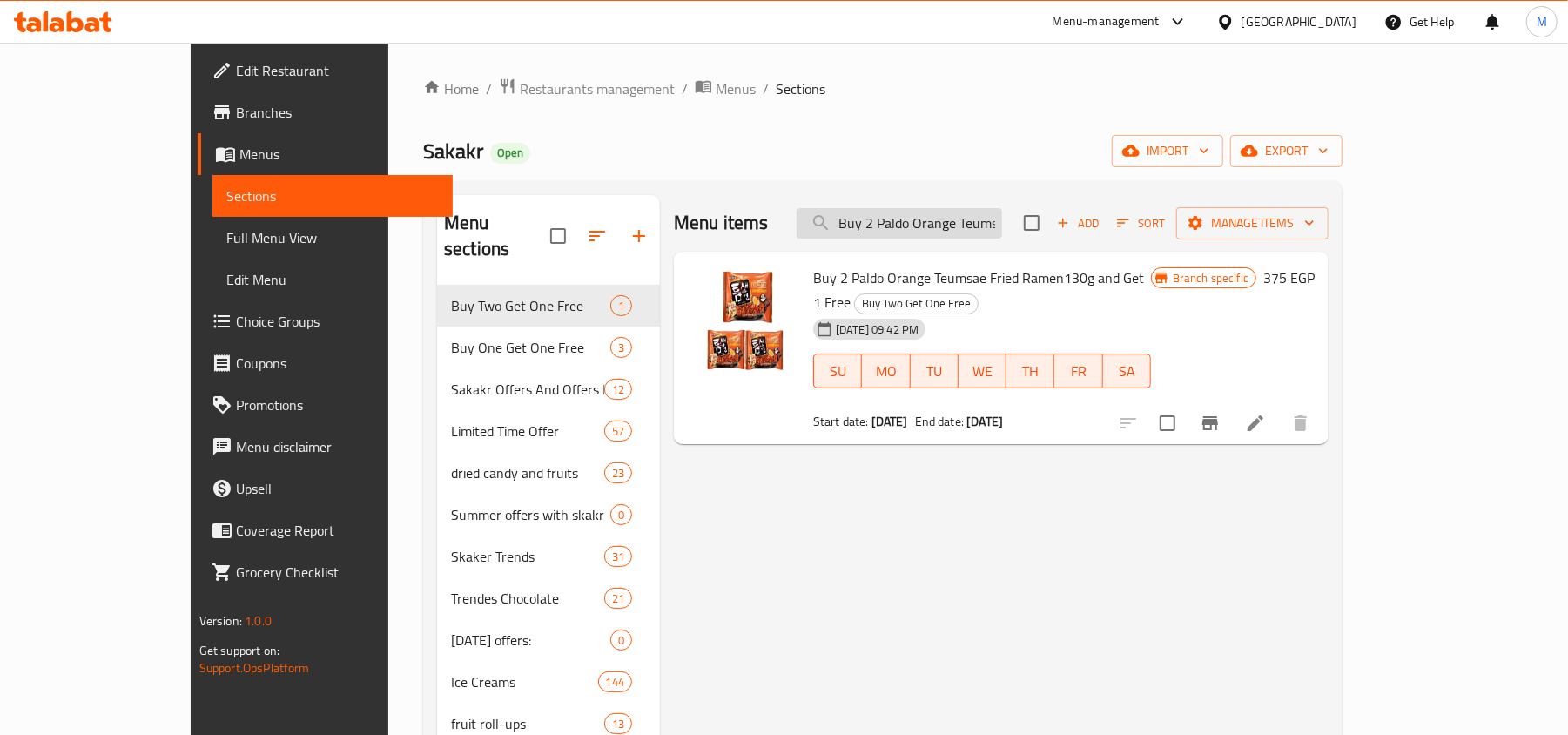
paste input "رامين مقلي بالدو أورانج تيومسي 130 جم"
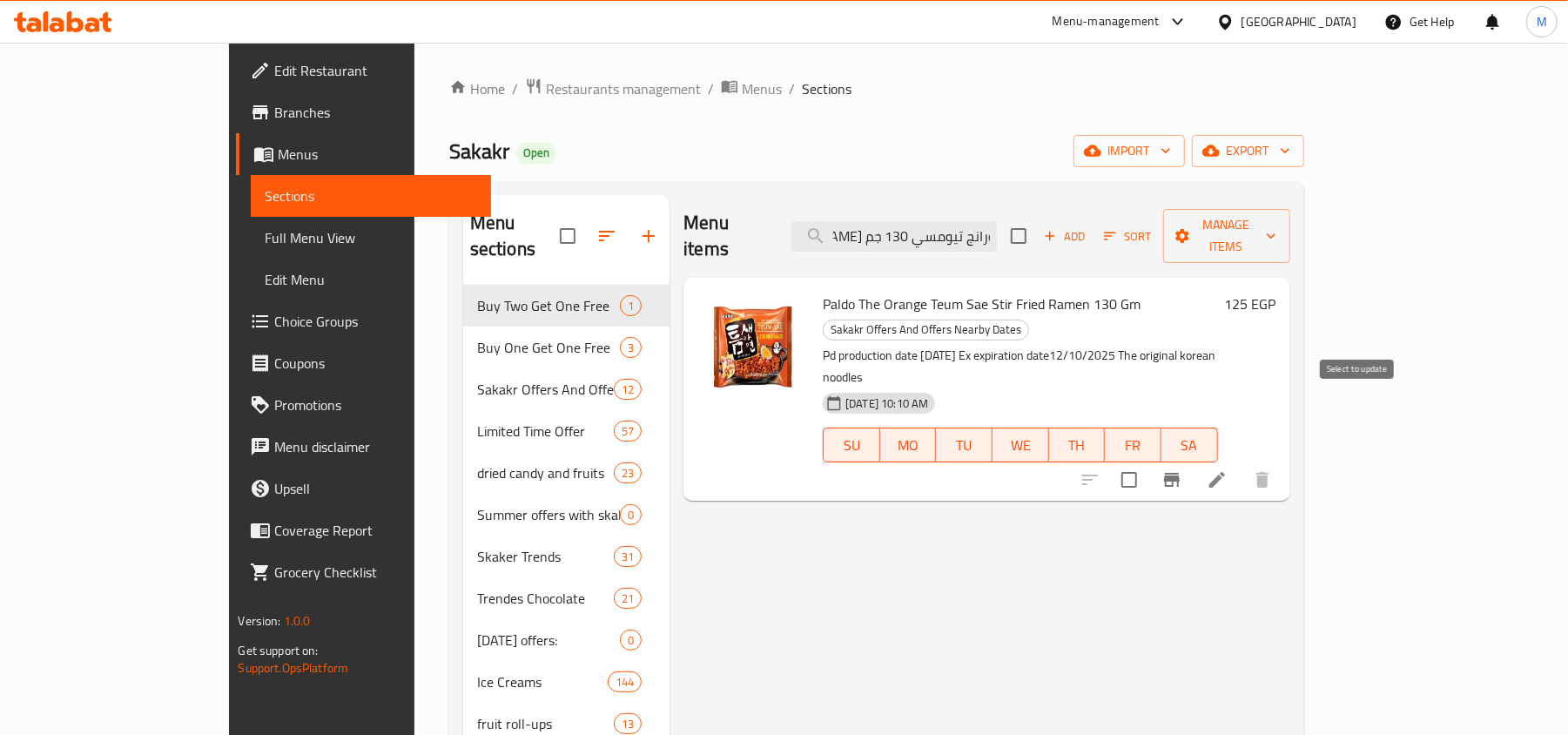
type input "رامين مقلي بالدو أورانج تيومسي 130 جم"
click at [1148, 461] on input "checkbox" at bounding box center [1130, 480] width 37 height 37
checkbox input "true"
click at [1277, 225] on span "Manage items" at bounding box center [1226, 236] width 99 height 44
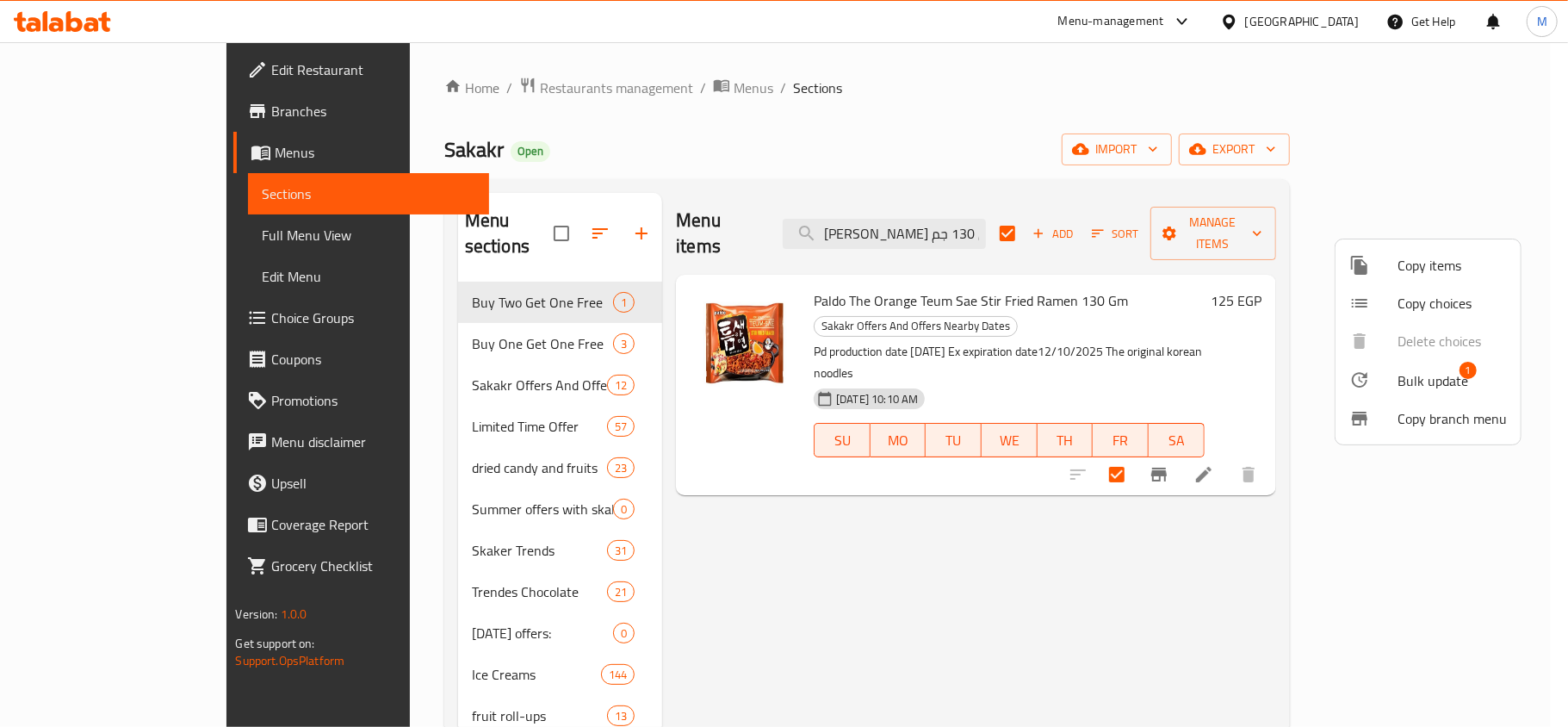
click at [1406, 370] on span "Bulk update" at bounding box center [1433, 381] width 71 height 21
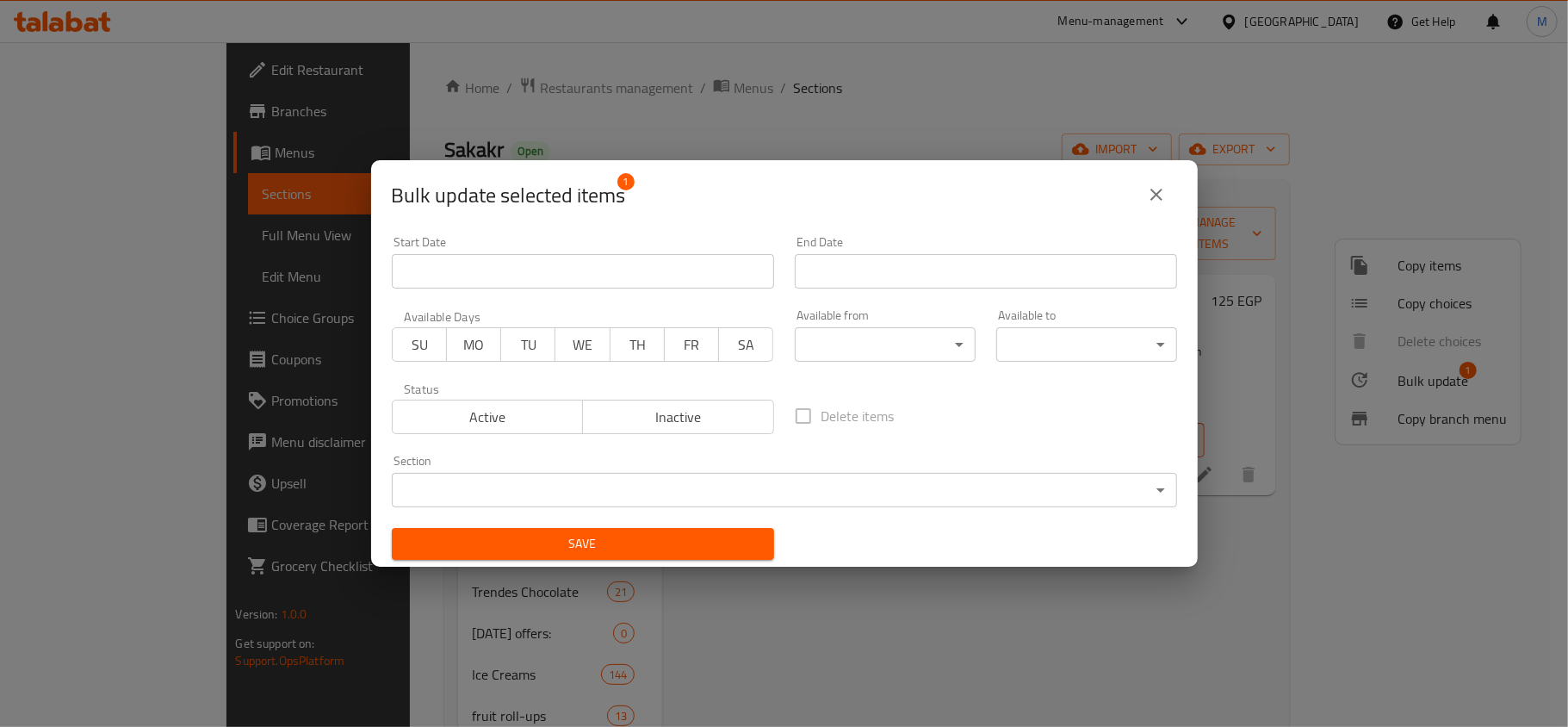
click at [507, 496] on body "​ Menu-management Egypt Get Help M Edit Restaurant Branches Menus Sections Full…" at bounding box center [784, 384] width 1568 height 685
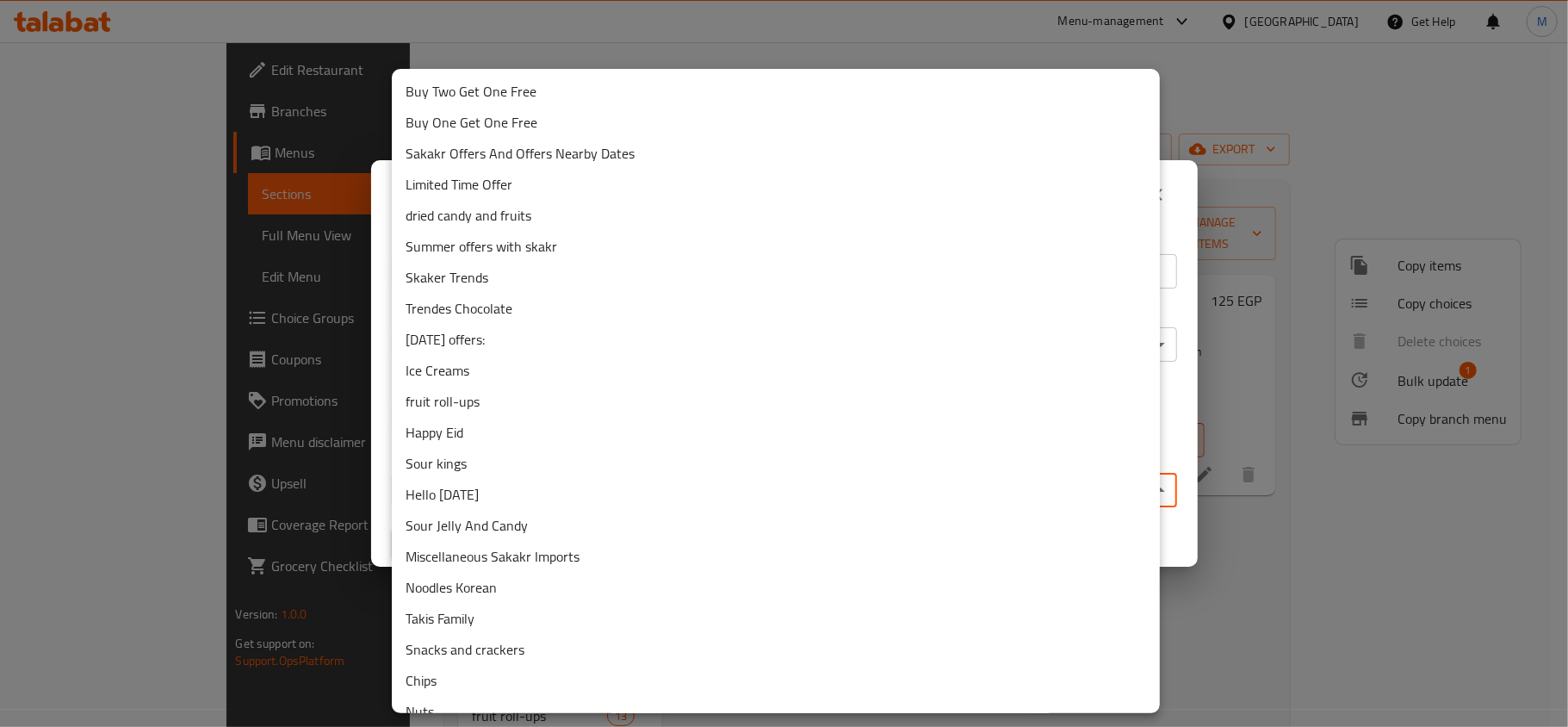
click at [580, 89] on li "Buy Two Get One Free" at bounding box center [776, 92] width 768 height 31
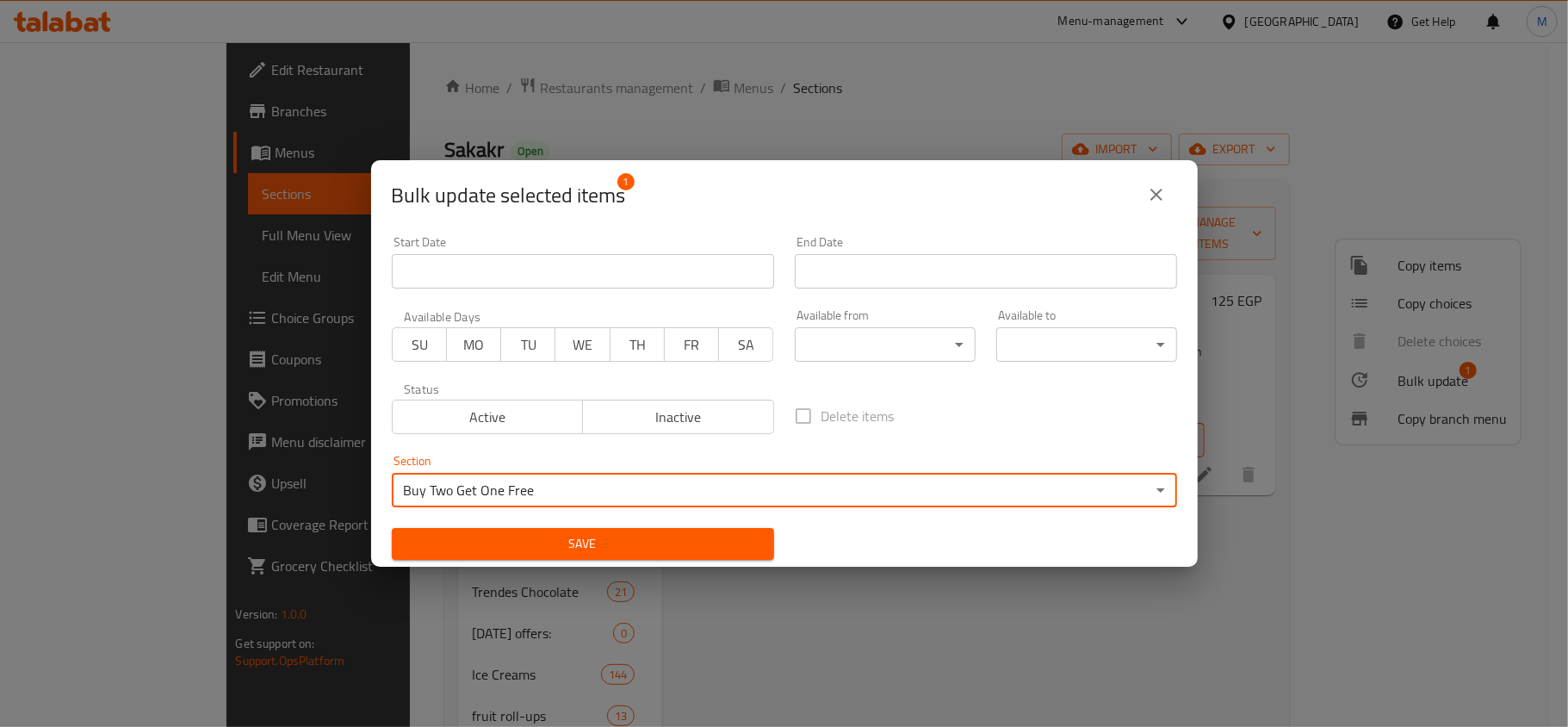
click at [601, 536] on span "Save" at bounding box center [583, 544] width 355 height 22
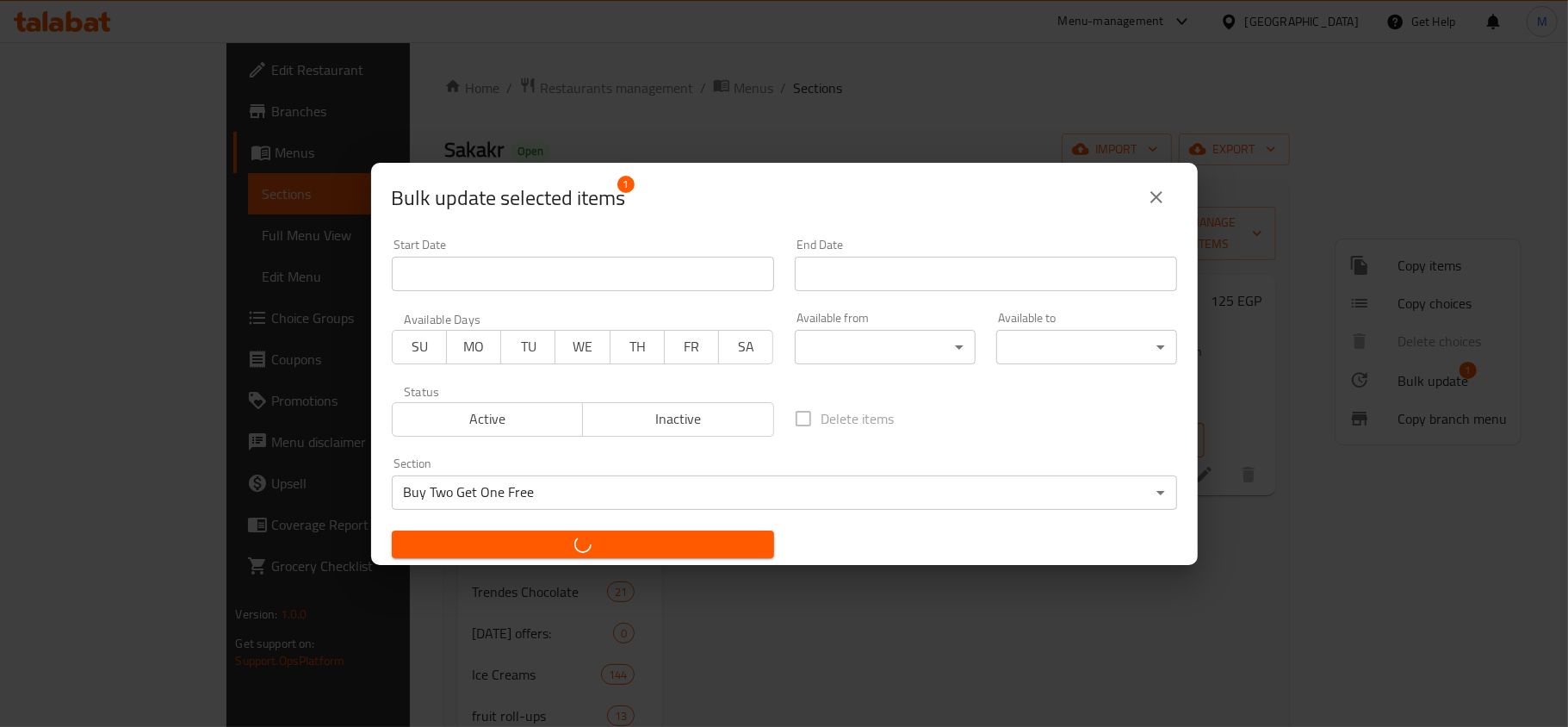
checkbox input "false"
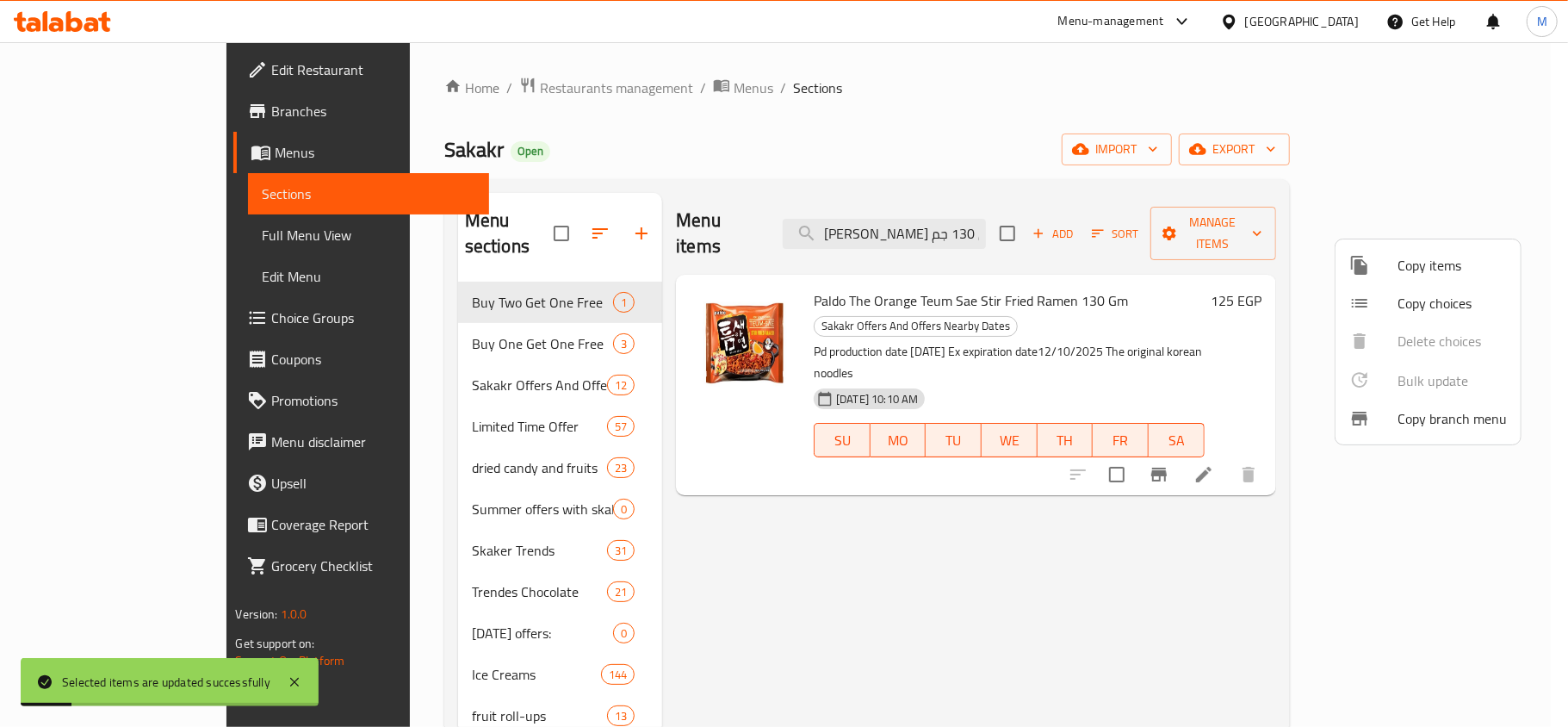
click at [996, 588] on div at bounding box center [784, 364] width 1568 height 727
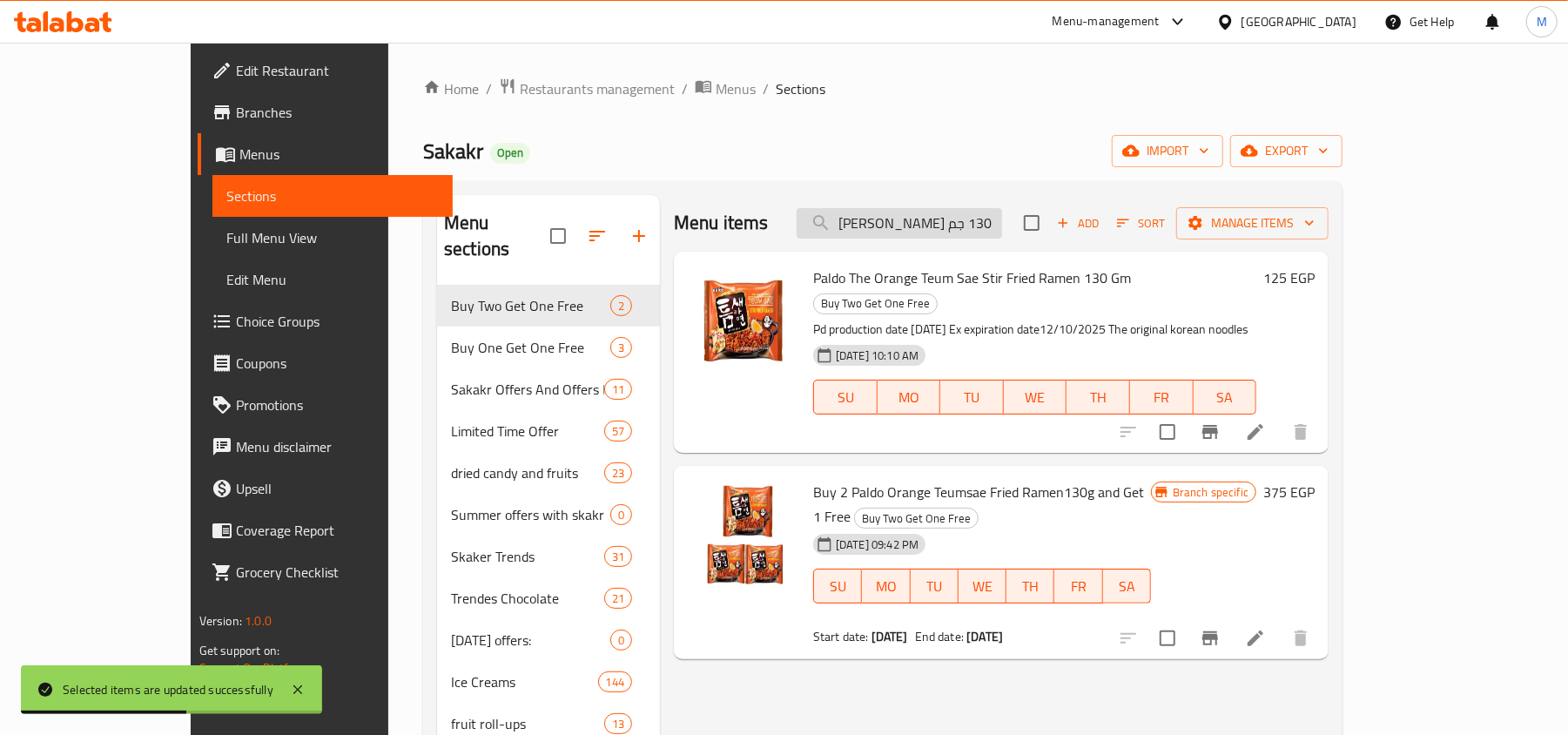
click at [958, 217] on input "رامين مقلي بالدو أورانج تيومسي 130 جم" at bounding box center [900, 223] width 206 height 31
paste input "ميلكي كنافة شوكولاتة الحليب الفاخرة وكريمة الفستق 150 جرا"
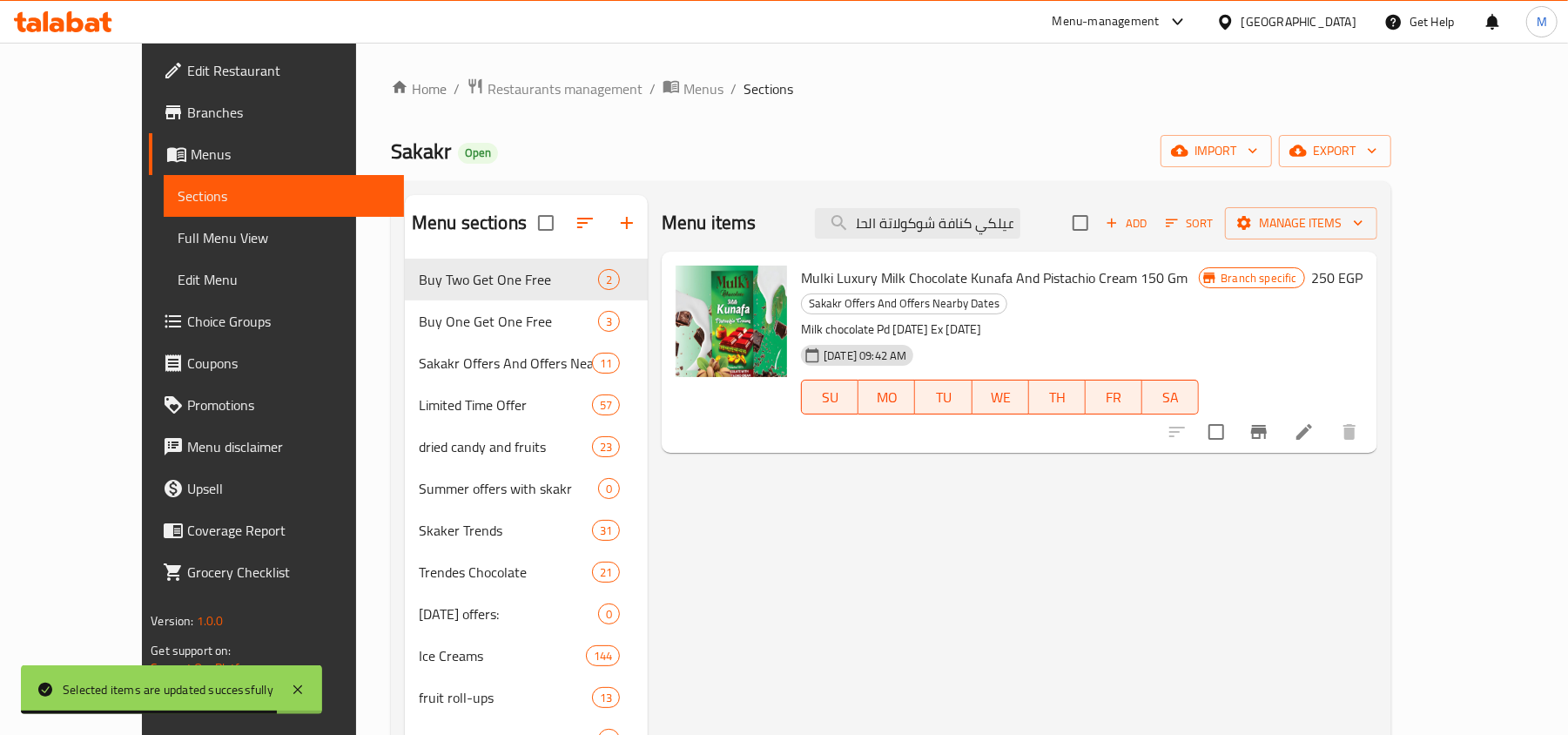
type input "ميلكي كنافة شوكولاتة الحليب الفاخرة وكريمة الفستق 150 جرام"
click at [1235, 432] on input "checkbox" at bounding box center [1216, 432] width 37 height 37
checkbox input "true"
click at [1363, 227] on span "Manage items" at bounding box center [1301, 223] width 124 height 22
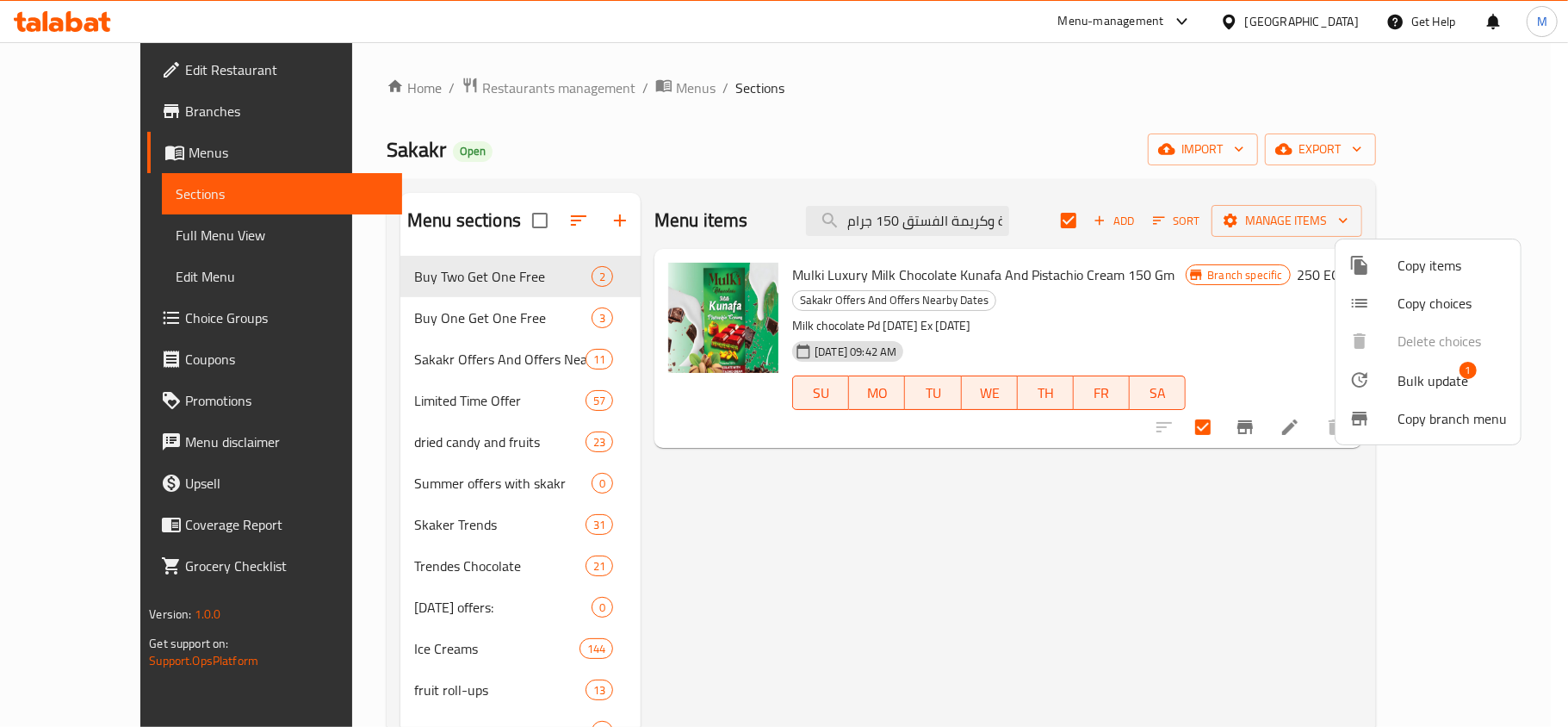
click at [1396, 390] on li "Bulk update 1" at bounding box center [1428, 380] width 185 height 40
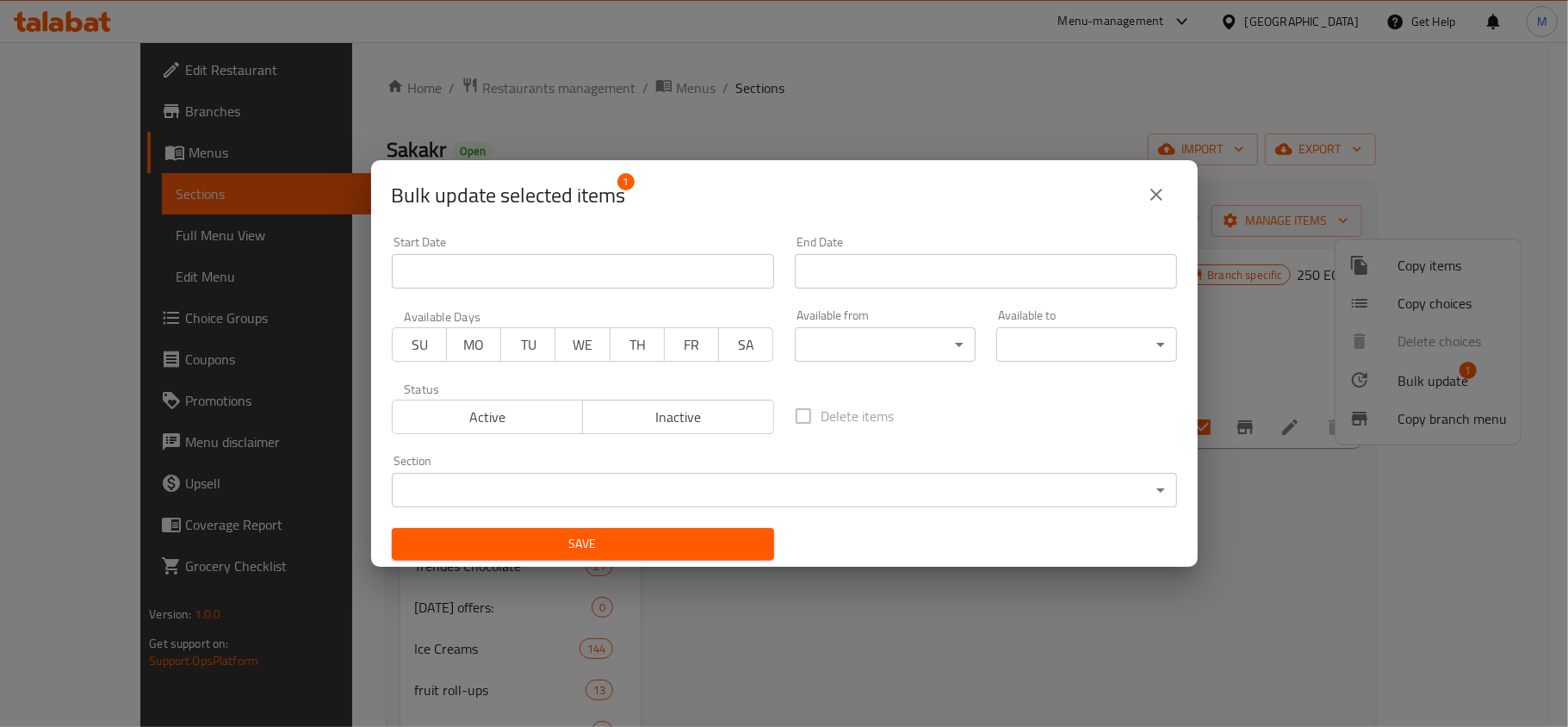
click at [584, 492] on body "​ Menu-management Egypt Get Help M Edit Restaurant Branches Menus Sections Full…" at bounding box center [784, 384] width 1568 height 685
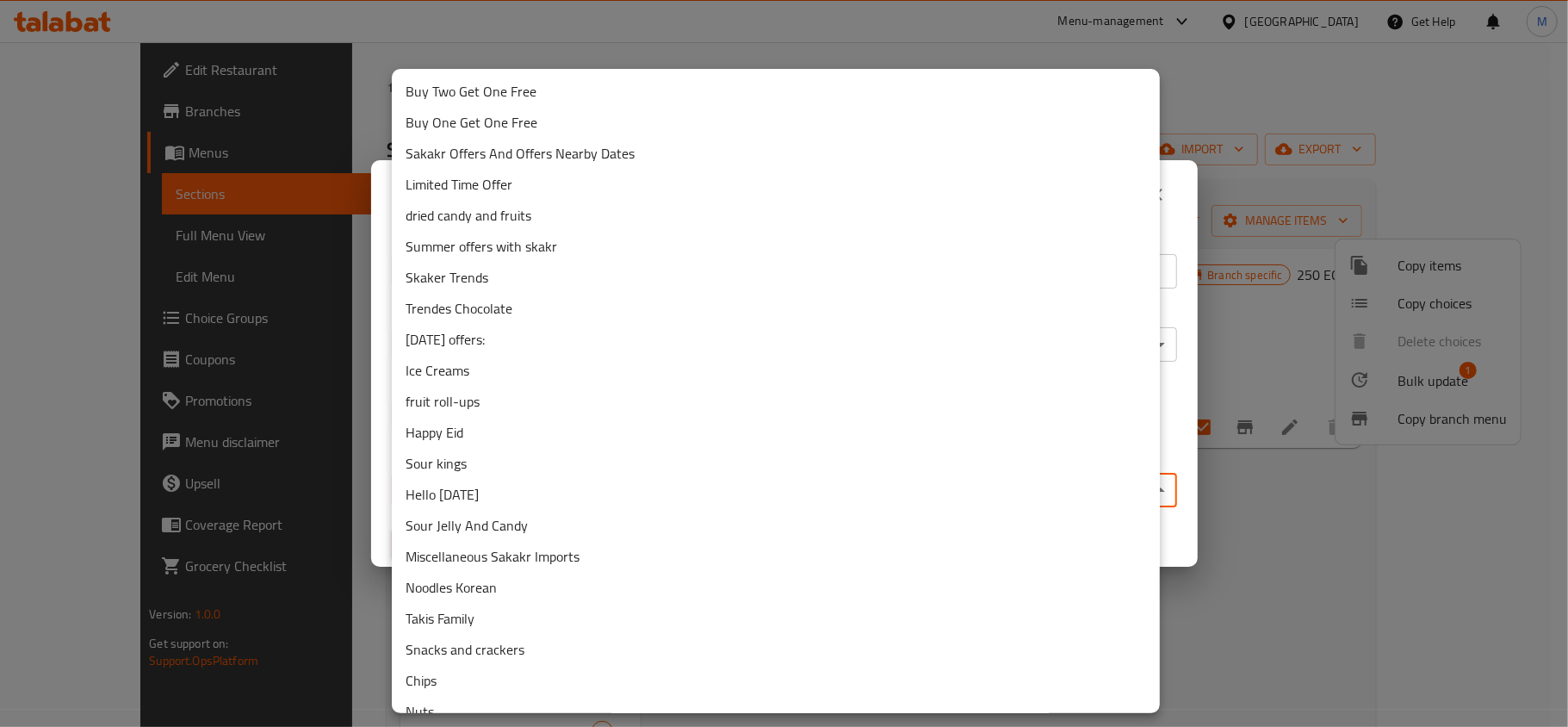
click at [491, 104] on li "Buy Two Get One Free" at bounding box center [776, 92] width 768 height 31
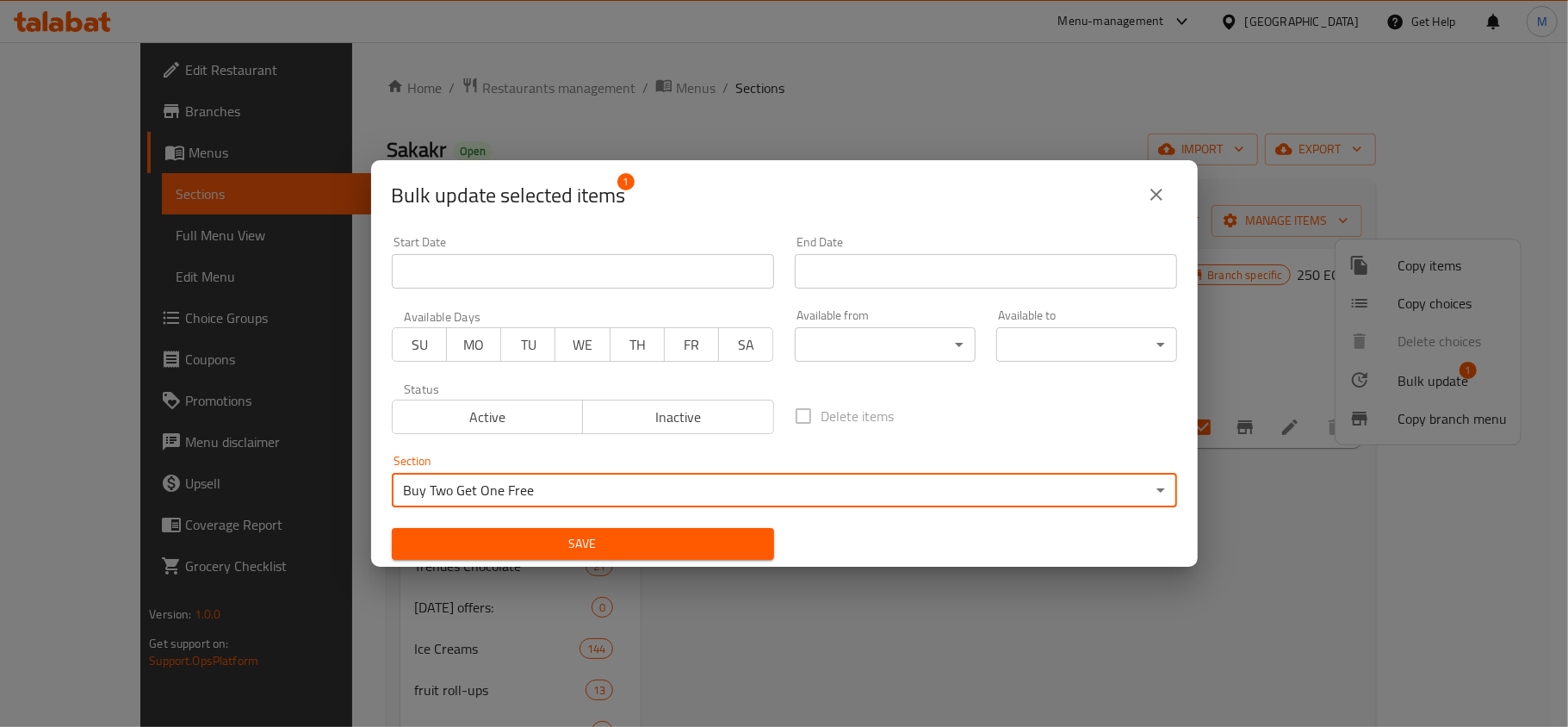
click at [623, 531] on button "Save" at bounding box center [583, 544] width 382 height 32
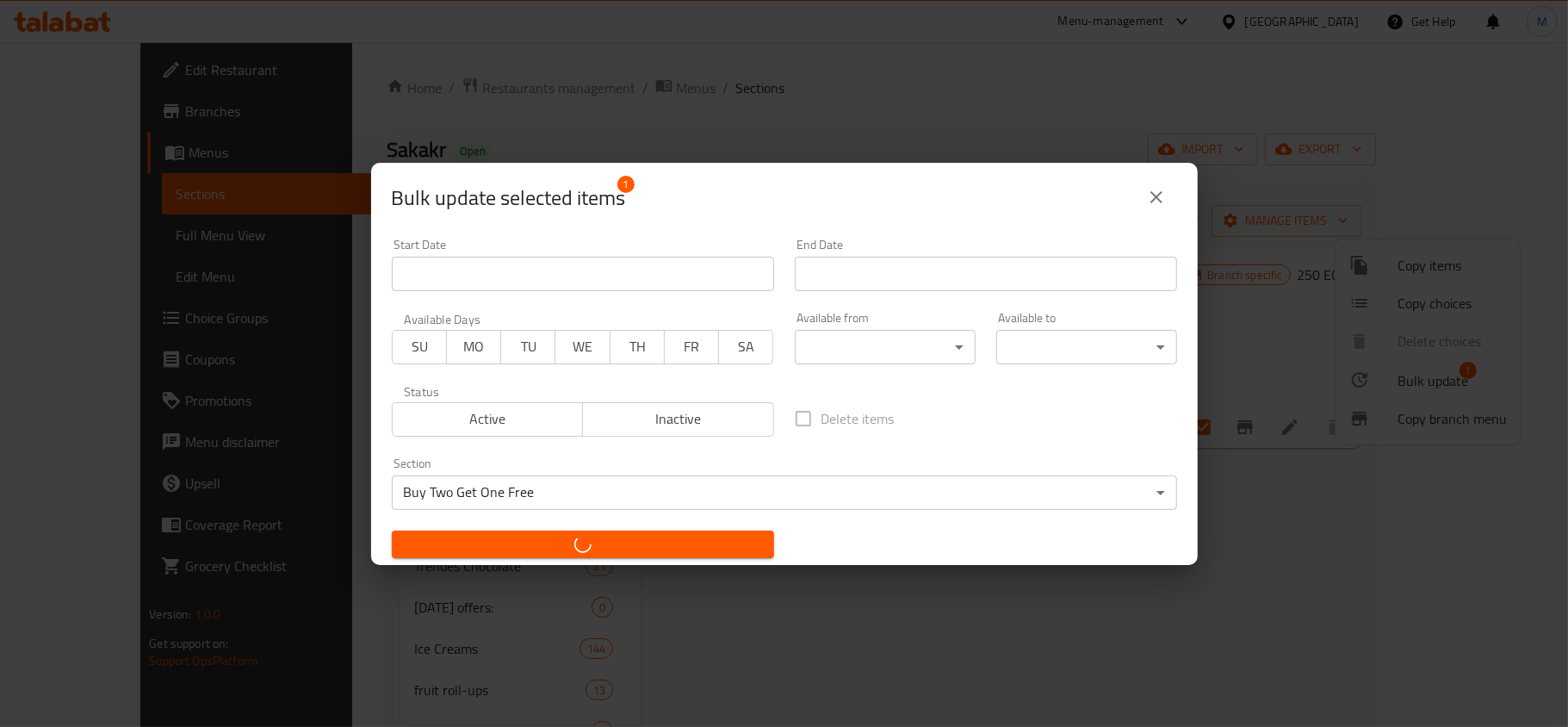
checkbox input "false"
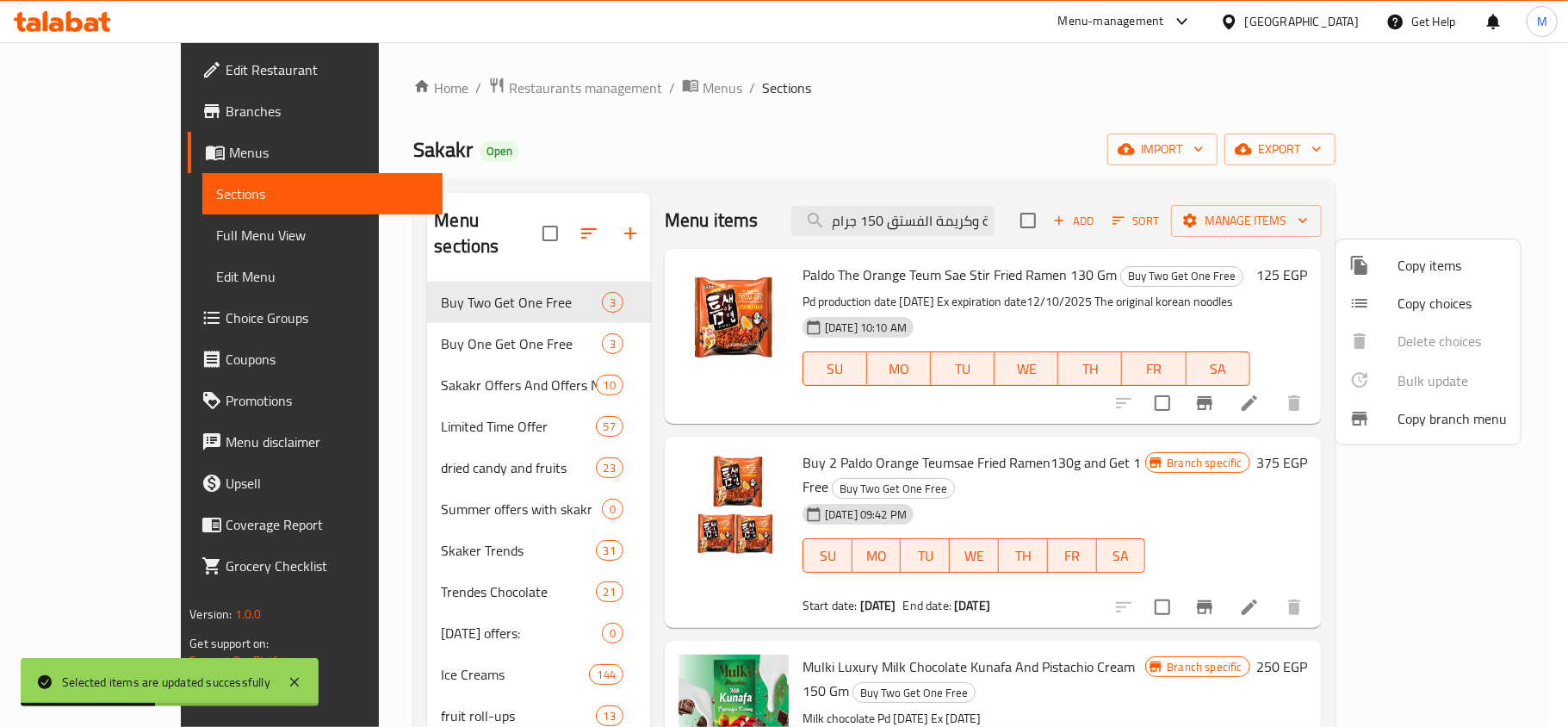
click at [975, 222] on div at bounding box center [784, 364] width 1568 height 727
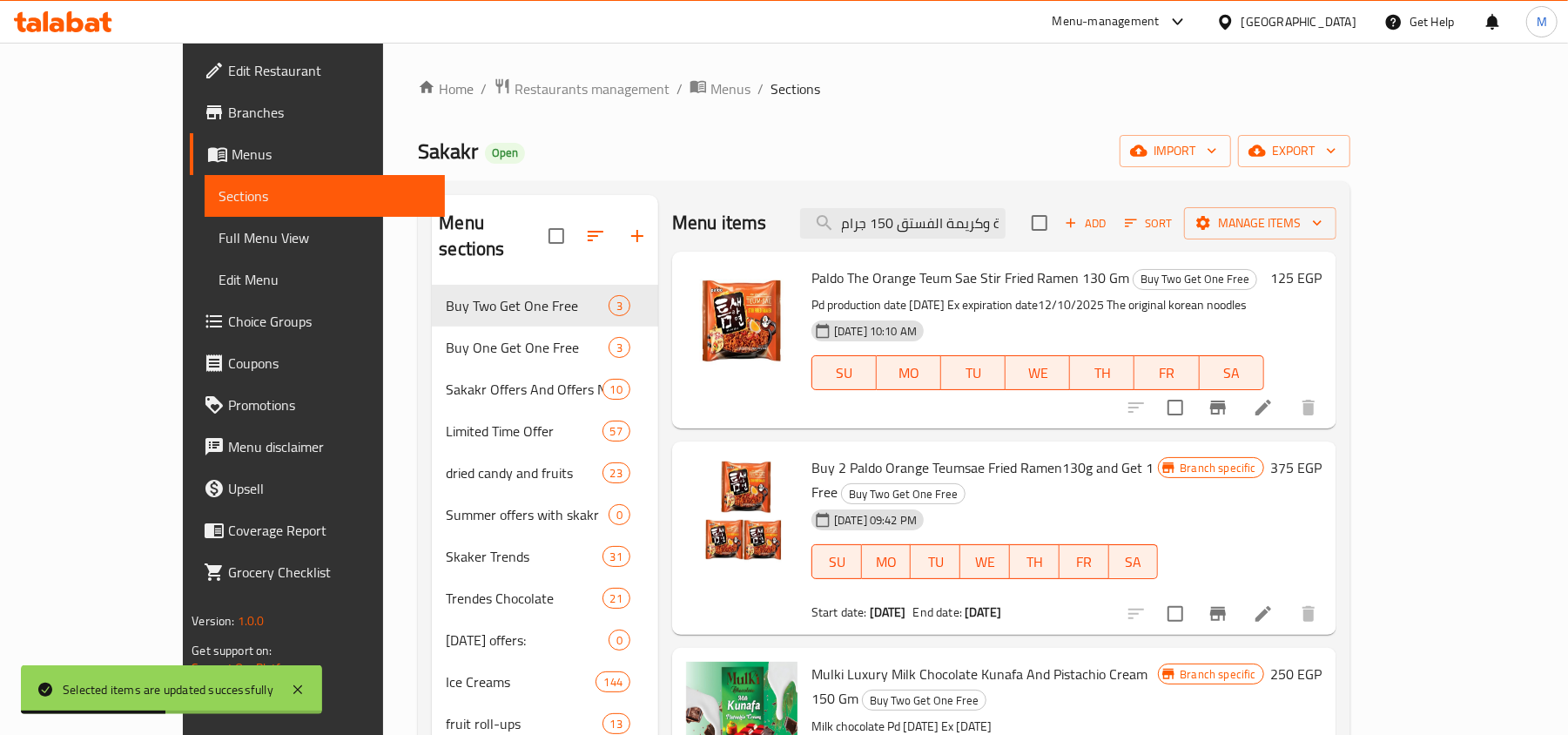
click at [986, 224] on input "ميلكي كنافة شوكولاتة الحليب الفاخرة وكريمة الفستق 150 جرام" at bounding box center [903, 223] width 206 height 31
paste input "جا شيبسى اورجينال ٥٠ ج"
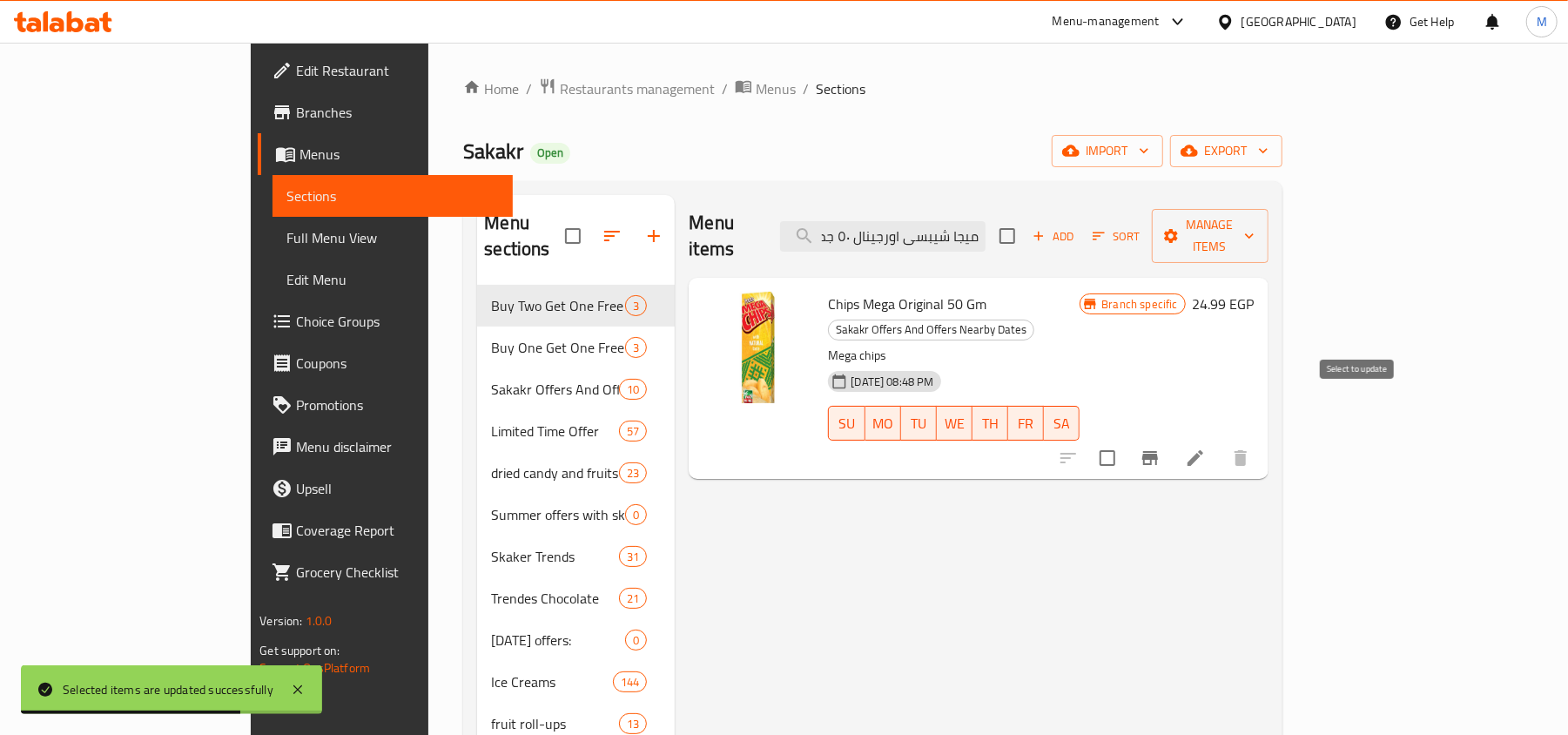
type input "ميجا شيبسى اورجينال ٥٠ جم"
click at [1126, 440] on input "checkbox" at bounding box center [1108, 458] width 37 height 37
checkbox input "true"
click at [1255, 228] on span "Manage items" at bounding box center [1210, 236] width 89 height 44
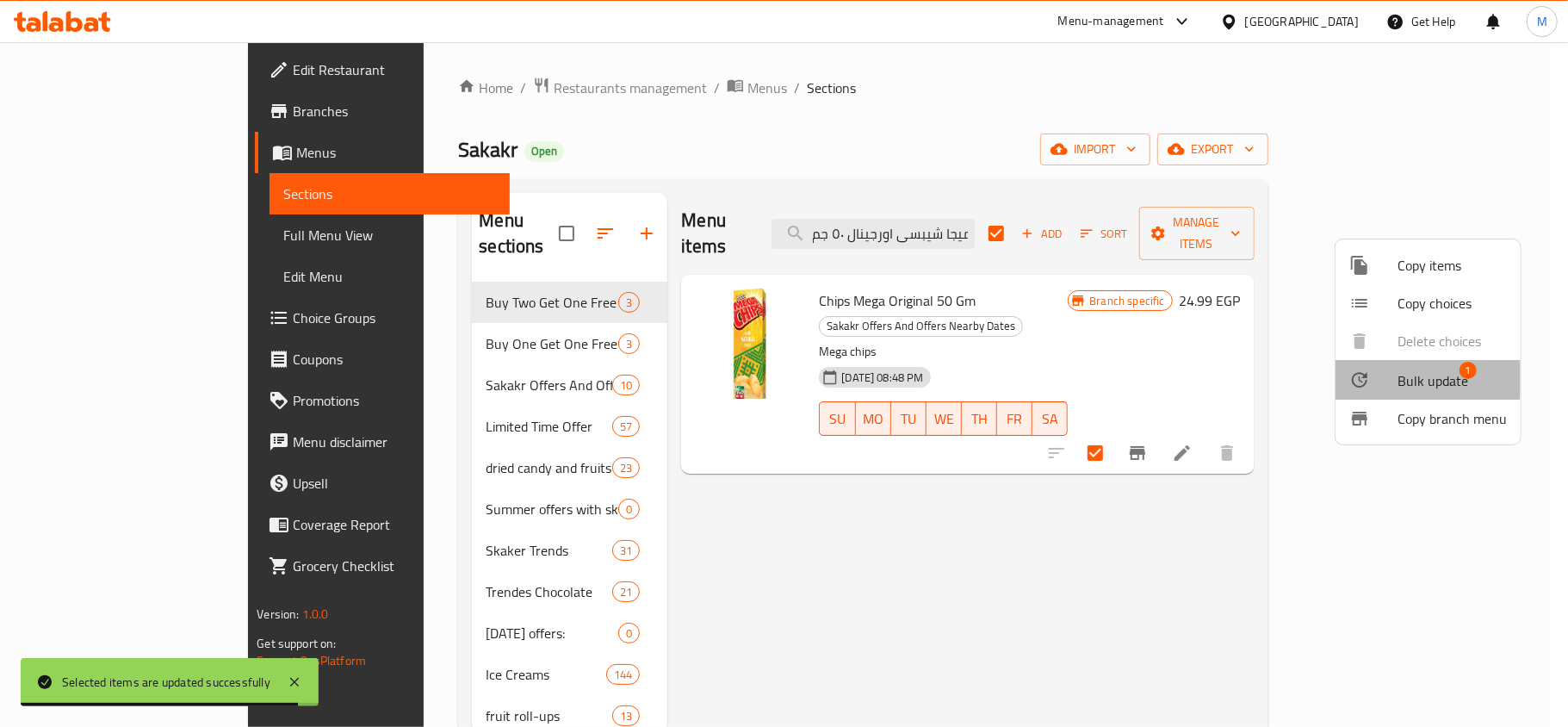
click at [1411, 376] on span "Bulk update" at bounding box center [1433, 381] width 71 height 21
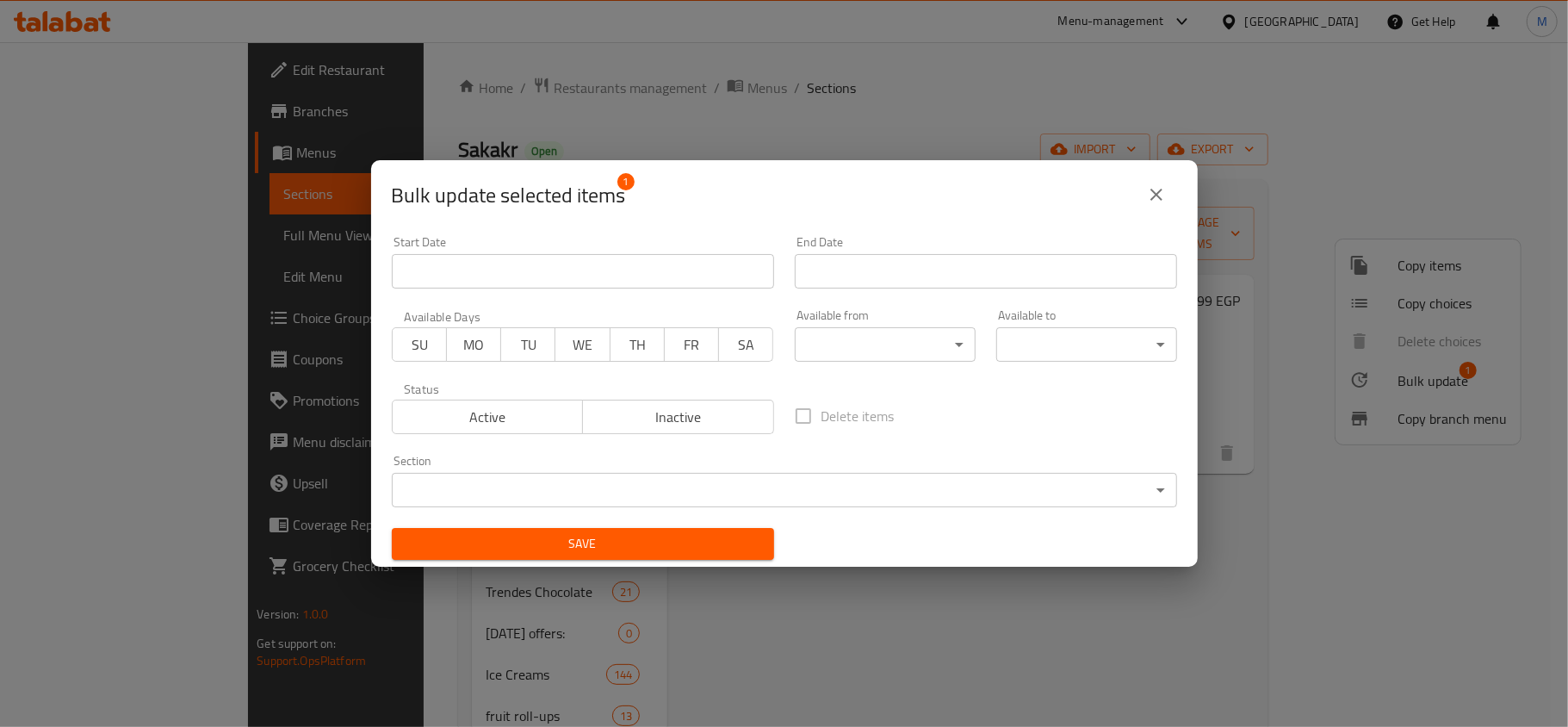
click at [658, 480] on body "Selected items are updated successfully ​ Menu-management Egypt Get Help M Edit…" at bounding box center [784, 384] width 1568 height 685
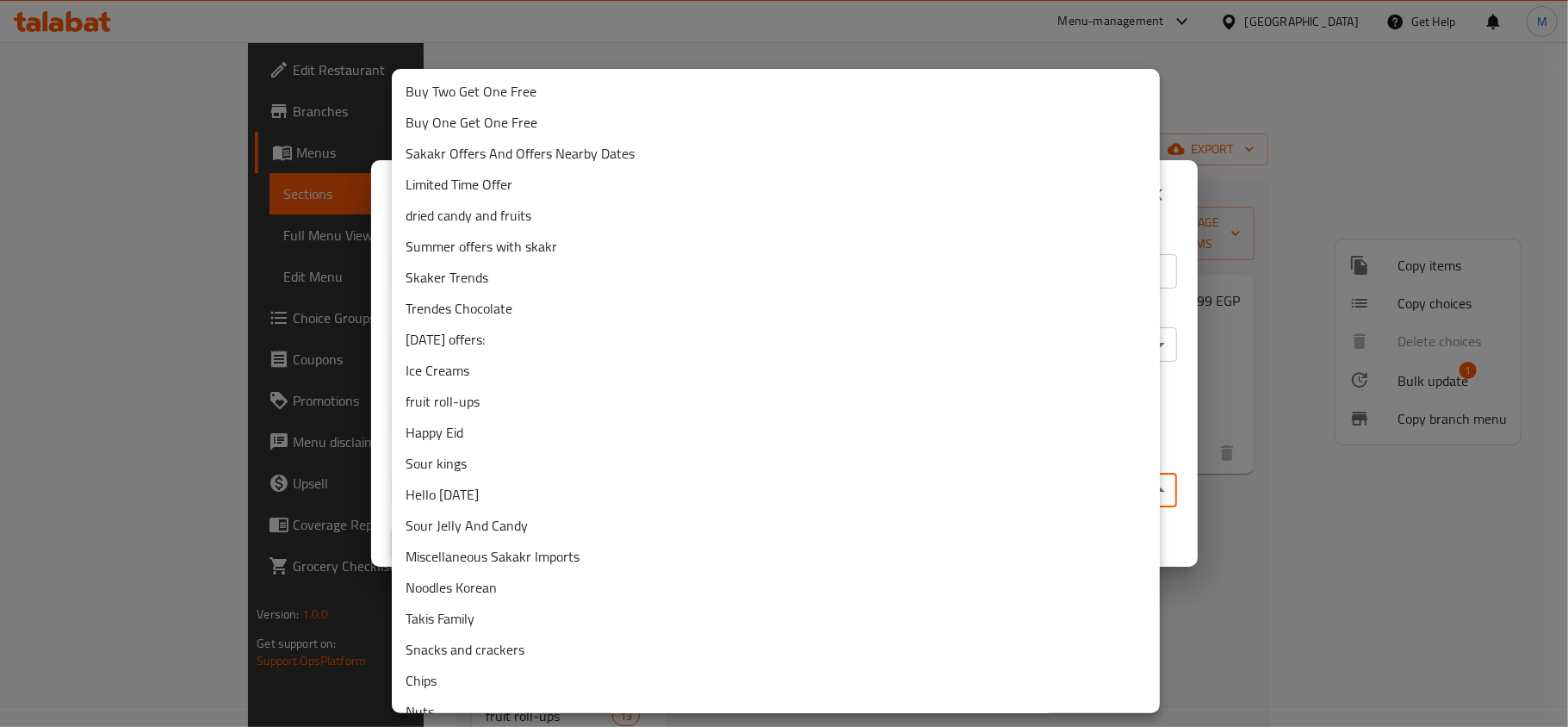
click at [501, 97] on li "Buy Two Get One Free" at bounding box center [776, 92] width 768 height 31
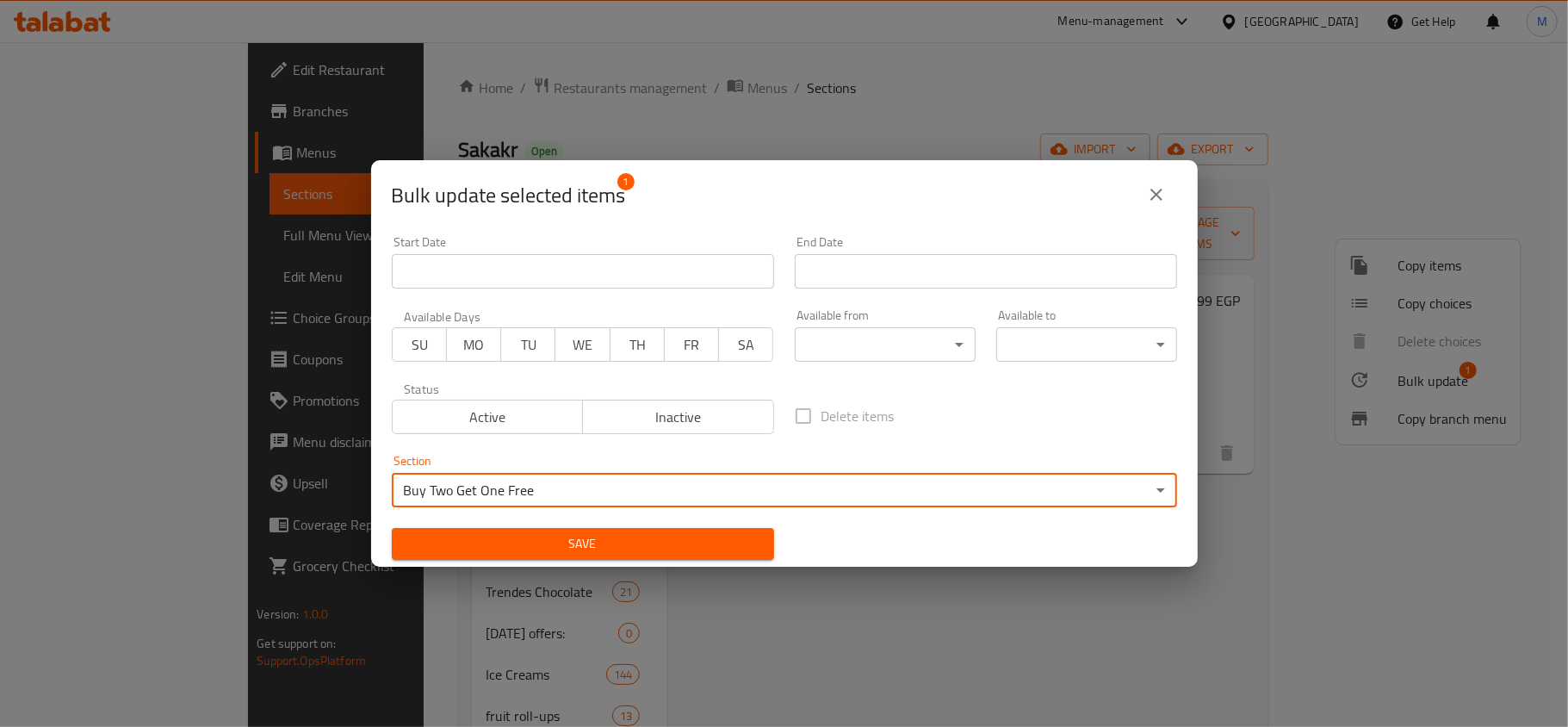
click at [663, 546] on span "Save" at bounding box center [583, 544] width 355 height 22
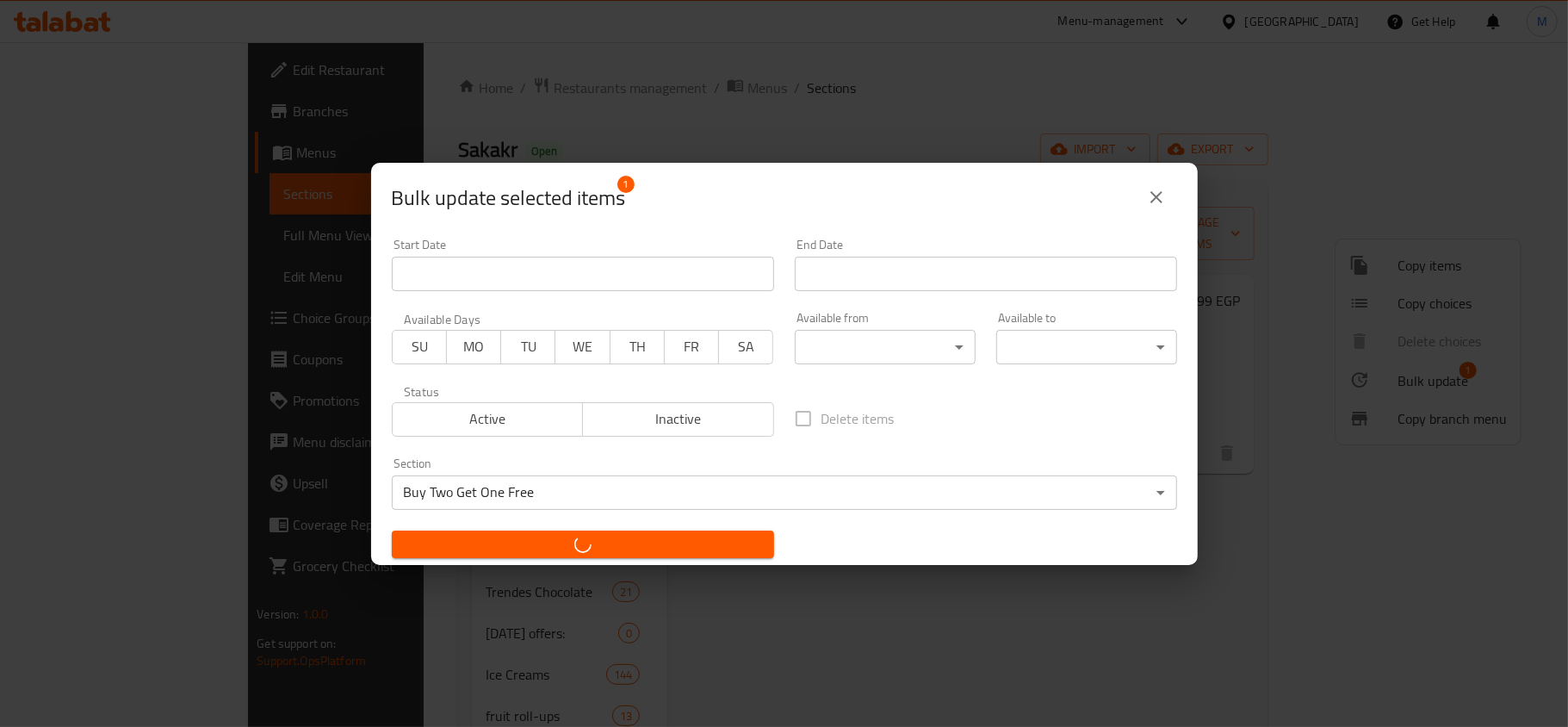
checkbox input "false"
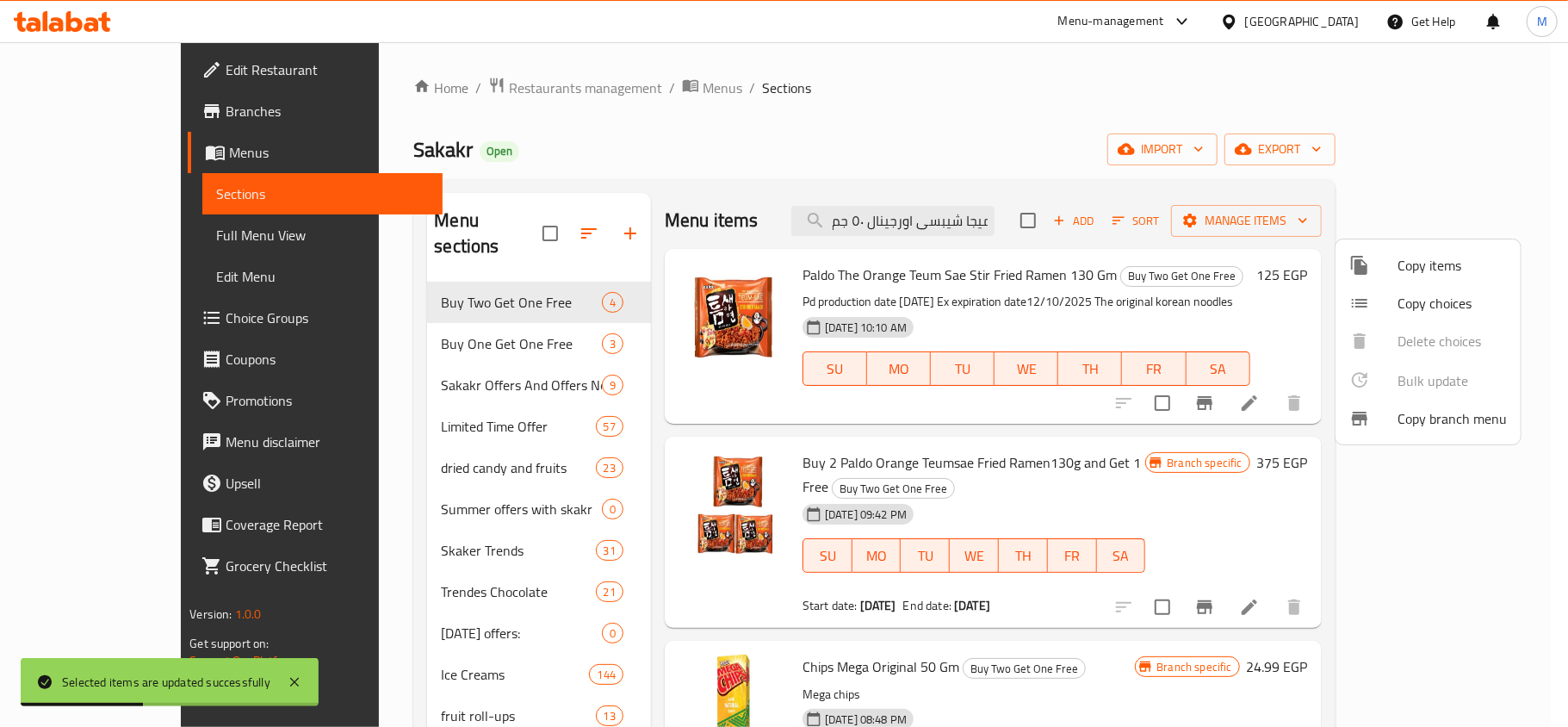
click at [969, 222] on div at bounding box center [784, 364] width 1568 height 727
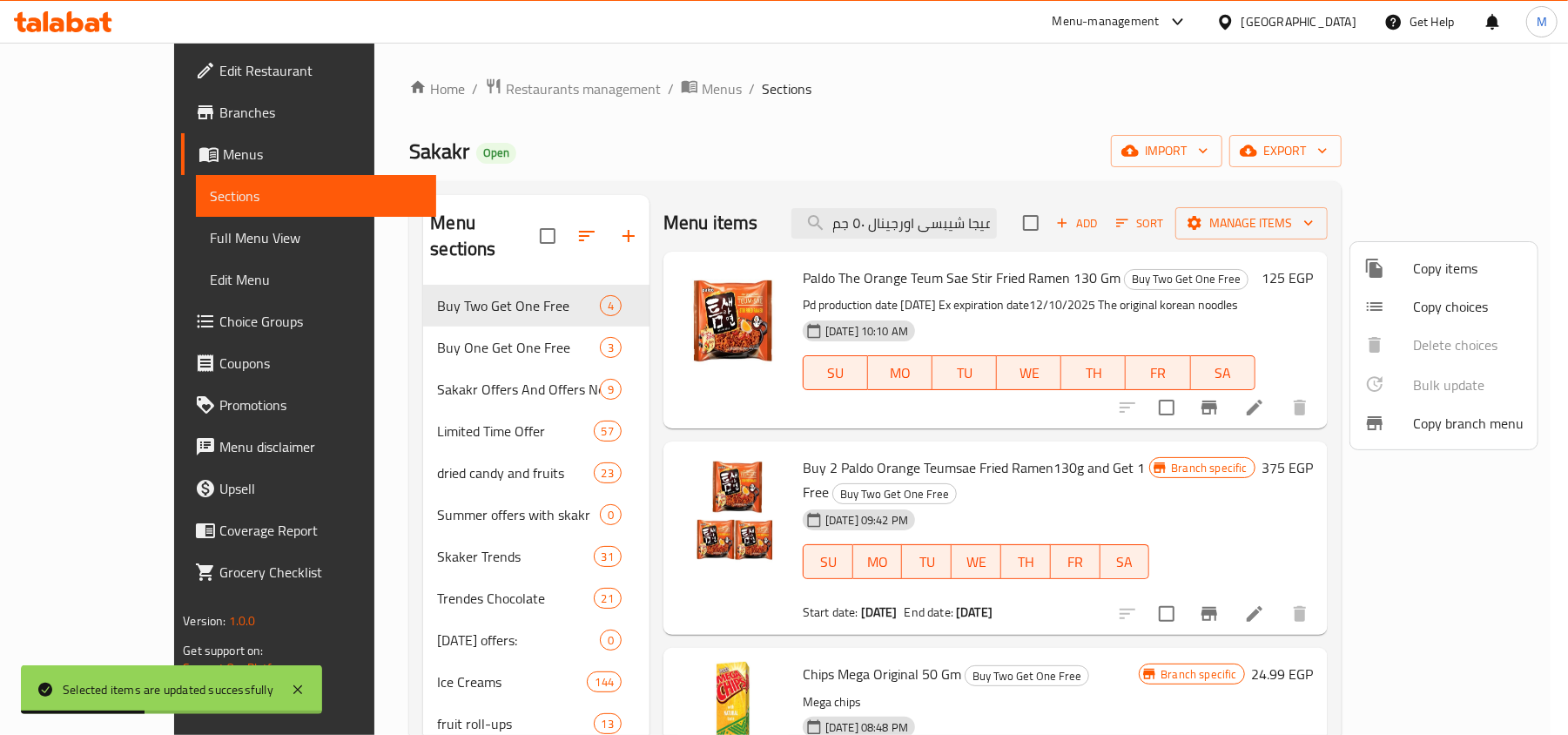
click at [980, 224] on input "ميجا شيبسى اورجينال ٥٠ جم" at bounding box center [894, 223] width 206 height 31
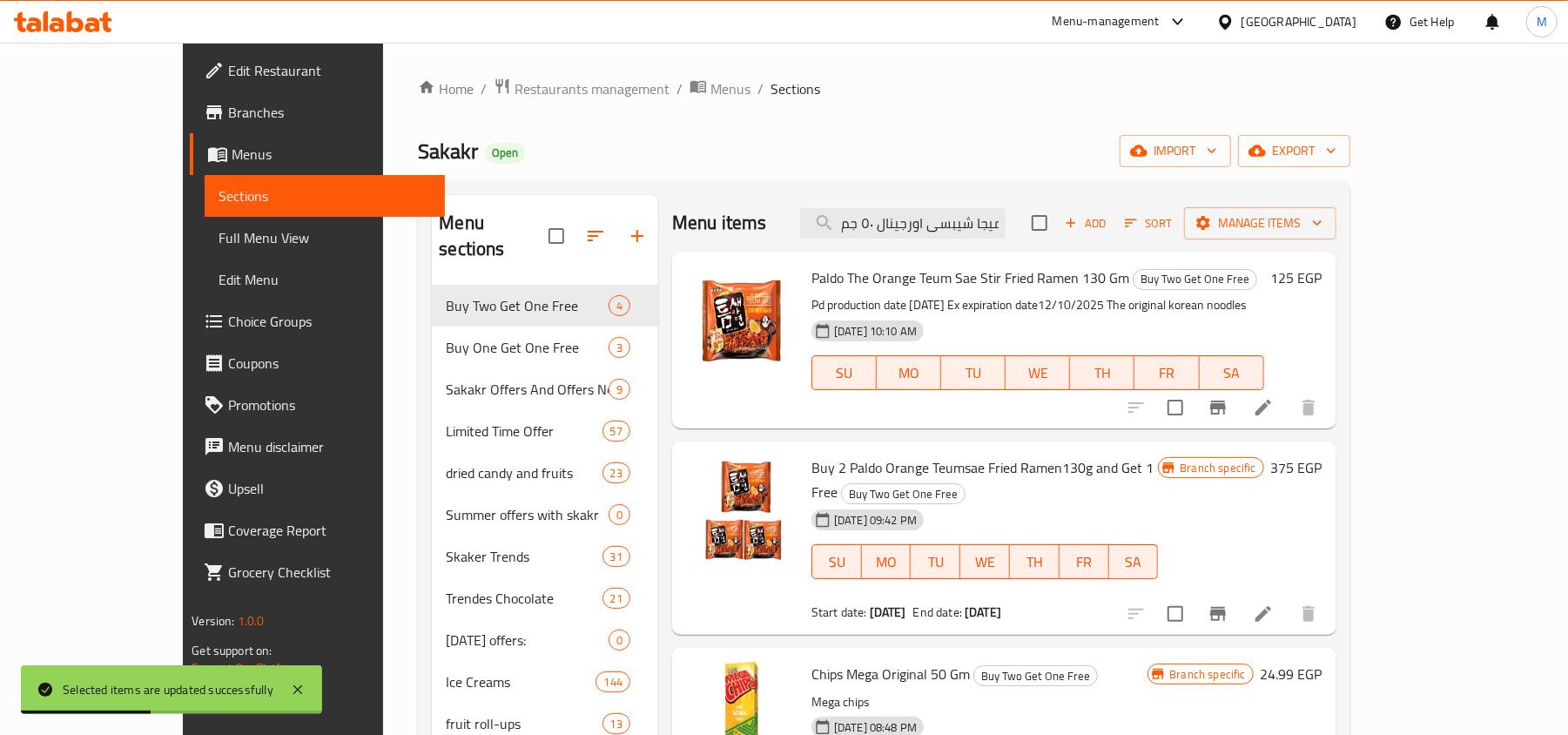
click at [980, 224] on input "ميجا شيبسى اورجينال ٥٠ جم" at bounding box center [903, 223] width 206 height 31
paste input "ساور دروب بين جام بنكهة فاكهة التوت الازرق 55 جرا"
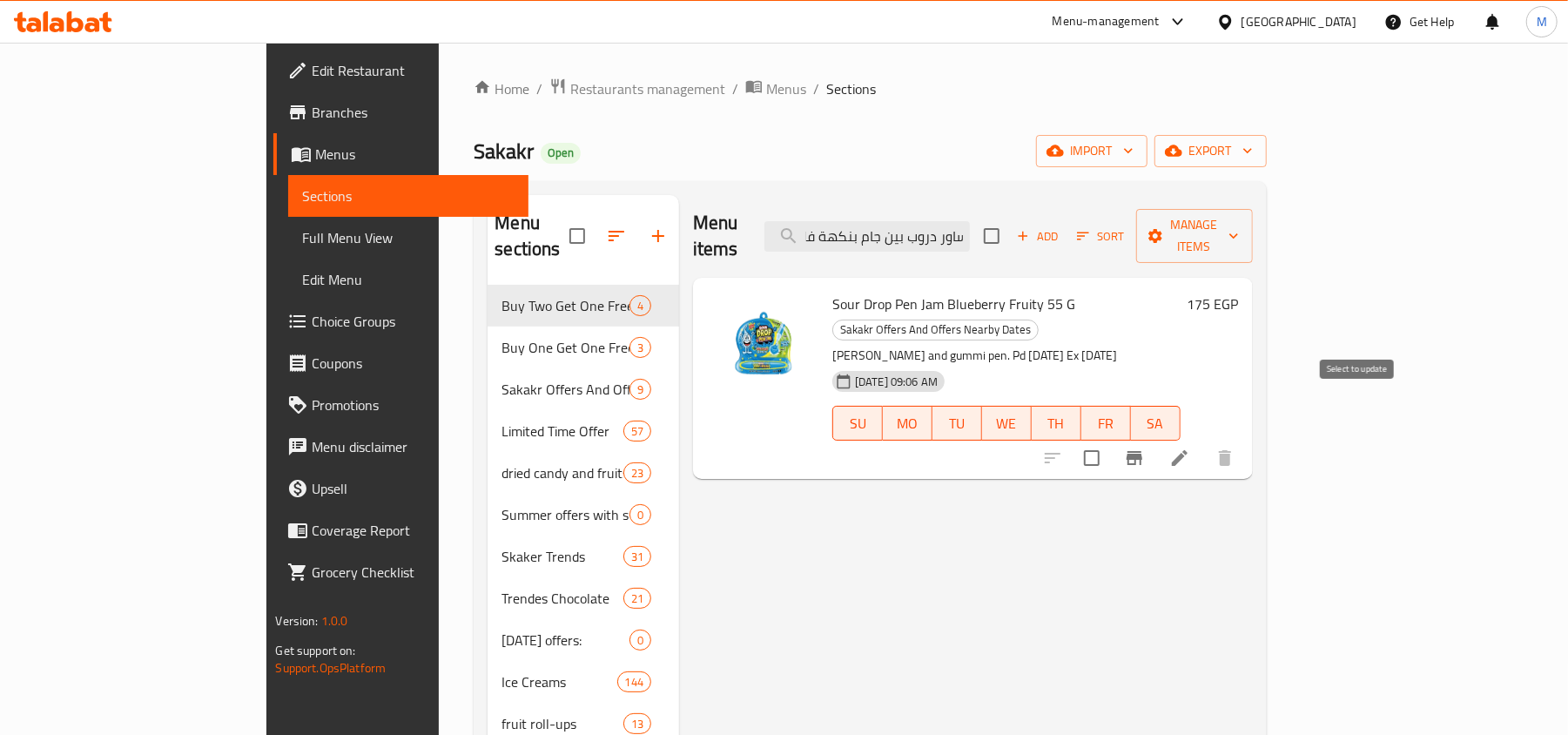
type input "ساور دروب بين جام بنكهة فاكهة التوت الازرق 55 جرام"
click at [1110, 440] on input "checkbox" at bounding box center [1092, 458] width 37 height 37
checkbox input "true"
click at [1239, 220] on span "Manage items" at bounding box center [1195, 236] width 89 height 44
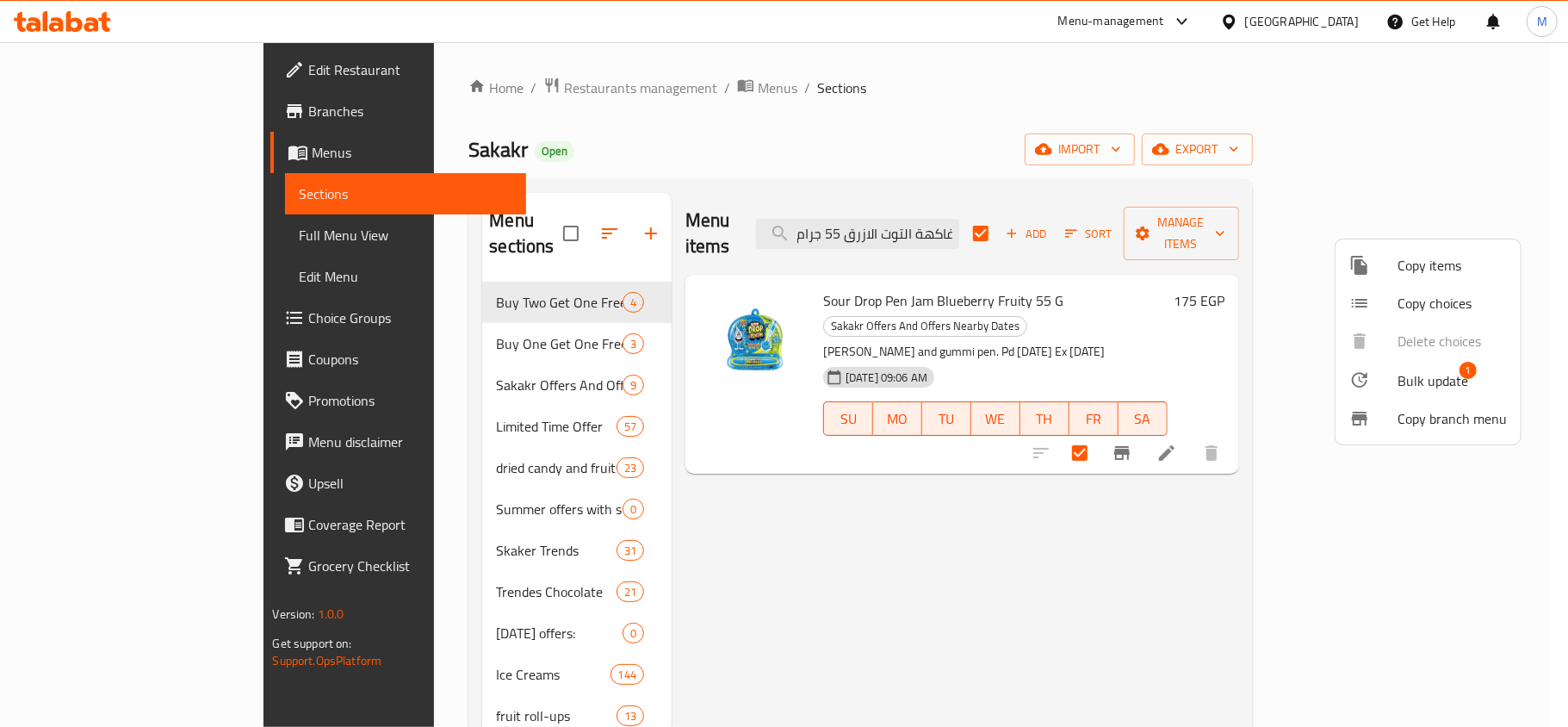
click at [1421, 376] on span "Bulk update" at bounding box center [1433, 381] width 71 height 21
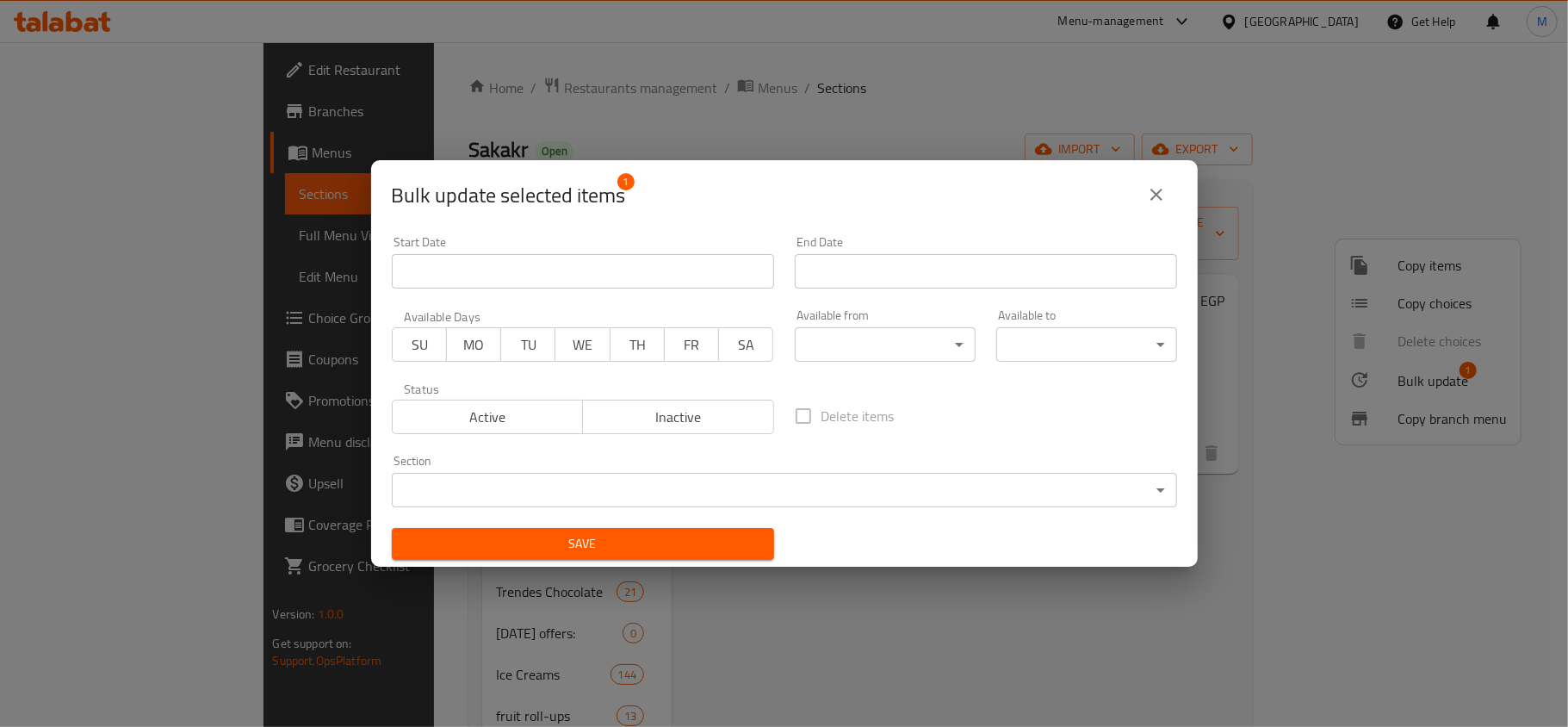
click at [689, 479] on body "​ Menu-management Egypt Get Help M Edit Restaurant Branches Menus Sections Full…" at bounding box center [784, 384] width 1568 height 685
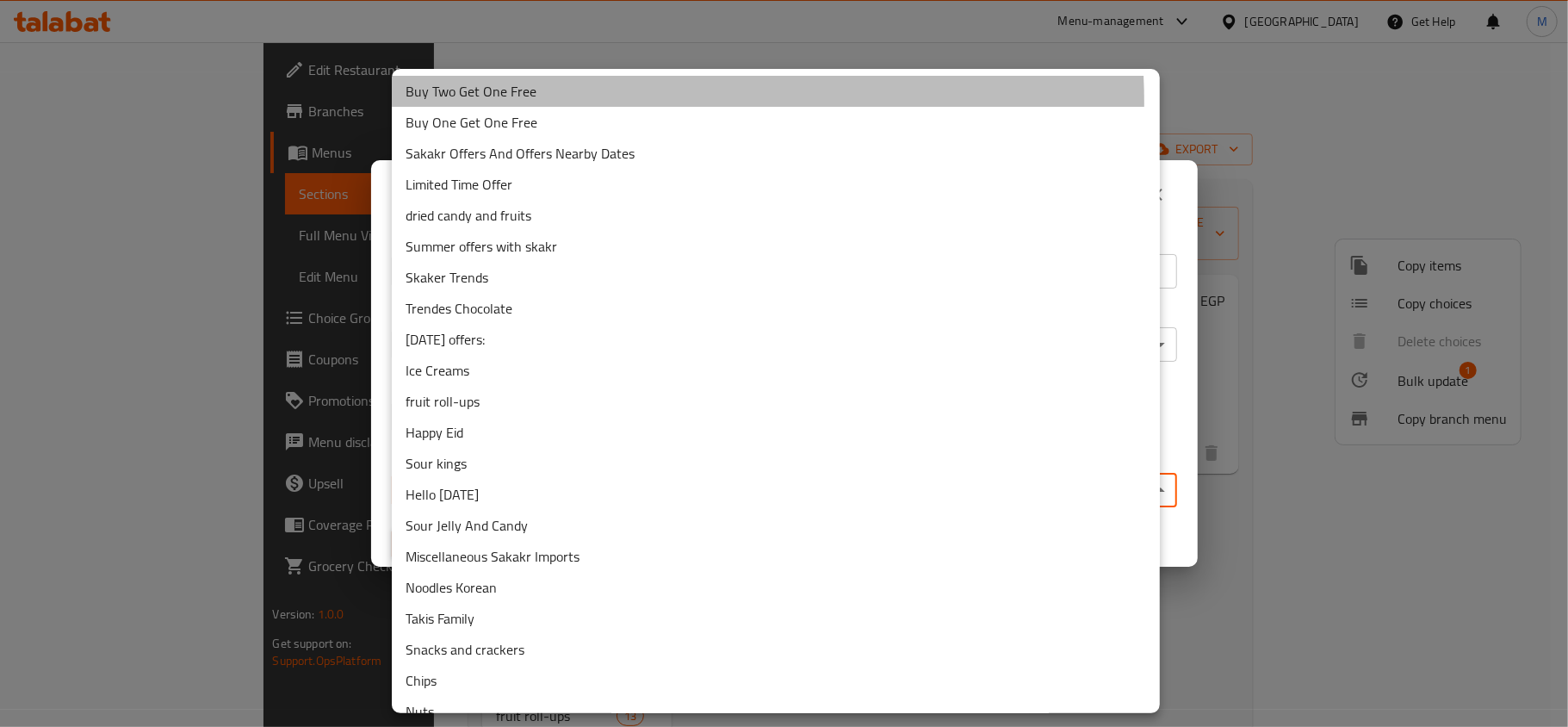
click at [556, 103] on li "Buy Two Get One Free" at bounding box center [776, 92] width 768 height 31
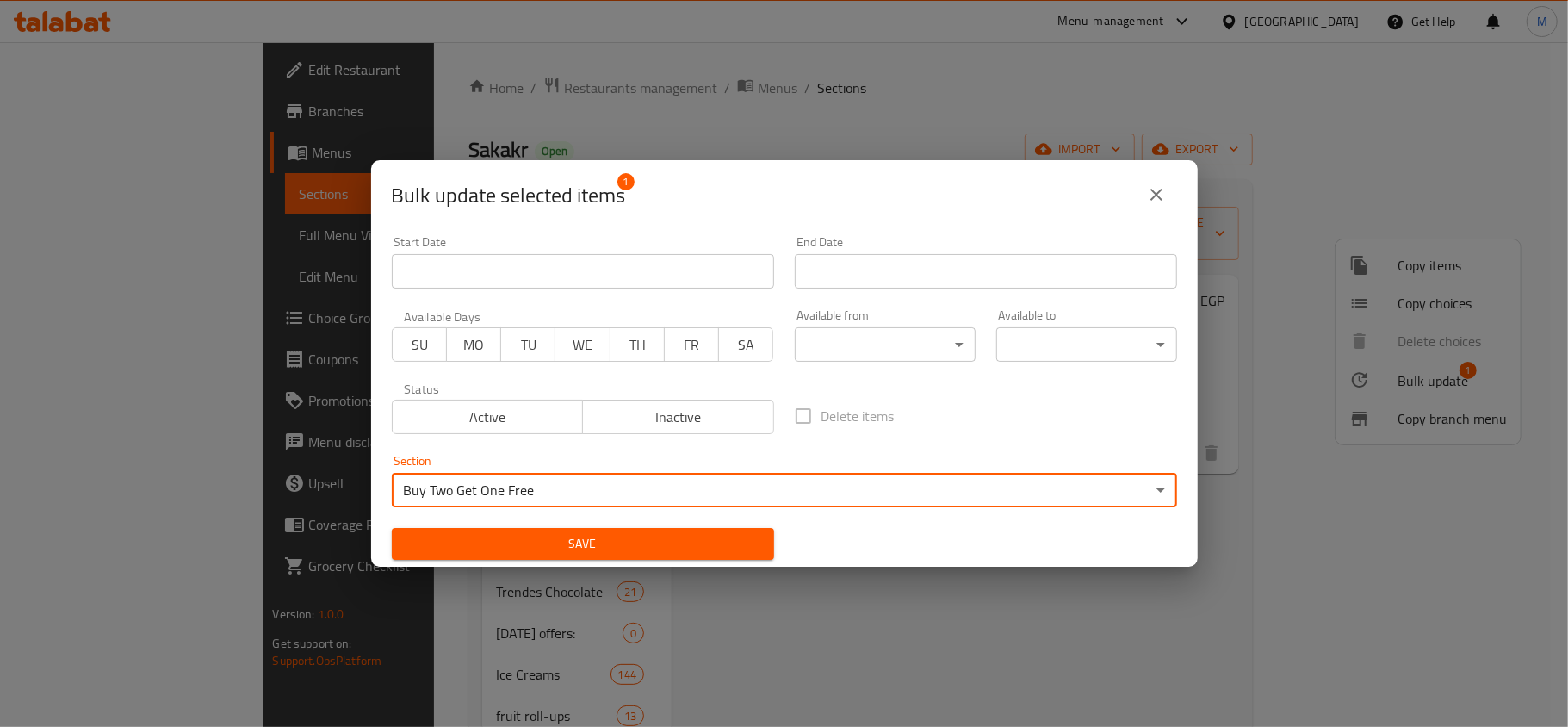
click at [556, 531] on button "Save" at bounding box center [583, 544] width 382 height 32
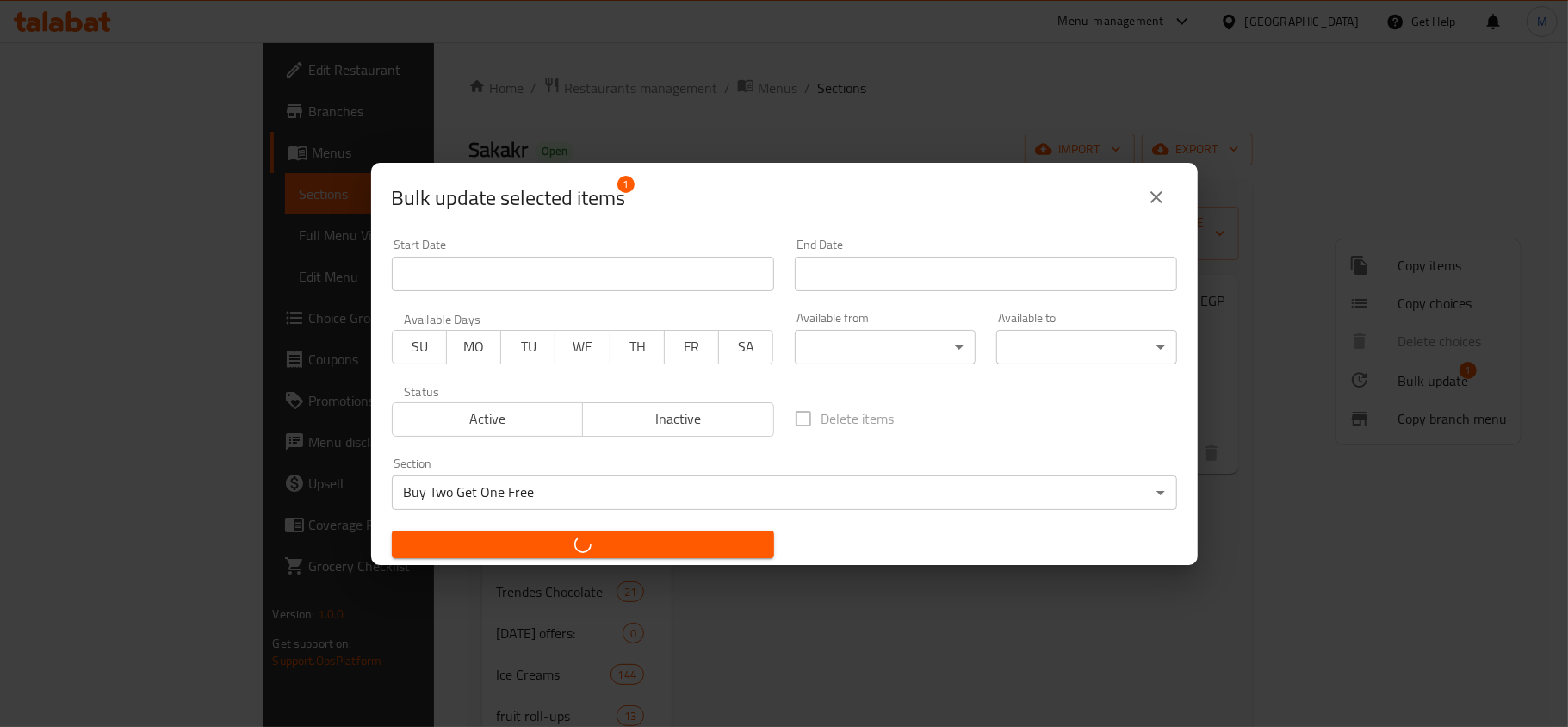
checkbox input "false"
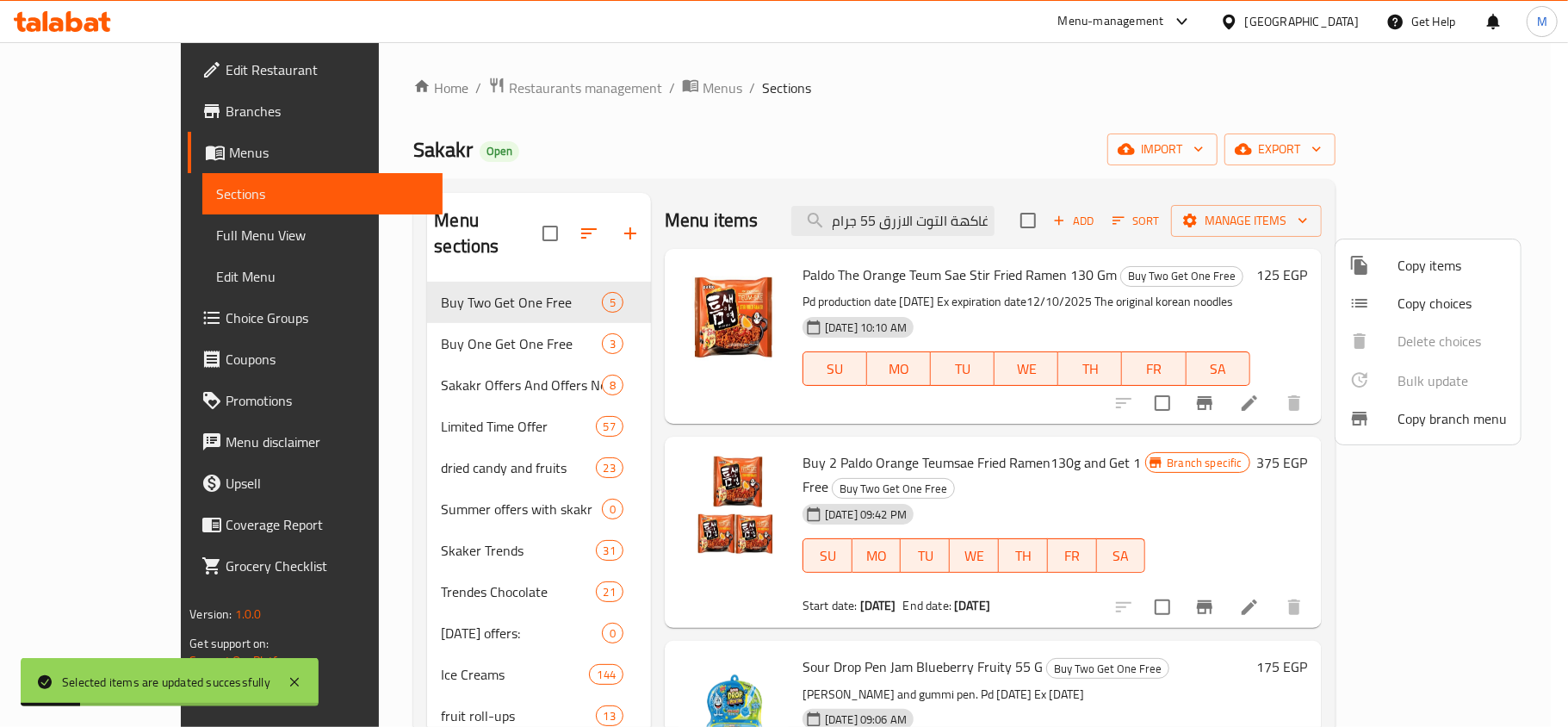
click at [407, 280] on div at bounding box center [784, 364] width 1568 height 727
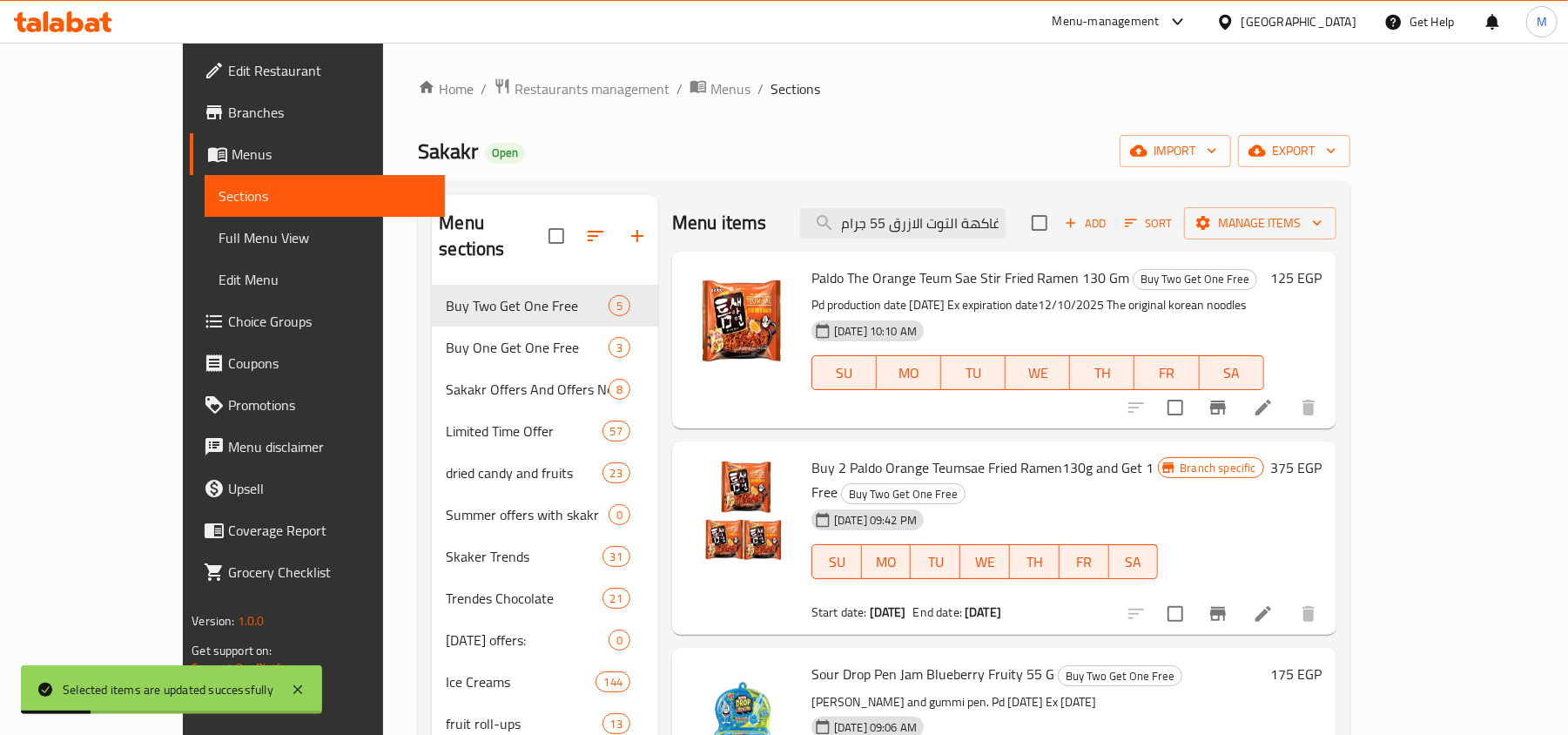
click at [446, 295] on span "Buy Two Get One Free" at bounding box center [527, 305] width 162 height 21
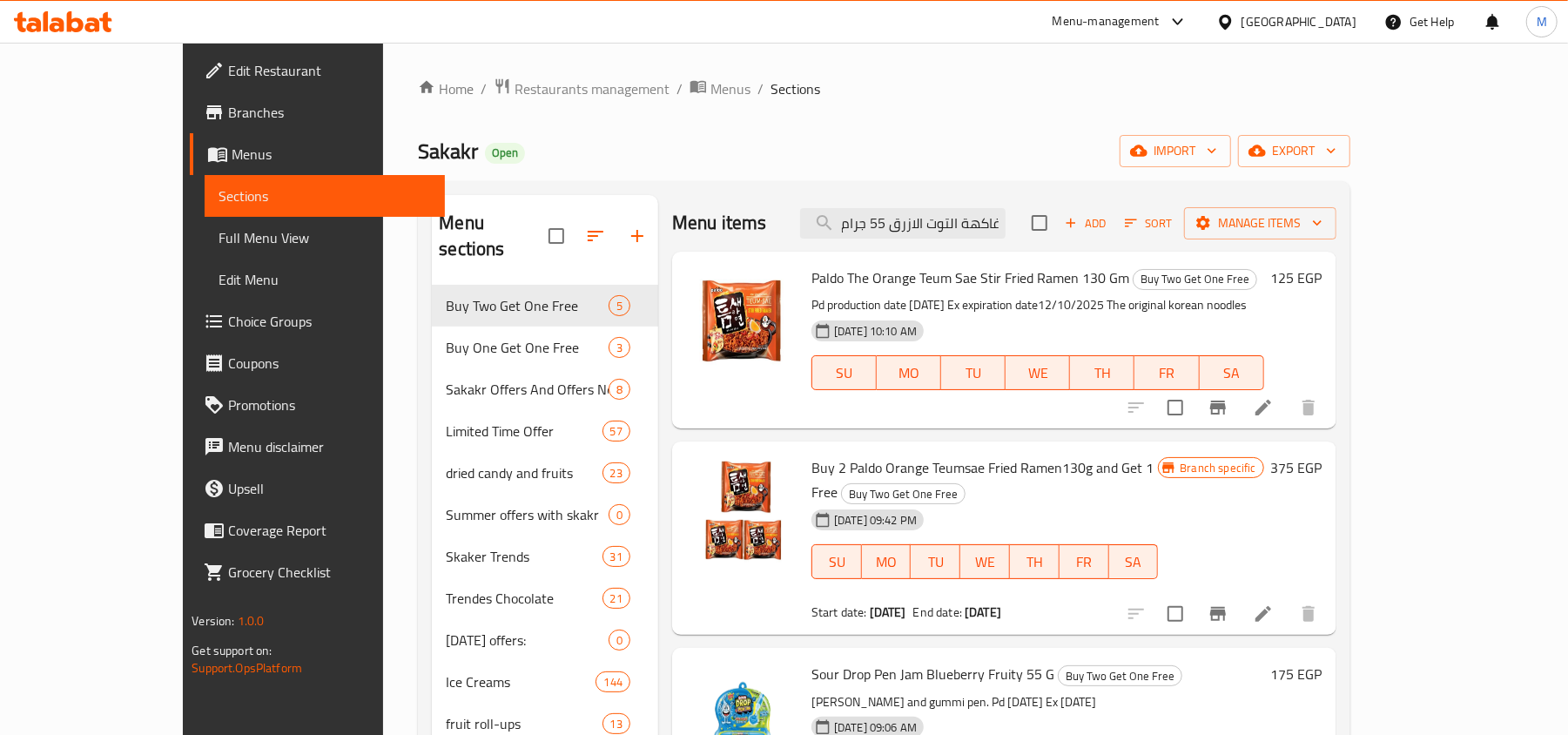
click at [672, 443] on div "Buy 2 Paldo Orange Teumsae Fried Ramen130g and Get 1 Free Buy Two Get One Free …" at bounding box center [1004, 538] width 664 height 193
click at [672, 223] on h2 "Menu items" at bounding box center [719, 223] width 94 height 26
drag, startPoint x: 653, startPoint y: 223, endPoint x: 707, endPoint y: 230, distance: 54.5
click at [707, 230] on h2 "Menu items" at bounding box center [719, 223] width 94 height 26
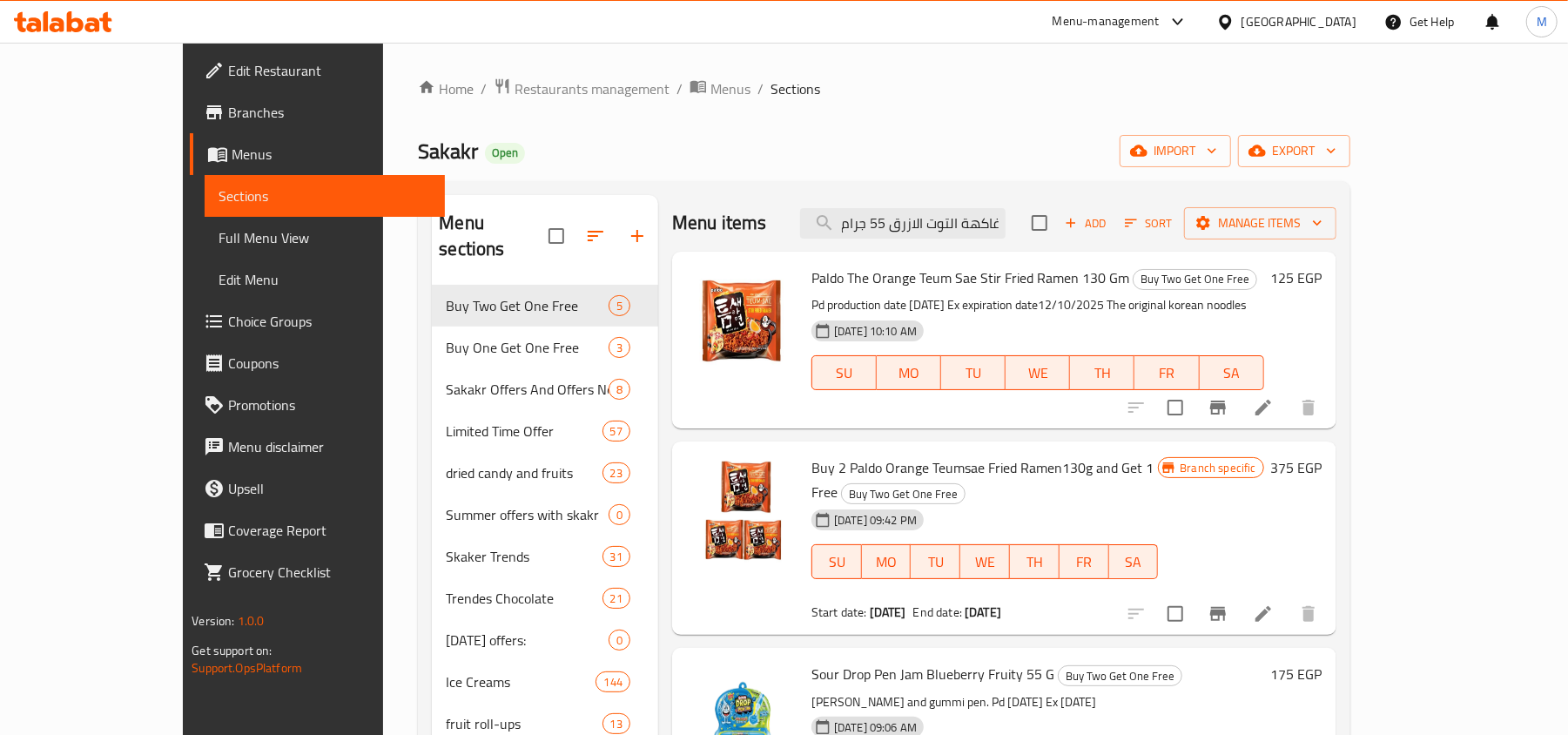
click at [771, 84] on span "Sections" at bounding box center [795, 89] width 50 height 21
click at [1271, 415] on icon at bounding box center [1264, 408] width 16 height 16
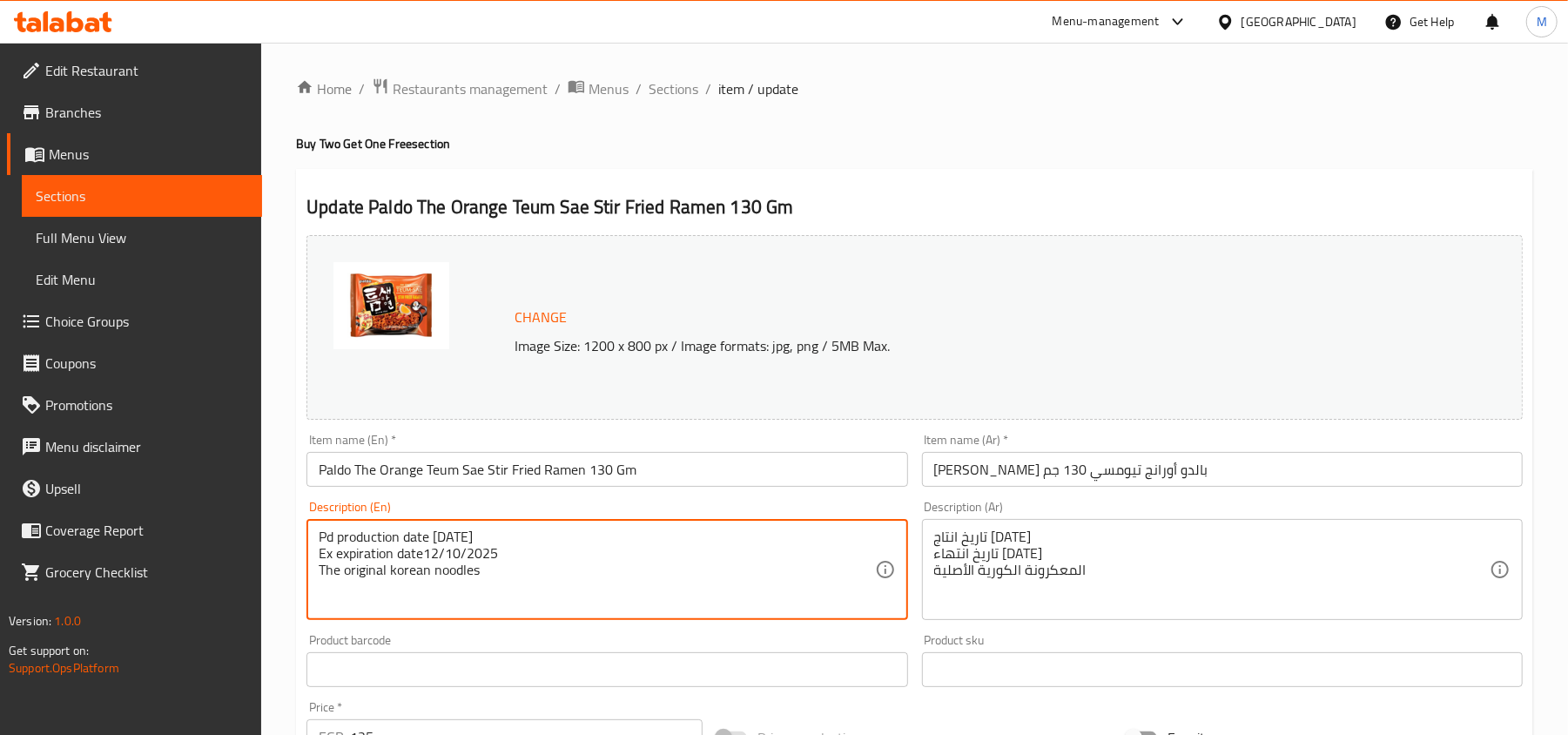
click at [482, 533] on textarea "Pd production date [DATE] Ex expiration date12/10/2025 The original korean nood…" at bounding box center [596, 570] width 556 height 83
drag, startPoint x: 482, startPoint y: 533, endPoint x: 491, endPoint y: 598, distance: 65.6
click at [491, 598] on textarea "Pd production date [DATE] Ex expiration date12/10/2025 The original korean nood…" at bounding box center [596, 570] width 556 height 83
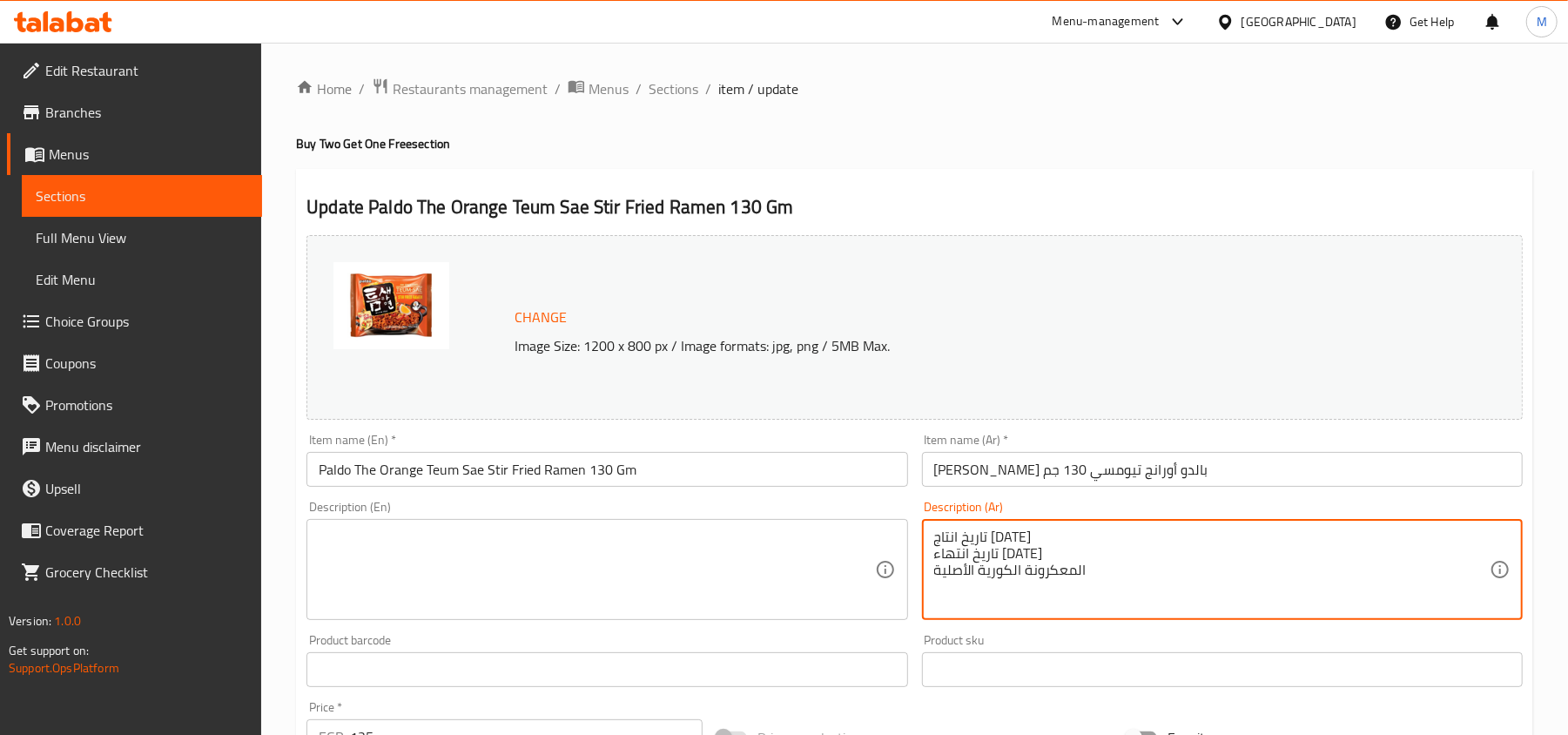
click at [1043, 543] on textarea "تاريخ انتاج 13/10/2024 تاريخ انتهاء 12/10/2025 المعكرونة الكورية الأصلية" at bounding box center [1212, 570] width 556 height 83
drag, startPoint x: 1043, startPoint y: 543, endPoint x: 1054, endPoint y: 577, distance: 35.7
click at [1054, 577] on textarea "تاريخ انتاج 13/10/2024 تاريخ انتهاء 12/10/2025 المعكرونة الكورية الأصلية" at bounding box center [1212, 570] width 556 height 83
type textarea "تاريخ انتاج 13/10/2024"
click at [1046, 536] on textarea "تاريخ انتاج 13/10/2024" at bounding box center [1212, 570] width 556 height 83
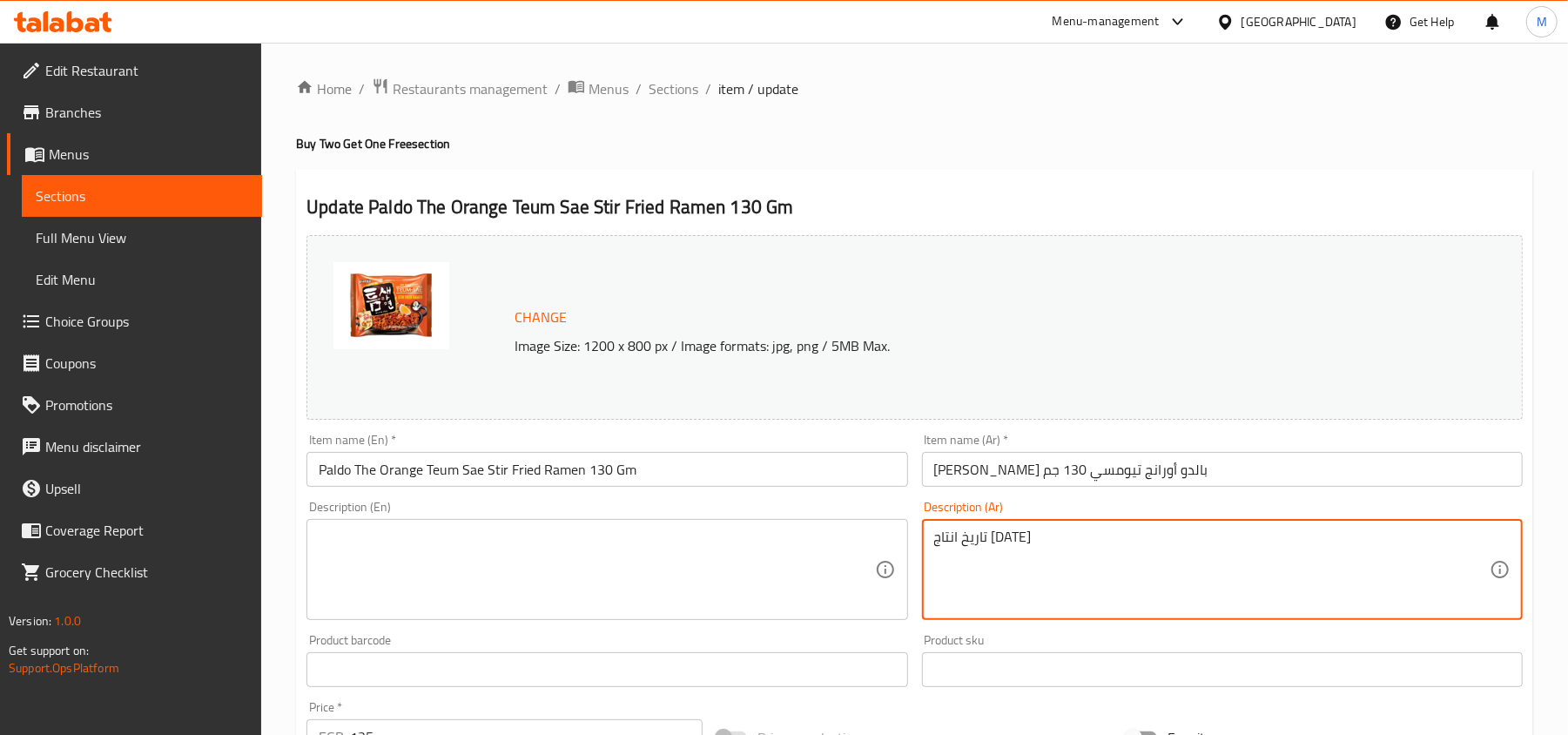
click at [1046, 536] on textarea "تاريخ انتاج 13/10/2024" at bounding box center [1212, 570] width 556 height 83
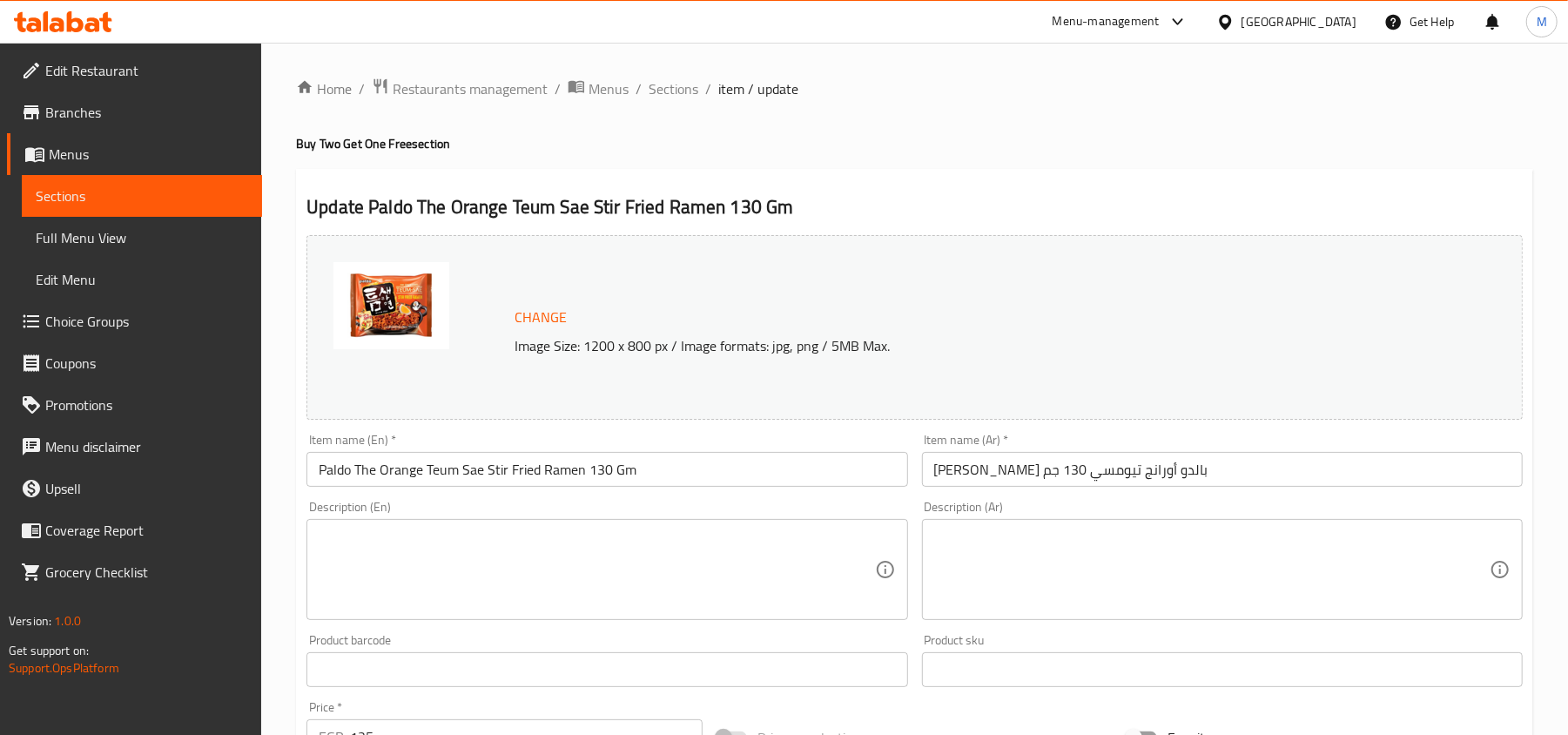
click at [296, 562] on div "Update Paldo The Orange Teum Sae Stir Fried Ramen 130 Gm Change Image Size: 120…" at bounding box center [914, 688] width 1237 height 1039
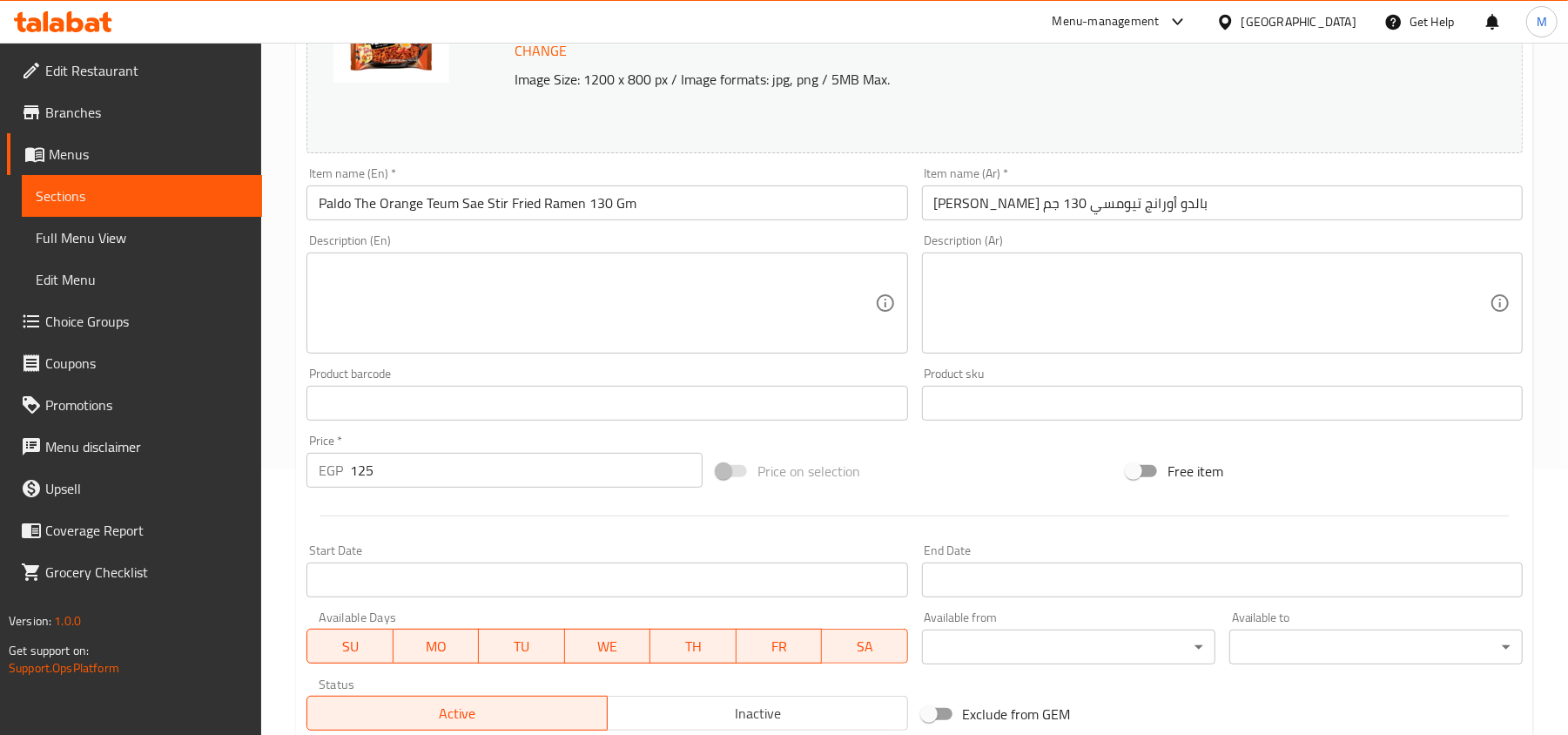
scroll to position [520, 0]
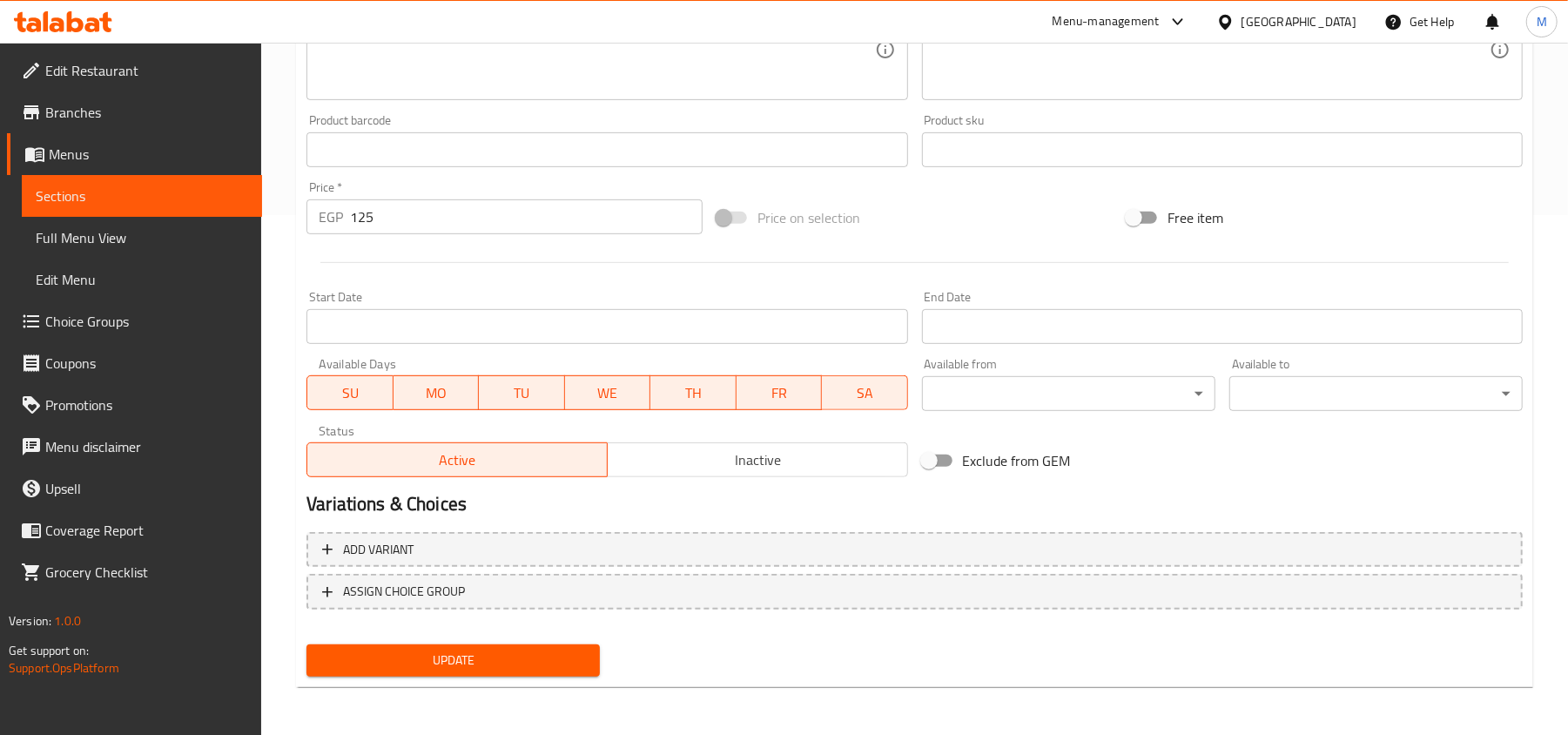
click at [405, 649] on span "Update" at bounding box center [453, 660] width 266 height 22
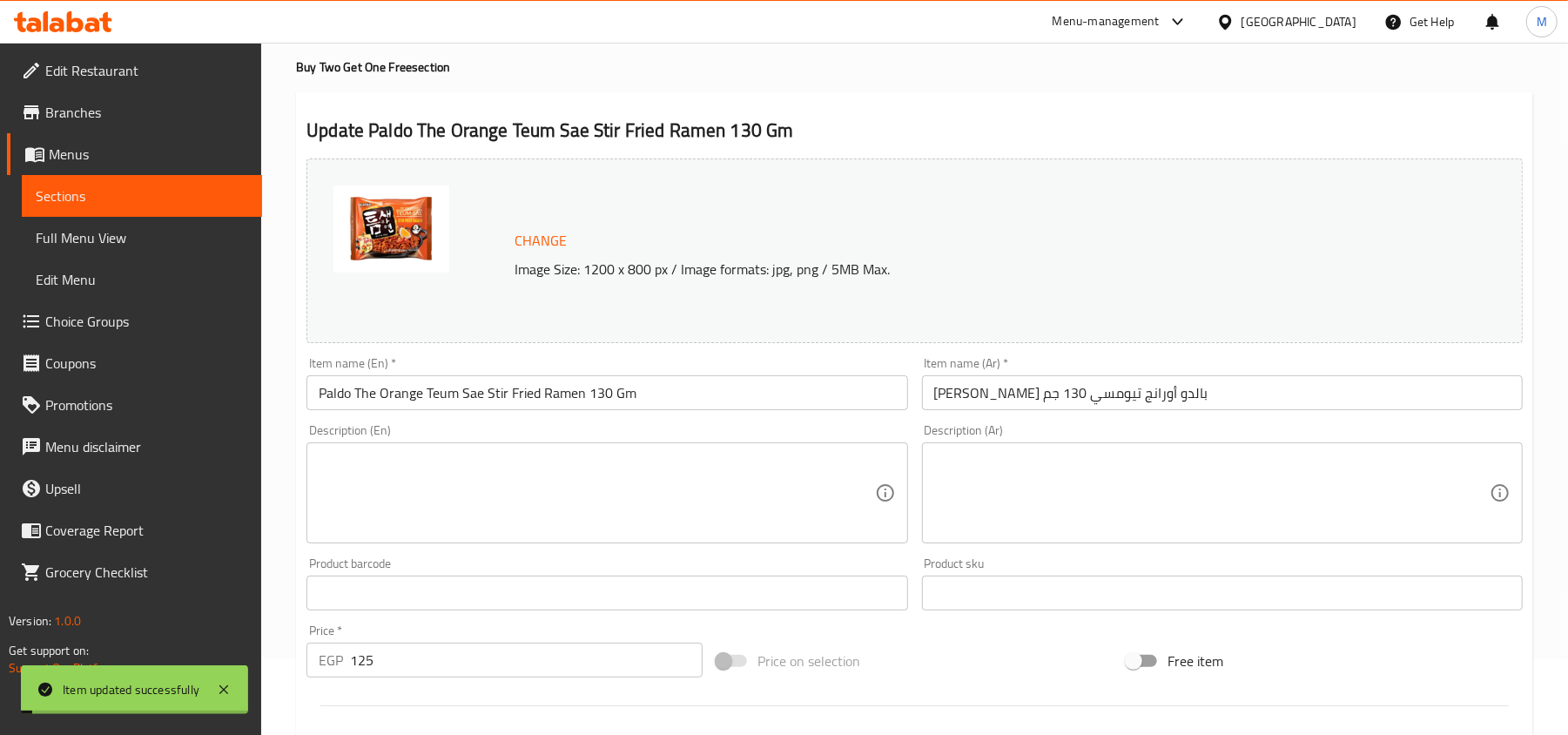
scroll to position [0, 0]
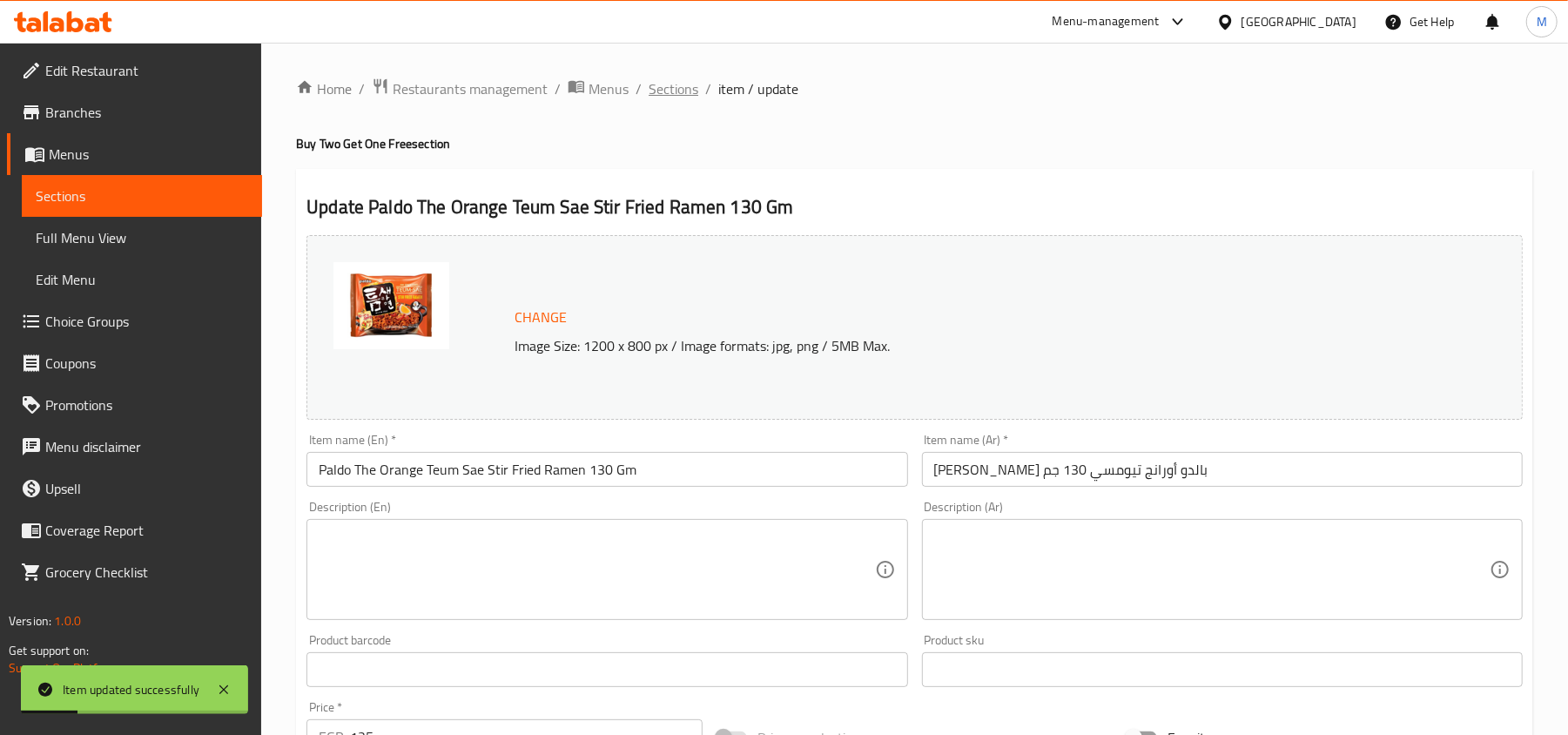
click at [679, 90] on span "Sections" at bounding box center [673, 89] width 50 height 21
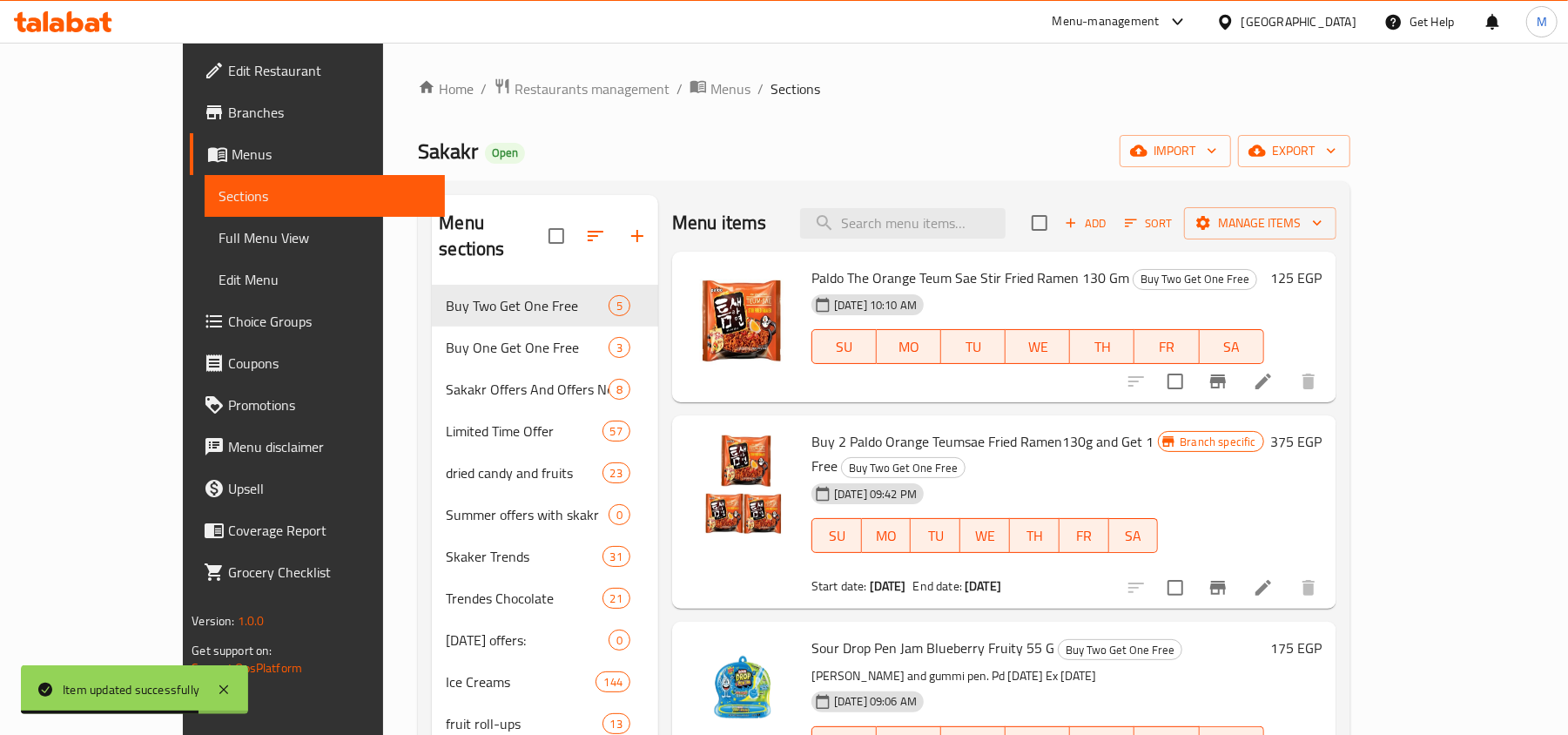
click at [959, 200] on div "Menu items Add Sort Manage items" at bounding box center [1004, 223] width 664 height 57
click at [965, 209] on div "Menu items Add Sort Manage items" at bounding box center [1004, 223] width 664 height 57
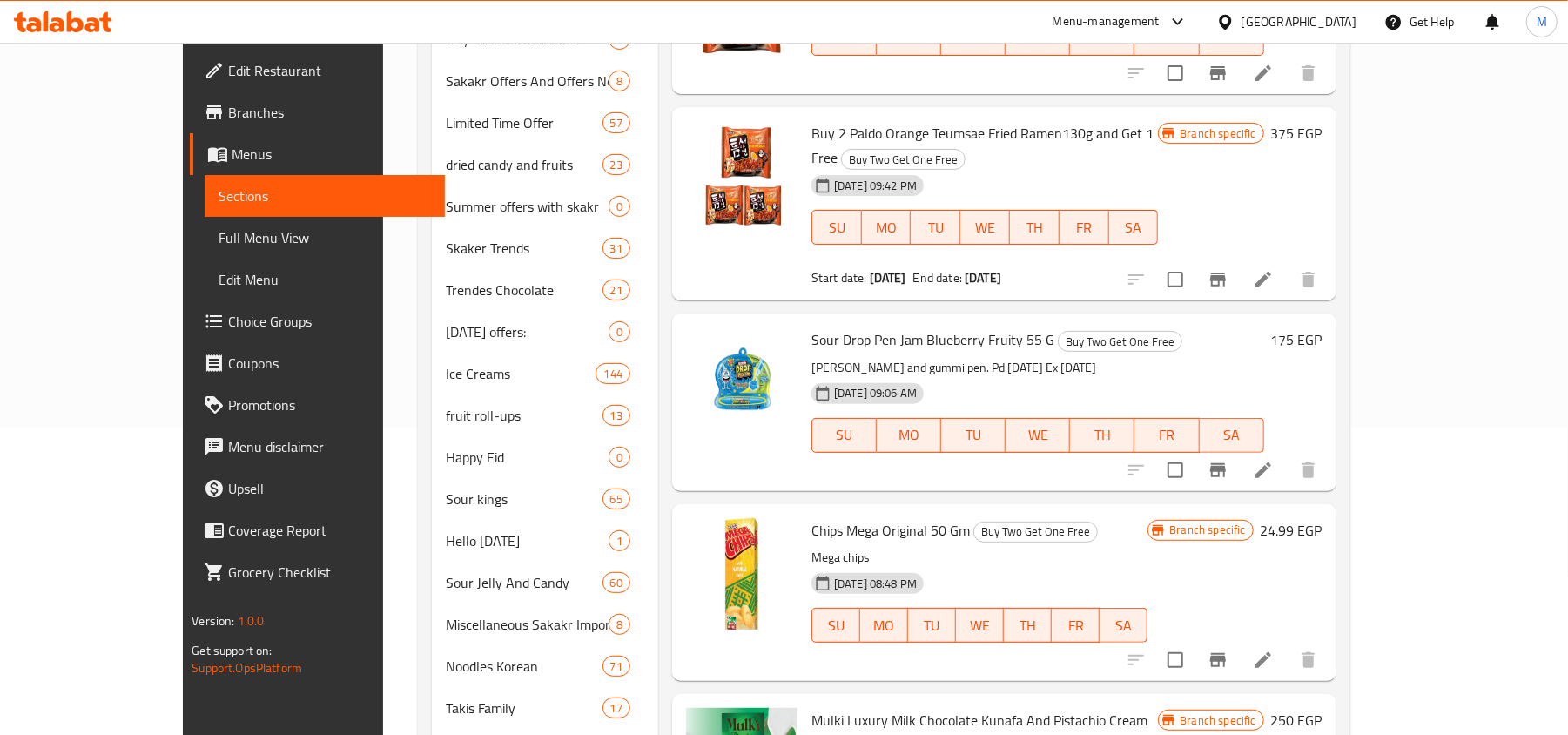
scroll to position [348, 0]
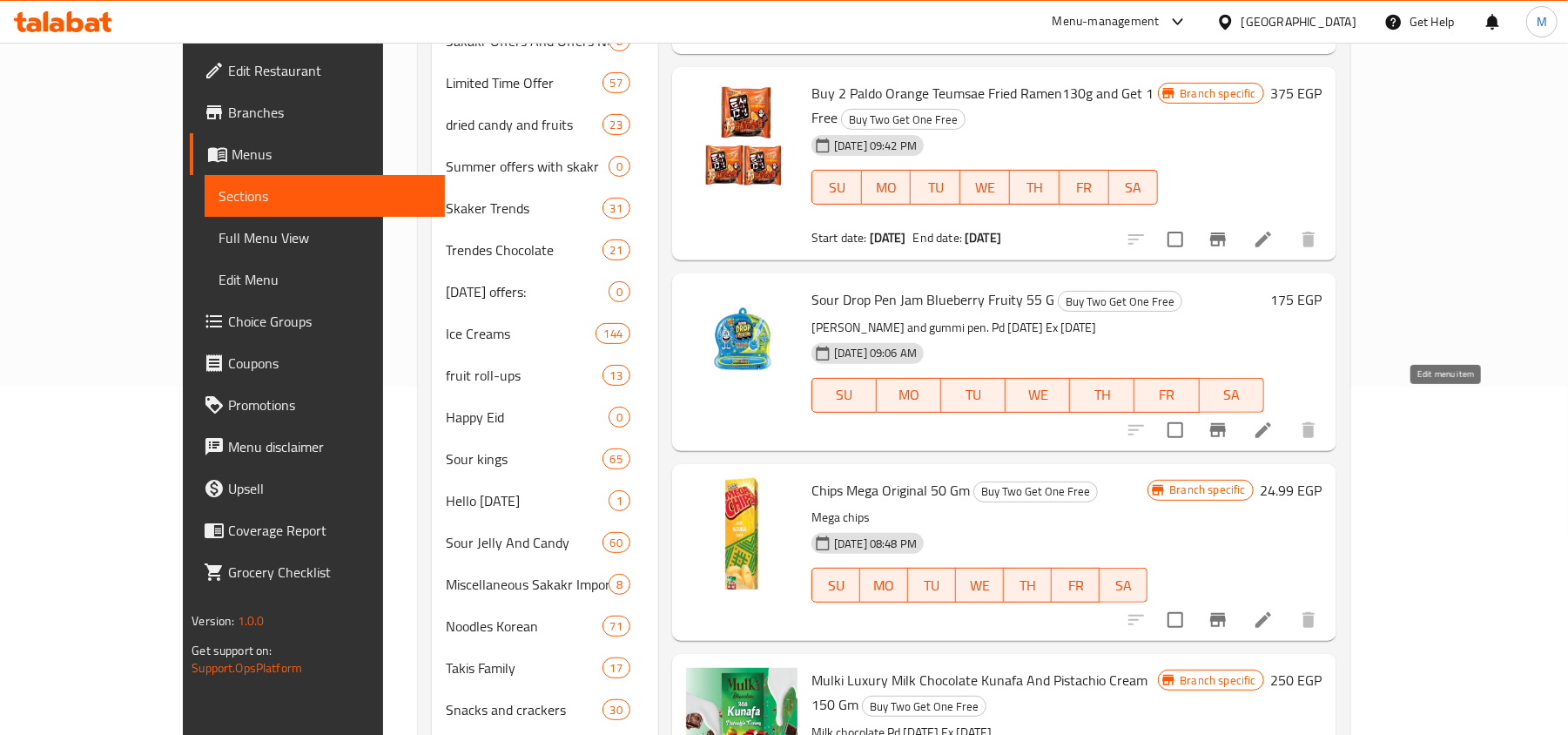
click at [1274, 420] on icon at bounding box center [1264, 430] width 21 height 21
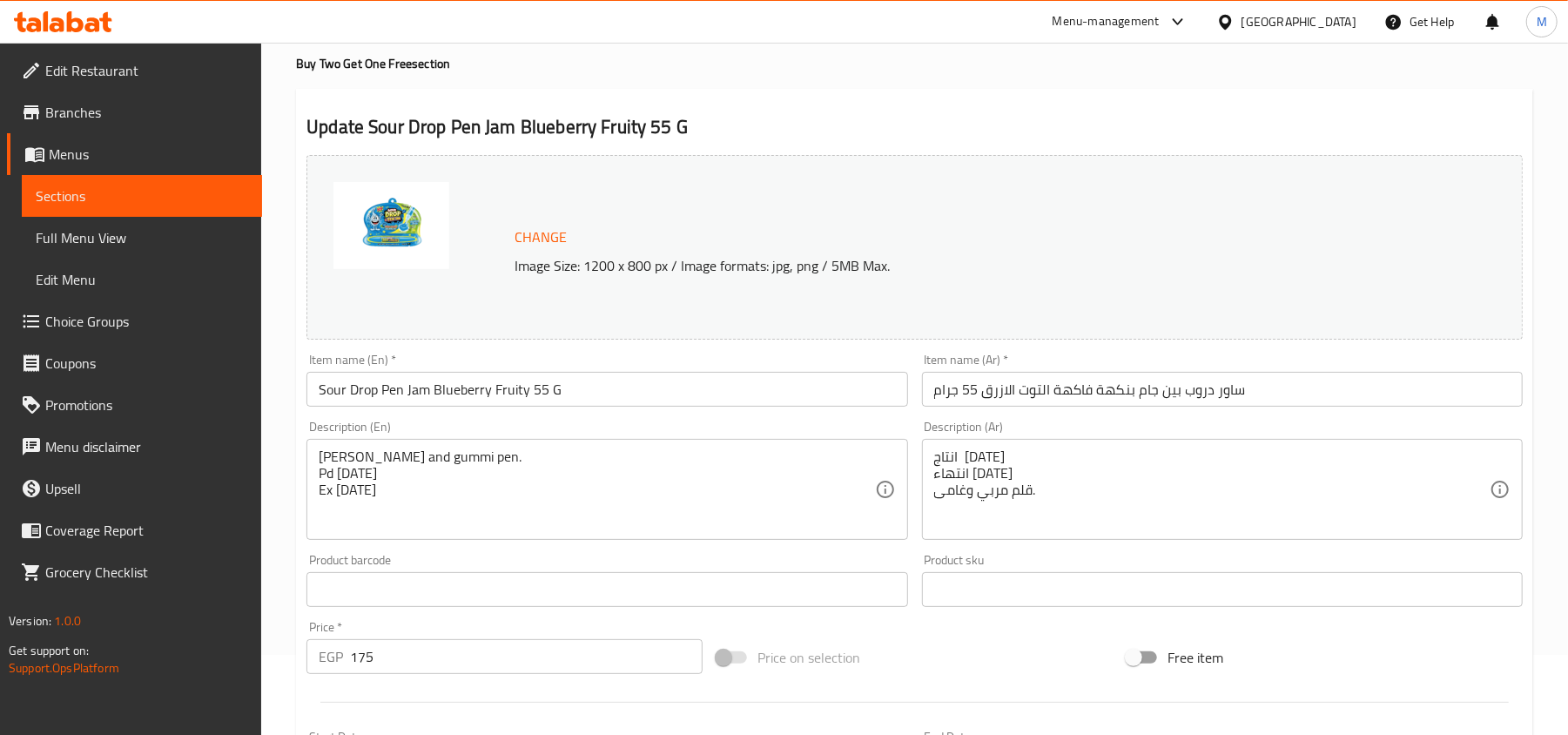
scroll to position [116, 0]
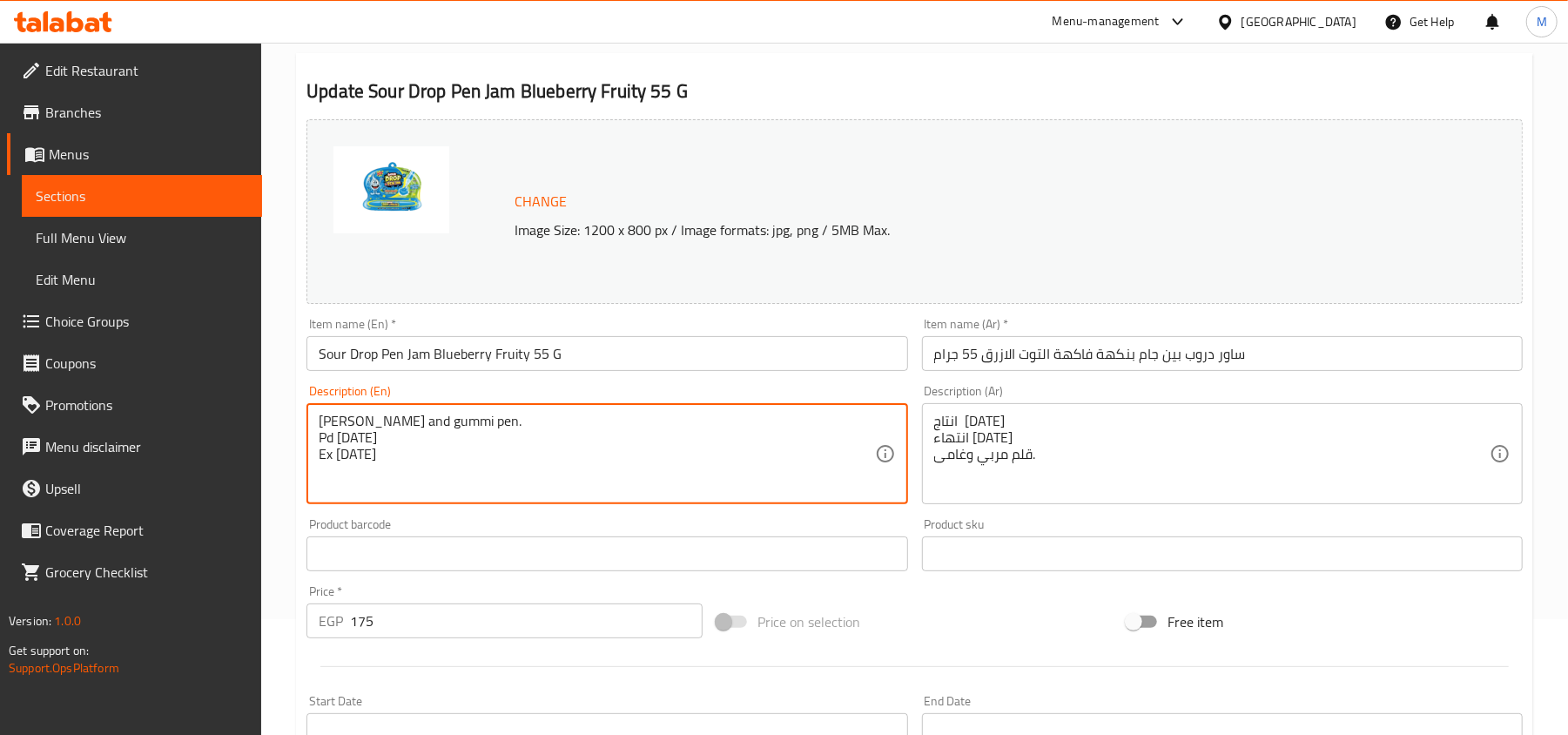
click at [374, 440] on textarea "[PERSON_NAME] and gummi pen. Pd [DATE] Ex [DATE]" at bounding box center [596, 454] width 556 height 83
drag, startPoint x: 374, startPoint y: 440, endPoint x: 382, endPoint y: 465, distance: 26.2
click at [382, 465] on textarea "[PERSON_NAME] and gummi pen. Pd [DATE] Ex [DATE]" at bounding box center [596, 454] width 556 height 83
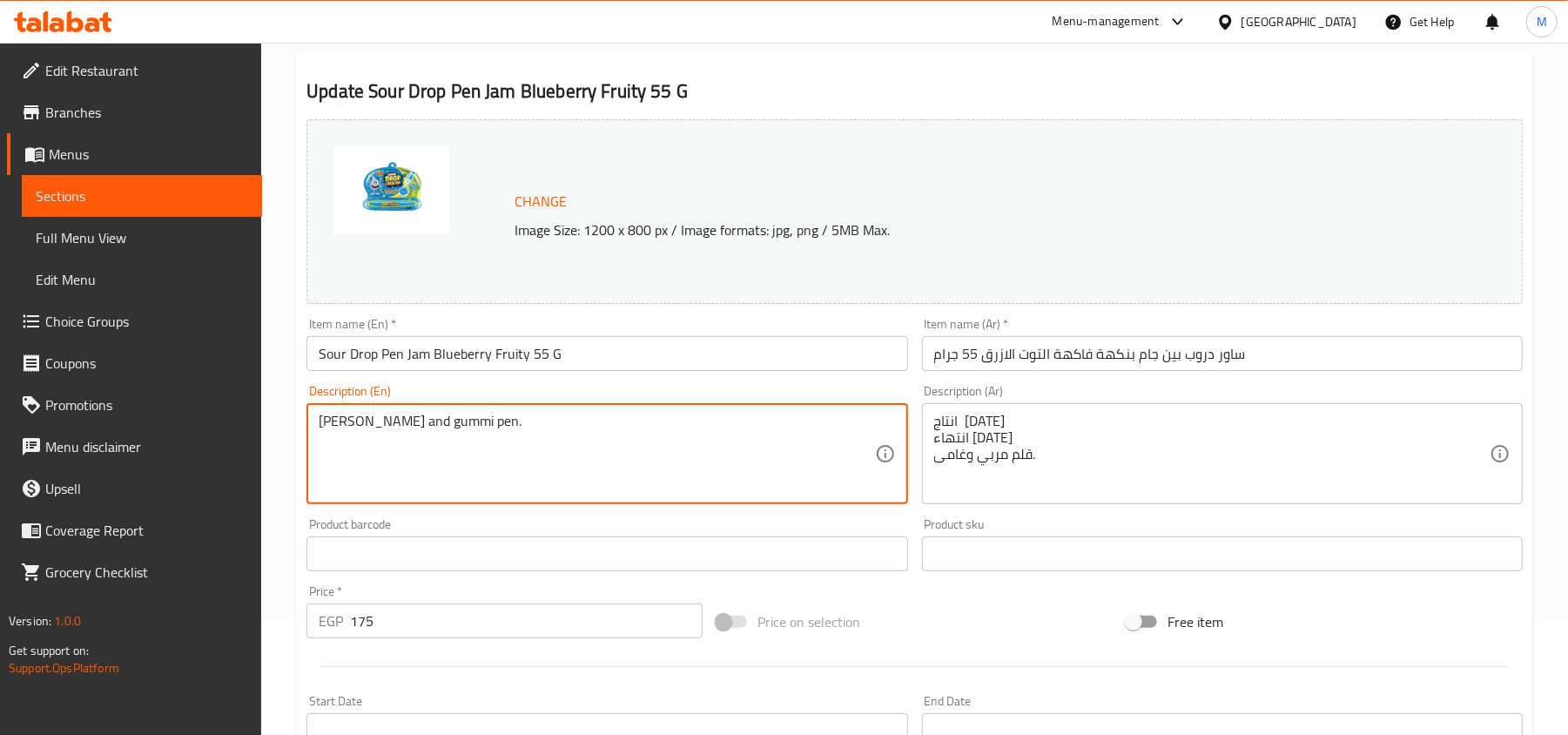
type textarea "Jamie and gummi pen."
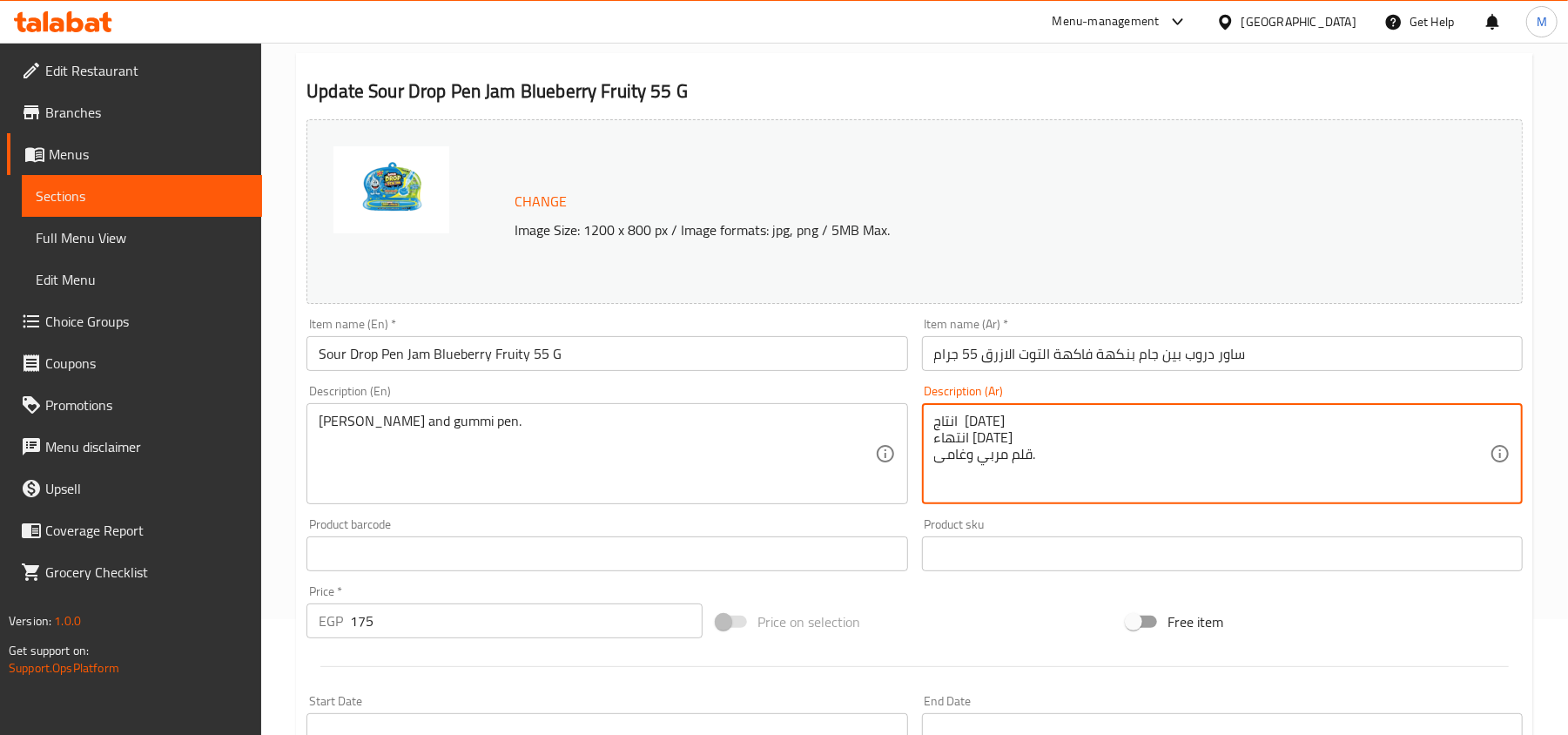
click at [1006, 420] on textarea "انتاج 20/10/2024 انتهاء 19/10/2025 قلم مربي وغامى." at bounding box center [1212, 454] width 556 height 83
drag, startPoint x: 1006, startPoint y: 420, endPoint x: 1010, endPoint y: 429, distance: 9.8
click at [1010, 429] on textarea "انتاج 20/10/2024 انتهاء 19/10/2025 قلم مربي وغامى." at bounding box center [1212, 454] width 556 height 83
click at [296, 434] on div "Update Sour Drop Pen Jam Blueberry Fruity 55 G Change Image Size: 1200 x 800 px…" at bounding box center [914, 572] width 1237 height 1039
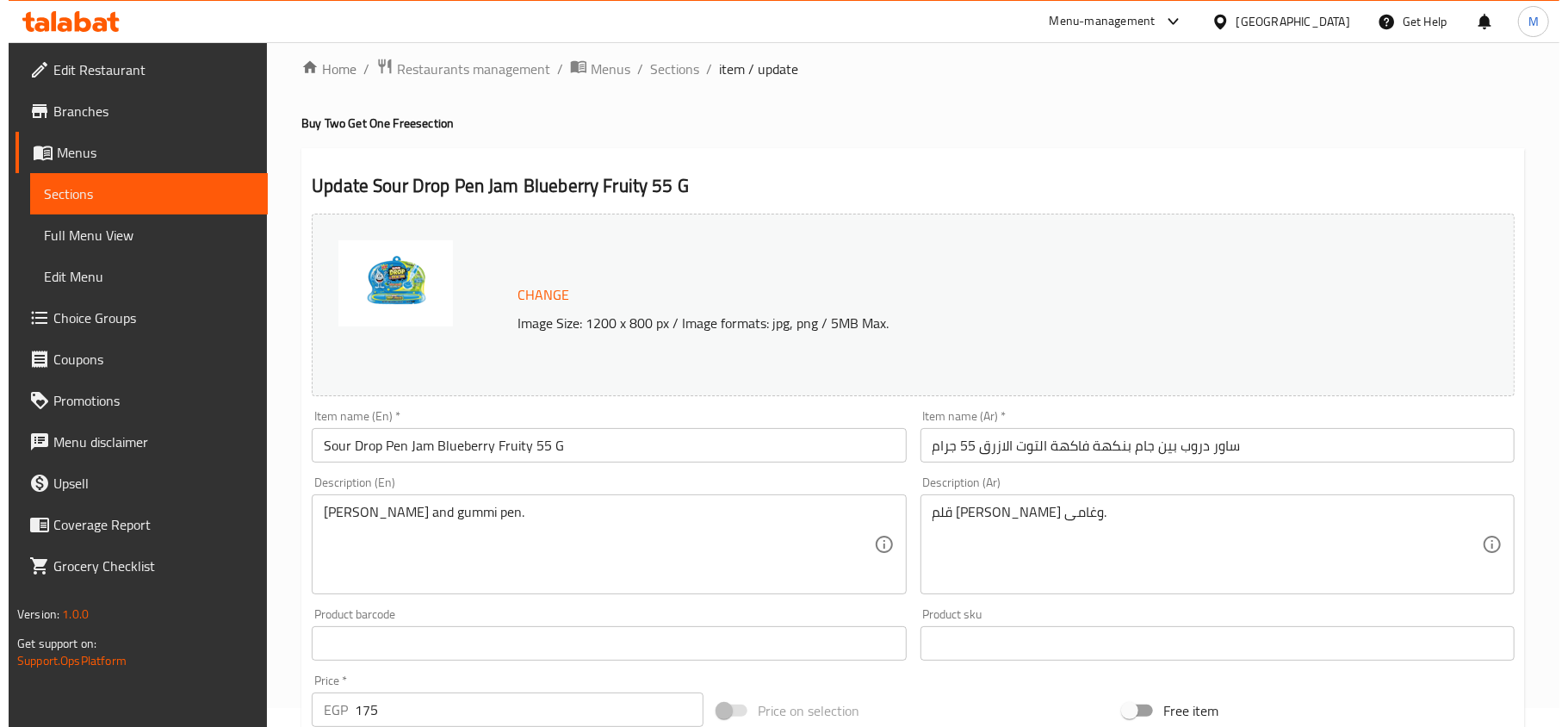
scroll to position [0, 0]
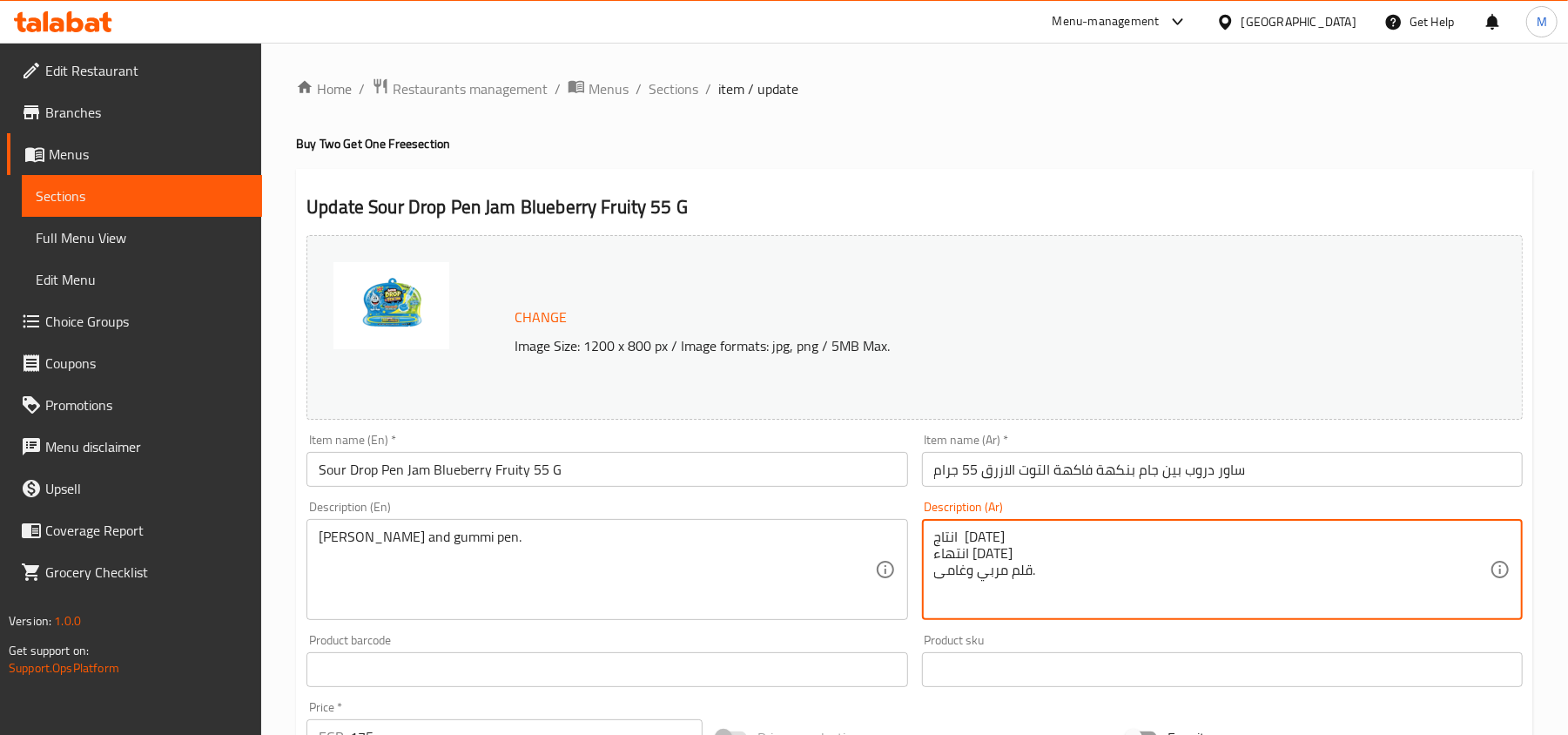
type textarea "انتاج 20/10/2024 انتهاء 19/10/2025 قلم مربي وغامى."
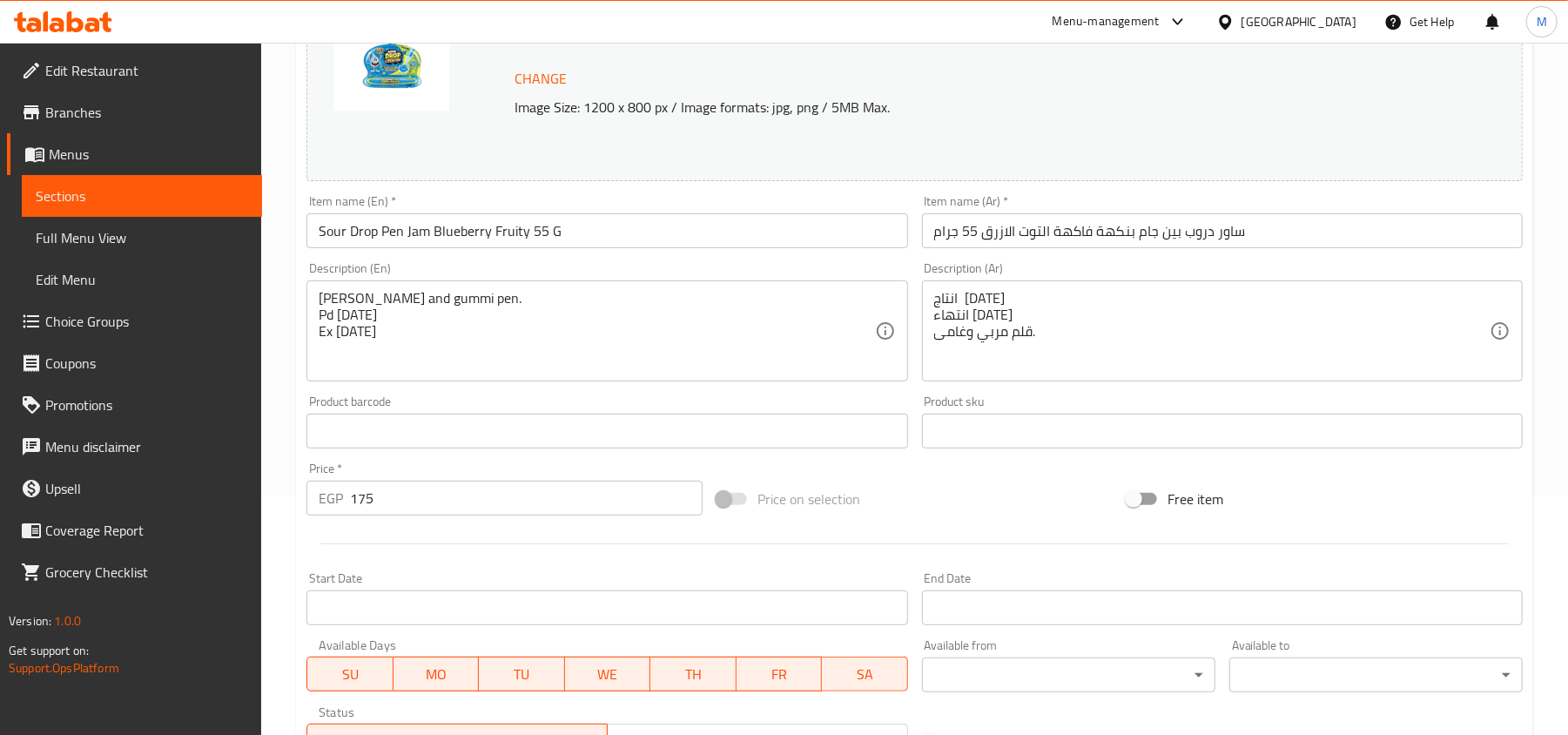
scroll to position [172, 0]
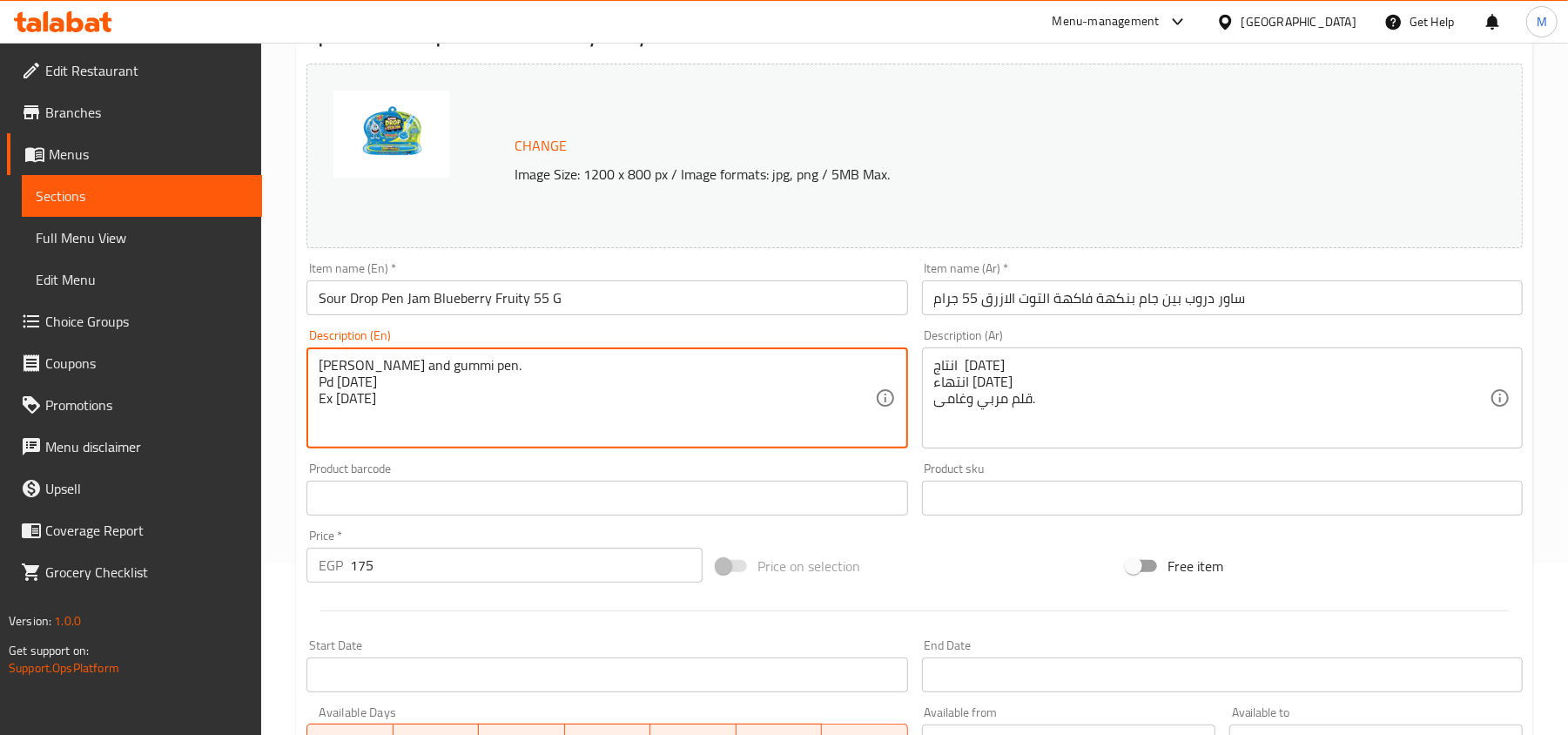
click at [394, 380] on textarea "[PERSON_NAME] and gummi pen. Pd [DATE] Ex [DATE]" at bounding box center [596, 398] width 556 height 83
drag, startPoint x: 394, startPoint y: 380, endPoint x: 398, endPoint y: 398, distance: 18.4
click at [398, 398] on textarea "[PERSON_NAME] and gummi pen. Pd [DATE] Ex [DATE]" at bounding box center [596, 398] width 556 height 83
type textarea "Jamie and gummi pen."
click at [999, 354] on div "انتاج 20/10/2024 انتهاء 19/10/2025 قلم مربي وغامى. Description (Ar)" at bounding box center [1222, 397] width 601 height 101
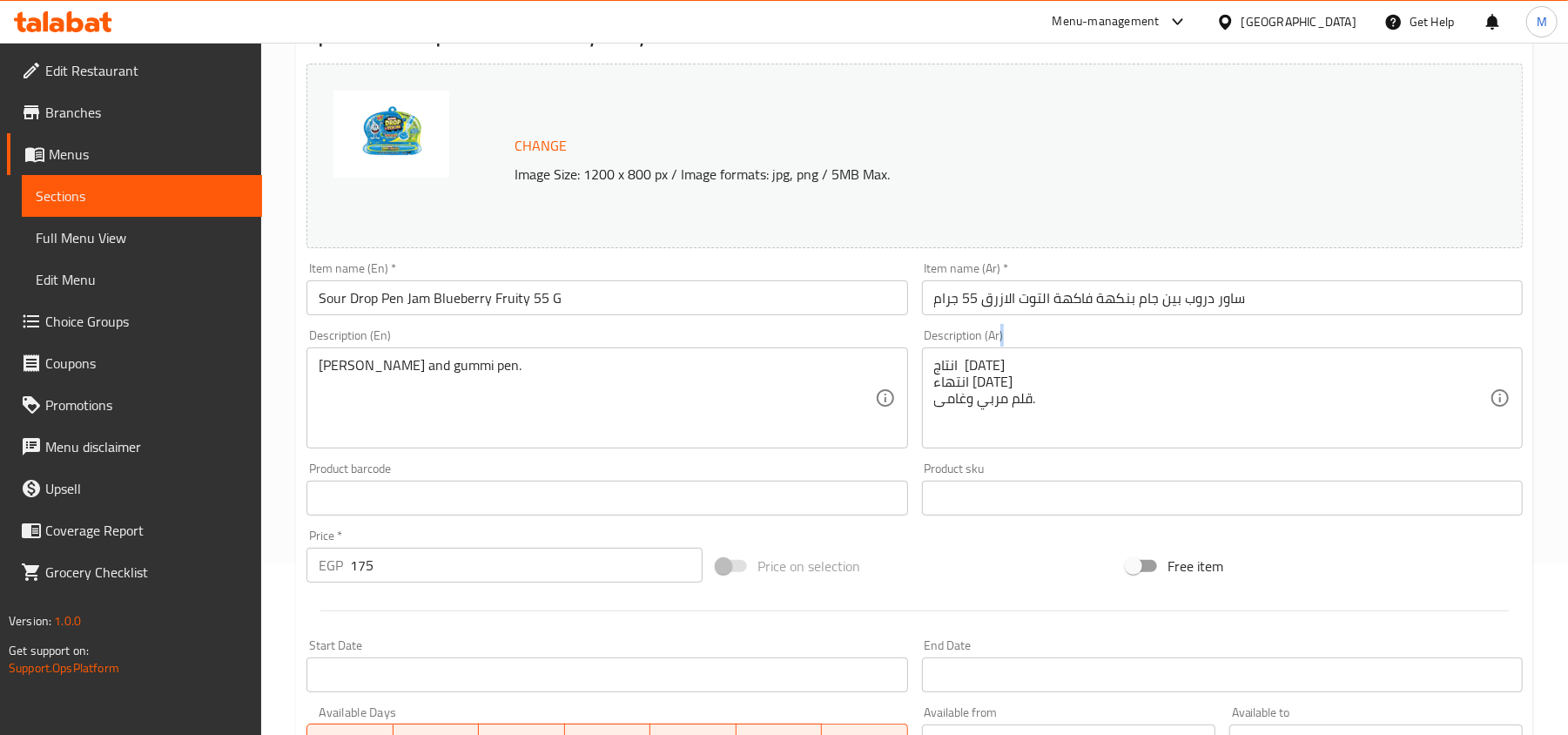
click at [999, 354] on div "انتاج 20/10/2024 انتهاء 19/10/2025 قلم مربي وغامى. Description (Ar)" at bounding box center [1222, 397] width 601 height 101
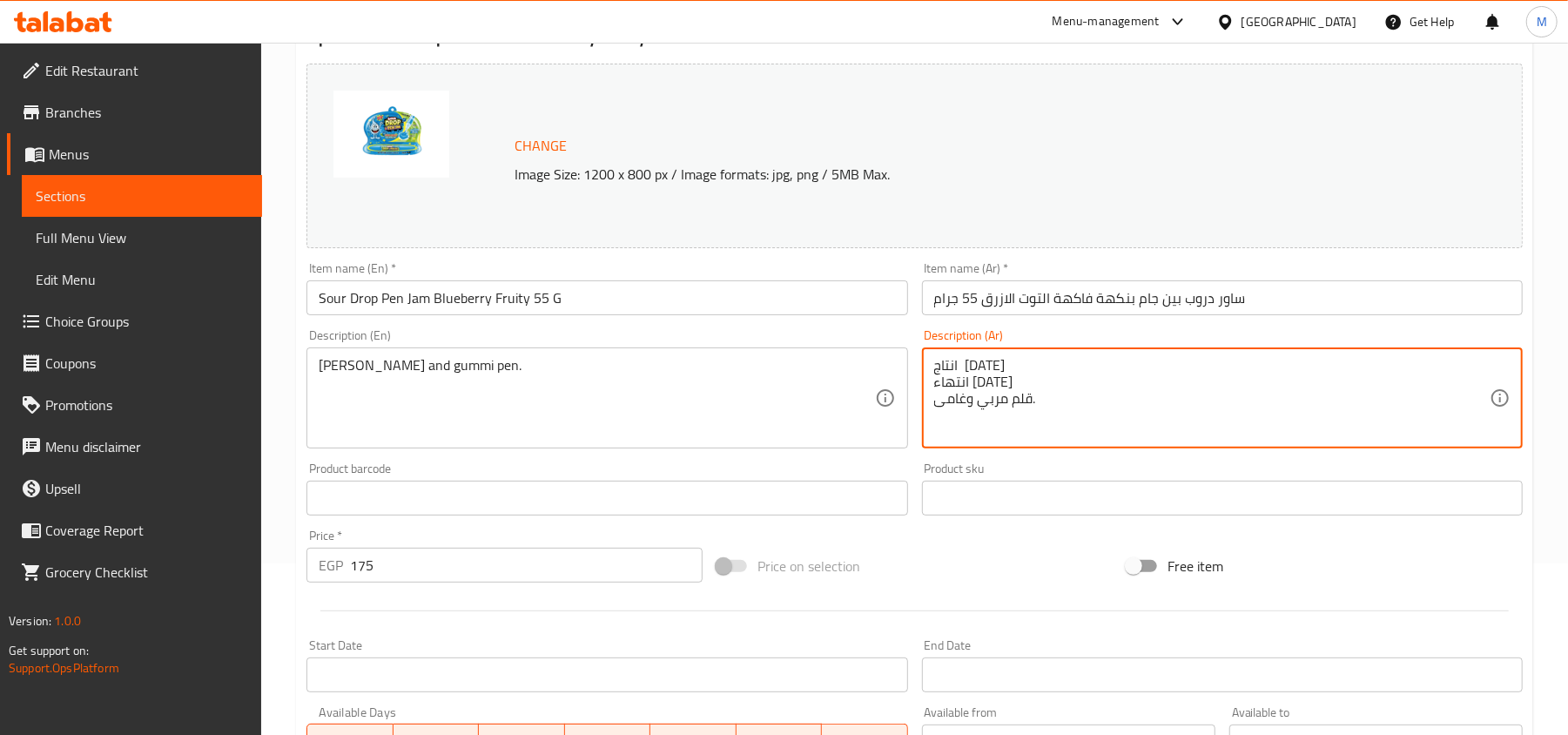
click at [1000, 363] on textarea "انتاج 20/10/2024 انتهاء 19/10/2025 قلم مربي وغامى." at bounding box center [1212, 398] width 556 height 83
drag, startPoint x: 1000, startPoint y: 363, endPoint x: 1004, endPoint y: 374, distance: 11.7
click at [1004, 374] on textarea "انتاج 20/10/2024 انتهاء 19/10/2025 قلم مربي وغامى." at bounding box center [1212, 398] width 556 height 83
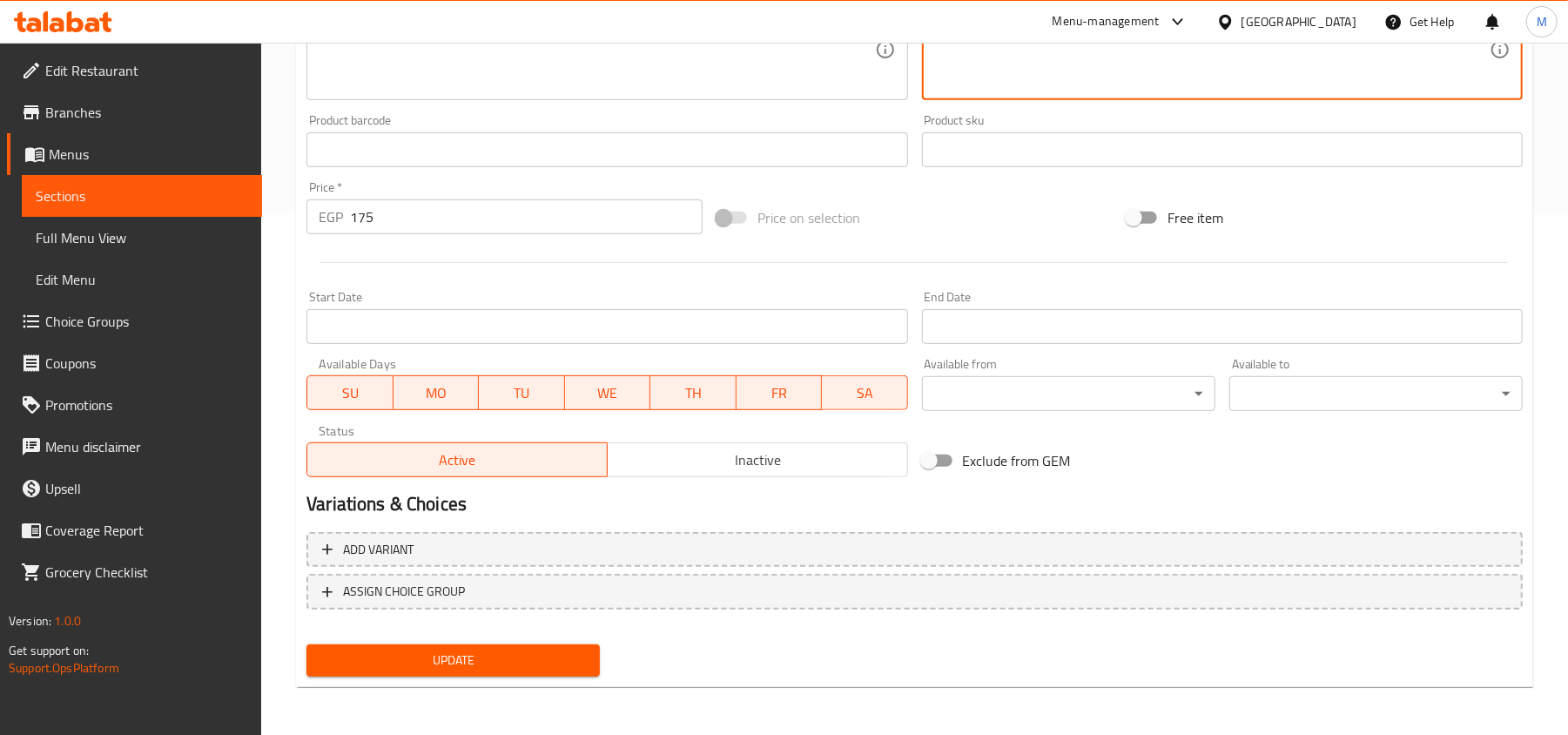
type textarea "قلم مربي وغامى."
click at [498, 649] on span "Update" at bounding box center [453, 660] width 266 height 22
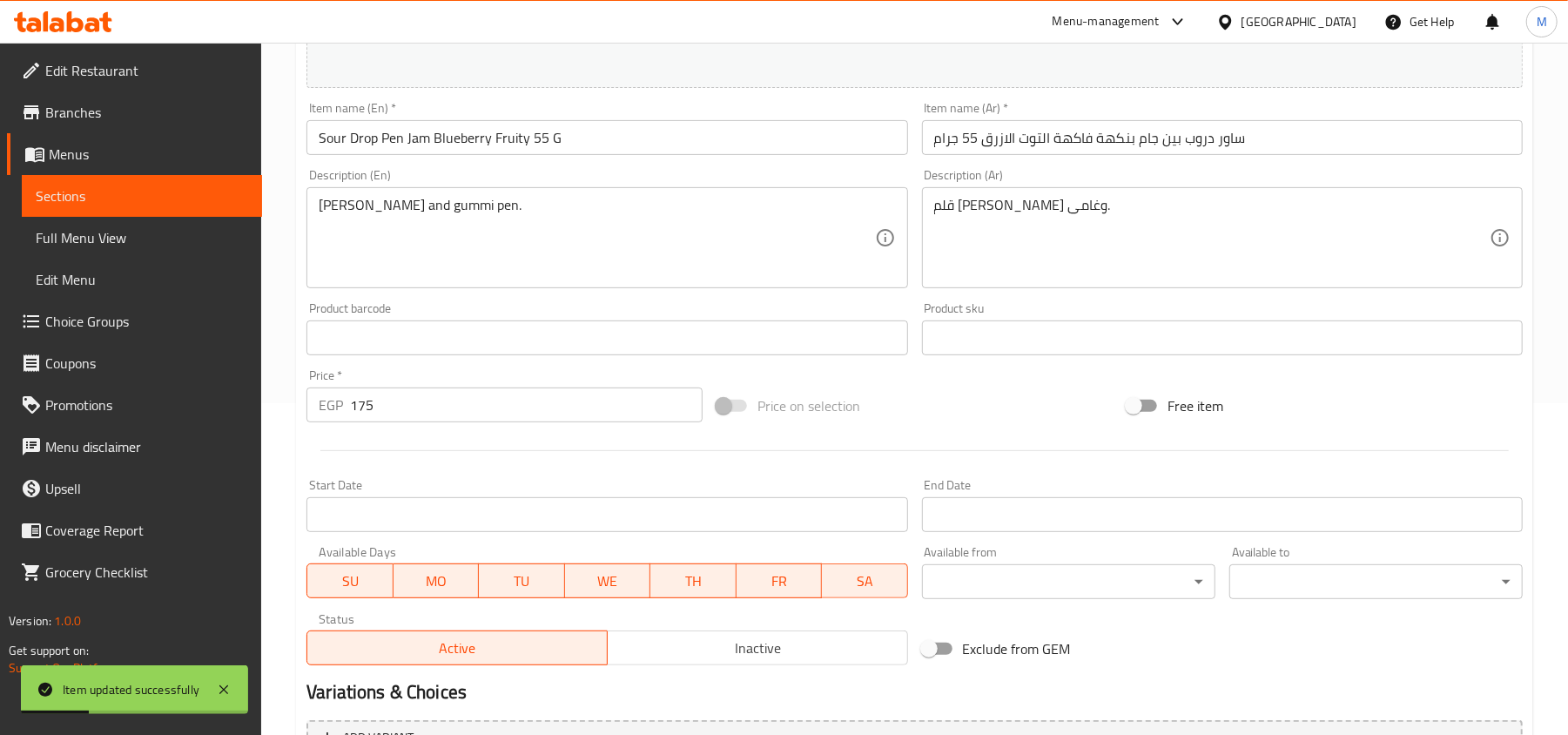
scroll to position [0, 0]
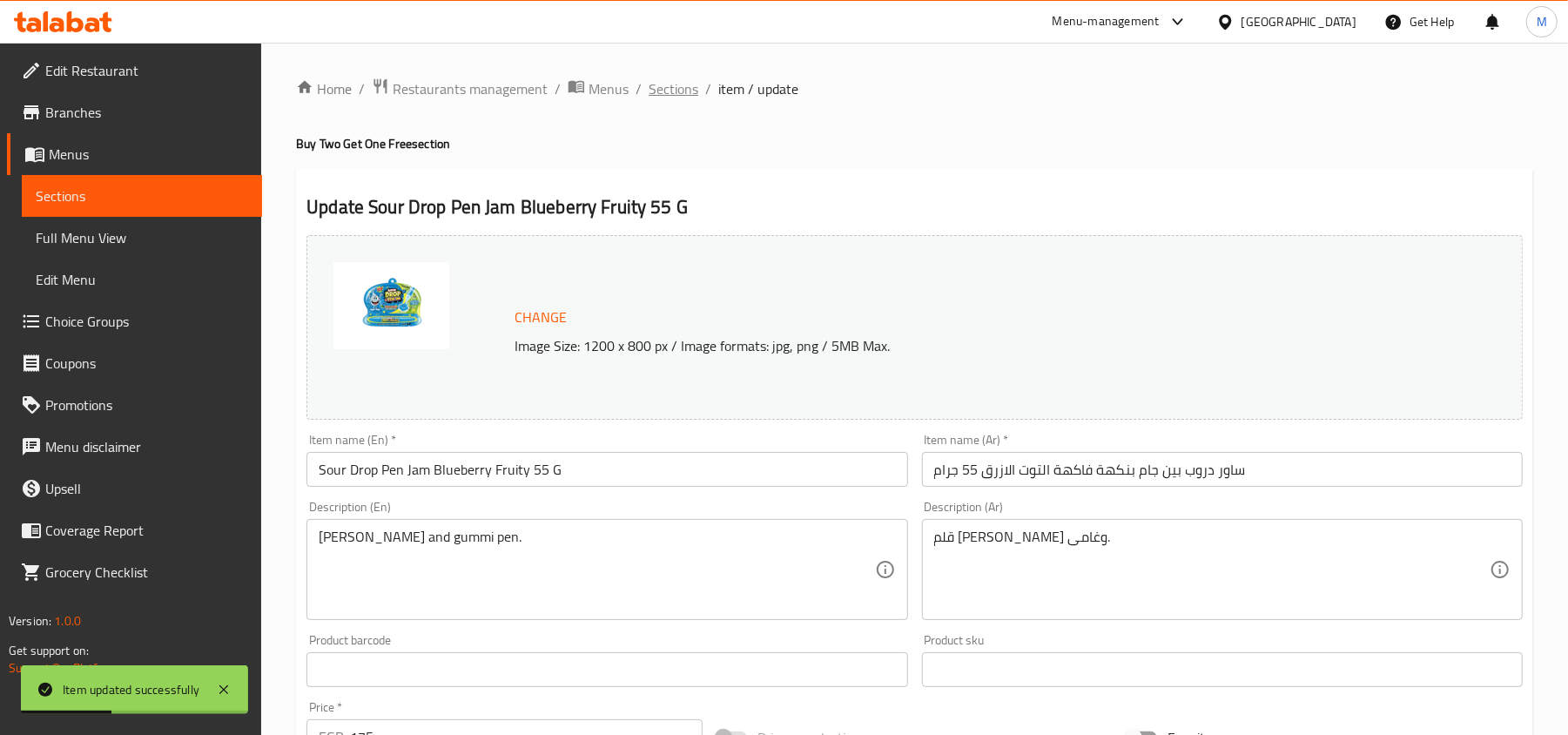
click at [668, 94] on span "Sections" at bounding box center [673, 89] width 50 height 21
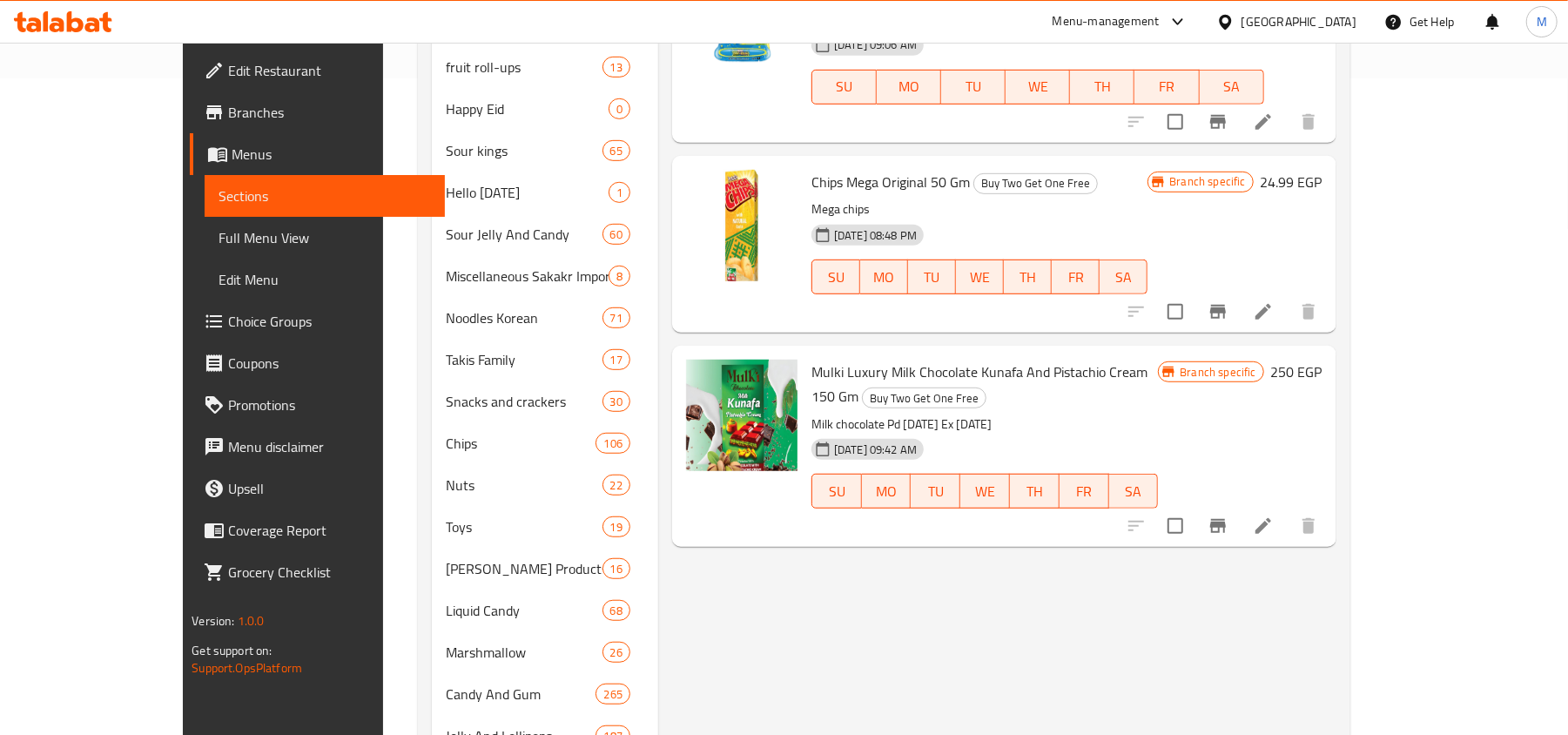
scroll to position [696, 0]
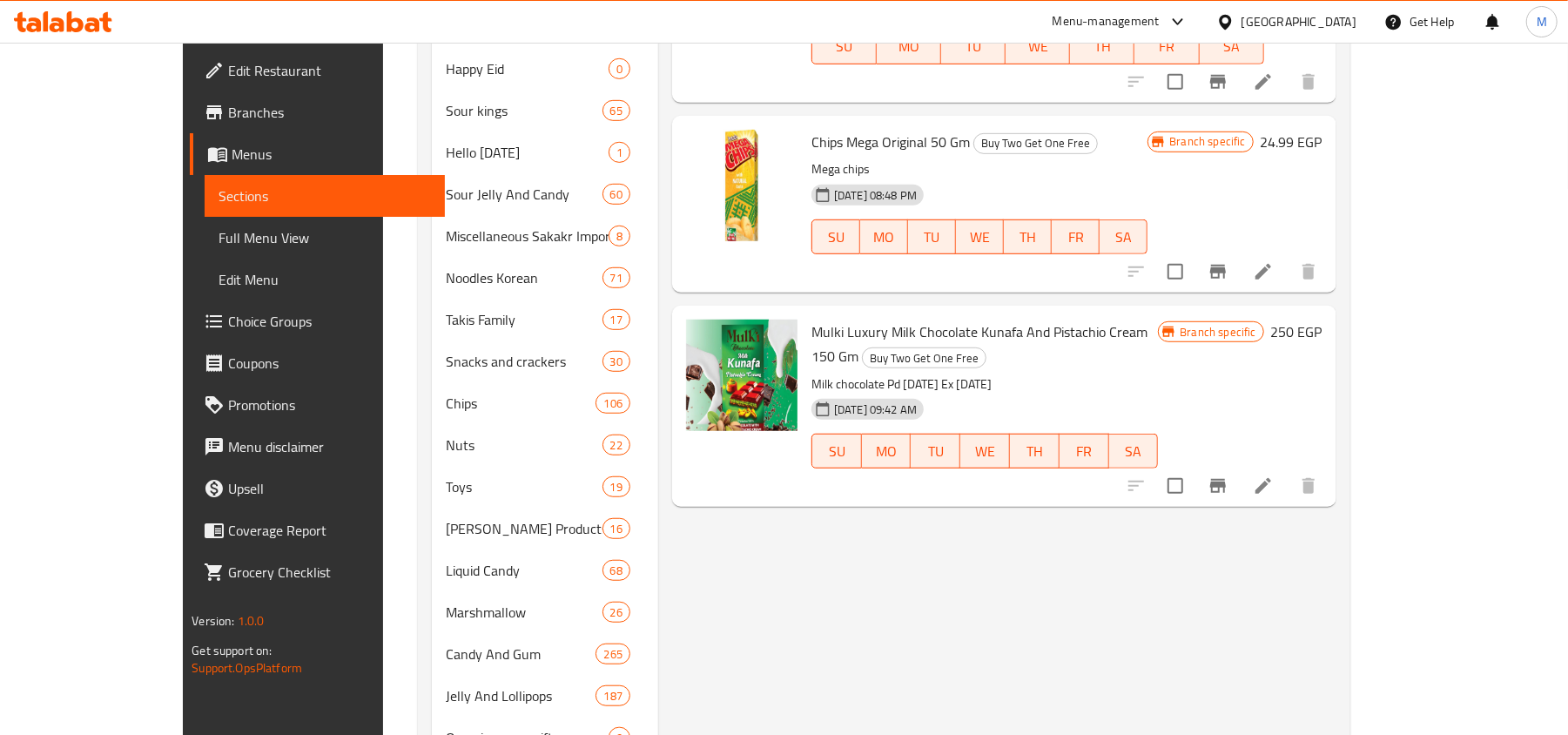
click at [1274, 475] on icon at bounding box center [1264, 486] width 21 height 21
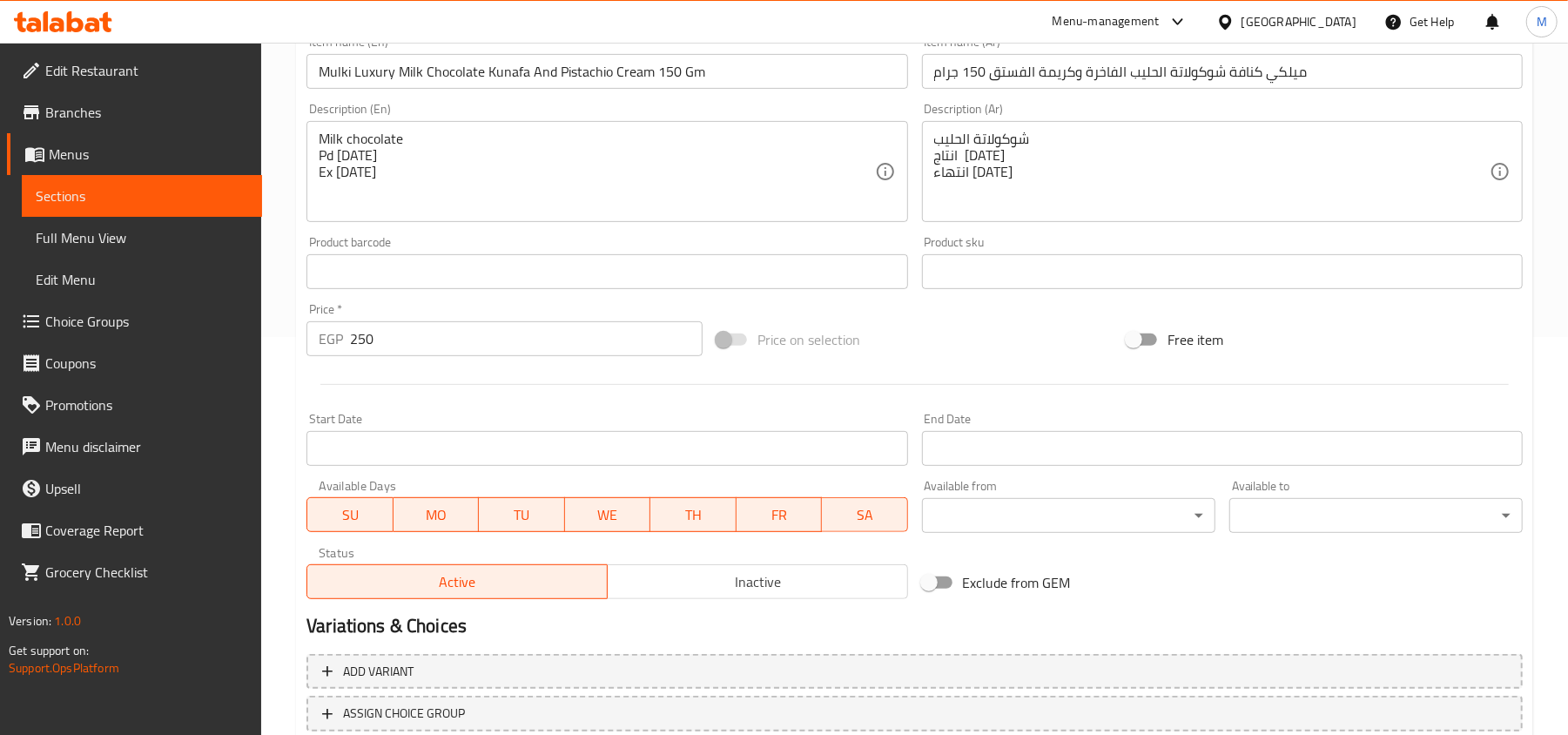
scroll to position [287, 0]
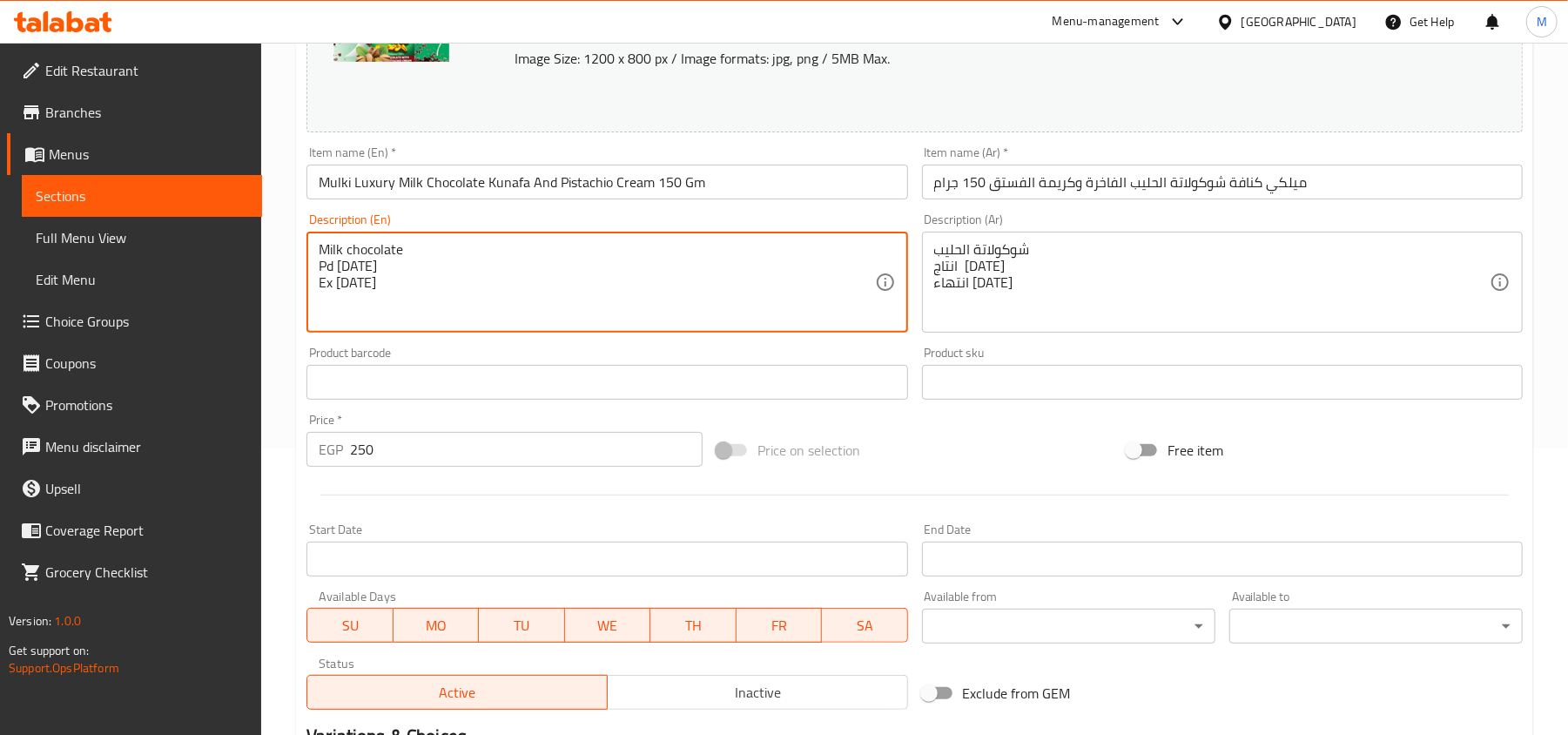
click at [366, 262] on textarea "Milk chocolate Pd [DATE] Ex [DATE]" at bounding box center [596, 283] width 556 height 83
drag, startPoint x: 366, startPoint y: 262, endPoint x: 369, endPoint y: 279, distance: 17.3
click at [369, 279] on textarea "Milk chocolate Pd [DATE] Ex [DATE]" at bounding box center [596, 283] width 556 height 83
type textarea "Milk chocolate"
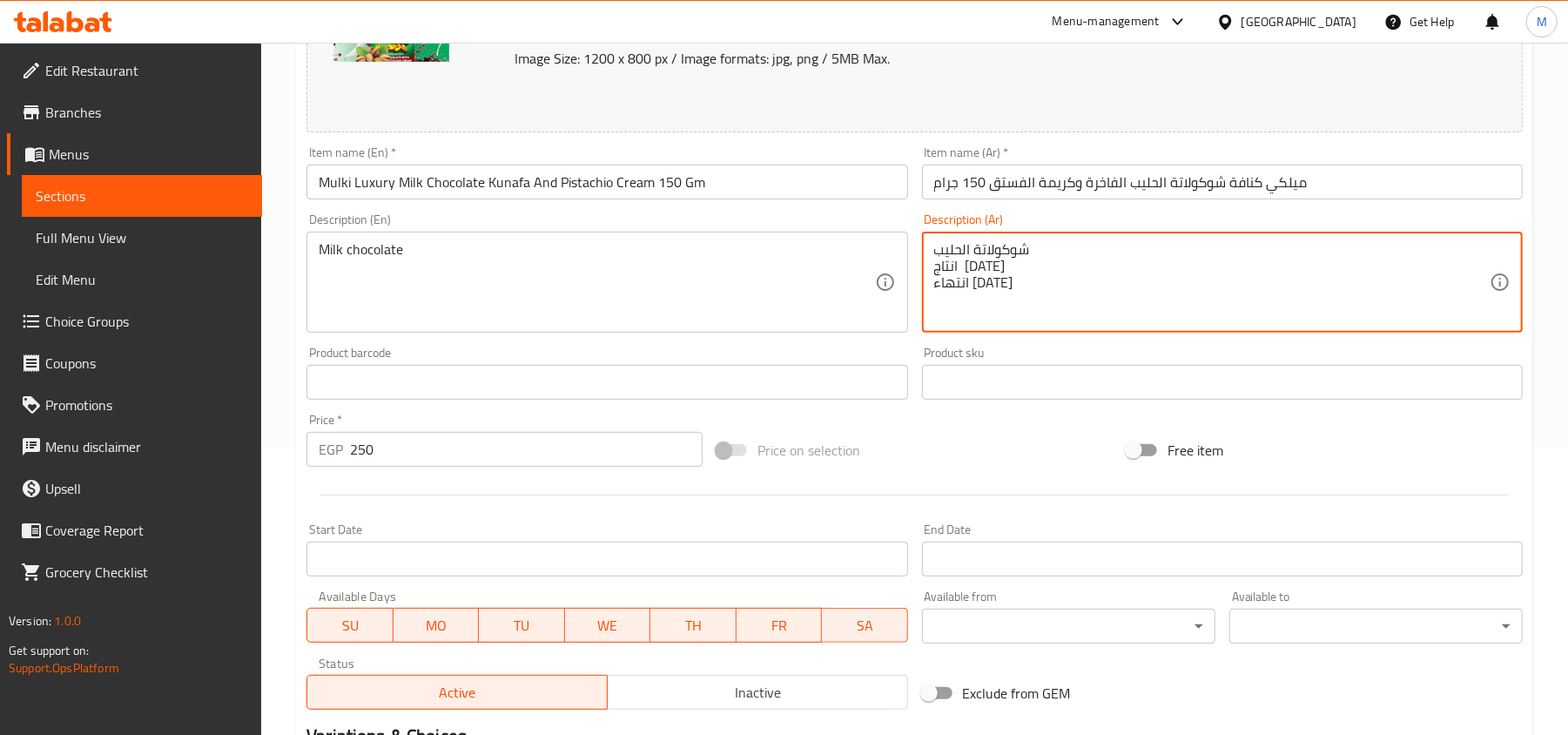
click at [1017, 266] on textarea "شوكولاتة الحليب انتاج 29/11/2024 انتهاء 30/10/2025" at bounding box center [1212, 283] width 556 height 83
drag, startPoint x: 1017, startPoint y: 266, endPoint x: 1024, endPoint y: 293, distance: 27.9
click at [1024, 293] on textarea "شوكولاتة الحليب انتاج 29/11/2024 انتهاء 30/10/2025" at bounding box center [1212, 283] width 556 height 83
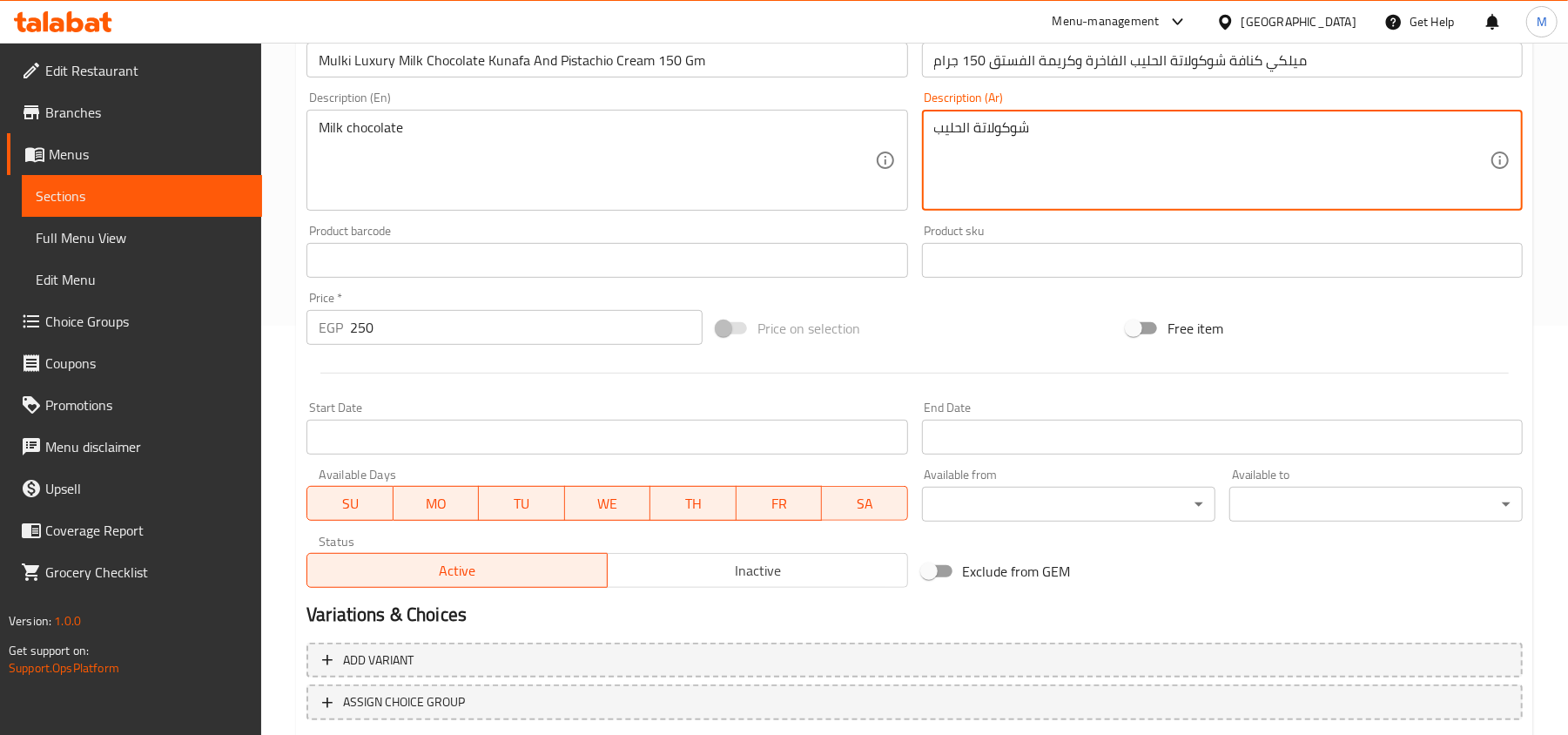
scroll to position [520, 0]
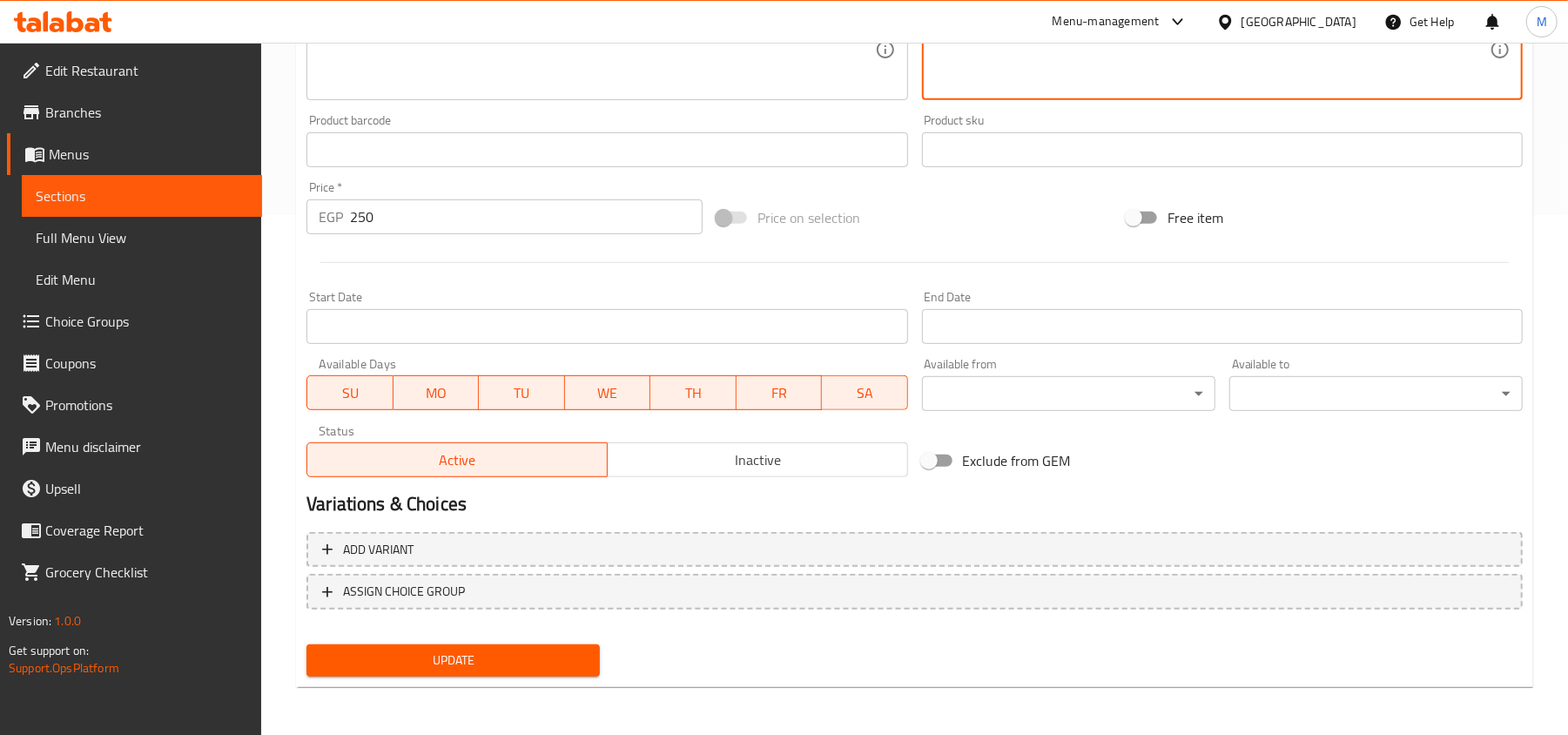
click at [587, 662] on button "Update" at bounding box center [452, 660] width 293 height 32
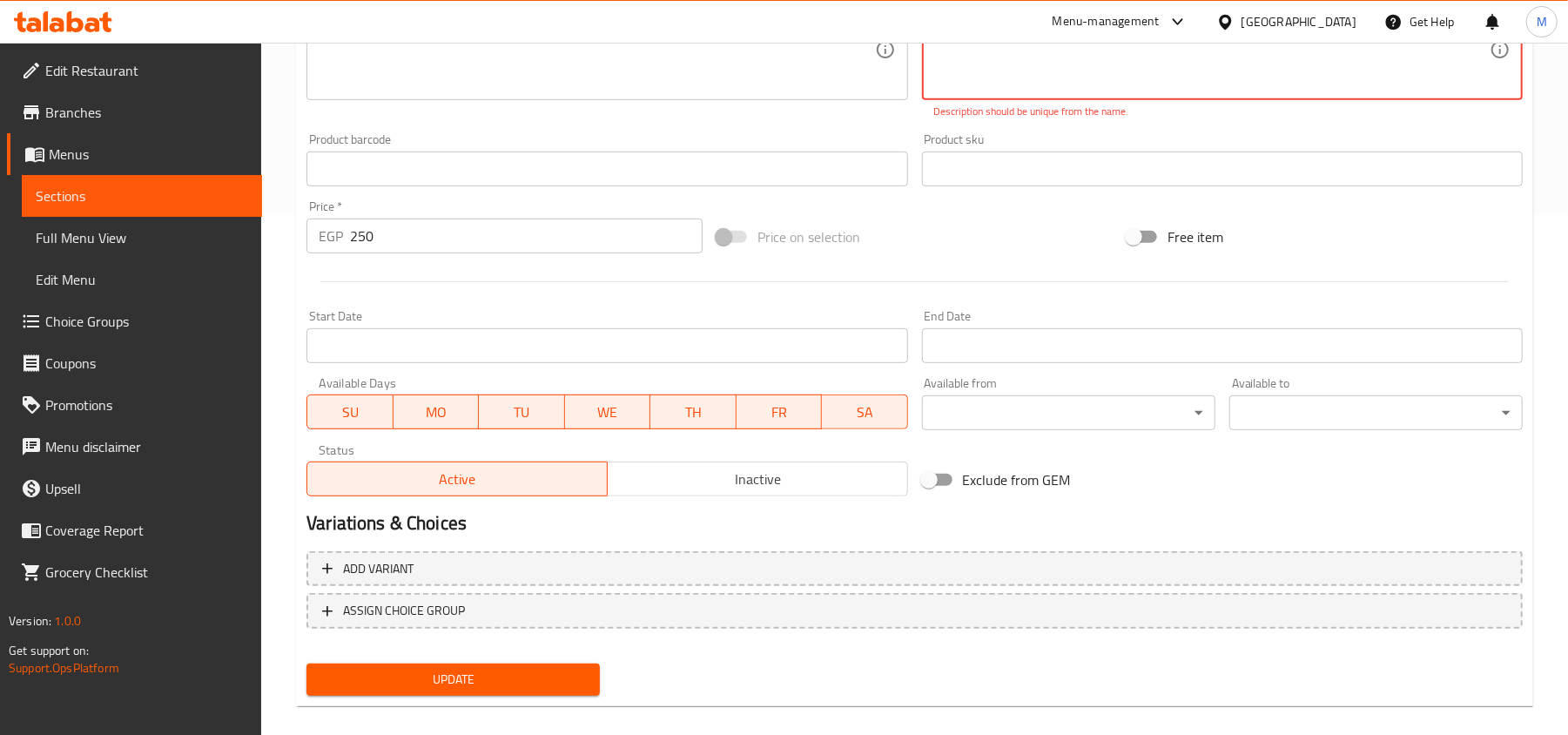
click at [583, 668] on span "Update" at bounding box center [453, 679] width 266 height 22
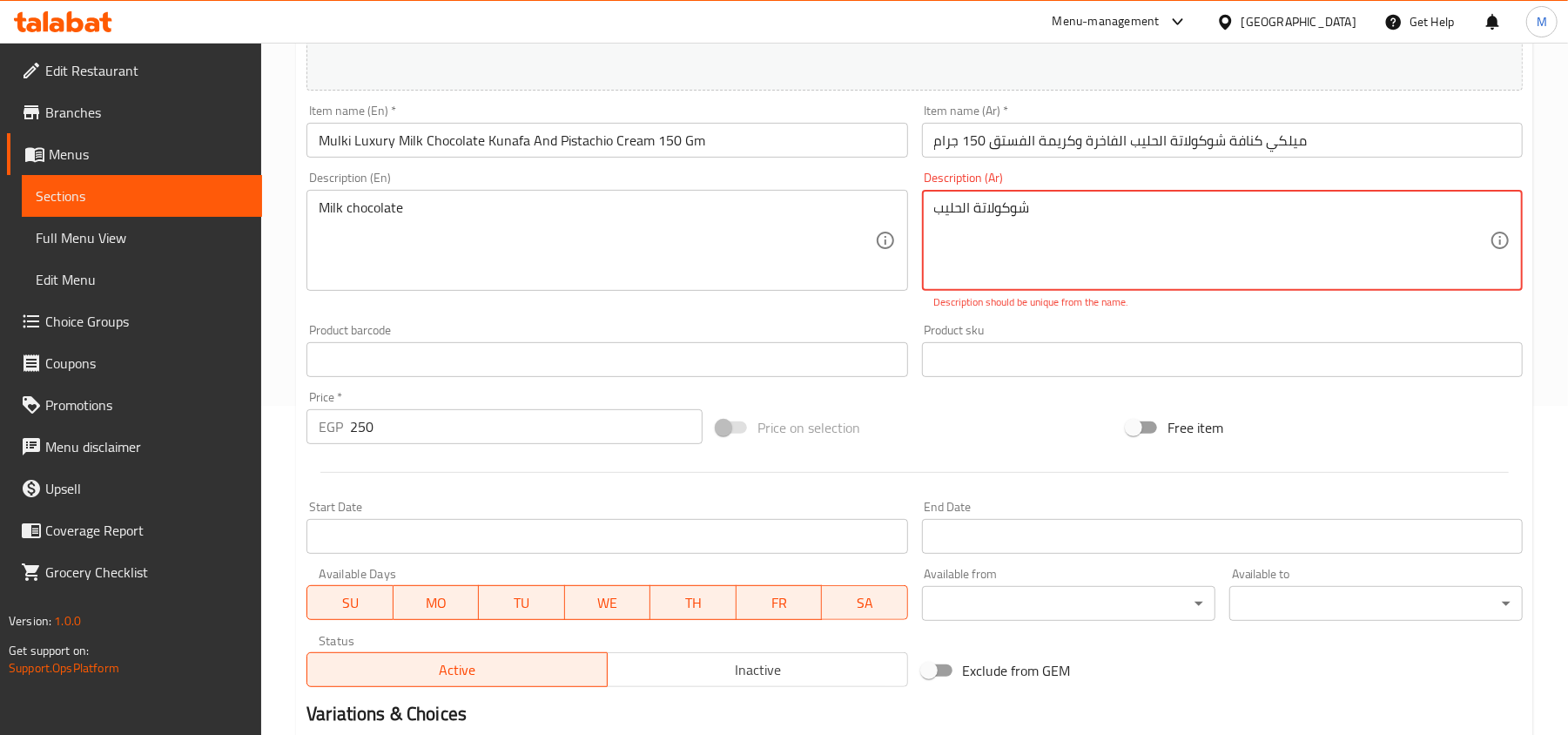
scroll to position [172, 0]
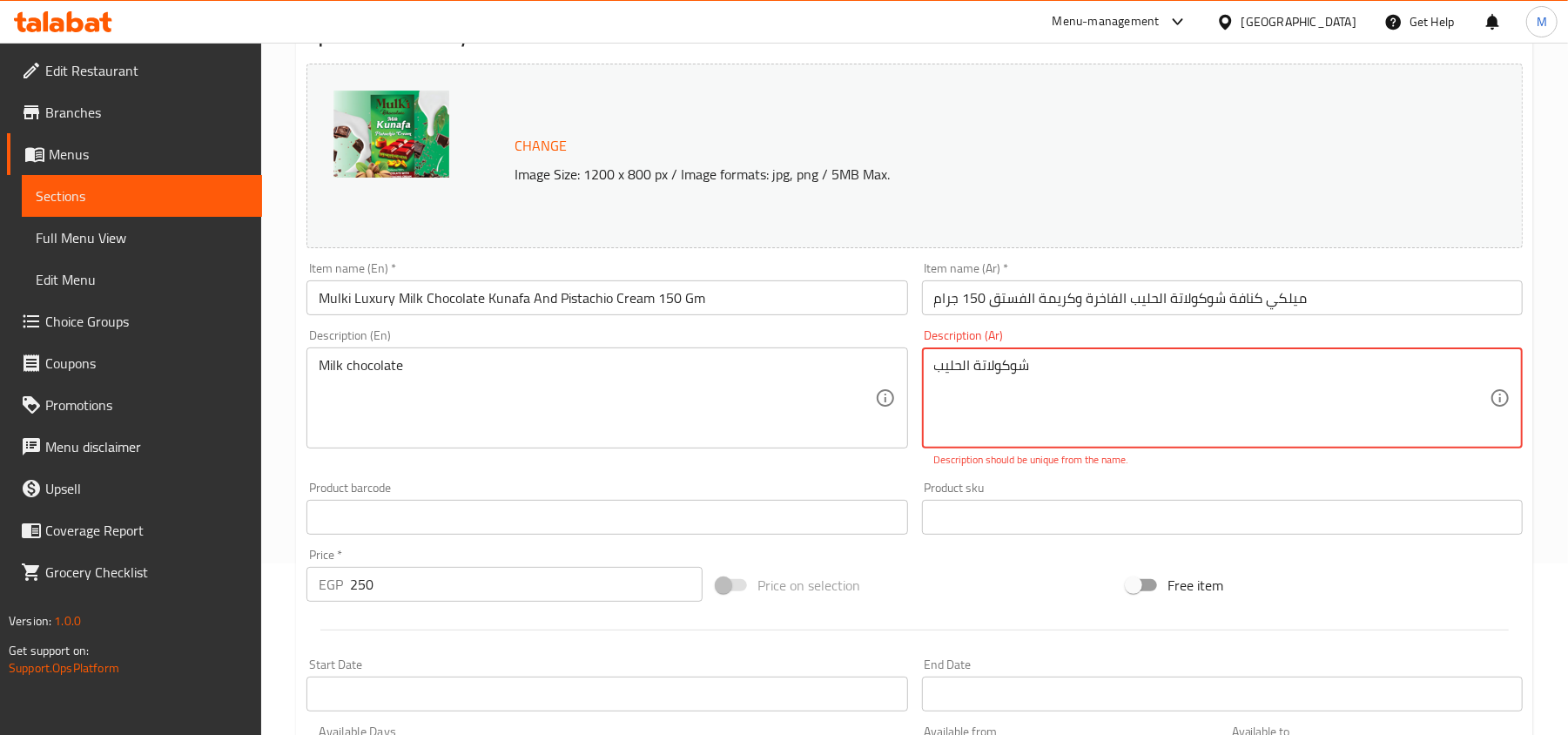
click at [1054, 370] on textarea "شوكولاتة الحليب" at bounding box center [1212, 398] width 556 height 83
click at [1191, 459] on p "Description should be unique from the name." at bounding box center [1222, 459] width 577 height 16
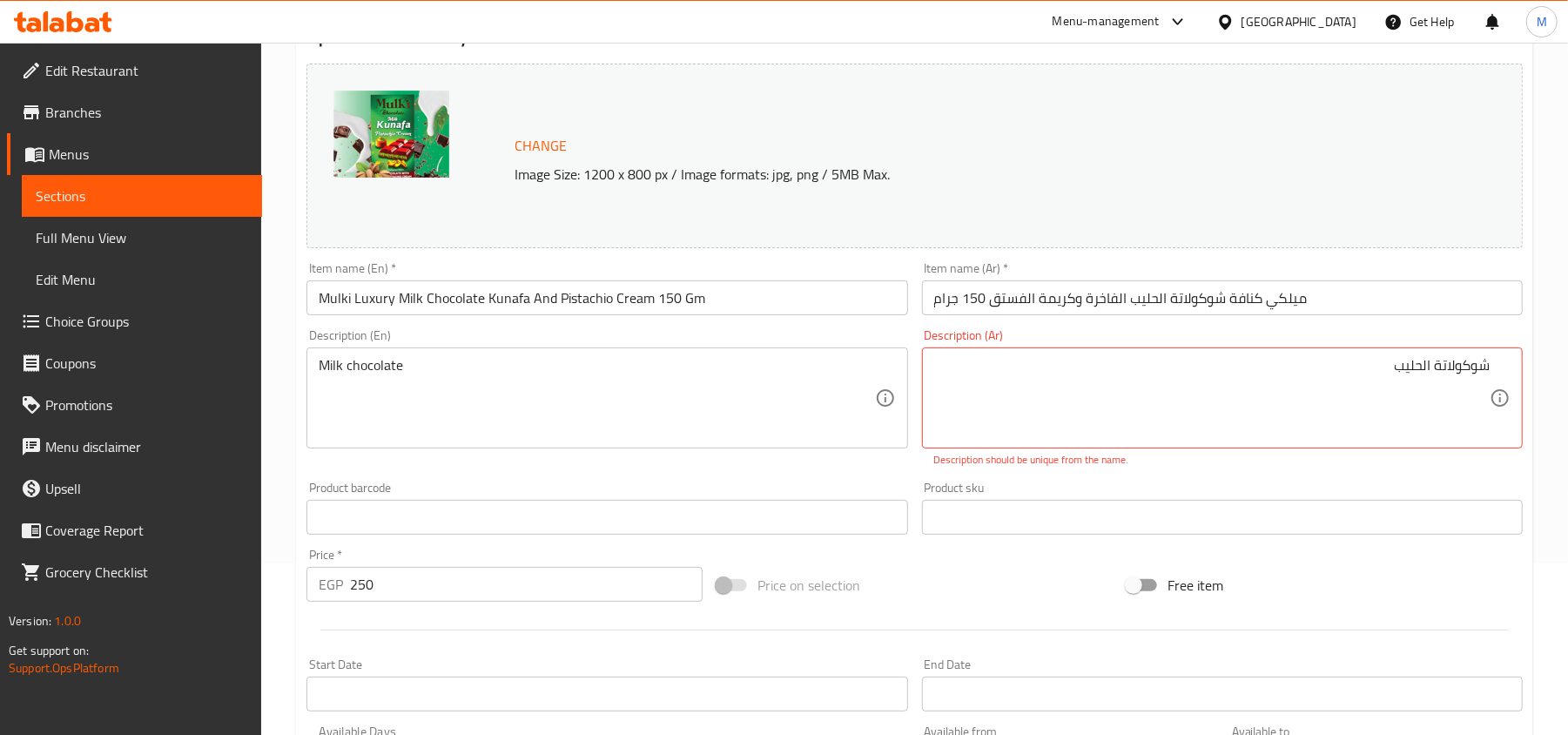
click at [1354, 352] on div "شوكولاتة الحليب Description (Ar)" at bounding box center [1222, 397] width 601 height 101
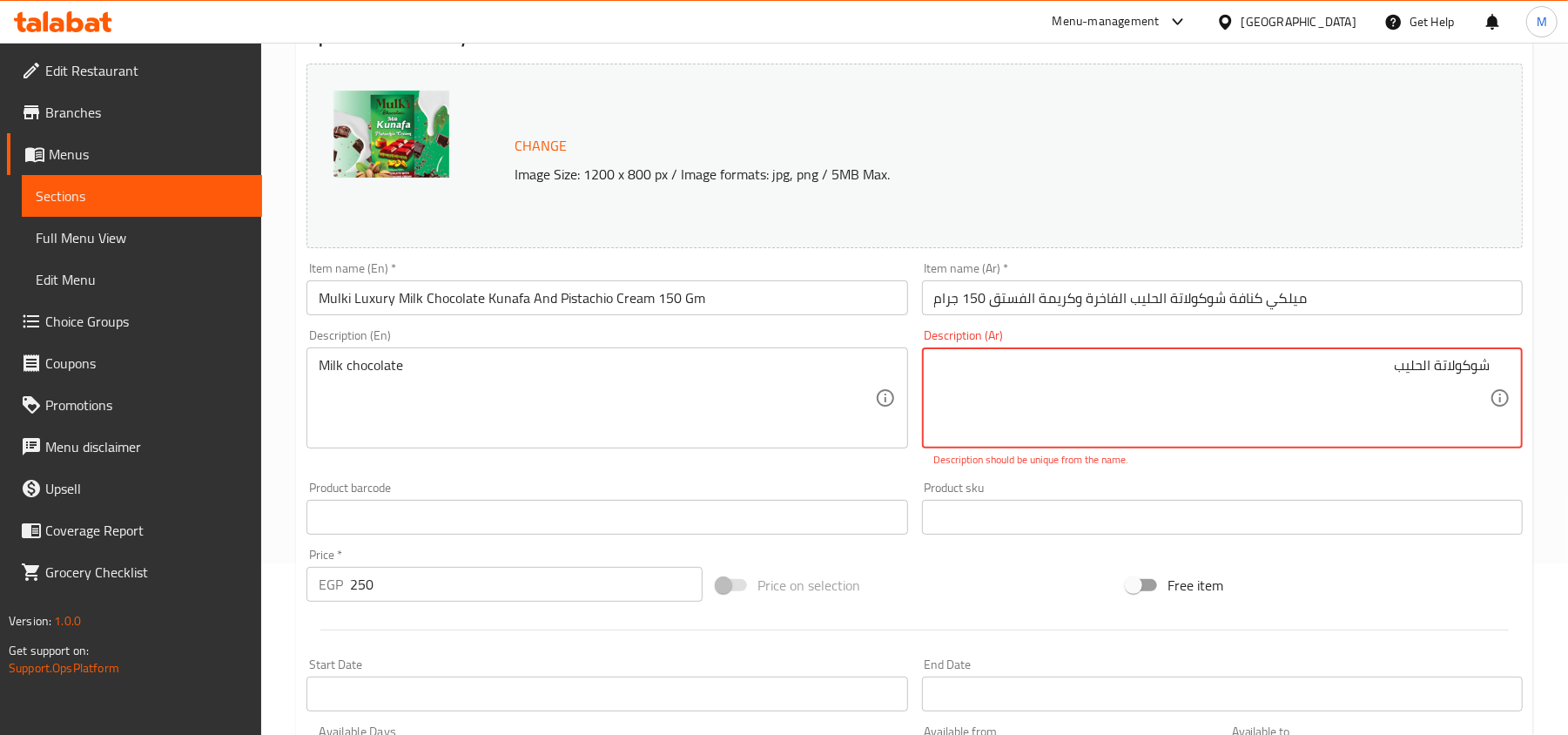
click at [1358, 364] on textarea "شوكولاتة الحليب" at bounding box center [1212, 398] width 556 height 83
click at [1326, 464] on p "Description should be unique from the name." at bounding box center [1222, 459] width 577 height 16
click at [1362, 466] on p "Description should be unique from the name." at bounding box center [1222, 459] width 577 height 16
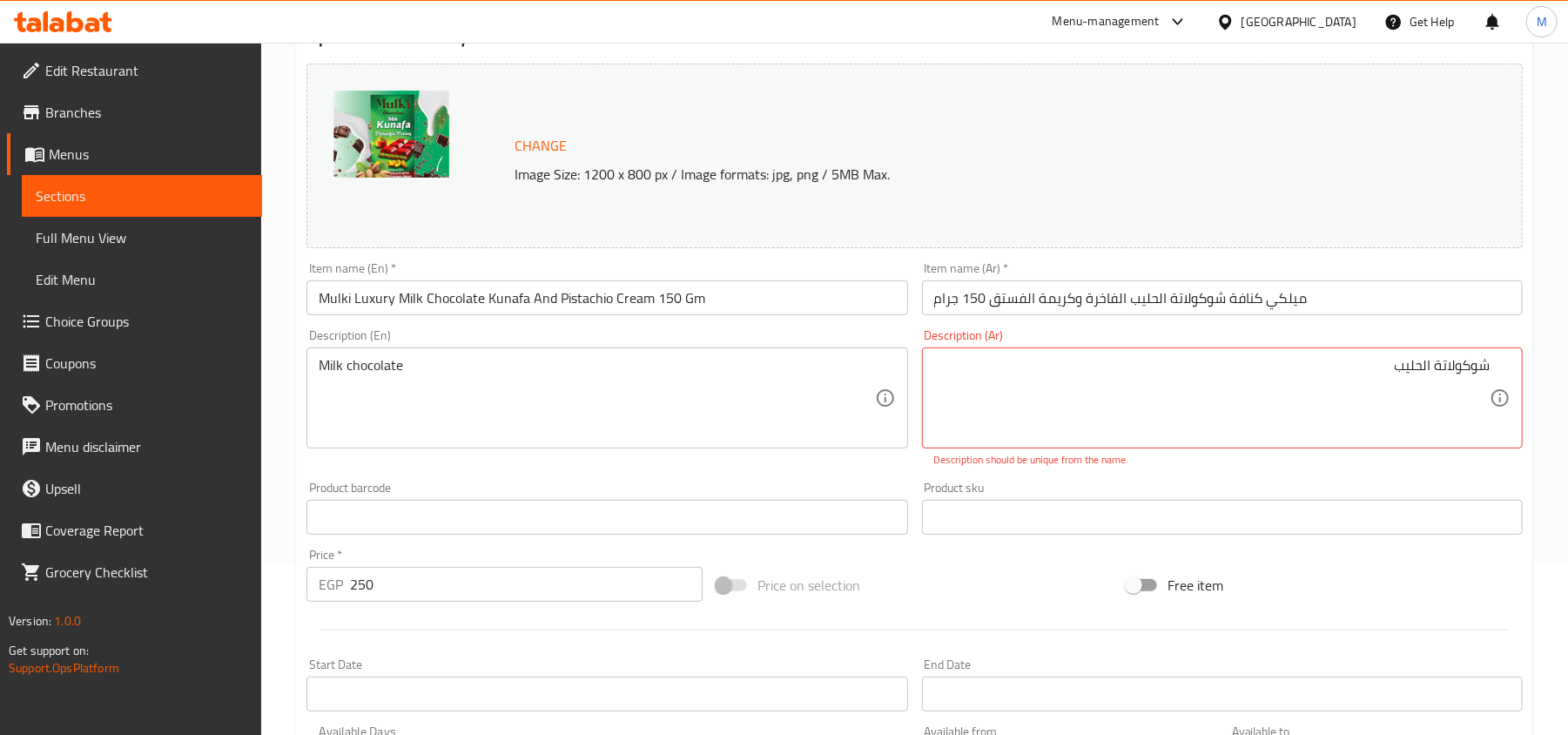
click at [1362, 466] on p "Description should be unique from the name." at bounding box center [1222, 459] width 577 height 16
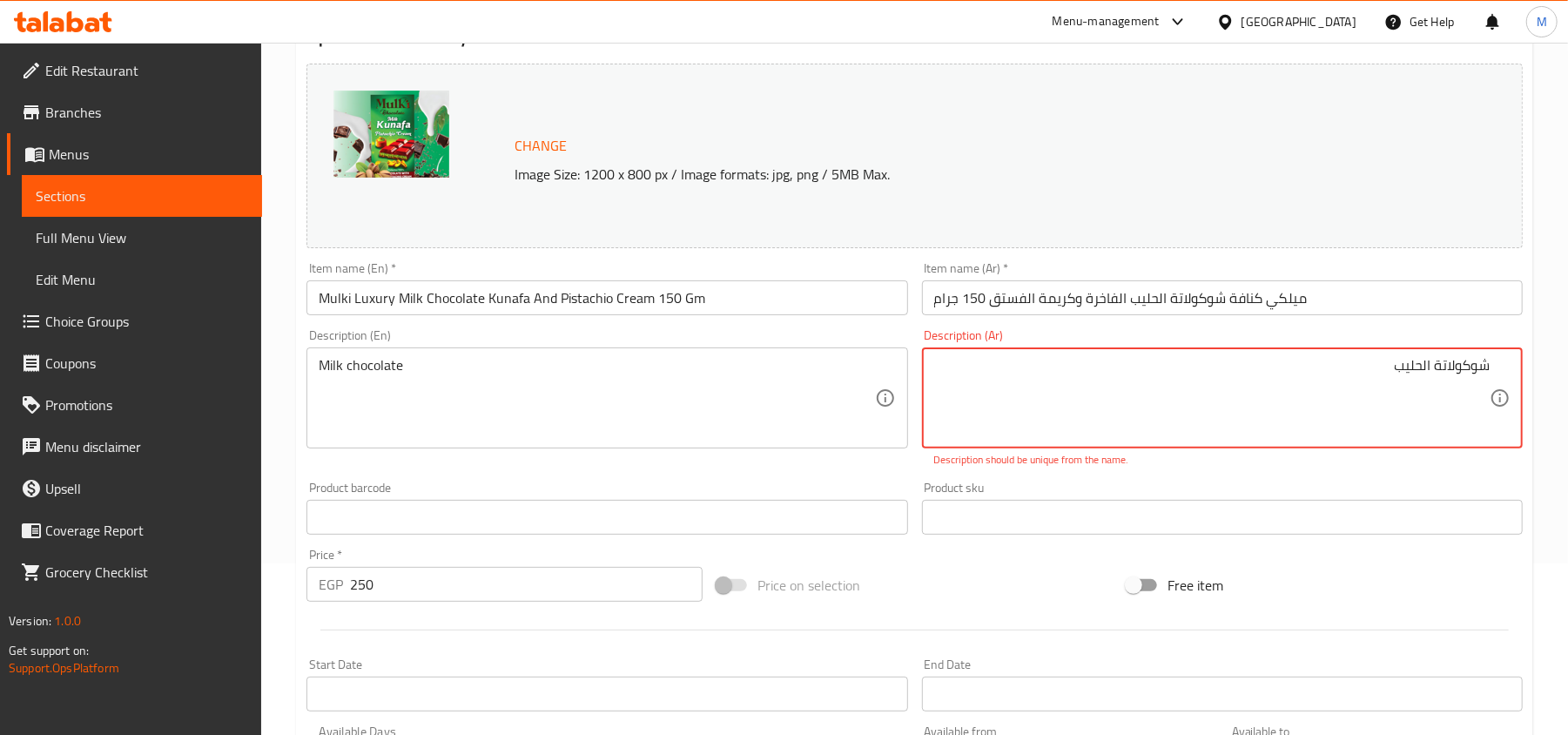
drag, startPoint x: 1324, startPoint y: 362, endPoint x: 1296, endPoint y: 362, distance: 28.0
click at [1296, 362] on textarea "شوكولاتة الحليب" at bounding box center [1212, 398] width 556 height 83
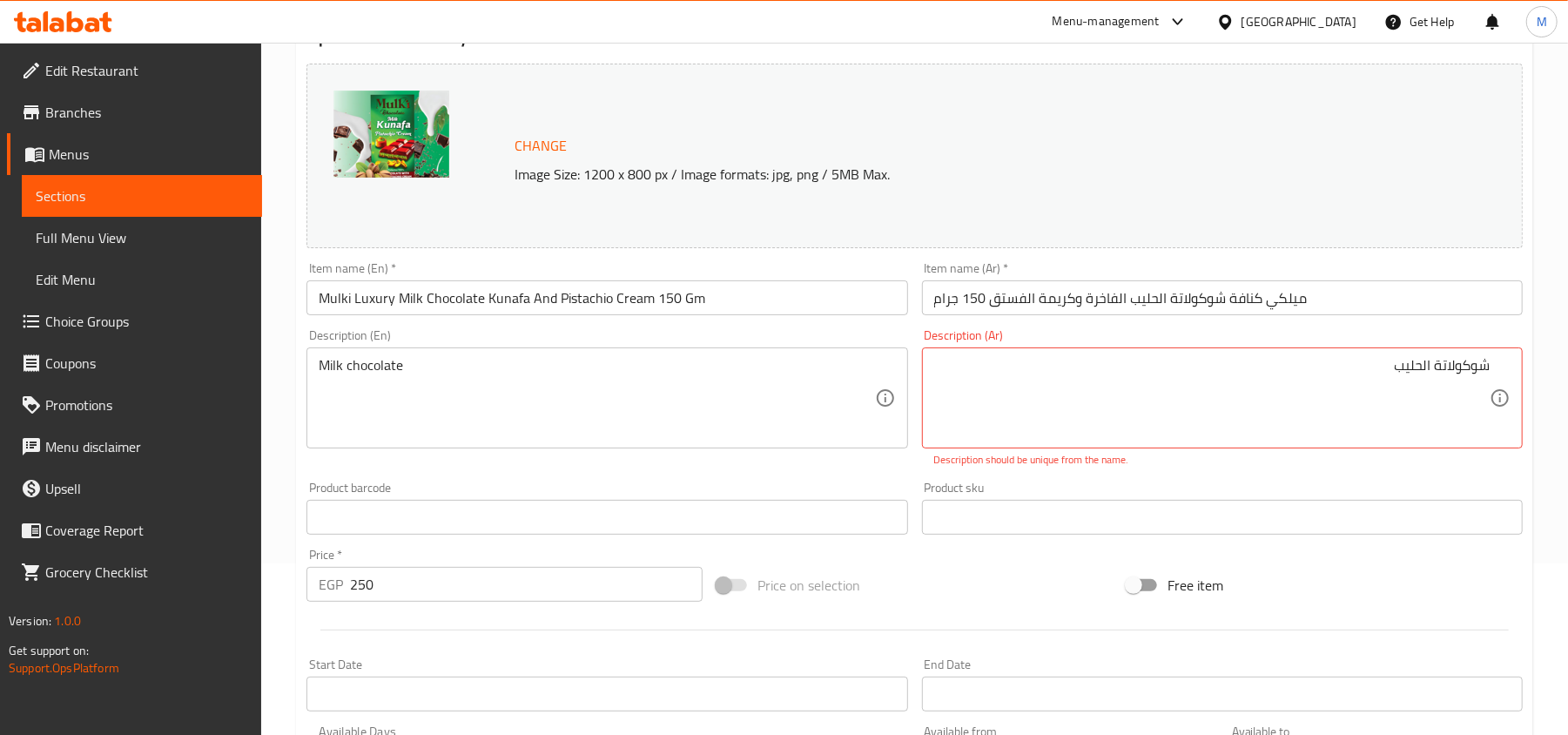
click at [1333, 491] on div "Product sku Product sku" at bounding box center [1222, 508] width 601 height 53
click at [1333, 475] on div "Product sku Product sku" at bounding box center [1222, 508] width 615 height 67
click at [1321, 452] on div at bounding box center [1321, 452] width 0 height 0
click at [1324, 468] on div "Description (Ar) شوكولاتة الحليب Description (Ar) Description should be unique …" at bounding box center [1222, 398] width 615 height 152
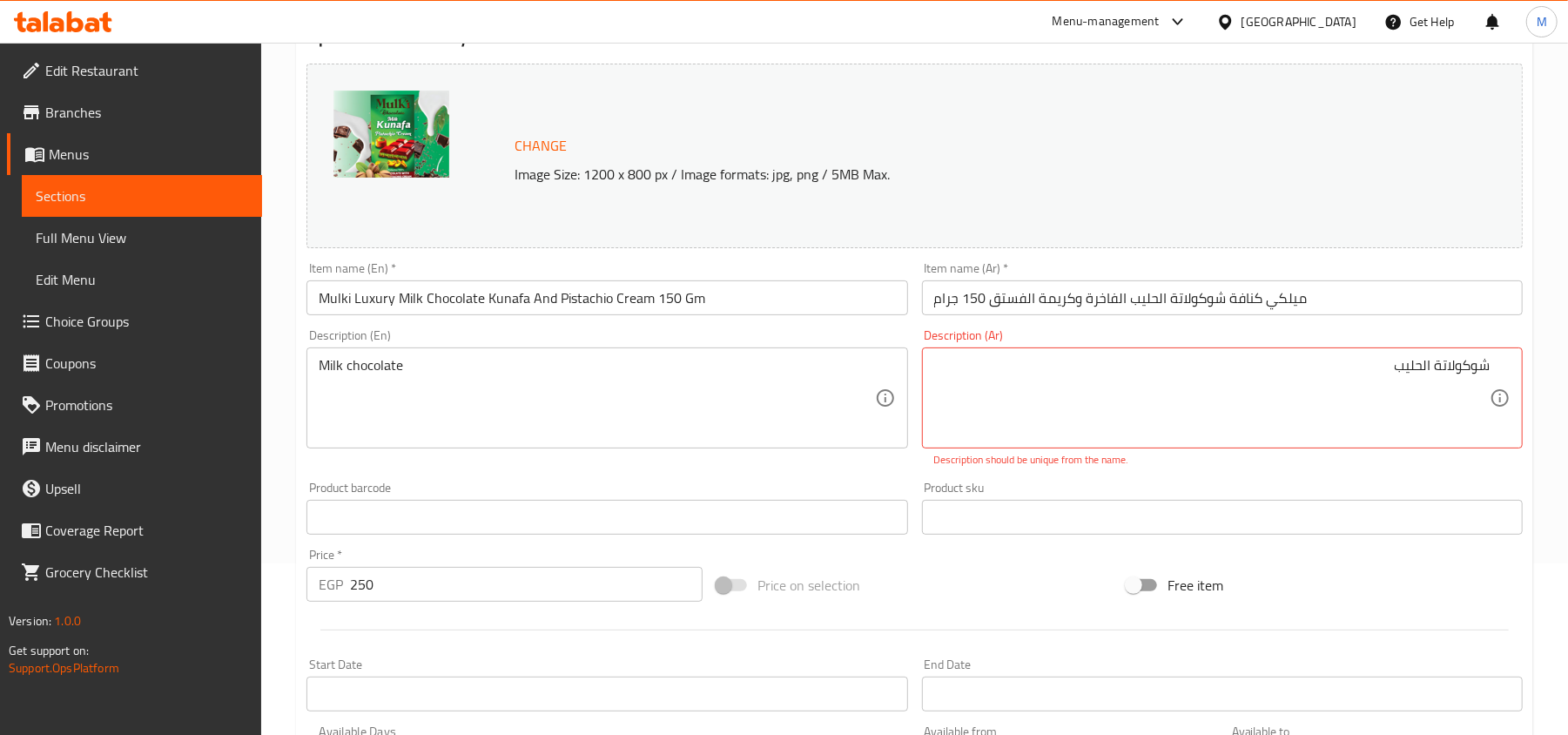
click at [1340, 473] on div "Description (Ar) شوكولاتة الحليب Description (Ar) Description should be unique …" at bounding box center [1222, 398] width 615 height 152
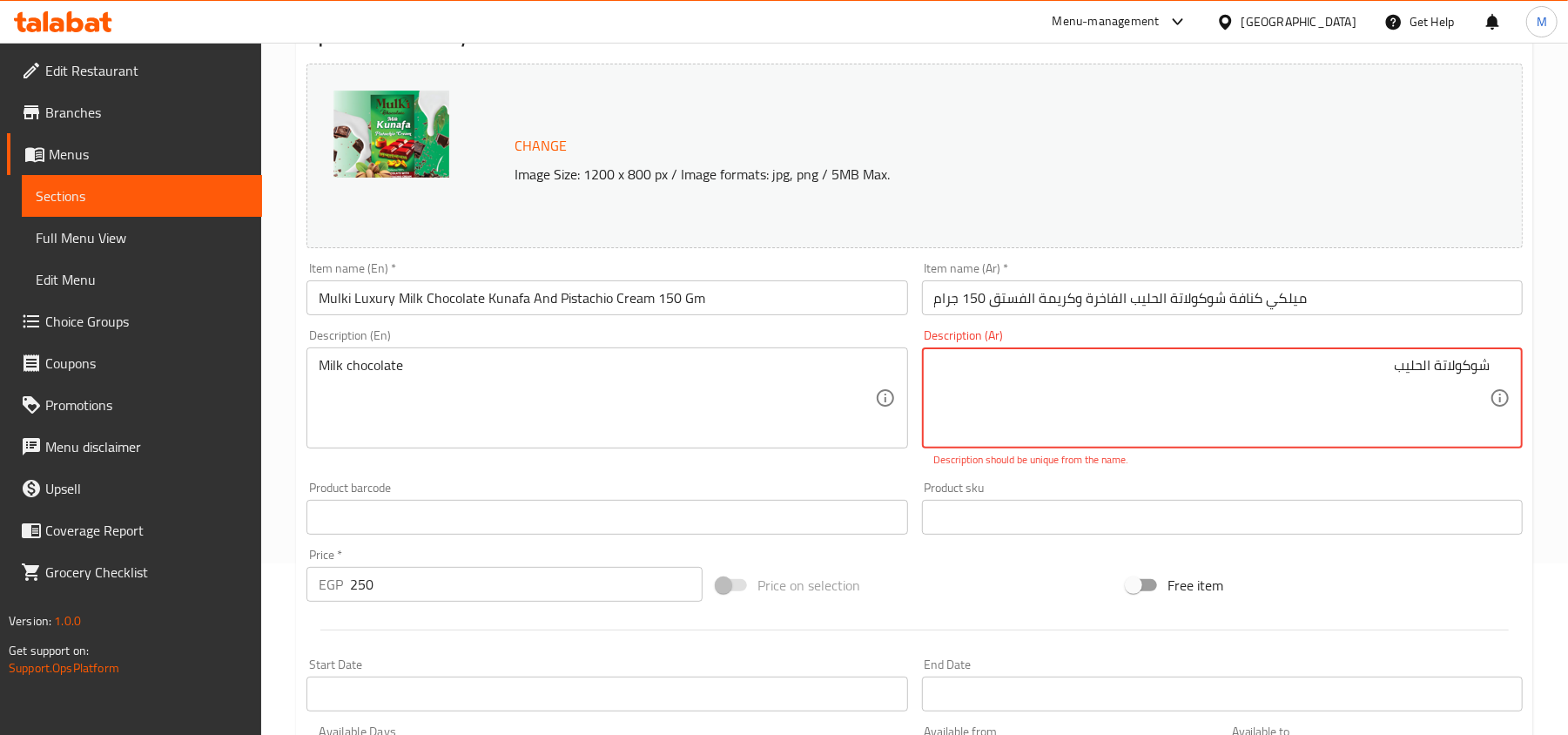
click at [1397, 471] on div "Description (Ar) شوكولاتة الحليب Description (Ar) Description should be unique …" at bounding box center [1222, 398] width 615 height 152
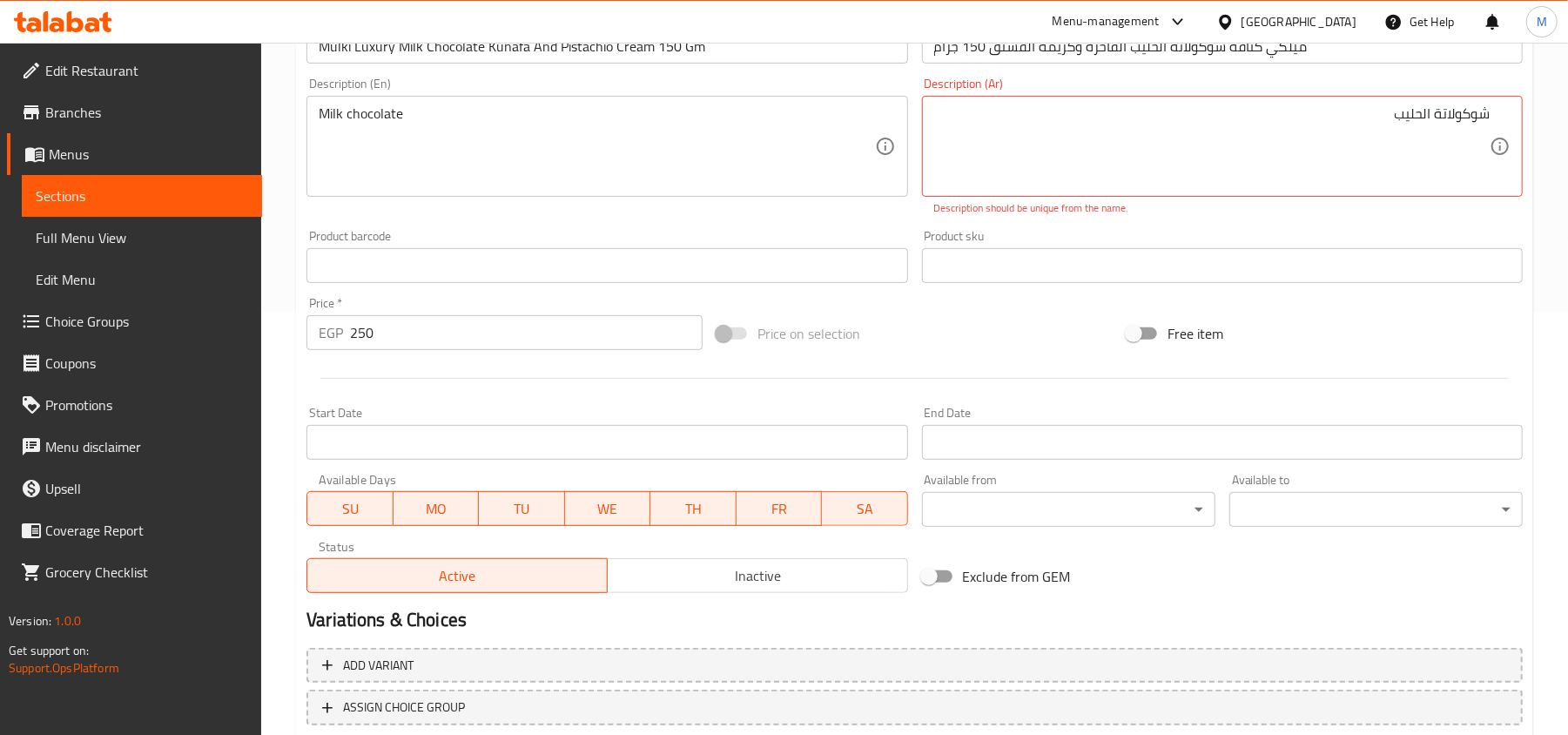
scroll to position [190, 0]
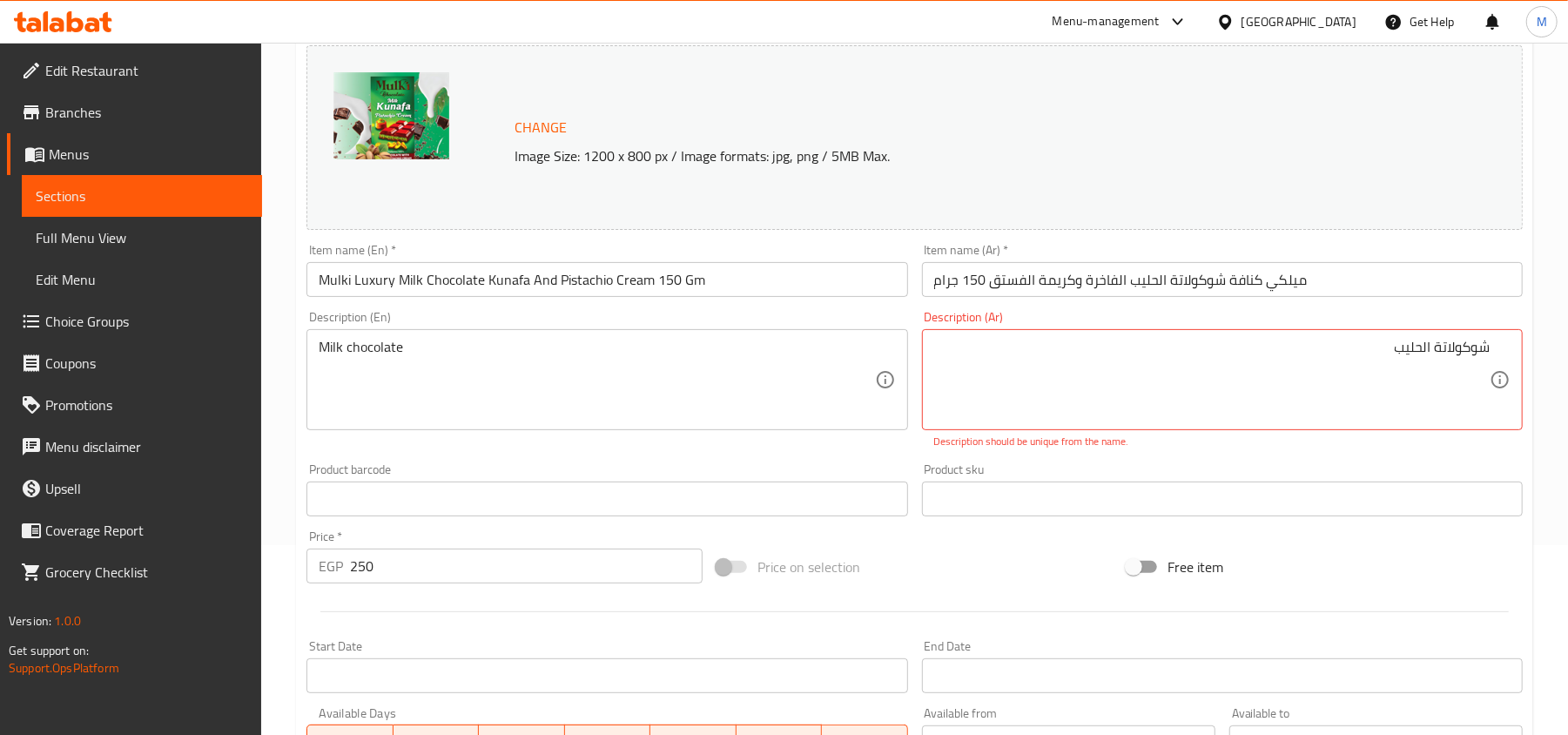
click at [1297, 338] on div "شوكولاتة الحليب Description (Ar)" at bounding box center [1222, 379] width 601 height 101
click at [1344, 446] on p "Description should be unique from the name." at bounding box center [1222, 442] width 577 height 16
click at [1544, 357] on div "Home / Restaurants management / Menus / Sections / item / update Buy Two Get On…" at bounding box center [915, 469] width 1307 height 1232
click at [1494, 335] on div "شوكولاتة الحليب Description (Ar)" at bounding box center [1222, 379] width 601 height 101
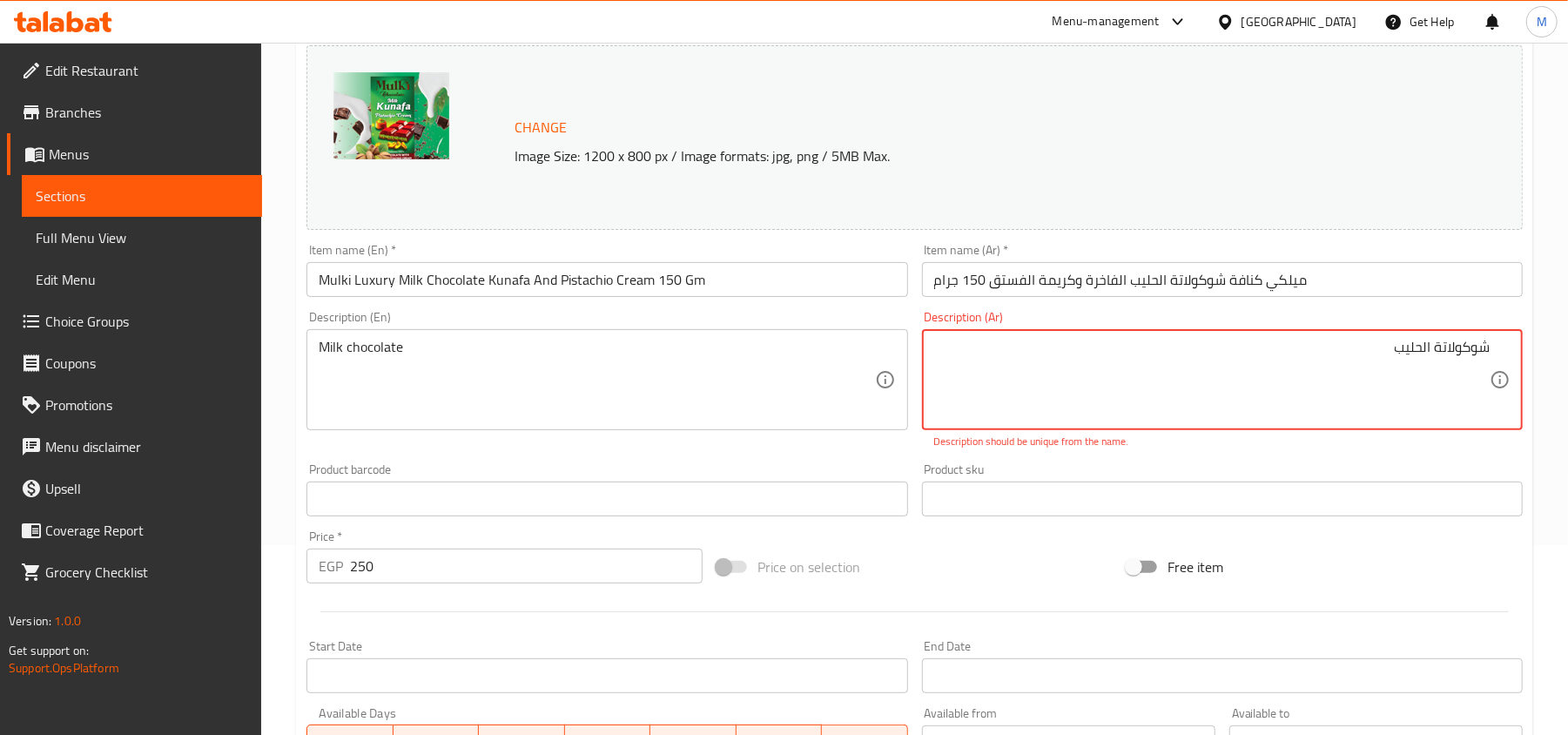
click at [1492, 322] on div "Description (Ar) شوكولاتة الحليب Description (Ar) Description should be unique …" at bounding box center [1222, 380] width 601 height 138
click at [1492, 318] on div "Description (Ar) شوكولاتة الحليب Description (Ar) Description should be unique …" at bounding box center [1222, 380] width 601 height 138
click at [1314, 345] on textarea "شوكولاتة الحليب" at bounding box center [1212, 380] width 556 height 83
click at [1284, 340] on textarea "شوكولاتة الحليب" at bounding box center [1212, 380] width 556 height 83
click at [1306, 444] on p "Description should be unique from the name." at bounding box center [1222, 442] width 577 height 16
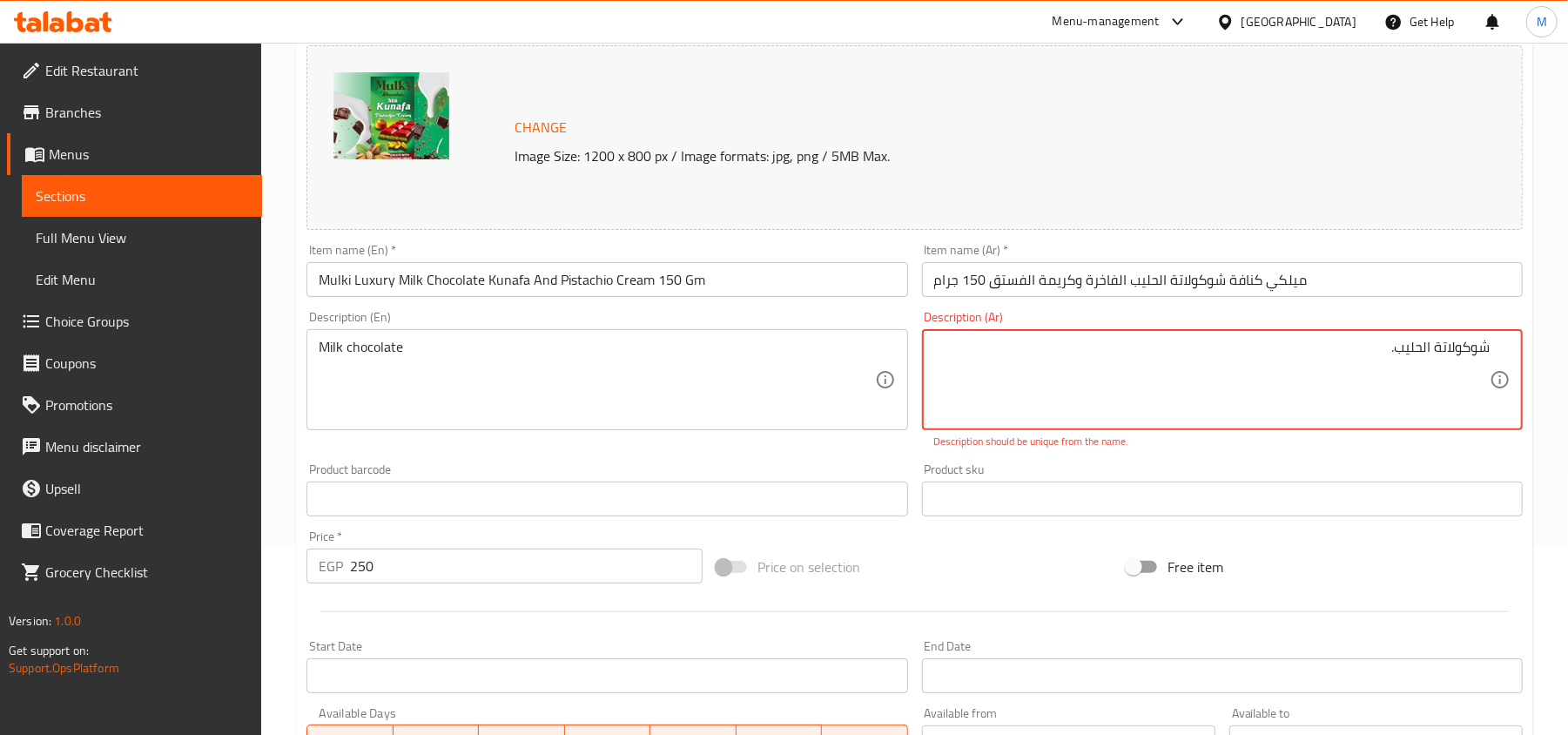
click at [1354, 450] on div "Description (Ar) شوكولاتة الحليب. Description (Ar) Description should be unique…" at bounding box center [1222, 380] width 615 height 152
type textarea "شوكولاتة الحليب"
click at [1358, 444] on p "Description should be unique from the name." at bounding box center [1222, 442] width 577 height 16
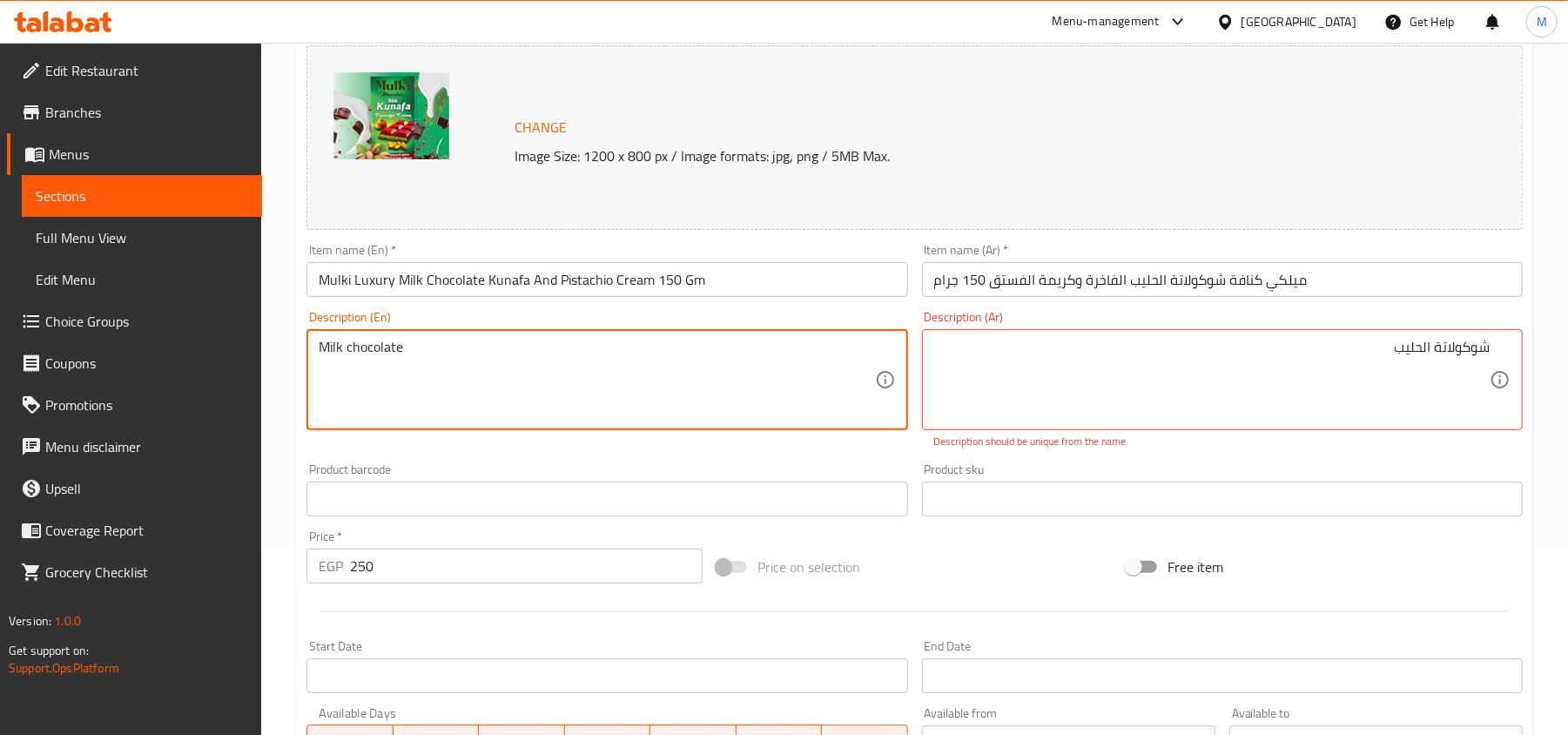
click at [367, 349] on textarea "Milk chocolate" at bounding box center [596, 380] width 556 height 83
click at [1475, 324] on div "Description (Ar) شوكولاتة الحليب Description (Ar) Description should be unique …" at bounding box center [1222, 380] width 601 height 138
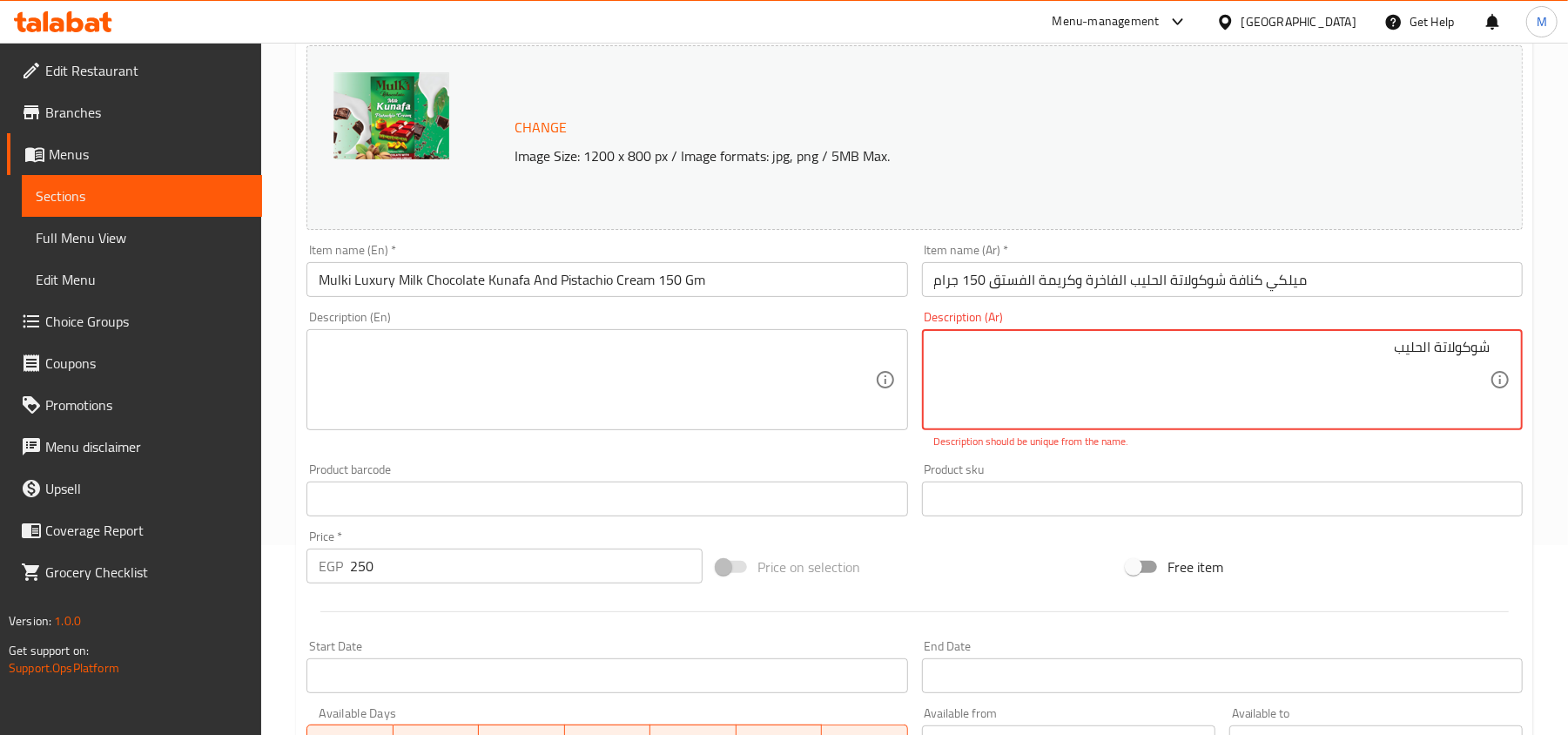
click at [1465, 353] on textarea "شوكولاتة الحليب" at bounding box center [1212, 380] width 556 height 83
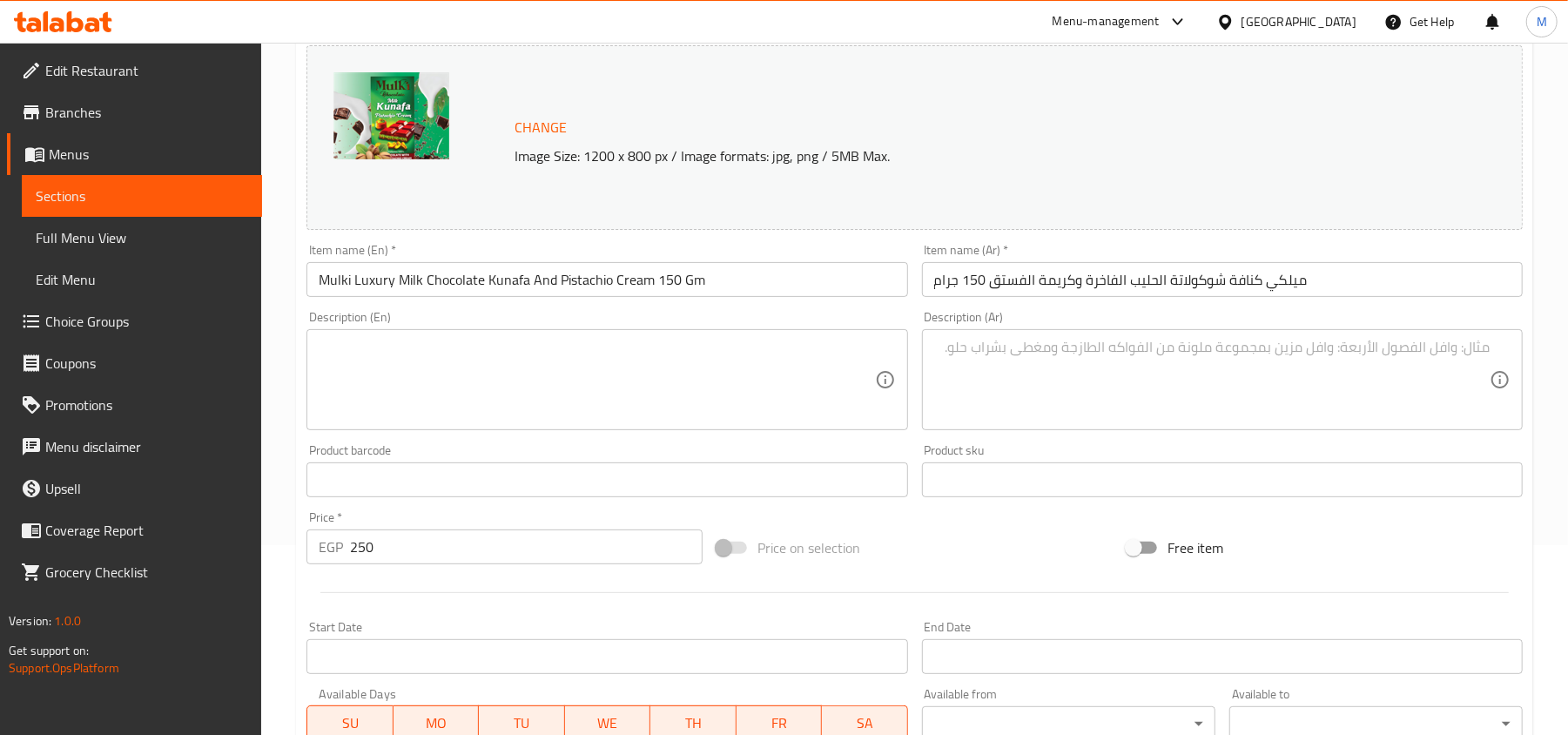
click at [1325, 439] on div "Product sku Product sku" at bounding box center [1222, 471] width 615 height 67
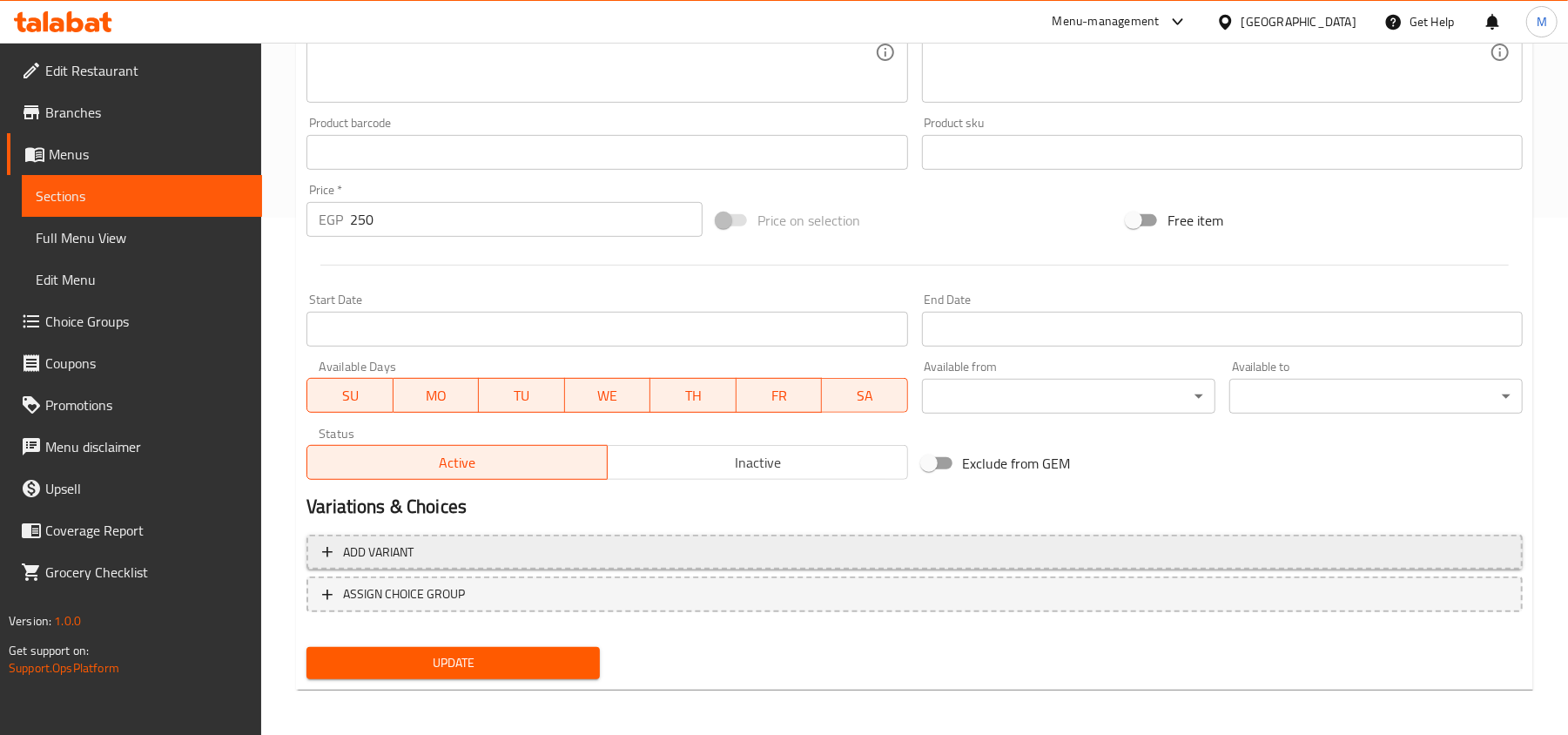
scroll to position [520, 0]
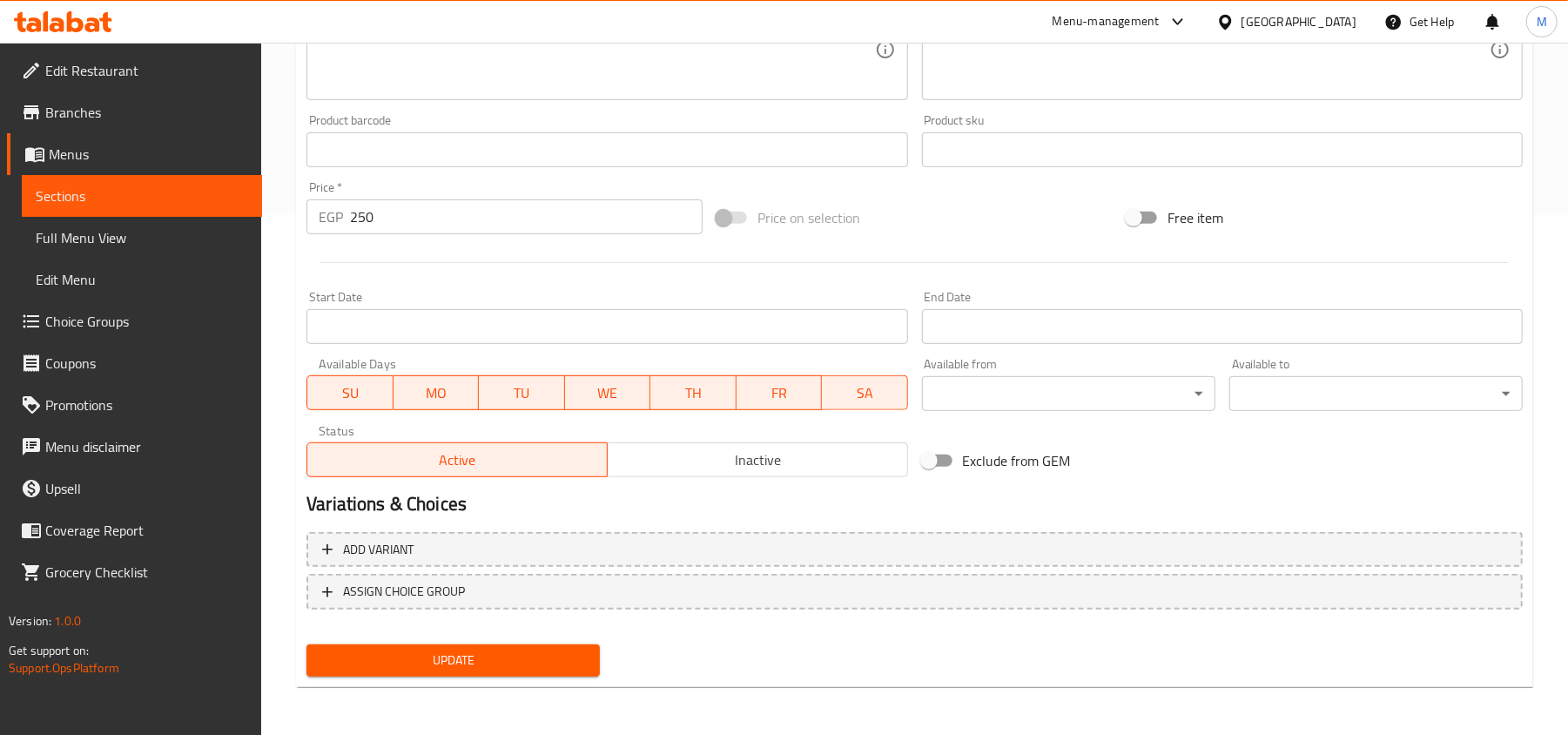
click at [516, 660] on span "Update" at bounding box center [453, 660] width 266 height 22
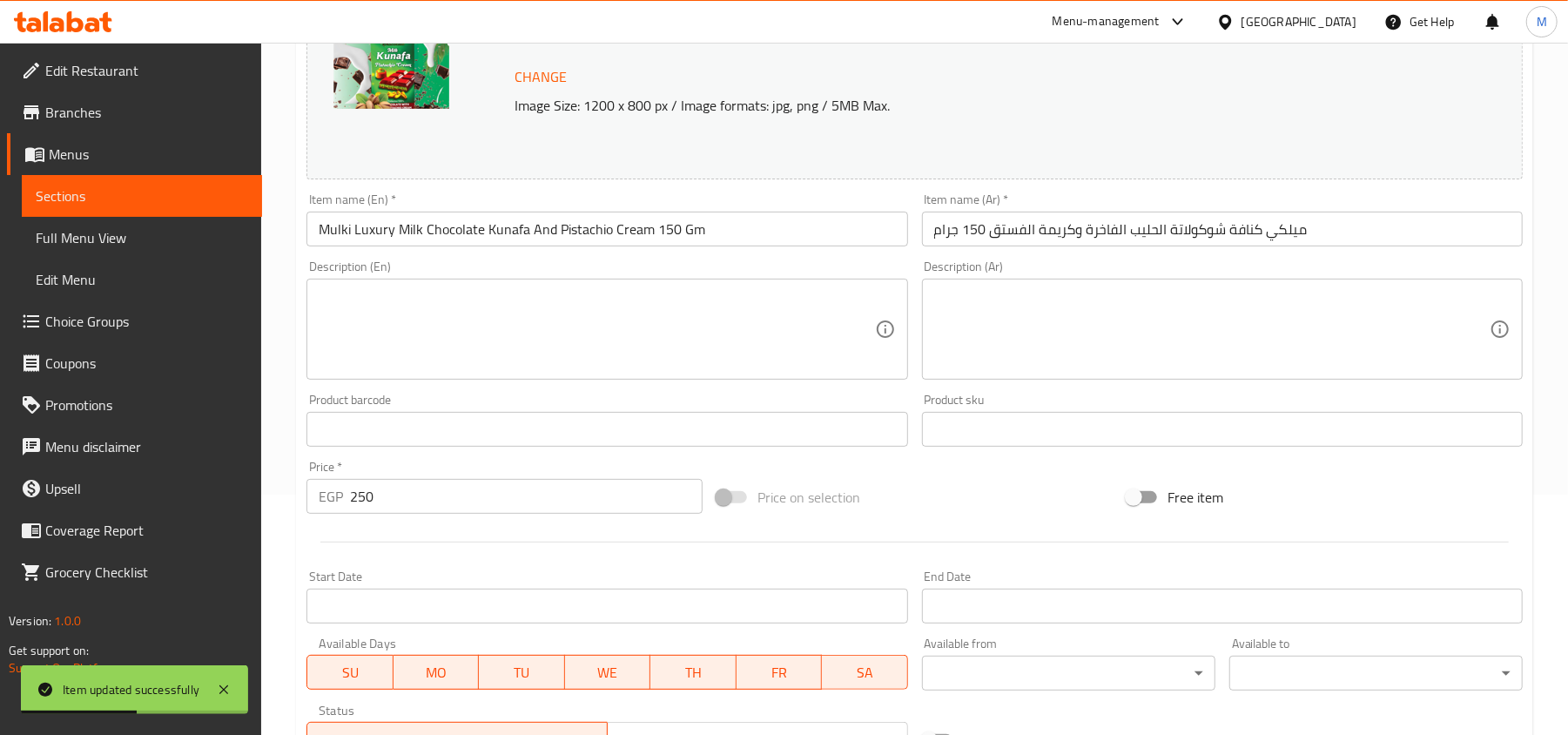
scroll to position [0, 0]
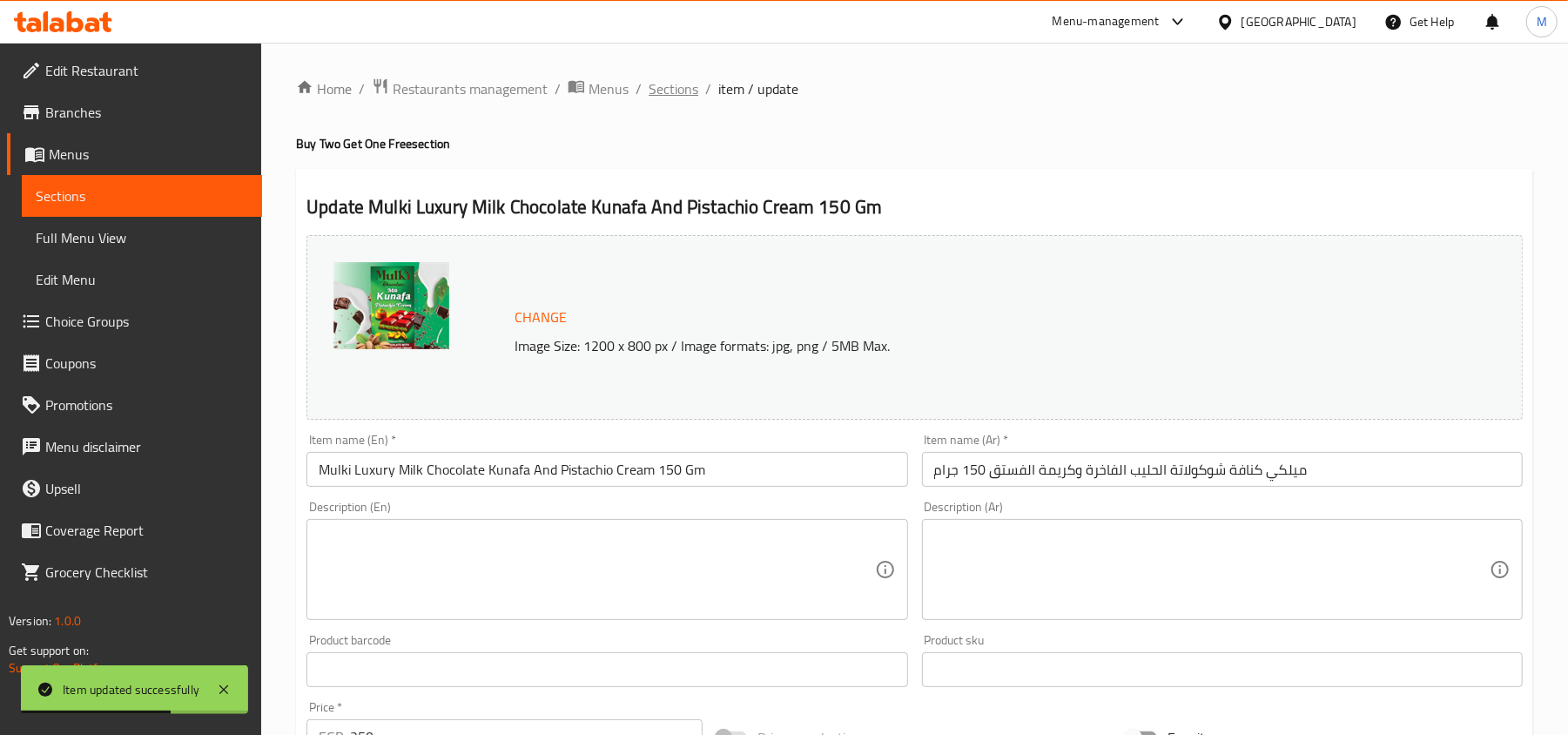
click at [684, 85] on span "Sections" at bounding box center [673, 89] width 50 height 21
